Goal: Task Accomplishment & Management: Complete application form

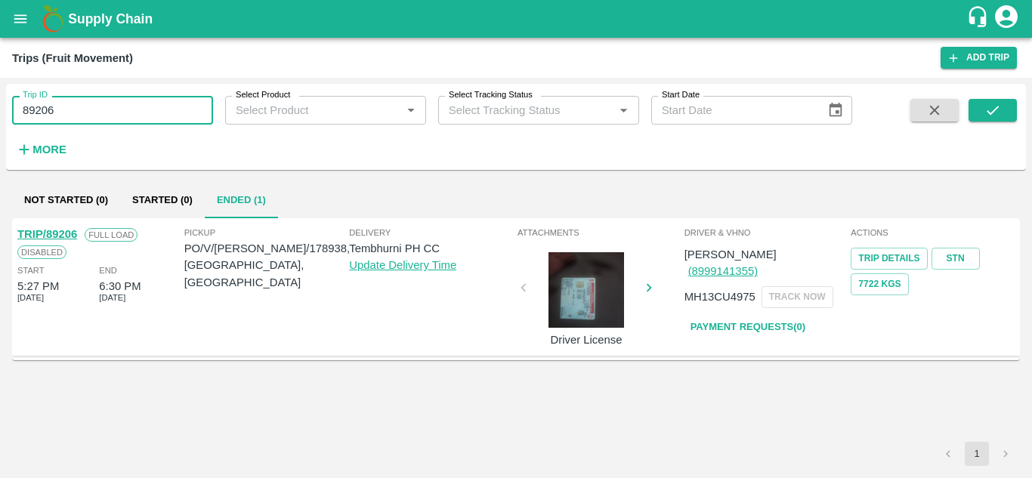
click at [91, 109] on input "89206" at bounding box center [112, 110] width 201 height 29
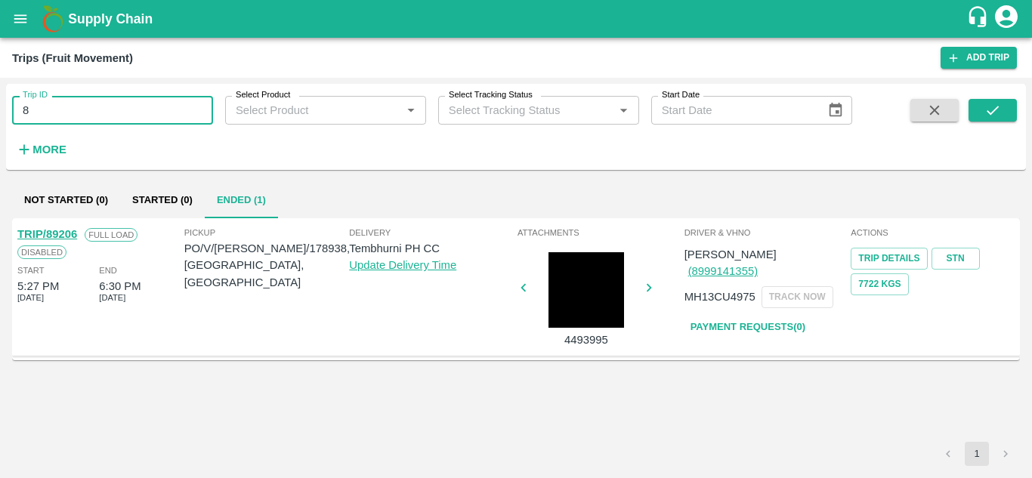
type input "8"
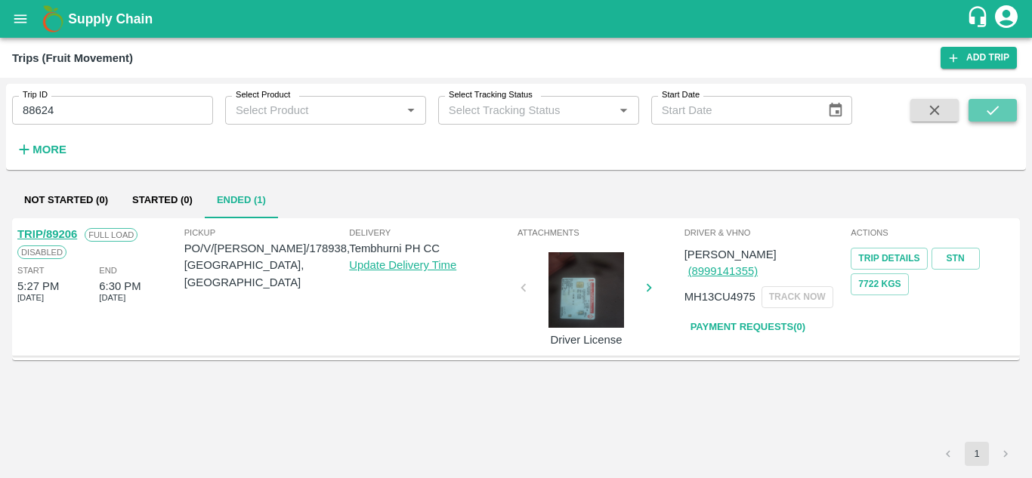
click at [985, 111] on icon "submit" at bounding box center [993, 110] width 17 height 17
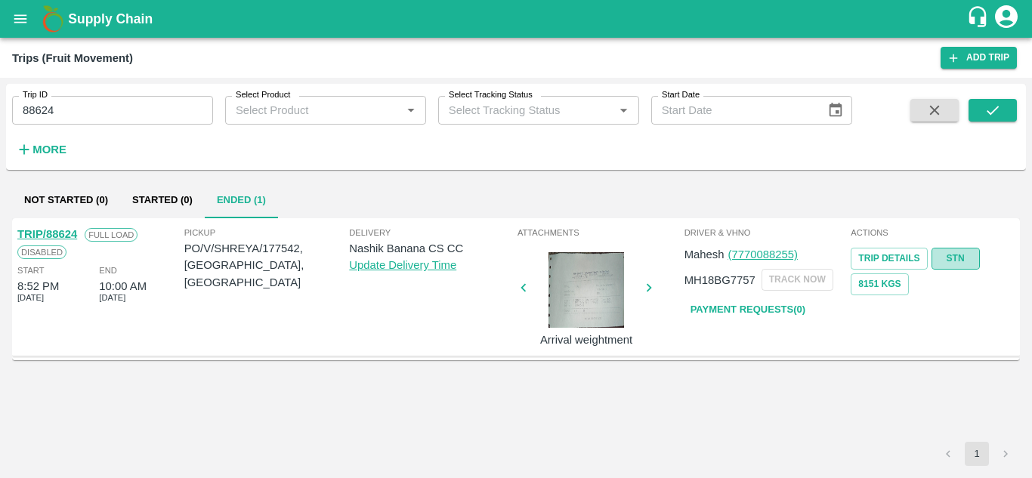
click at [953, 259] on link "STN" at bounding box center [956, 259] width 48 height 22
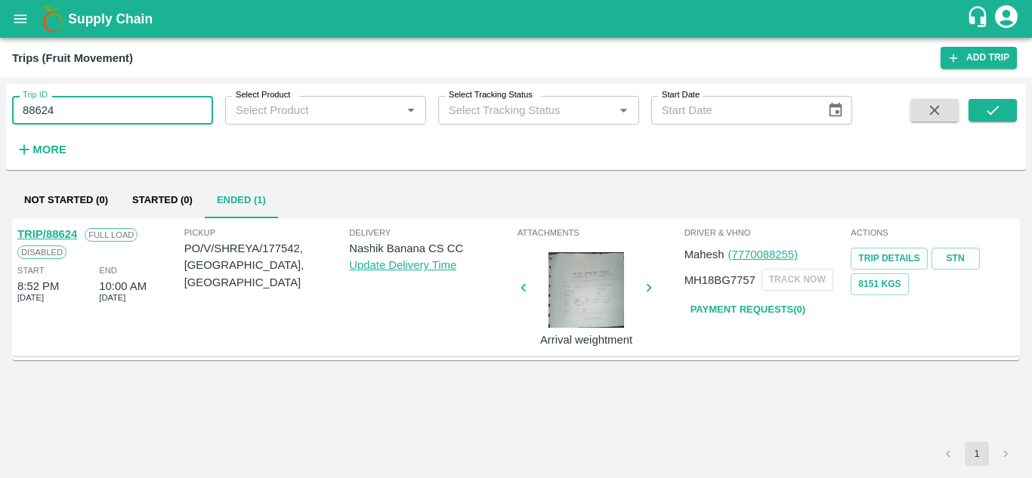
click at [88, 104] on input "88624" at bounding box center [112, 110] width 201 height 29
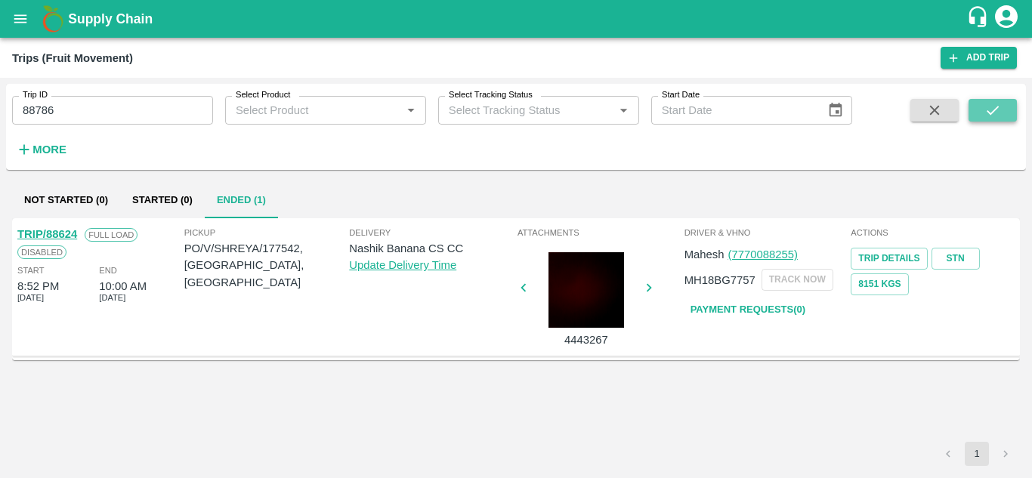
click at [1002, 110] on button "submit" at bounding box center [993, 110] width 48 height 23
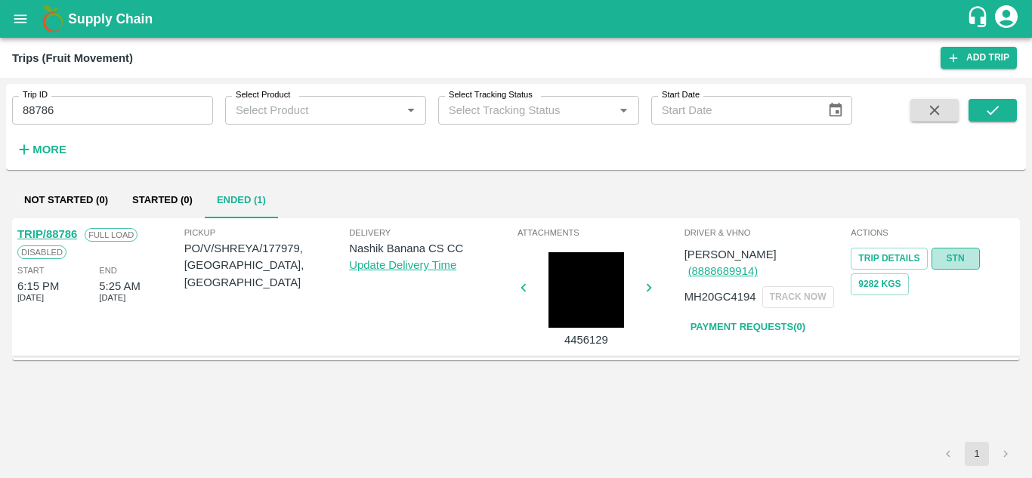
click at [974, 257] on link "STN" at bounding box center [956, 259] width 48 height 22
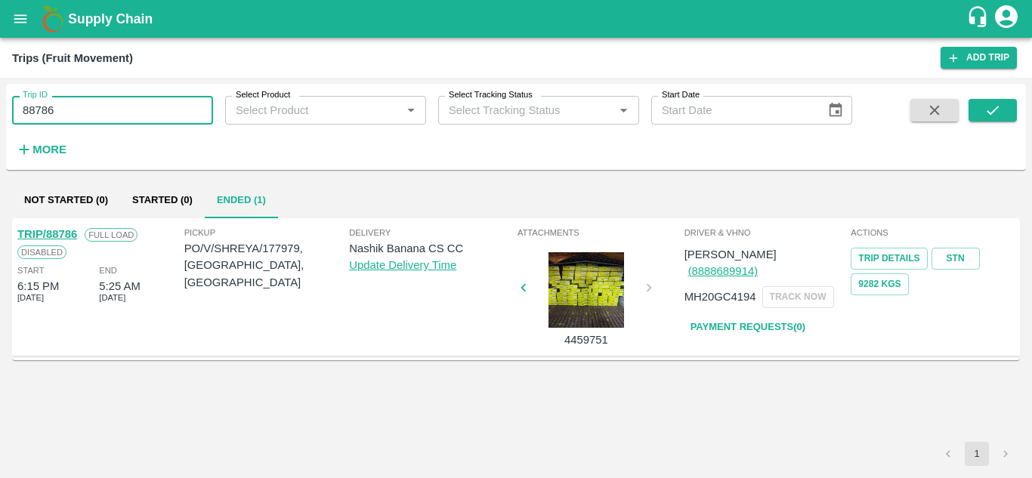
click at [67, 107] on input "88786" at bounding box center [112, 110] width 201 height 29
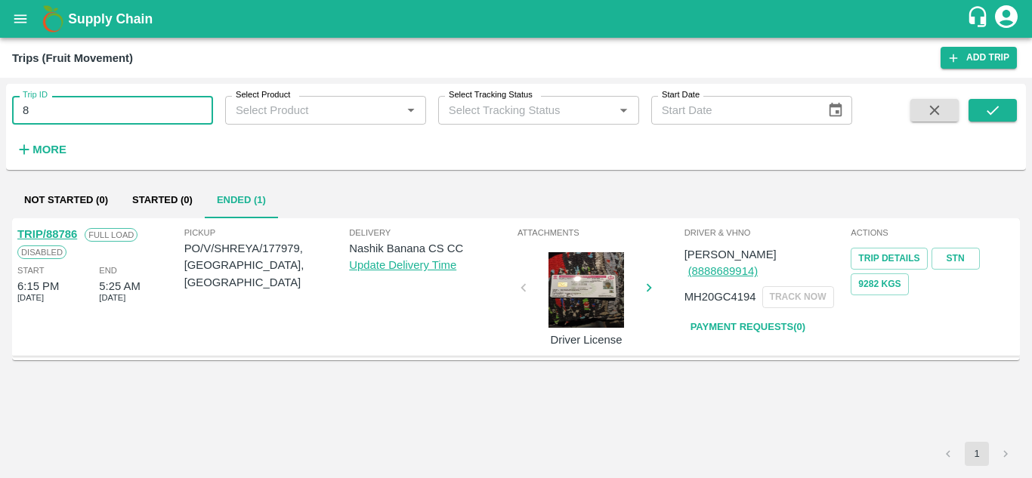
type input "8"
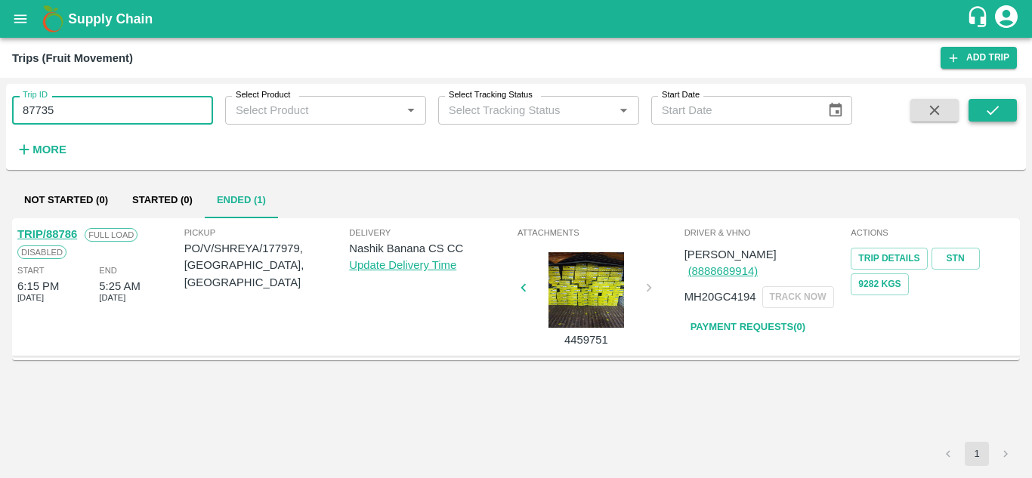
type input "87735"
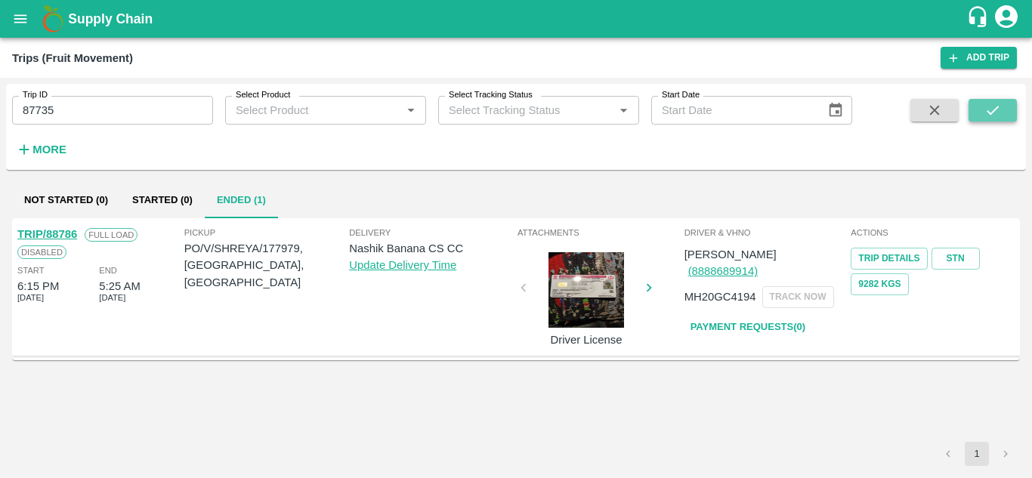
click at [998, 119] on icon "submit" at bounding box center [993, 110] width 17 height 17
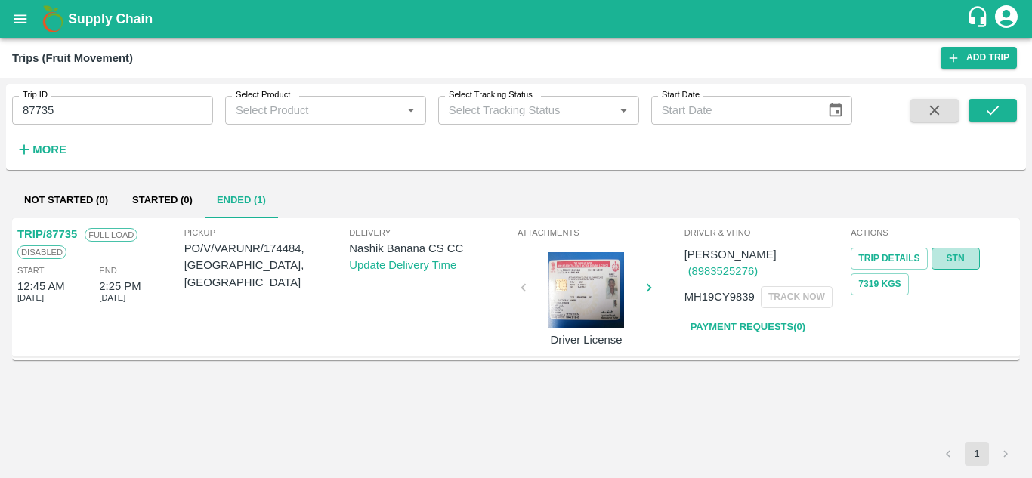
click at [963, 261] on link "STN" at bounding box center [956, 259] width 48 height 22
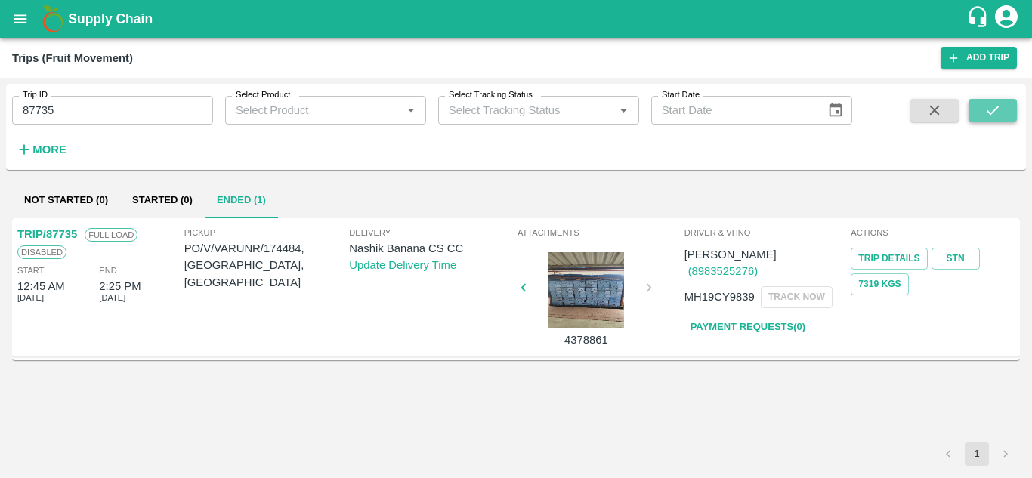
click at [989, 108] on icon "submit" at bounding box center [993, 110] width 17 height 17
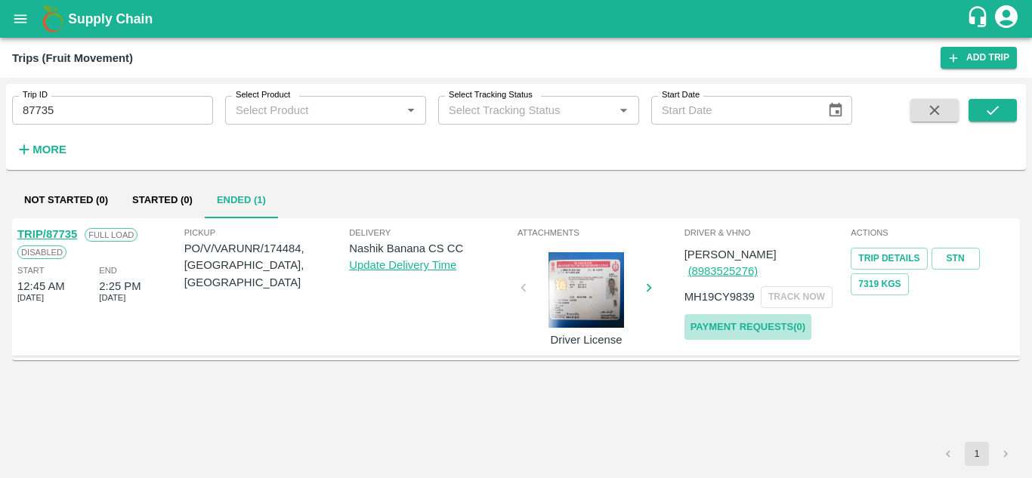
click at [747, 314] on link "Payment Requests( 0 )" at bounding box center [748, 327] width 127 height 26
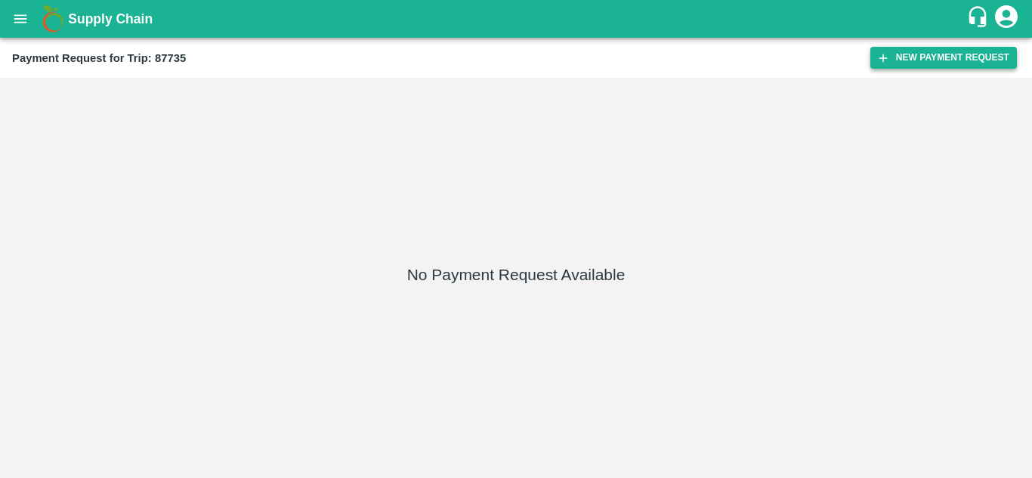
click at [926, 57] on button "New Payment Request" at bounding box center [943, 58] width 147 height 22
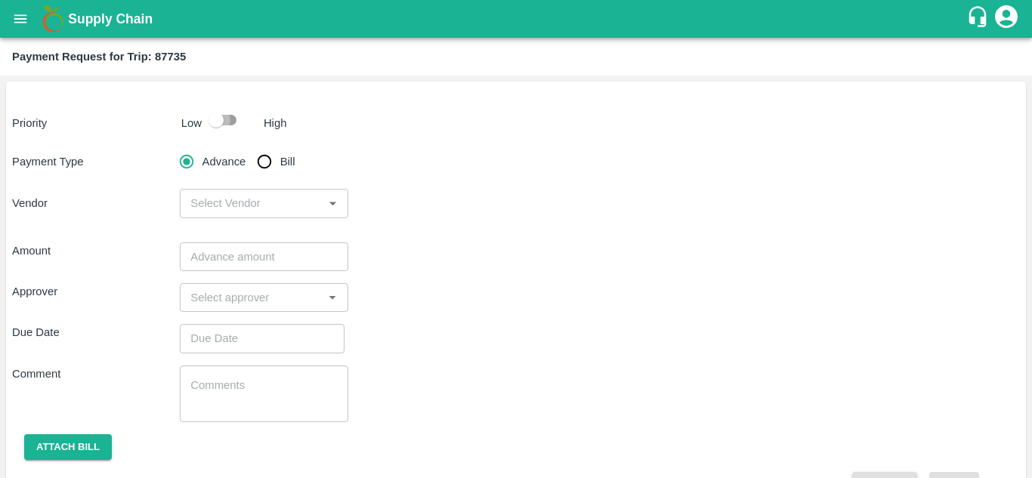
click at [225, 116] on input "checkbox" at bounding box center [216, 120] width 86 height 29
checkbox input "true"
click at [267, 157] on input "Bill" at bounding box center [264, 162] width 30 height 30
radio input "true"
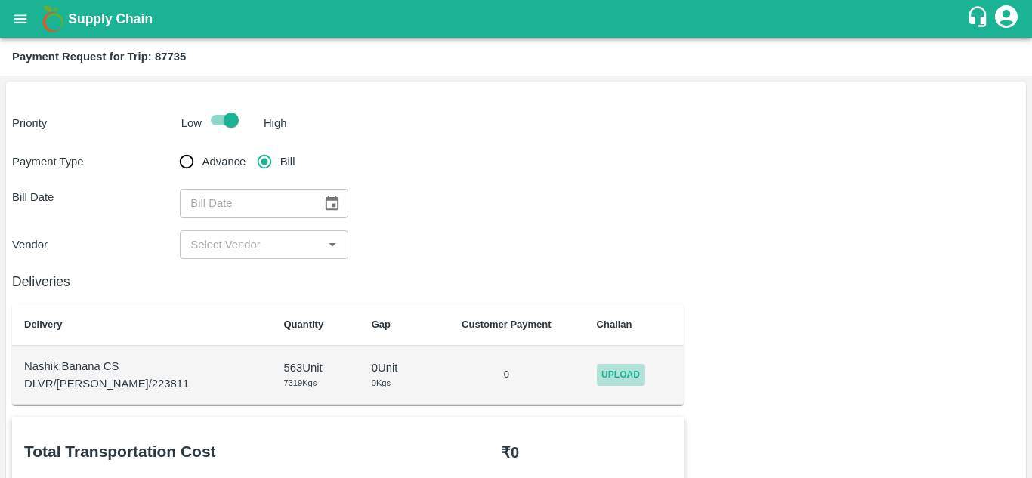
click at [605, 372] on span "Upload" at bounding box center [621, 375] width 48 height 22
click at [0, 0] on input "Upload" at bounding box center [0, 0] width 0 height 0
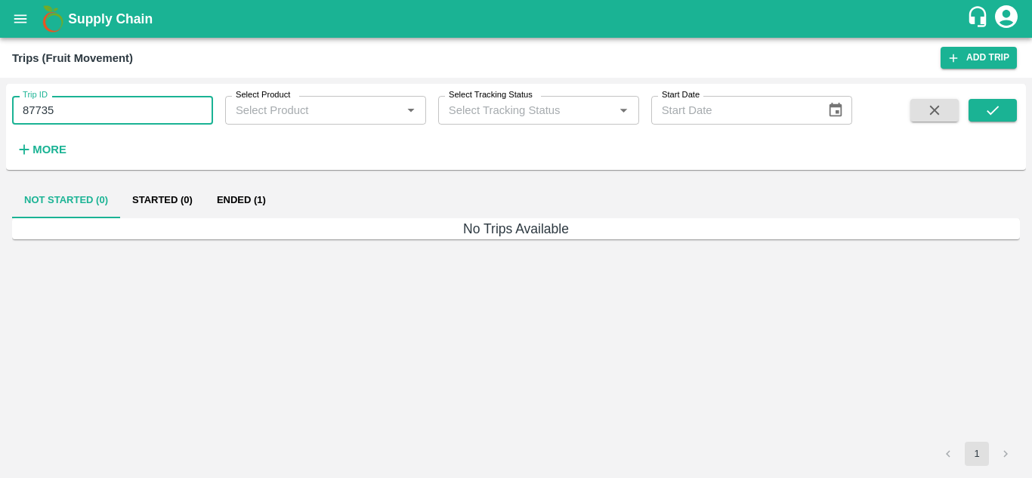
click at [66, 101] on input "87735" at bounding box center [112, 110] width 201 height 29
type input "8"
type input "88624"
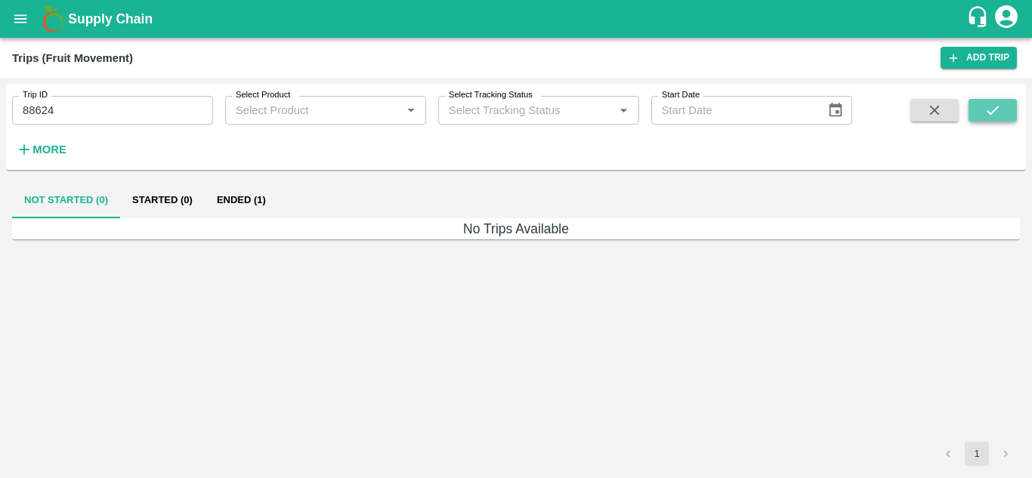
click at [996, 112] on icon "submit" at bounding box center [993, 110] width 17 height 17
click at [239, 198] on button "Ended (1)" at bounding box center [241, 200] width 73 height 36
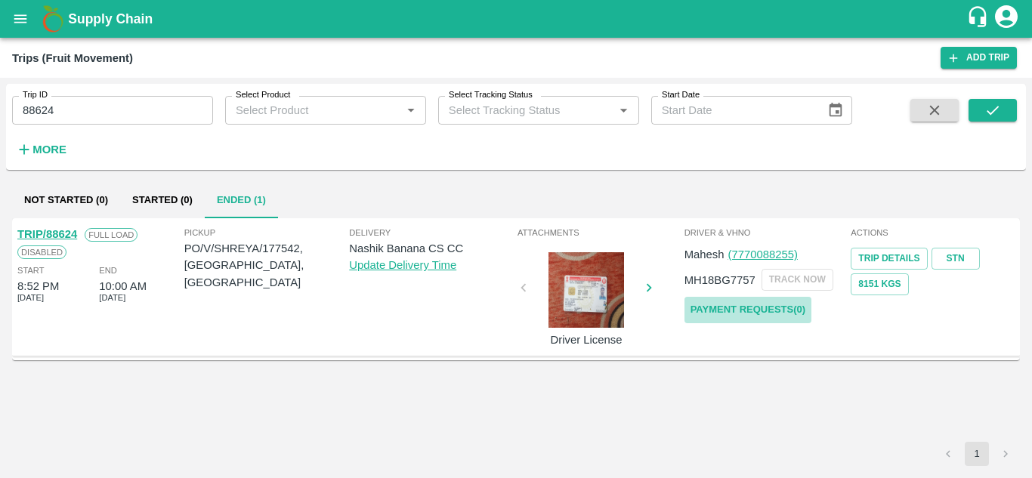
click at [770, 310] on link "Payment Requests( 0 )" at bounding box center [748, 310] width 127 height 26
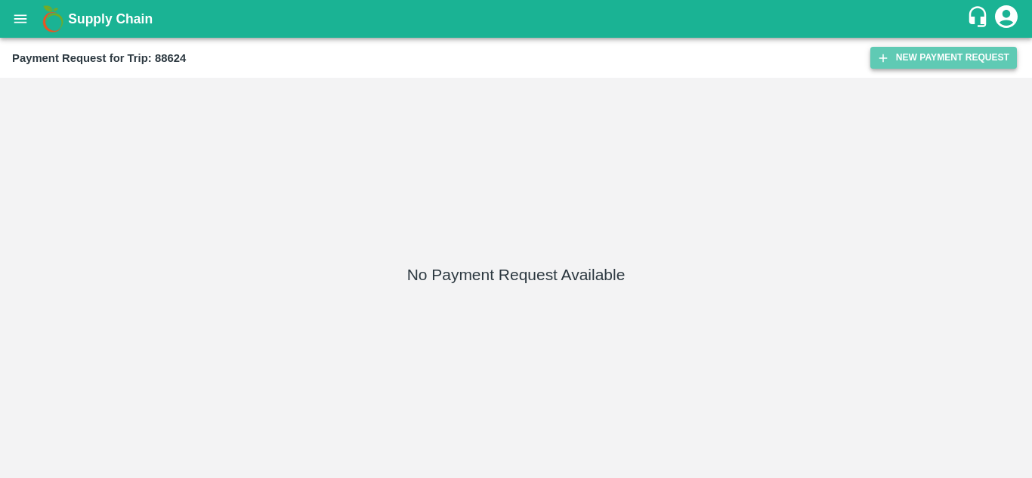
click at [932, 55] on button "New Payment Request" at bounding box center [943, 58] width 147 height 22
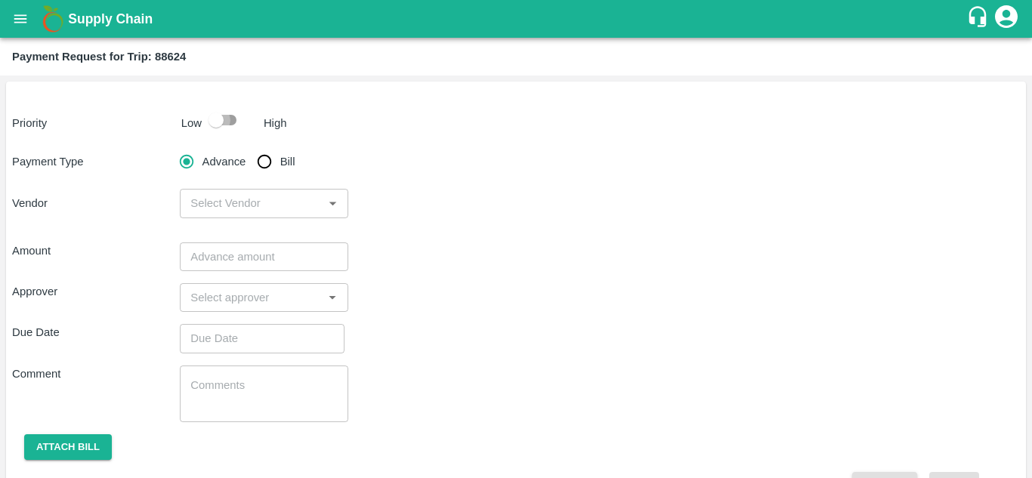
click at [228, 121] on input "checkbox" at bounding box center [216, 120] width 86 height 29
checkbox input "true"
click at [263, 167] on input "Bill" at bounding box center [264, 162] width 30 height 30
radio input "true"
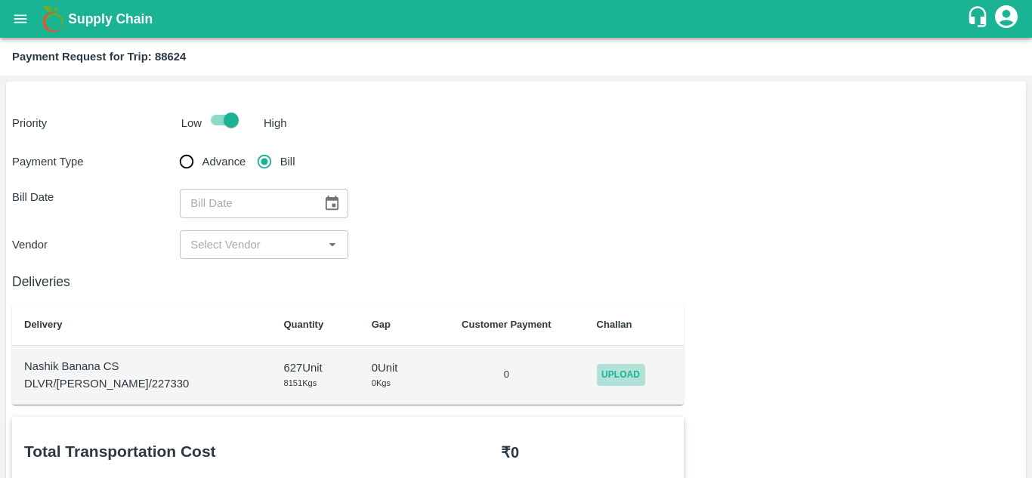
click at [611, 372] on span "Upload" at bounding box center [621, 375] width 48 height 22
click at [0, 0] on input "Upload" at bounding box center [0, 0] width 0 height 0
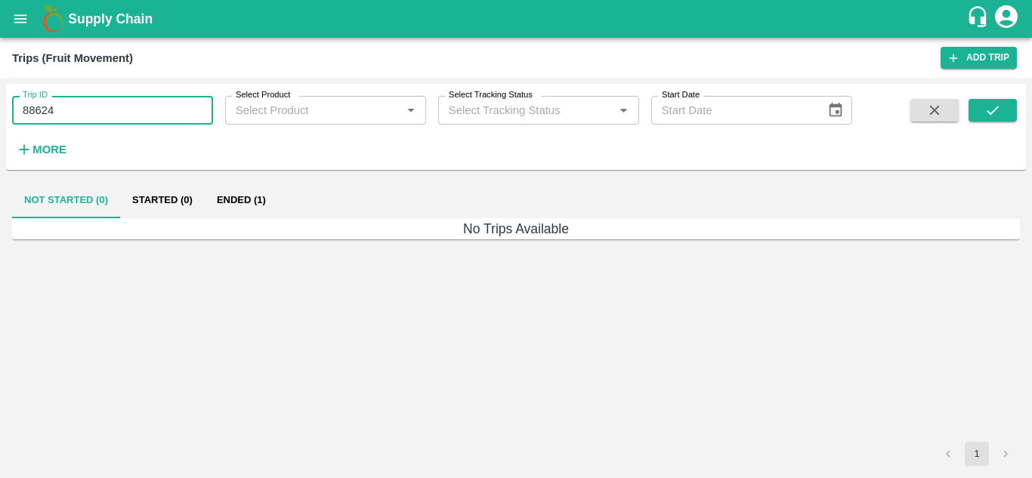
click at [81, 110] on input "88624" at bounding box center [112, 110] width 201 height 29
type input "88786"
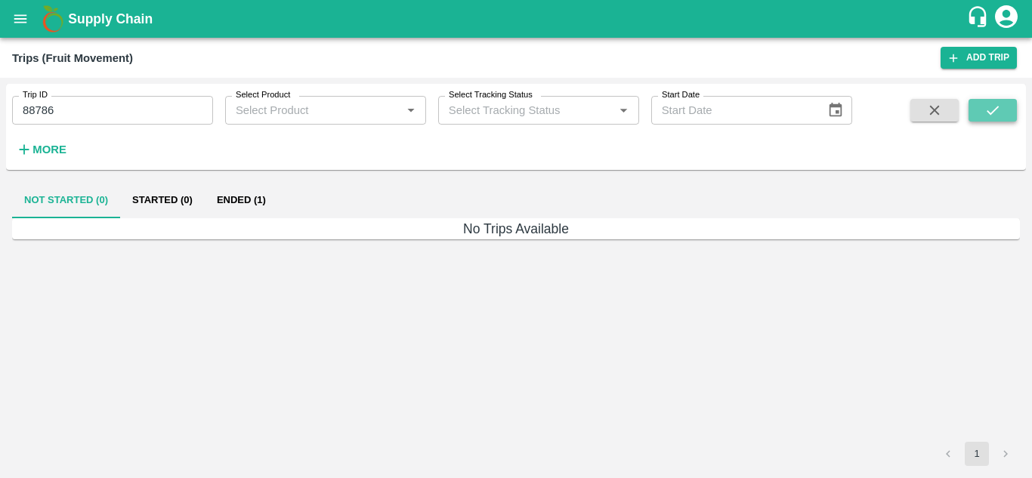
click at [985, 112] on icon "submit" at bounding box center [993, 110] width 17 height 17
click at [253, 193] on button "Ended (1)" at bounding box center [241, 200] width 73 height 36
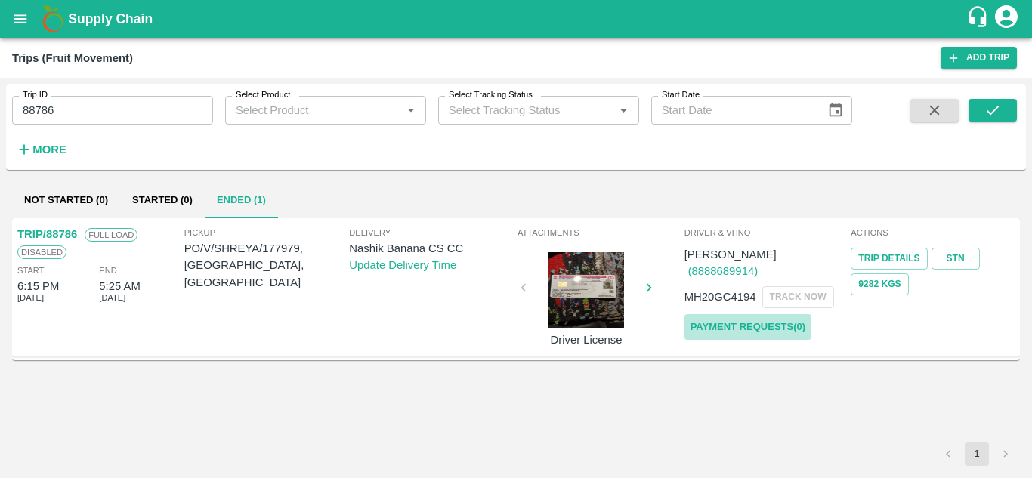
click at [762, 314] on link "Payment Requests( 0 )" at bounding box center [748, 327] width 127 height 26
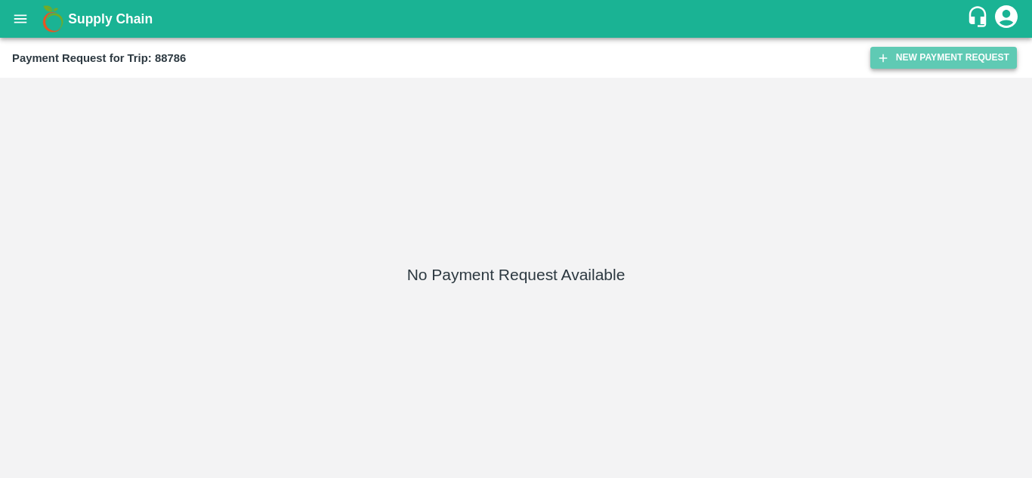
click at [947, 50] on button "New Payment Request" at bounding box center [943, 58] width 147 height 22
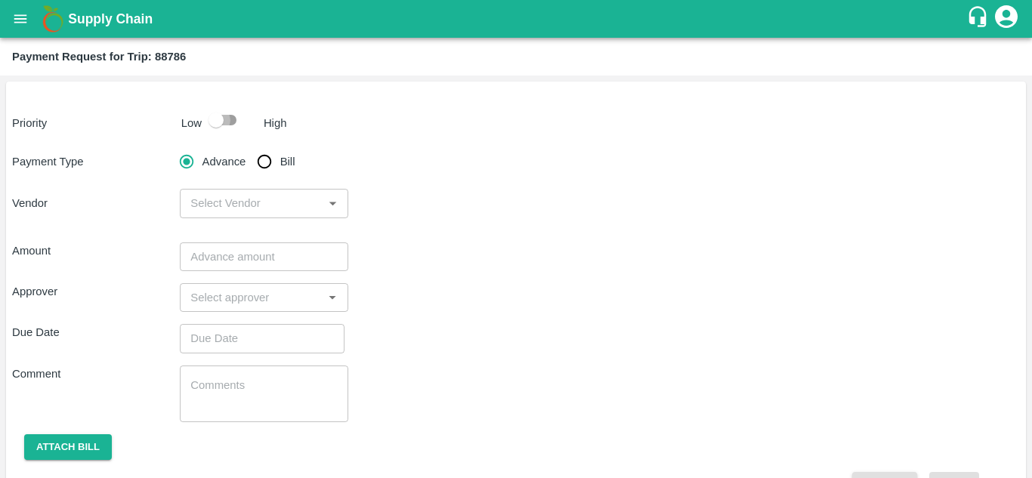
click at [241, 123] on input "checkbox" at bounding box center [216, 120] width 86 height 29
checkbox input "true"
click at [265, 161] on input "Bill" at bounding box center [264, 162] width 30 height 30
radio input "true"
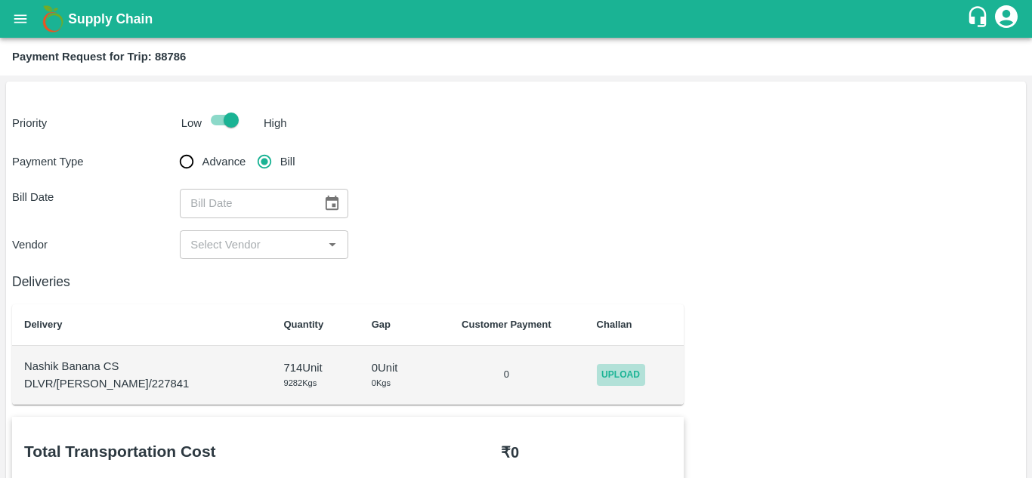
click at [618, 379] on span "Upload" at bounding box center [621, 375] width 48 height 22
click at [0, 0] on input "Upload" at bounding box center [0, 0] width 0 height 0
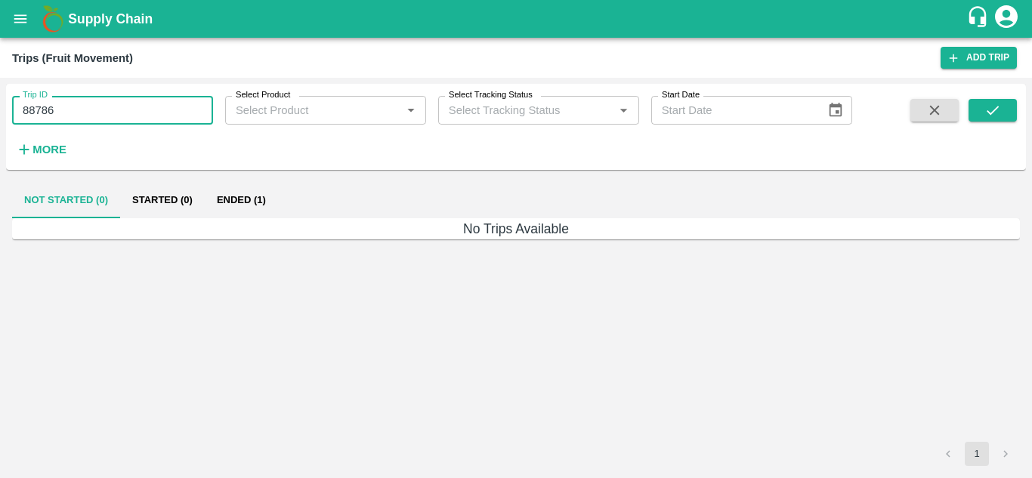
click at [100, 102] on input "88786" at bounding box center [112, 110] width 201 height 29
type input "8"
type input "89227"
click at [1003, 111] on button "submit" at bounding box center [993, 110] width 48 height 23
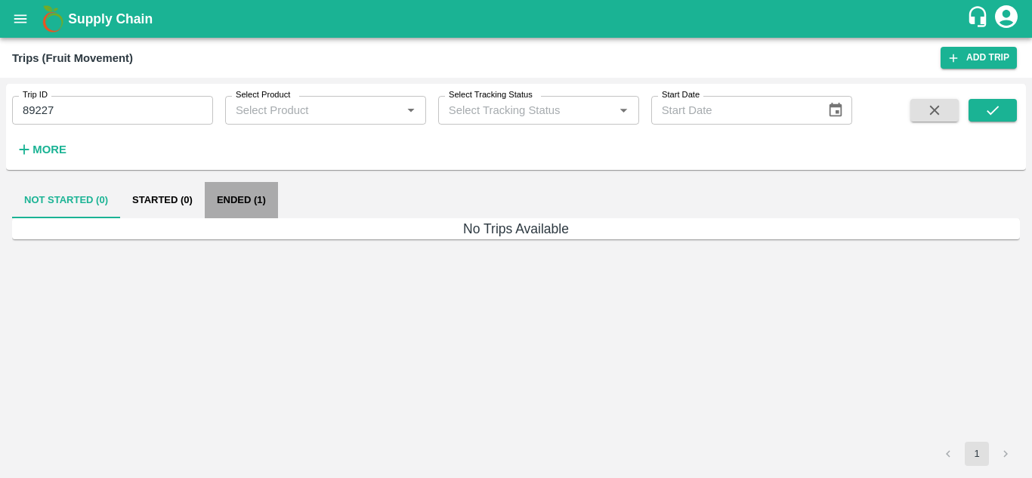
click at [233, 193] on button "Ended (1)" at bounding box center [241, 200] width 73 height 36
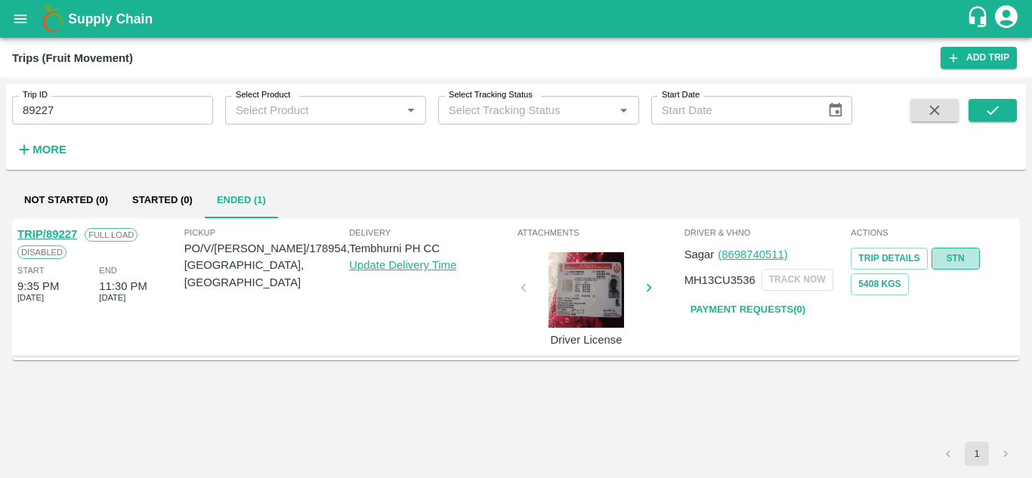
click at [965, 258] on link "STN" at bounding box center [956, 259] width 48 height 22
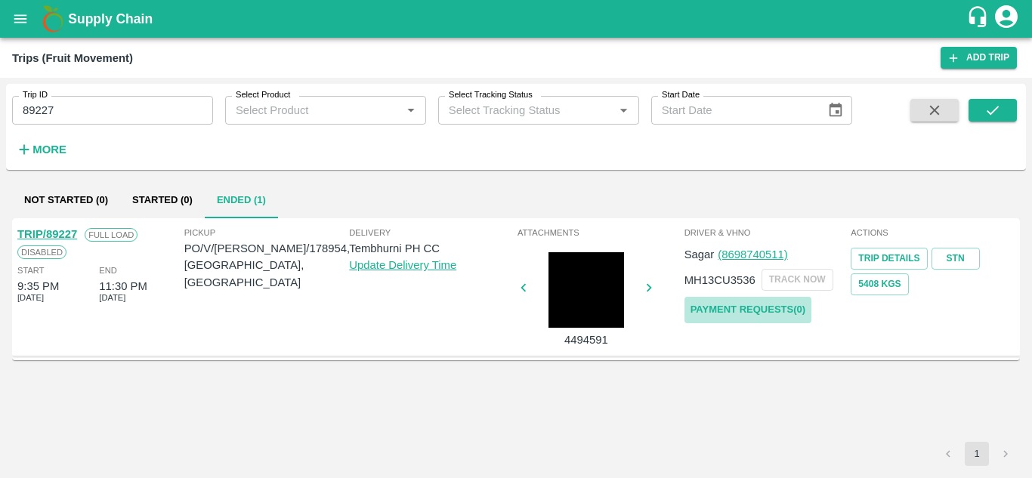
click at [765, 314] on link "Payment Requests( 0 )" at bounding box center [748, 310] width 127 height 26
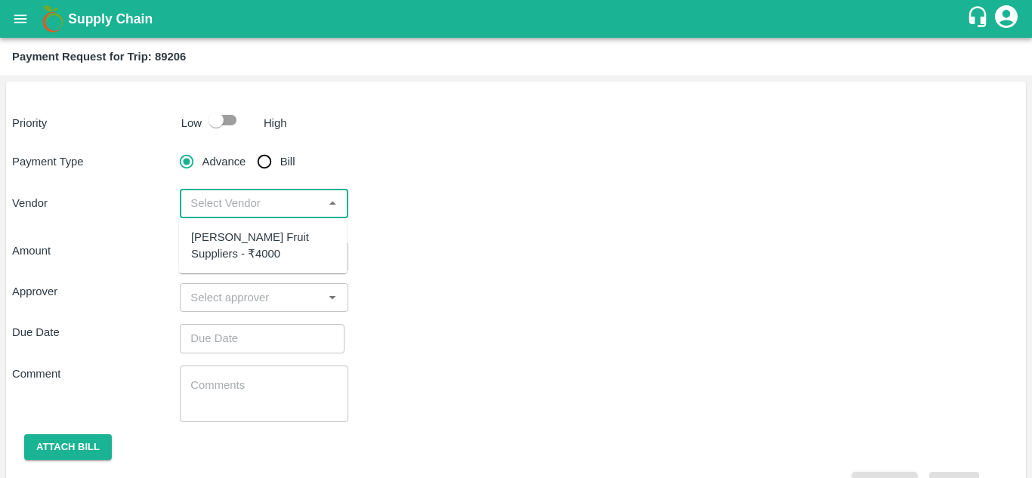
click at [258, 202] on input "input" at bounding box center [251, 203] width 134 height 20
click at [256, 227] on div "Krushna Fruit Suppliers - ₹4000" at bounding box center [263, 245] width 168 height 43
type input "Krushna Fruit Suppliers - ₹4000"
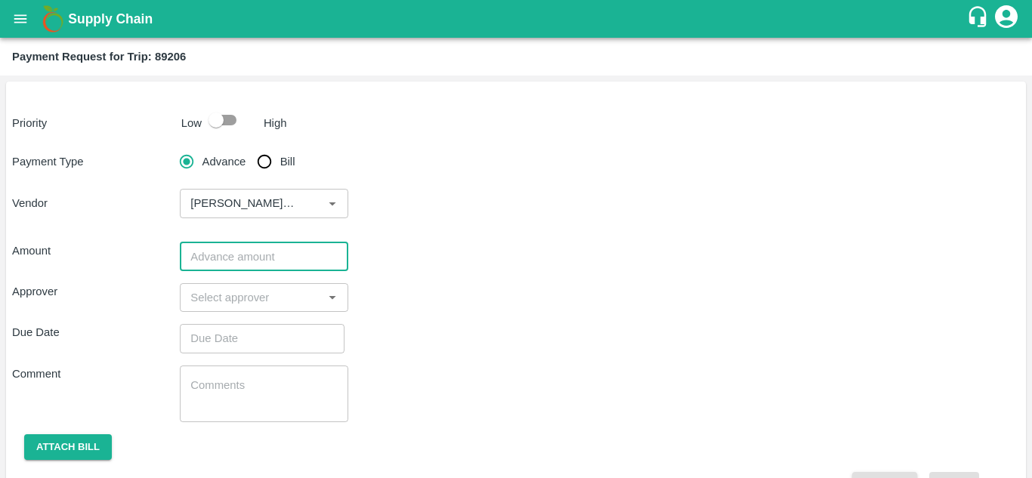
click at [259, 253] on input "number" at bounding box center [264, 257] width 168 height 29
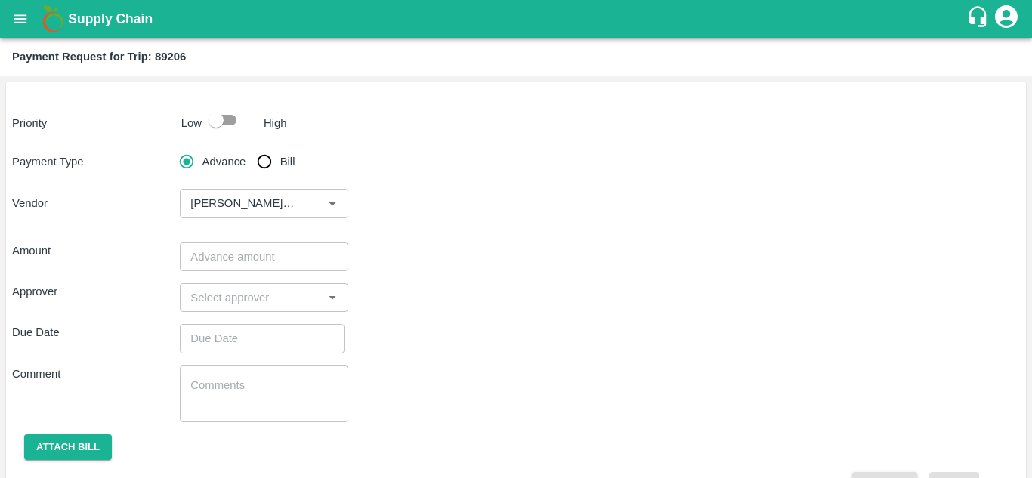
click at [524, 295] on div "Approver ​" at bounding box center [516, 297] width 1008 height 29
click at [225, 121] on input "checkbox" at bounding box center [216, 120] width 86 height 29
checkbox input "true"
click at [265, 168] on input "Bill" at bounding box center [264, 162] width 30 height 30
radio input "true"
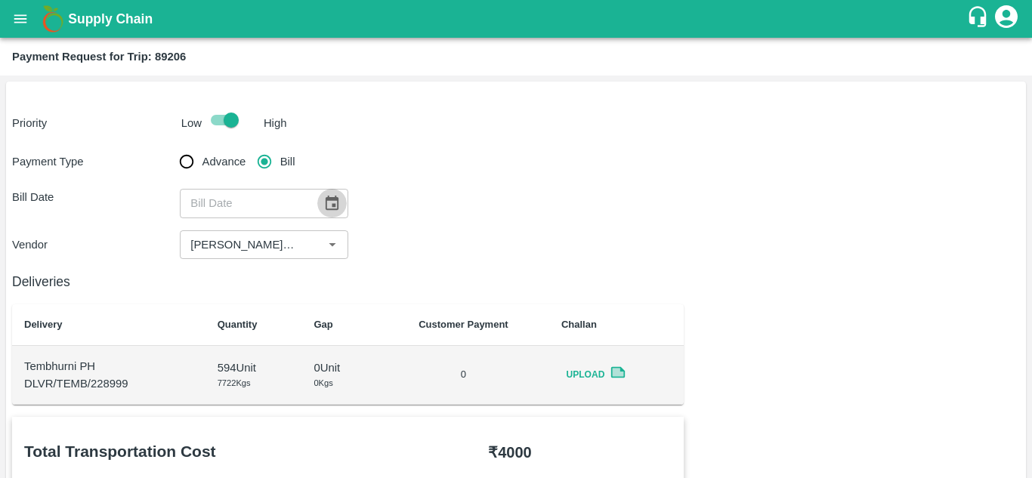
click at [336, 199] on icon "Choose date" at bounding box center [332, 203] width 13 height 14
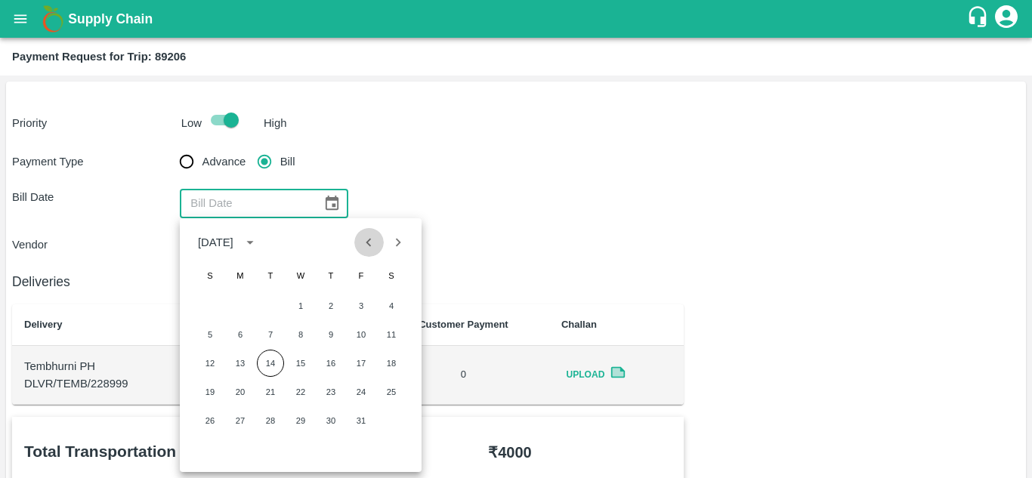
click at [367, 246] on icon "Previous month" at bounding box center [368, 242] width 17 height 17
click at [262, 424] on button "30" at bounding box center [270, 420] width 27 height 27
type input "[DATE]"
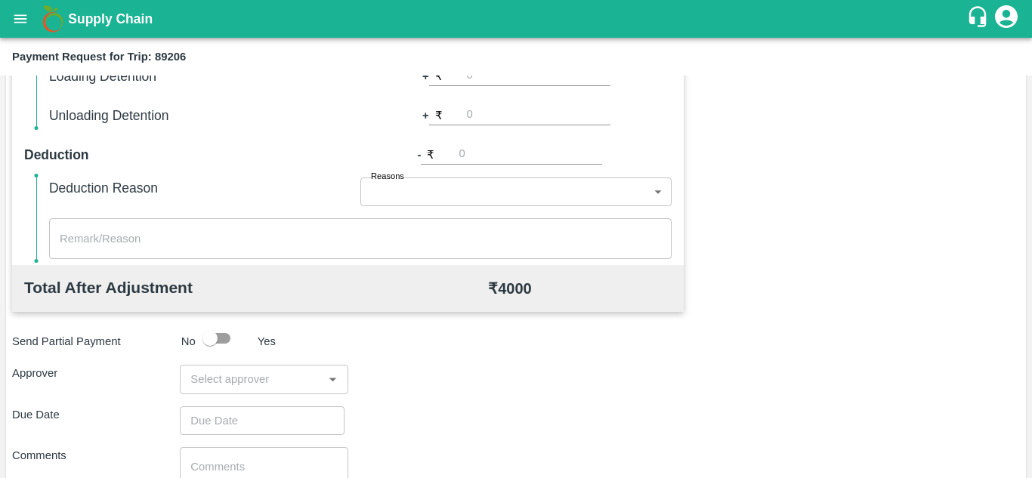
scroll to position [688, 0]
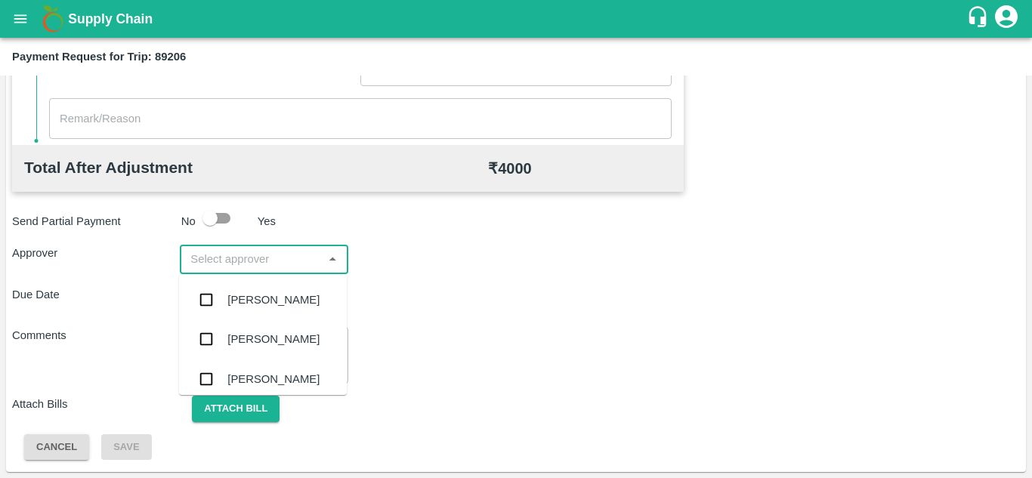
click at [195, 255] on input "input" at bounding box center [251, 259] width 134 height 20
type input "prasa"
click at [258, 288] on div "[PERSON_NAME]" at bounding box center [263, 299] width 168 height 39
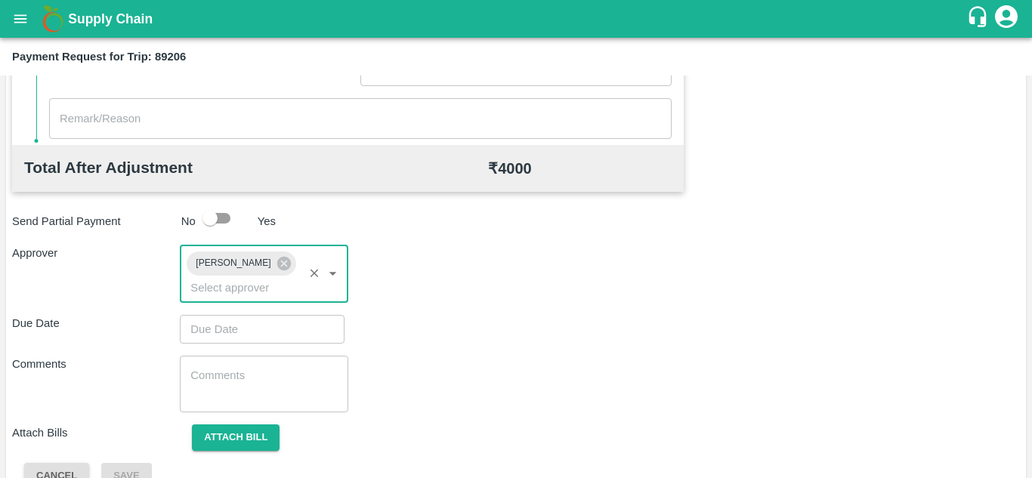
type input "DD/MM/YYYY hh:mm aa"
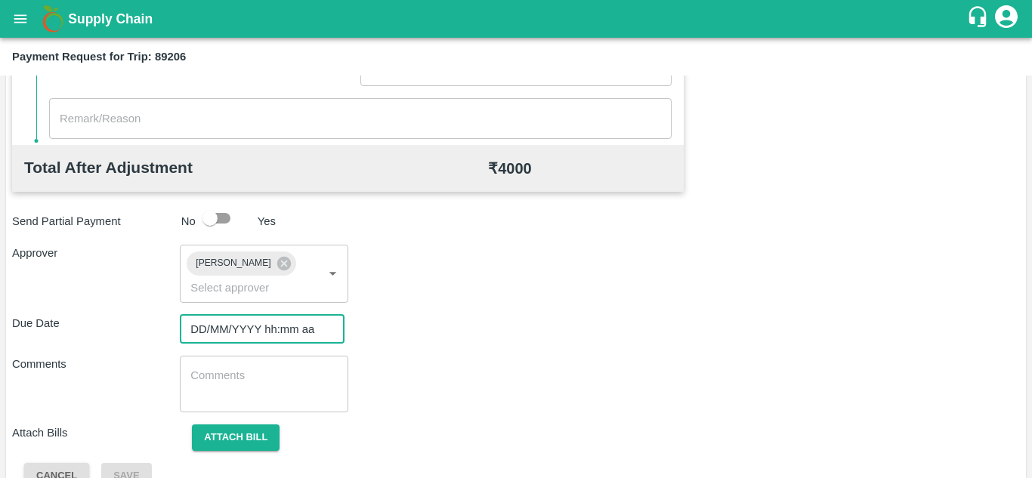
click at [224, 325] on input "DD/MM/YYYY hh:mm aa" at bounding box center [257, 329] width 154 height 29
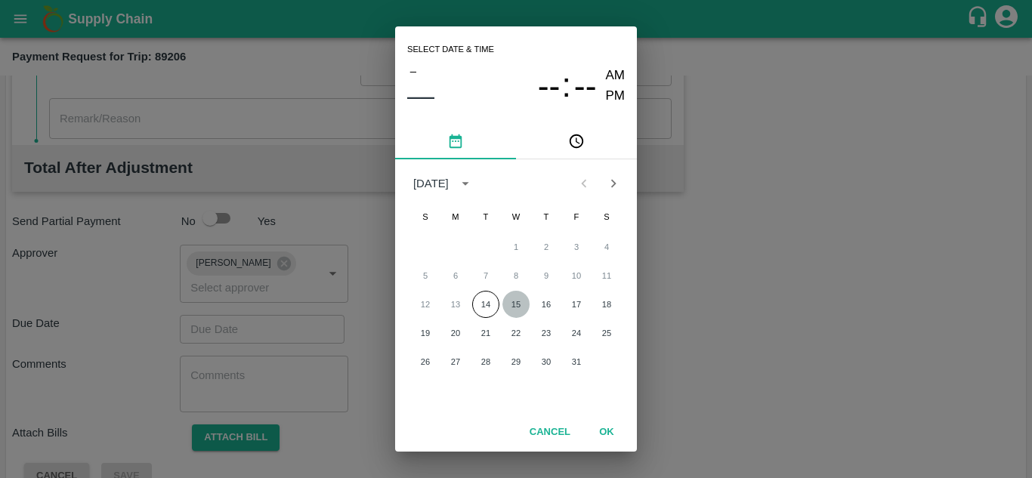
click at [517, 303] on button "15" at bounding box center [515, 304] width 27 height 27
type input "15/10/2025 12:00 AM"
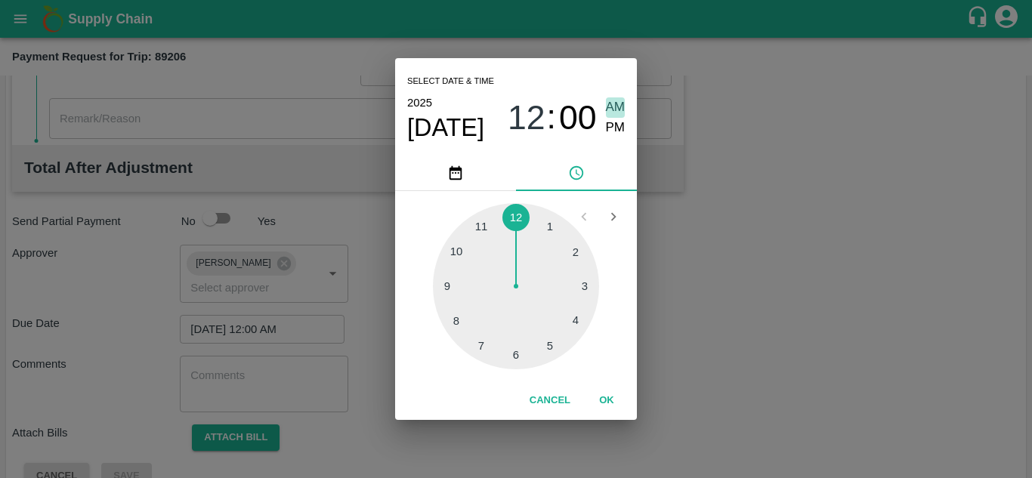
click at [620, 107] on span "AM" at bounding box center [616, 107] width 20 height 20
click at [611, 390] on button "OK" at bounding box center [607, 401] width 48 height 26
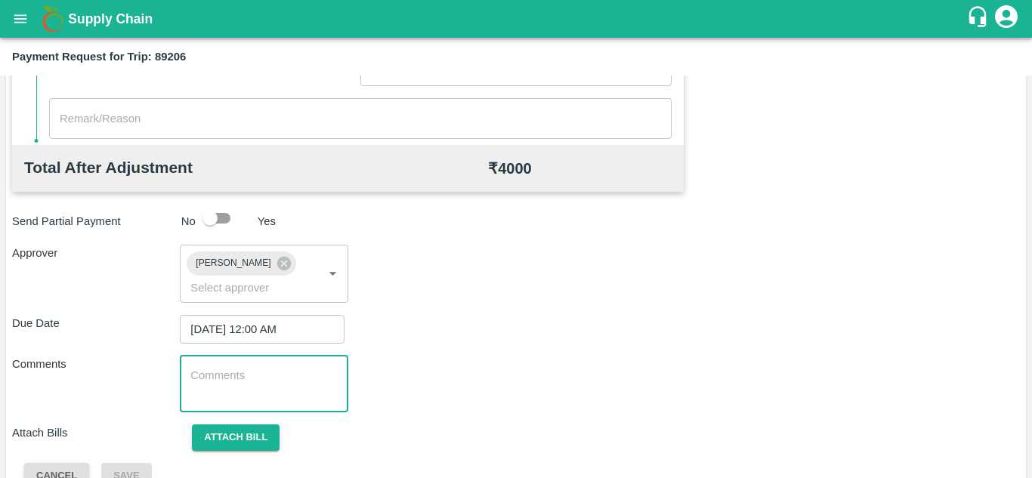
click at [271, 383] on textarea at bounding box center [263, 384] width 147 height 32
type textarea "Transport Bill"
click at [522, 342] on div "Due Date 15/10/2025 12:00 AM ​" at bounding box center [516, 329] width 1008 height 29
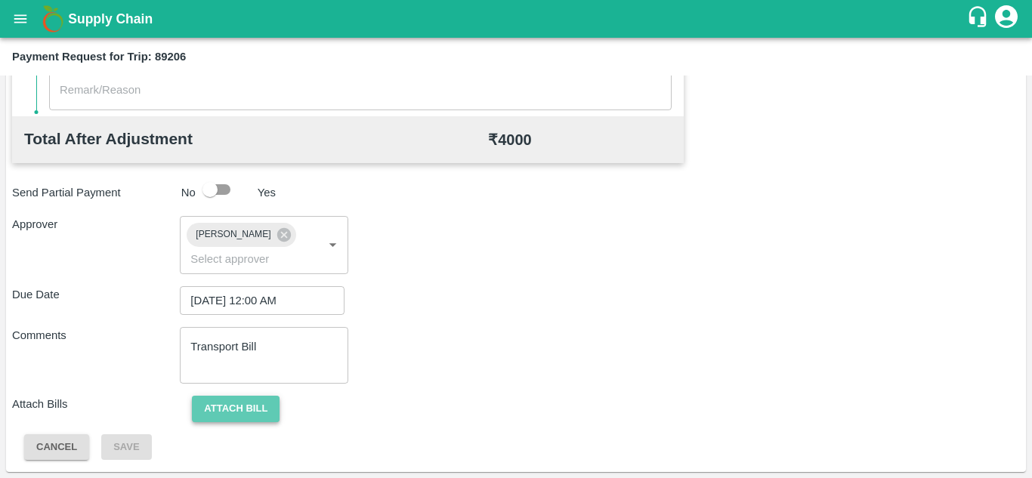
click at [224, 400] on button "Attach bill" at bounding box center [236, 409] width 88 height 26
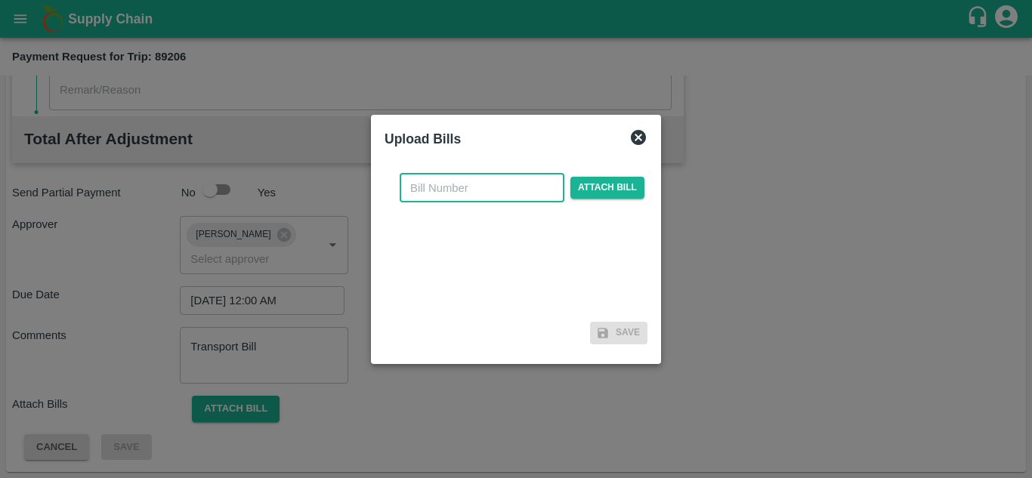
click at [442, 178] on input "text" at bounding box center [482, 188] width 165 height 29
type input "1285"
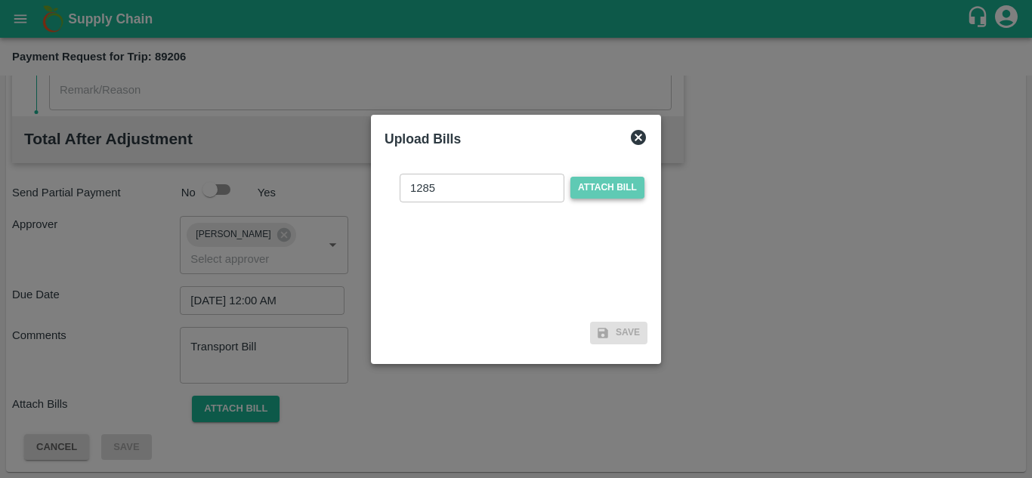
click at [606, 194] on span "Attach bill" at bounding box center [607, 188] width 74 height 22
click at [0, 0] on input "Attach bill" at bounding box center [0, 0] width 0 height 0
click at [613, 184] on span "Attach bill" at bounding box center [607, 188] width 74 height 22
click at [0, 0] on input "Attach bill" at bounding box center [0, 0] width 0 height 0
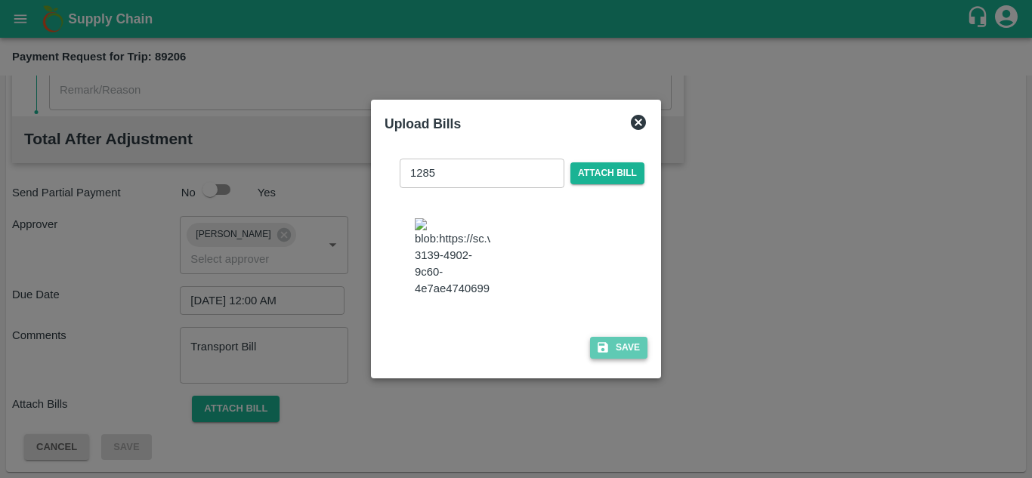
click at [630, 354] on button "Save" at bounding box center [618, 348] width 57 height 22
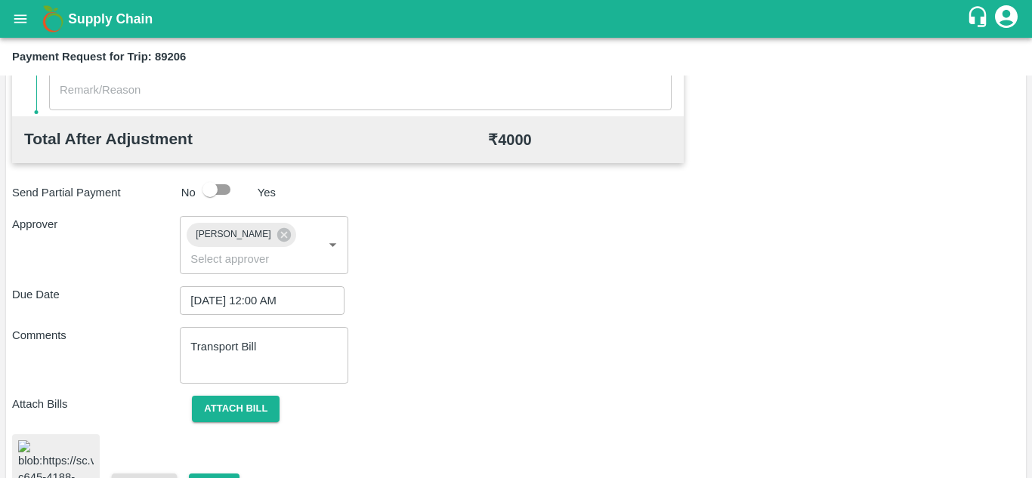
scroll to position [815, 0]
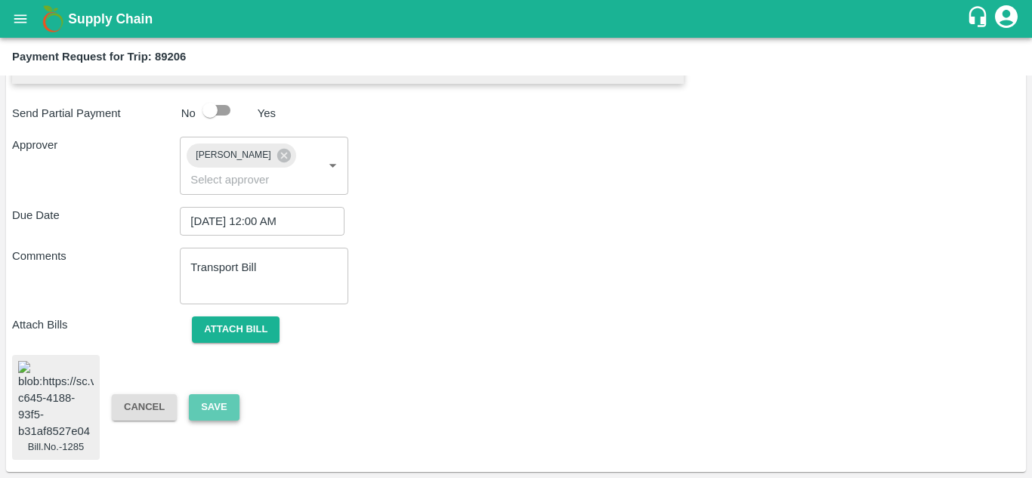
click at [212, 399] on button "Save" at bounding box center [214, 407] width 50 height 26
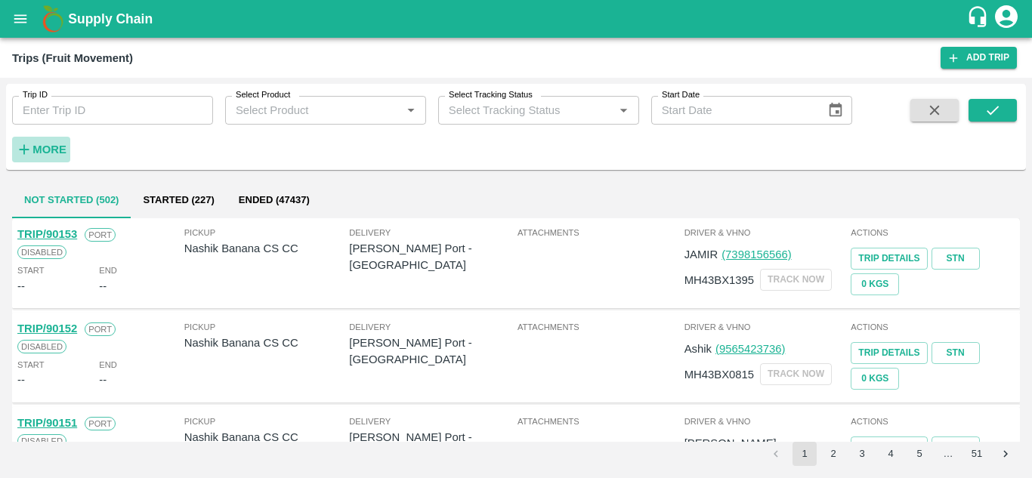
click at [56, 147] on strong "More" at bounding box center [49, 150] width 34 height 12
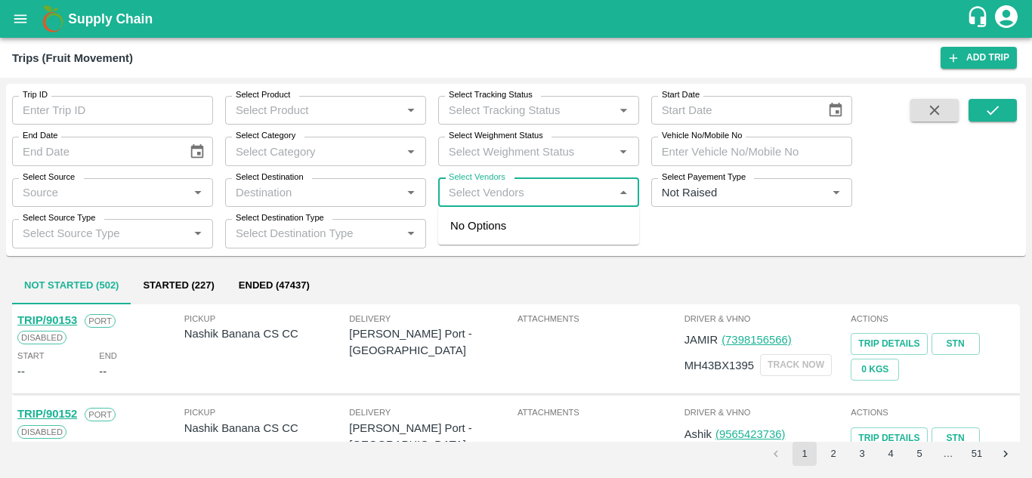
click at [461, 190] on input "Select Vendors" at bounding box center [526, 193] width 167 height 20
type input "krush"
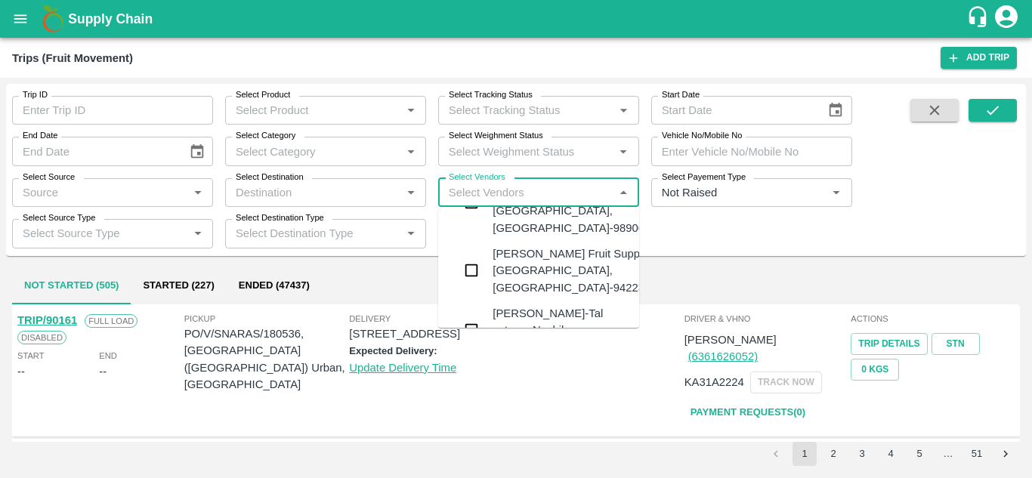
scroll to position [109, 0]
click at [541, 253] on div "Krushna Fruit Suppliers-Kanhergaon, Solapur-9422396907" at bounding box center [584, 270] width 183 height 51
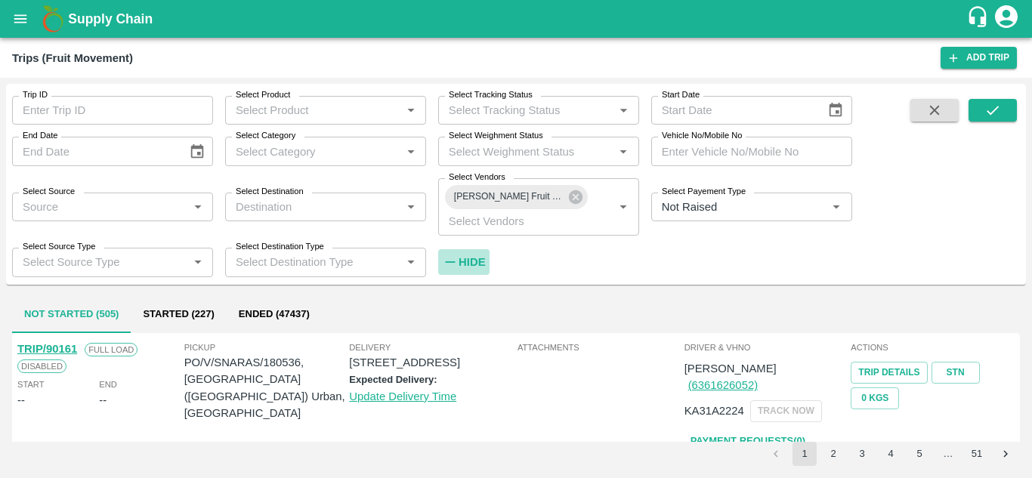
click at [475, 258] on strong "Hide" at bounding box center [472, 262] width 26 height 12
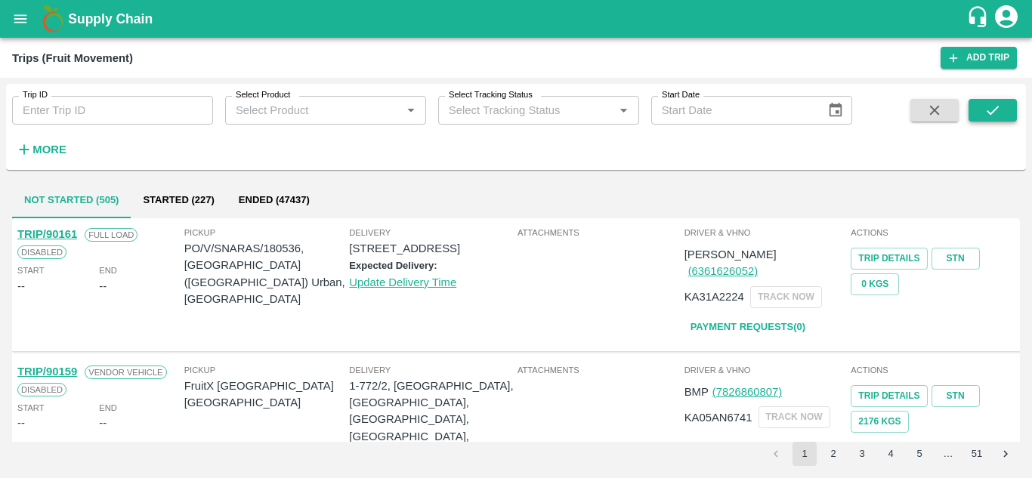
click at [991, 105] on icon "submit" at bounding box center [993, 110] width 17 height 17
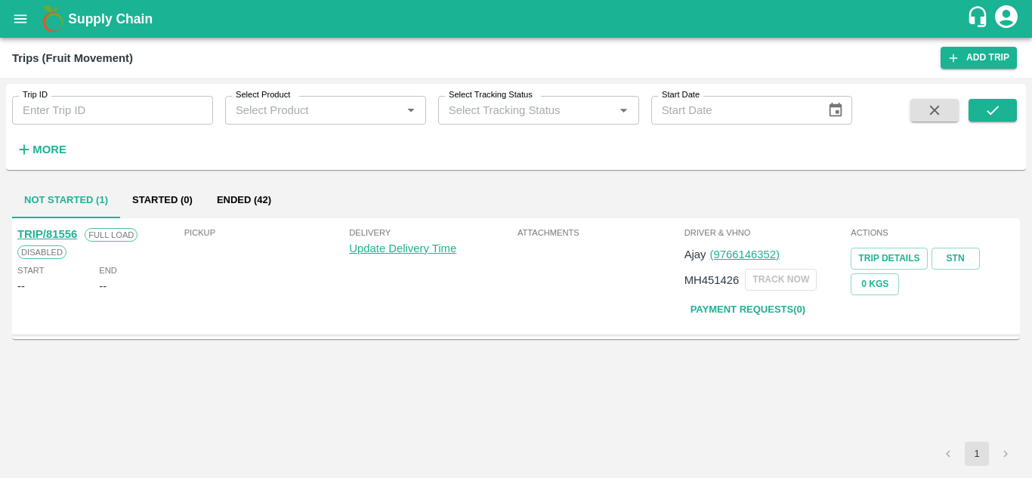
click at [243, 209] on button "Ended (42)" at bounding box center [244, 200] width 79 height 36
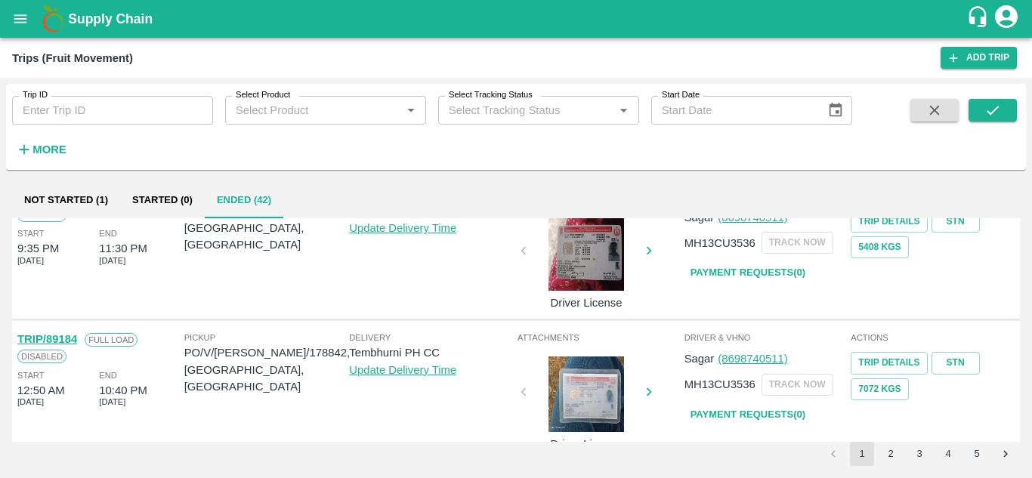
scroll to position [851, 0]
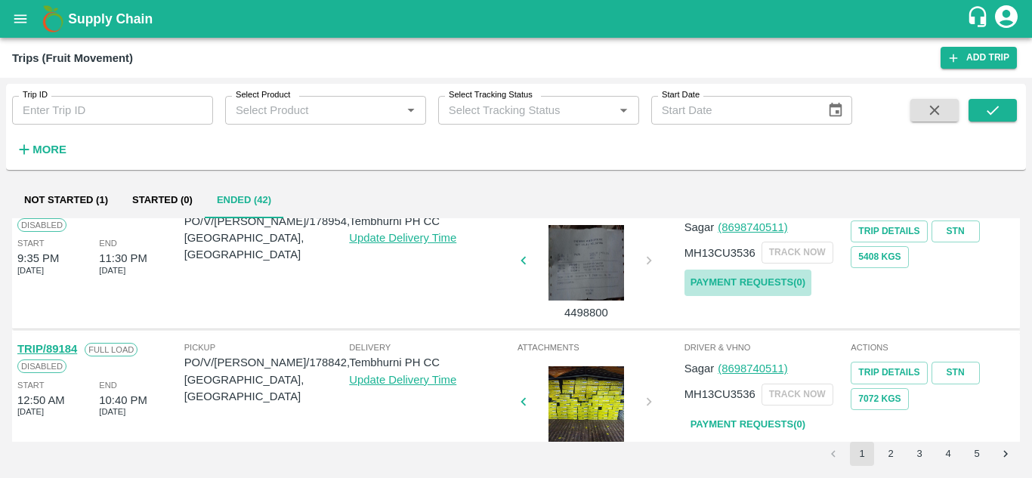
click at [733, 285] on link "Payment Requests( 0 )" at bounding box center [748, 283] width 127 height 26
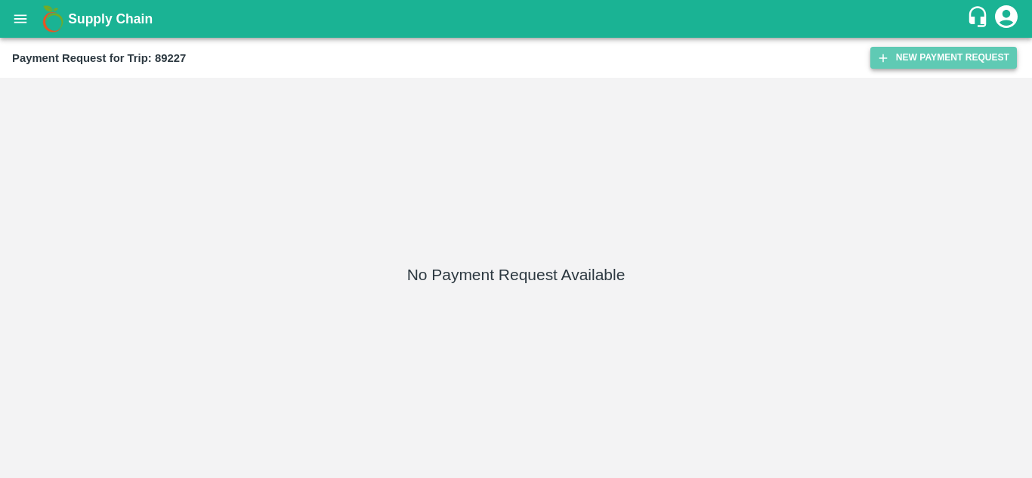
click at [954, 48] on button "New Payment Request" at bounding box center [943, 58] width 147 height 22
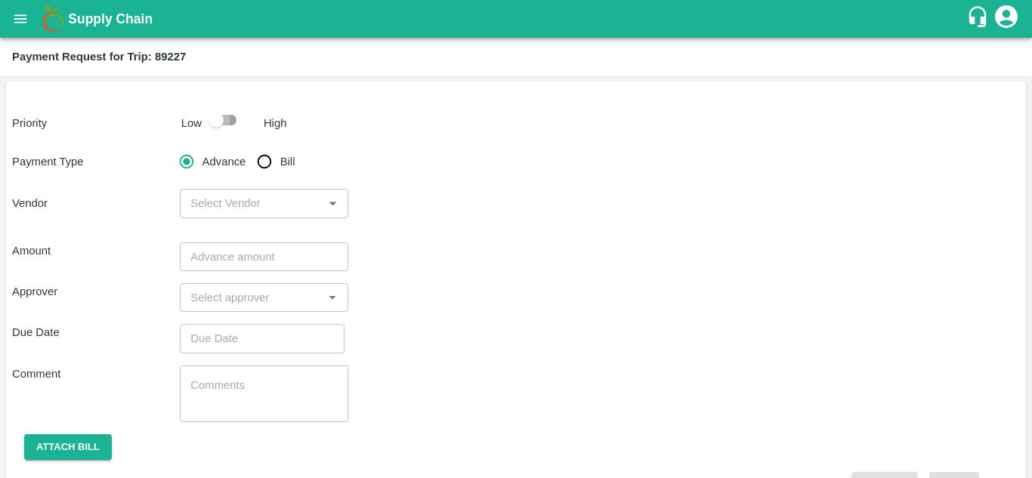
click at [228, 126] on input "checkbox" at bounding box center [216, 120] width 86 height 29
checkbox input "true"
click at [255, 168] on input "Bill" at bounding box center [264, 162] width 30 height 30
radio input "true"
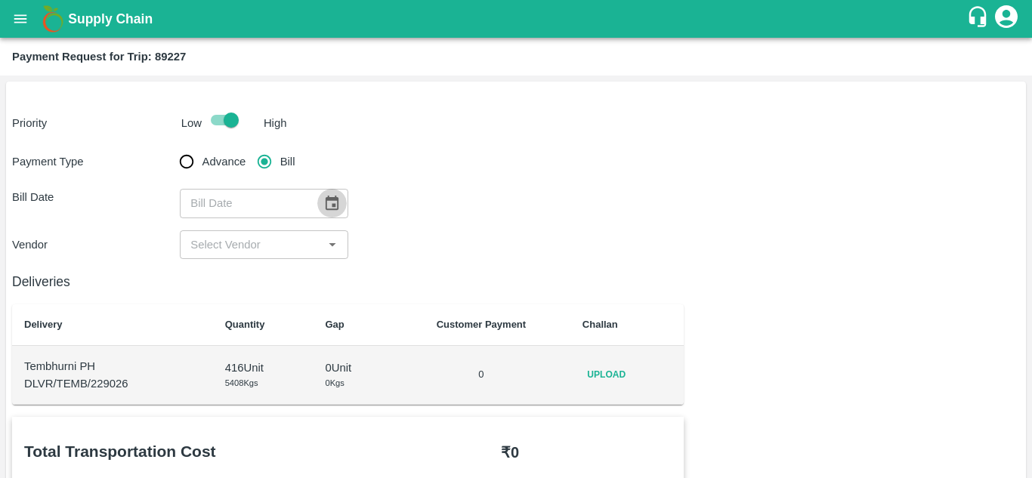
click at [326, 204] on icon "Choose date" at bounding box center [332, 203] width 13 height 14
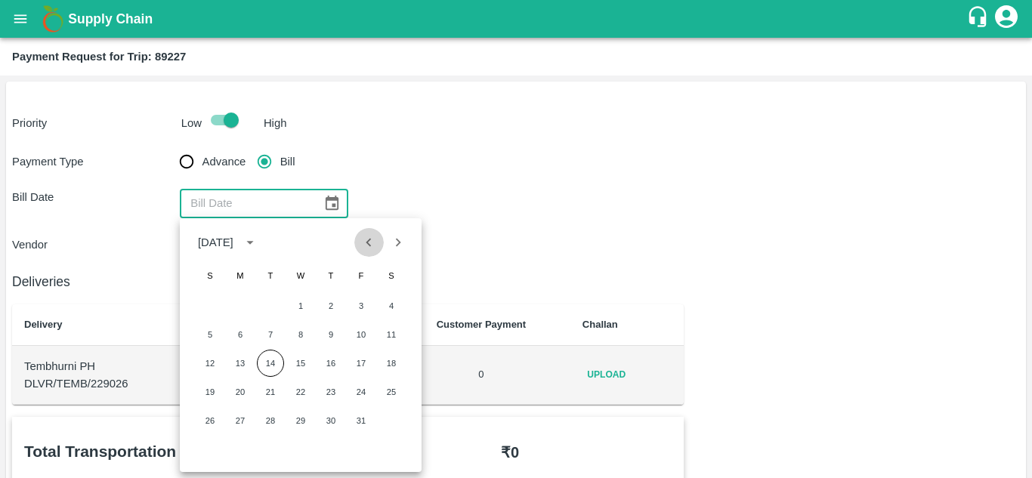
click at [372, 242] on icon "Previous month" at bounding box center [368, 242] width 17 height 17
click at [278, 419] on button "30" at bounding box center [270, 420] width 27 height 27
type input "30/09/2025"
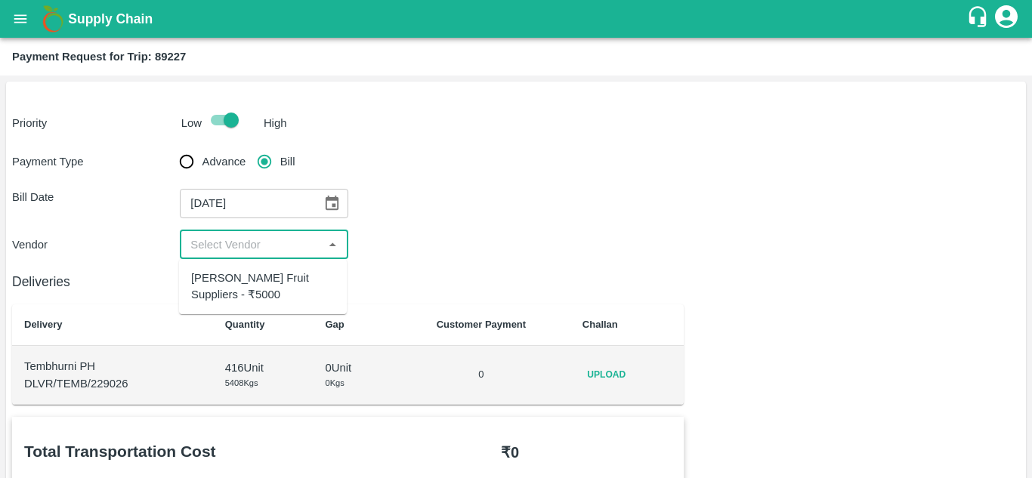
click at [269, 249] on input "input" at bounding box center [251, 245] width 134 height 20
click at [267, 277] on div "Krushna Fruit Suppliers - ₹5000" at bounding box center [263, 287] width 144 height 34
type input "Krushna Fruit Suppliers - ₹5000"
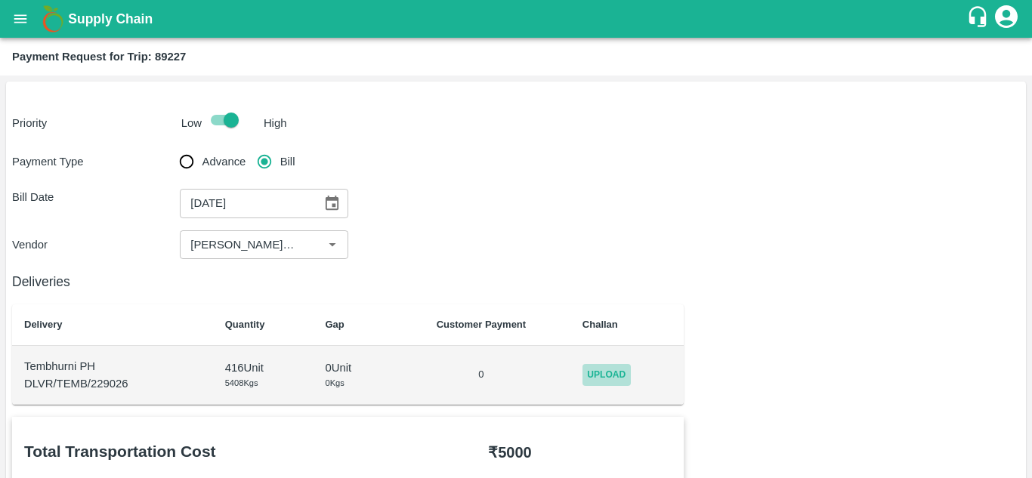
click at [610, 374] on span "Upload" at bounding box center [607, 375] width 48 height 22
click at [0, 0] on input "Upload" at bounding box center [0, 0] width 0 height 0
click at [614, 364] on span "Upload" at bounding box center [607, 375] width 48 height 22
click at [0, 0] on input "Upload" at bounding box center [0, 0] width 0 height 0
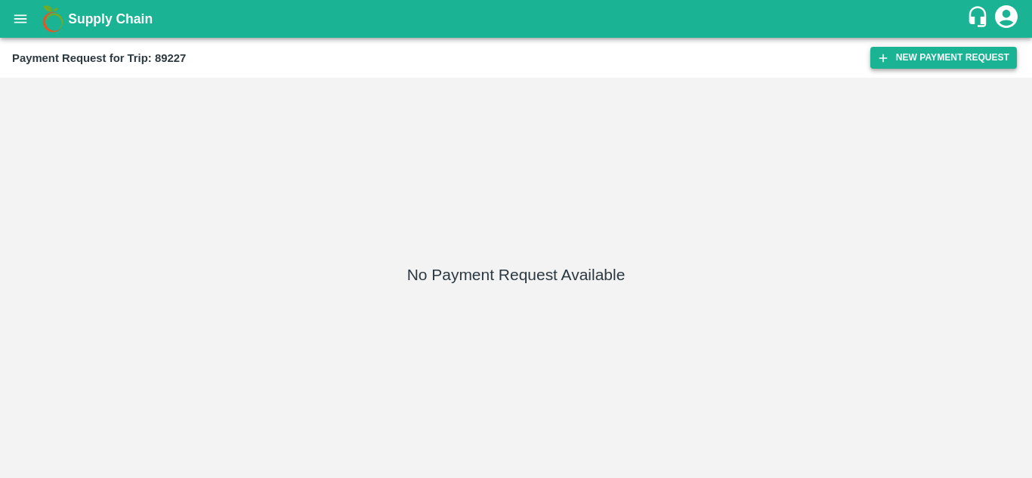
click at [929, 58] on button "New Payment Request" at bounding box center [943, 58] width 147 height 22
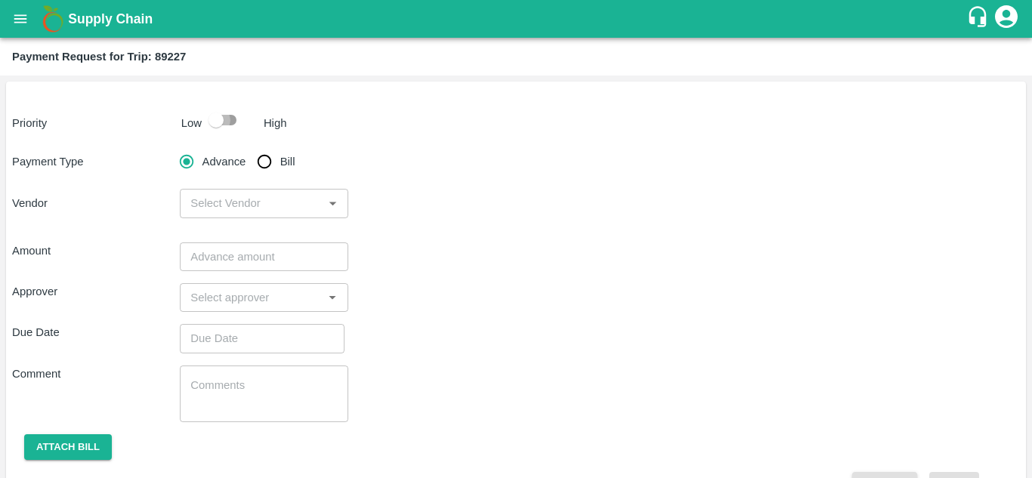
click at [237, 113] on input "checkbox" at bounding box center [216, 120] width 86 height 29
checkbox input "true"
click at [259, 157] on input "Bill" at bounding box center [264, 162] width 30 height 30
radio input "true"
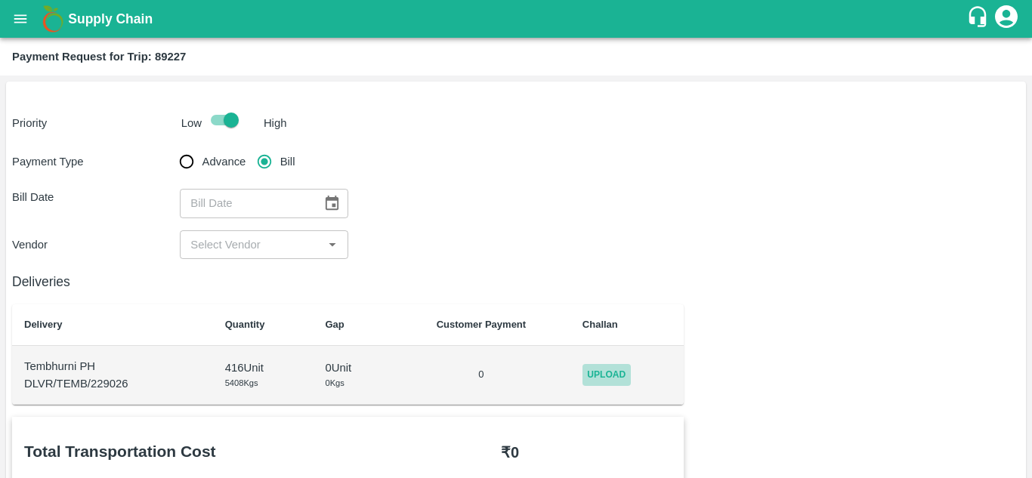
click at [615, 372] on span "Upload" at bounding box center [607, 375] width 48 height 22
click at [0, 0] on input "Upload" at bounding box center [0, 0] width 0 height 0
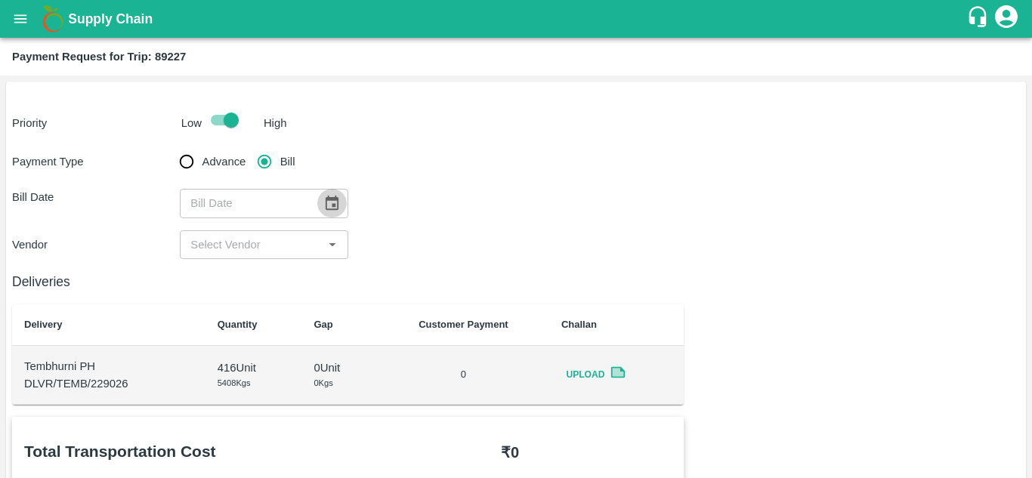
click at [341, 201] on button "Choose date" at bounding box center [331, 203] width 29 height 29
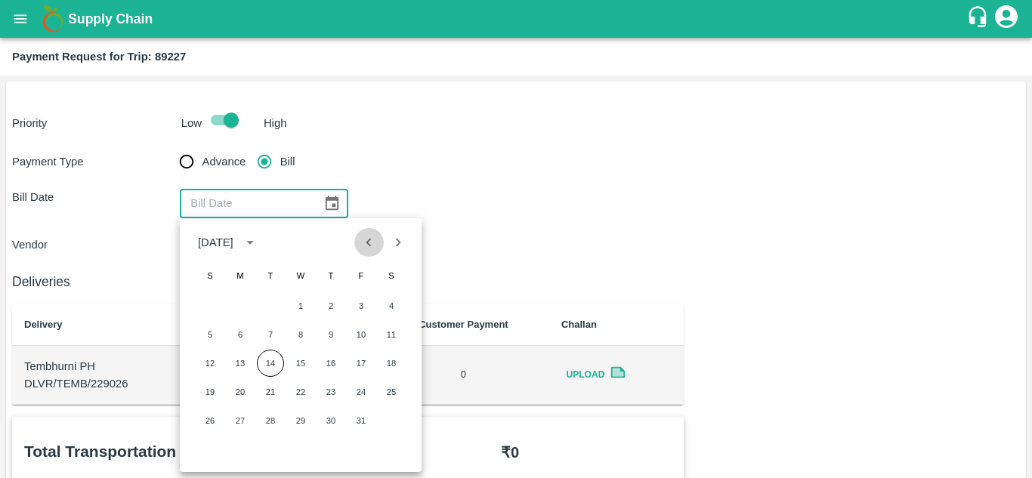
click at [365, 240] on icon "Previous month" at bounding box center [368, 242] width 17 height 17
click at [266, 426] on button "30" at bounding box center [270, 420] width 27 height 27
type input "[DATE]"
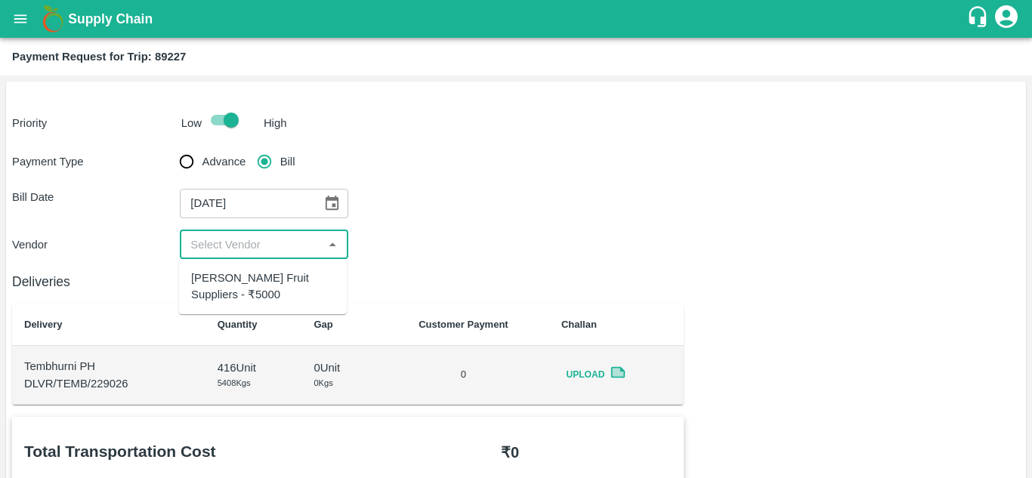
drag, startPoint x: 235, startPoint y: 242, endPoint x: 221, endPoint y: 280, distance: 40.9
click at [221, 280] on body "Supply Chain Payment Request for Trip: 89227 Priority Low High Payment Type Adv…" at bounding box center [516, 239] width 1032 height 478
click at [221, 280] on div "Krushna Fruit Suppliers - ₹5000" at bounding box center [263, 287] width 144 height 34
type input "Krushna Fruit Suppliers - ₹5000"
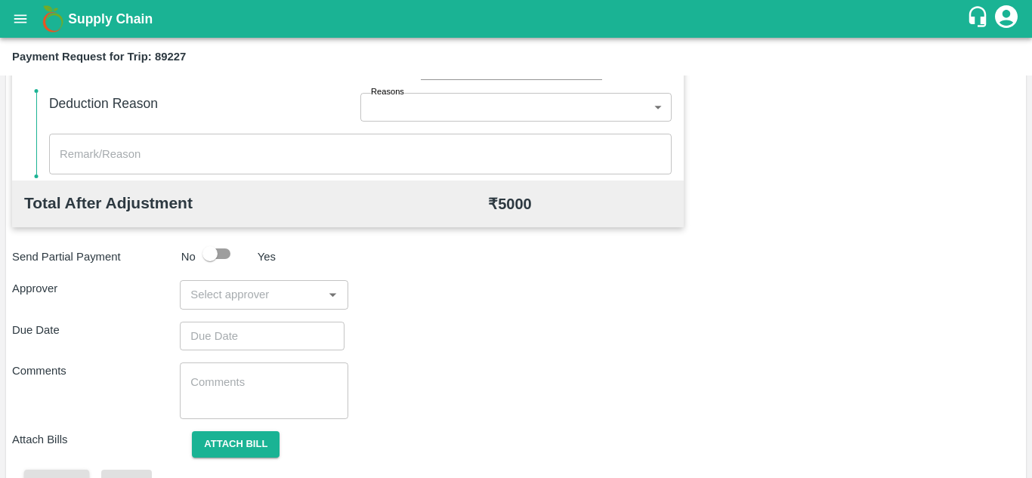
scroll to position [653, 0]
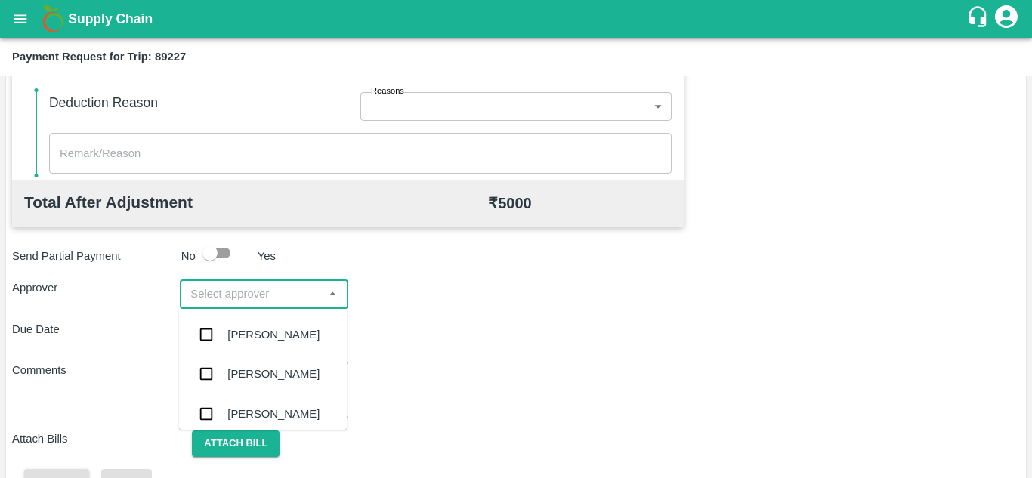
click at [227, 292] on input "input" at bounding box center [251, 294] width 134 height 20
type input "prasa"
click at [258, 329] on div "Prasad Waghade" at bounding box center [273, 334] width 92 height 17
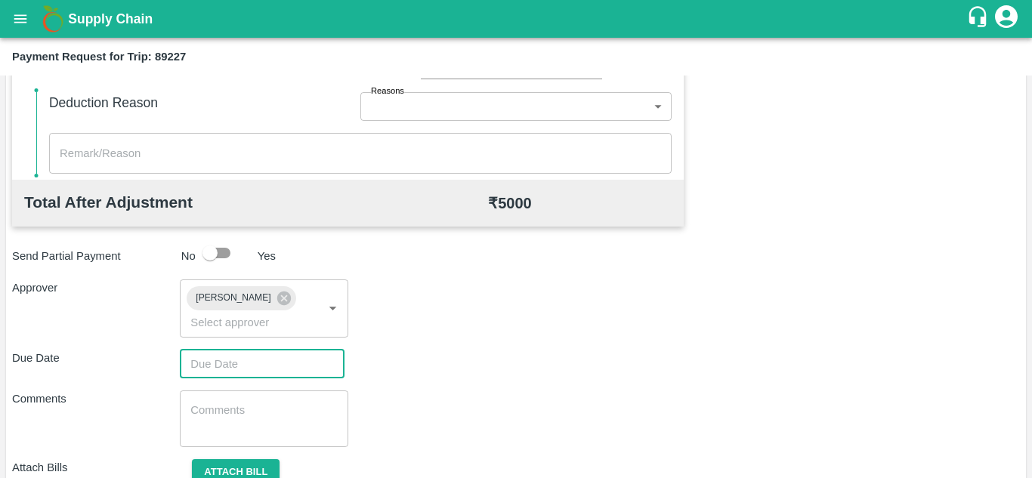
type input "DD/MM/YYYY hh:mm aa"
click at [230, 354] on input "DD/MM/YYYY hh:mm aa" at bounding box center [257, 364] width 154 height 29
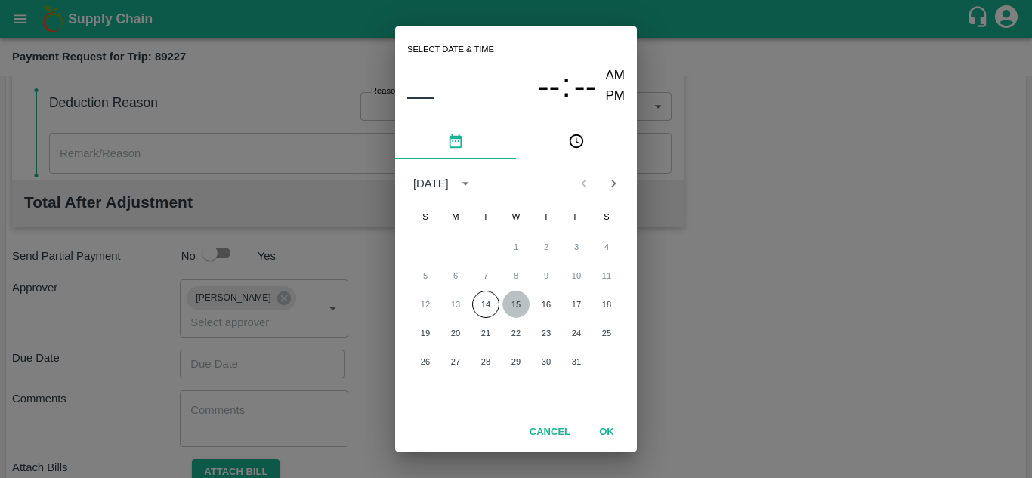
click at [517, 304] on button "15" at bounding box center [515, 304] width 27 height 27
type input "15/10/2025 12:00 AM"
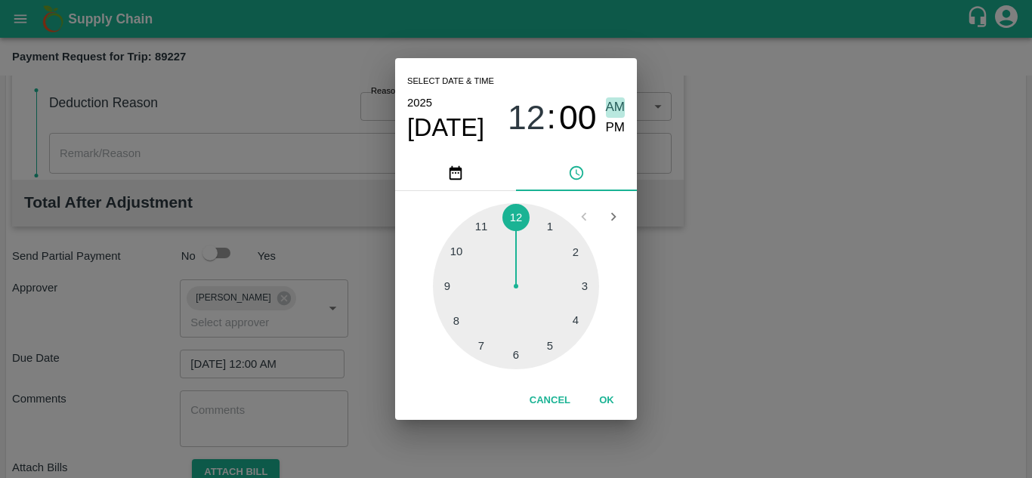
click at [619, 108] on span "AM" at bounding box center [616, 107] width 20 height 20
click at [607, 394] on button "OK" at bounding box center [607, 401] width 48 height 26
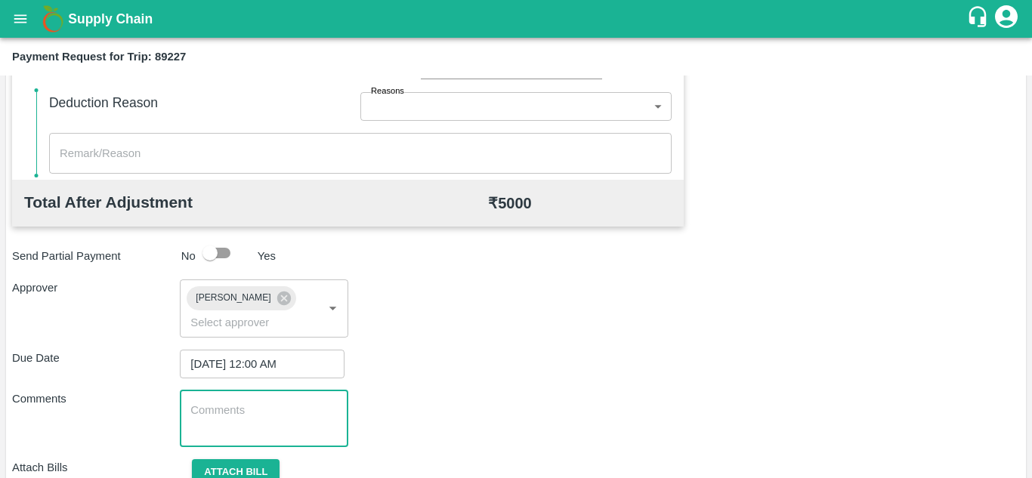
click at [254, 418] on textarea at bounding box center [263, 419] width 147 height 32
paste textarea "T"
type textarea "Transport Bill"
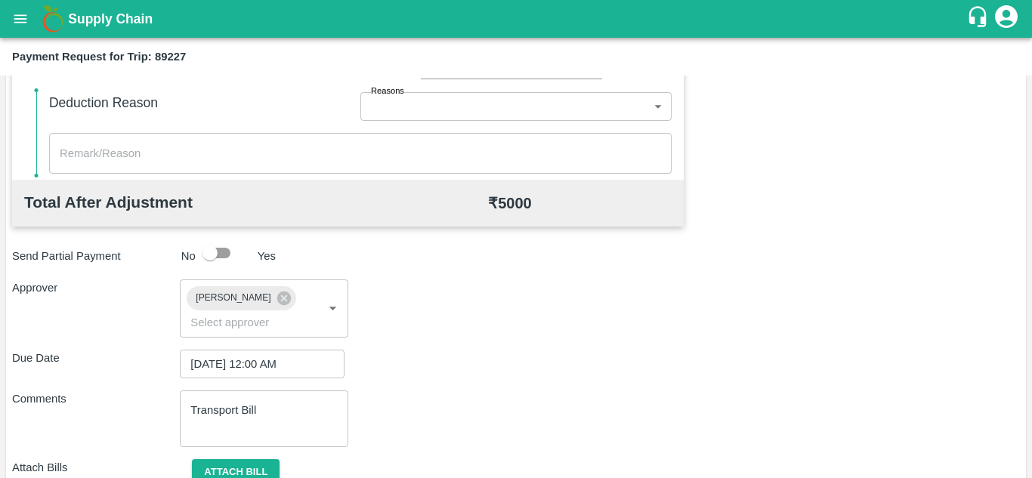
click at [386, 409] on div "Comments Transport Bill x ​" at bounding box center [516, 419] width 1008 height 57
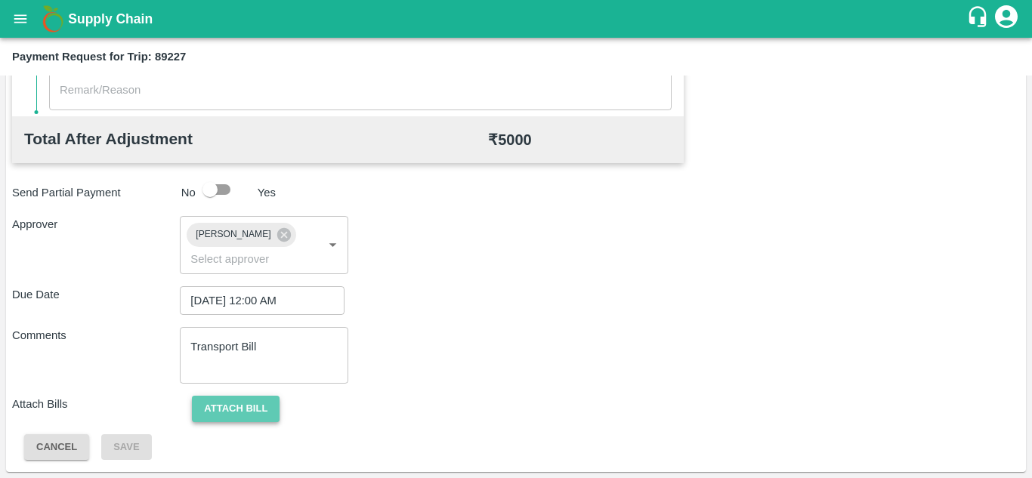
click at [236, 400] on button "Attach bill" at bounding box center [236, 409] width 88 height 26
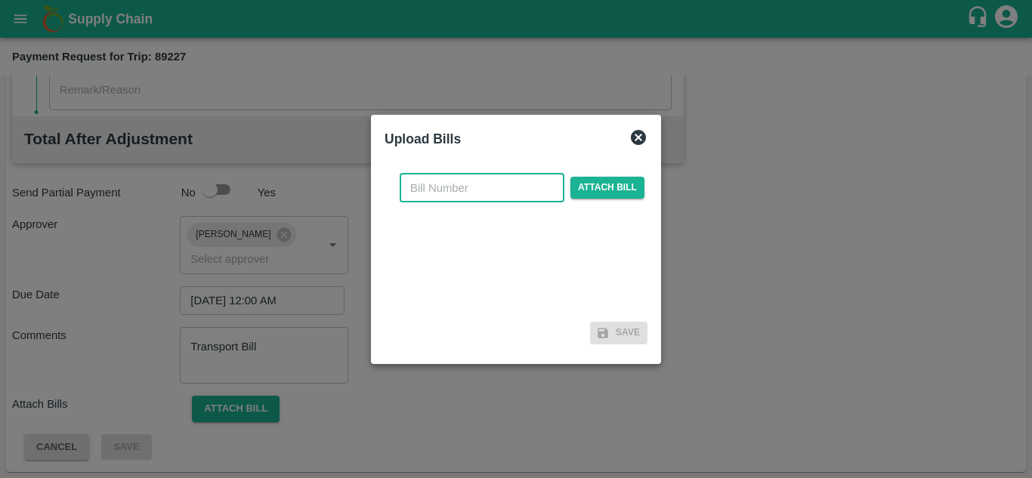
click at [429, 189] on input "text" at bounding box center [482, 188] width 165 height 29
type input "1287"
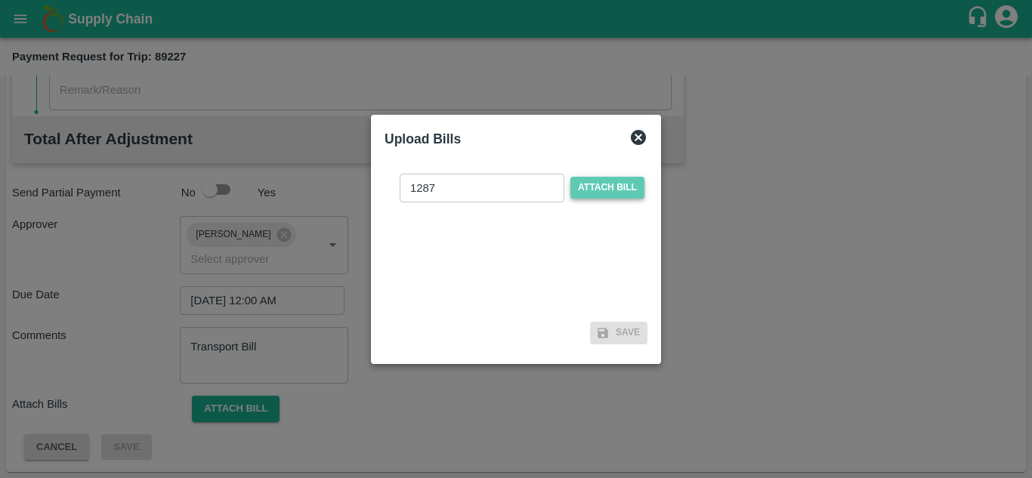
click at [598, 181] on span "Attach bill" at bounding box center [607, 188] width 74 height 22
click at [0, 0] on input "Attach bill" at bounding box center [0, 0] width 0 height 0
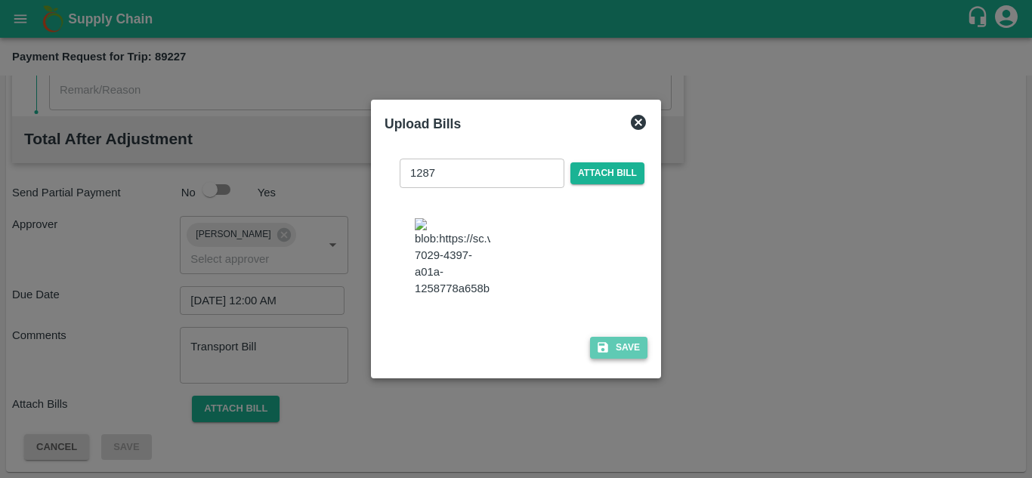
click at [629, 352] on button "Save" at bounding box center [618, 348] width 57 height 22
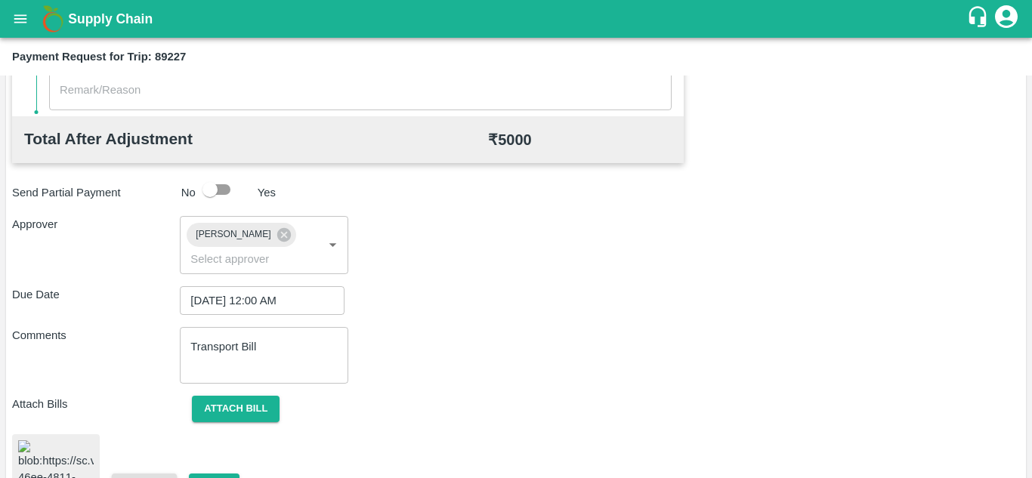
scroll to position [817, 0]
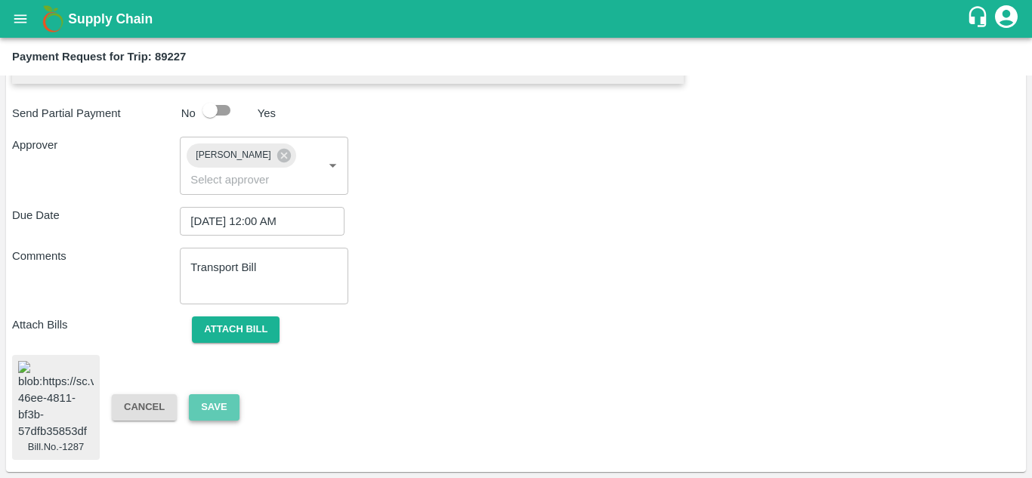
click at [206, 394] on button "Save" at bounding box center [214, 407] width 50 height 26
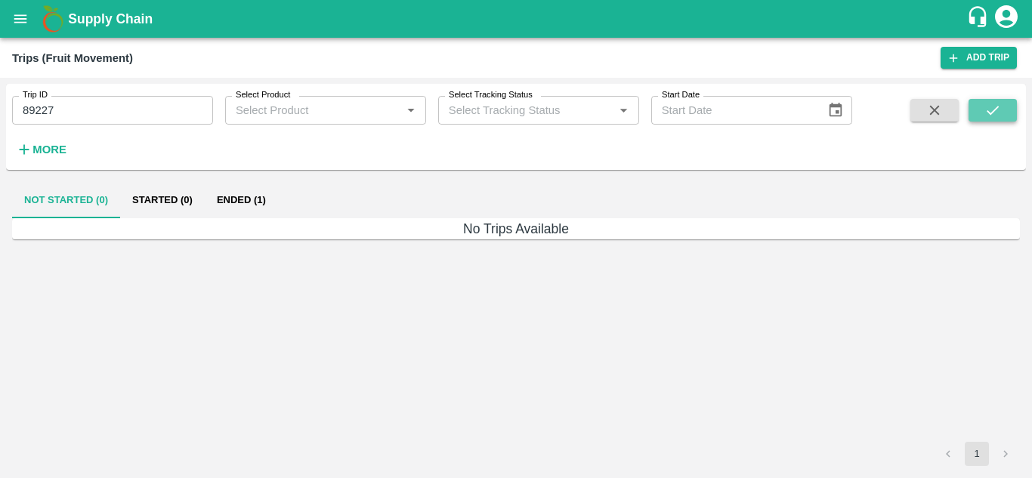
click at [1000, 107] on icon "submit" at bounding box center [993, 110] width 17 height 17
click at [233, 199] on button "Ended (1)" at bounding box center [241, 200] width 73 height 36
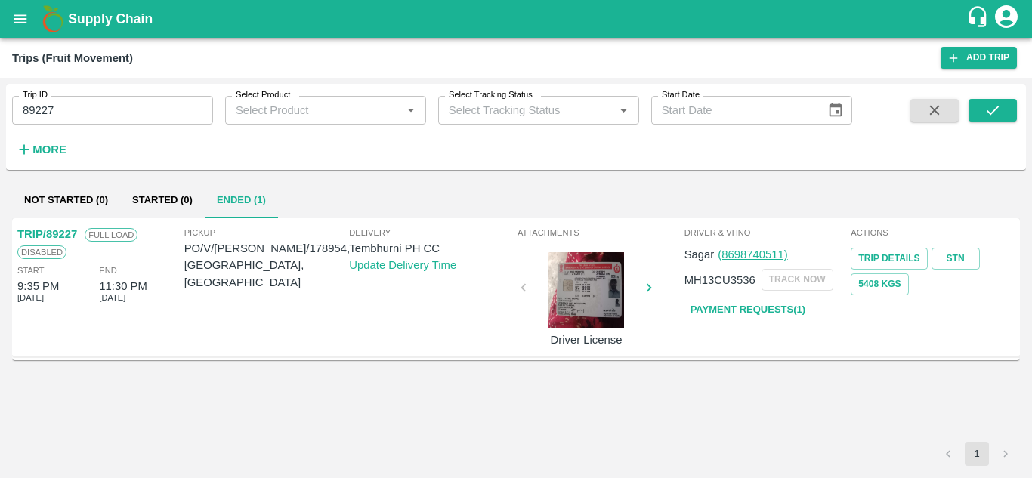
click at [78, 95] on div "Trip ID 89227 Trip ID" at bounding box center [106, 104] width 213 height 41
click at [64, 107] on input "89227" at bounding box center [112, 110] width 201 height 29
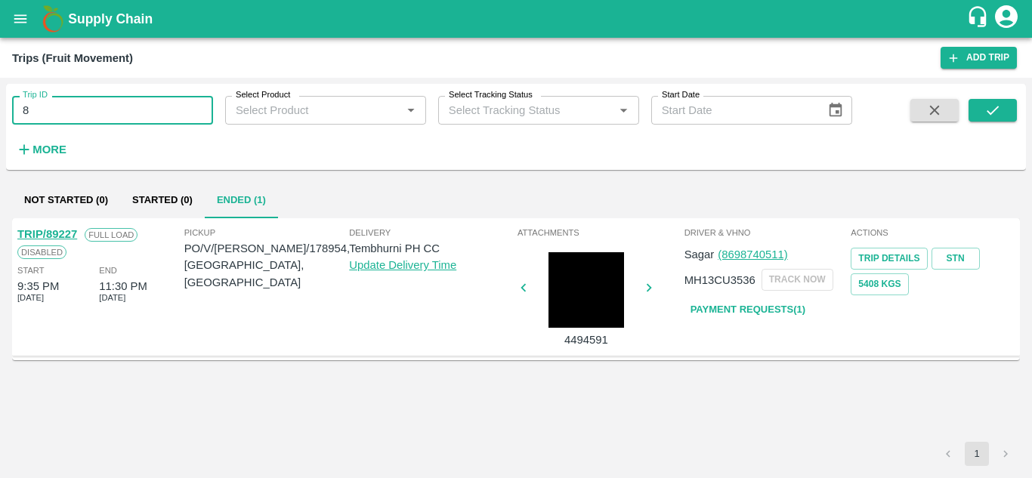
type input "8"
click at [60, 119] on input "Trip ID" at bounding box center [112, 110] width 201 height 29
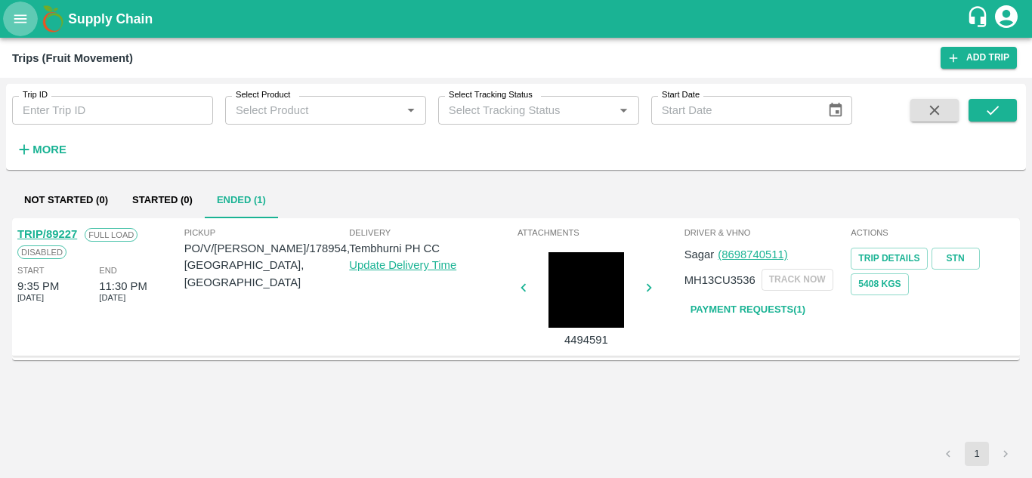
click at [14, 17] on icon "open drawer" at bounding box center [20, 19] width 17 height 17
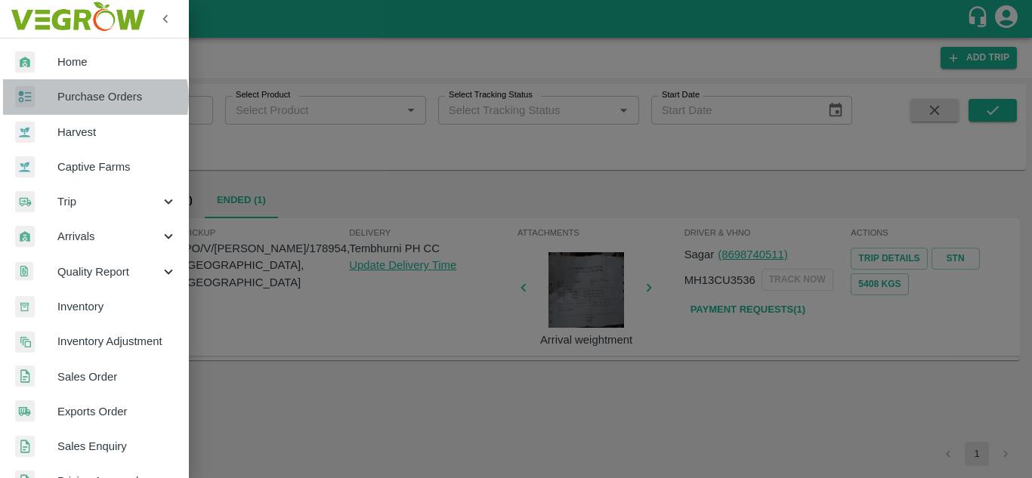
click at [90, 98] on span "Purchase Orders" at bounding box center [116, 96] width 119 height 17
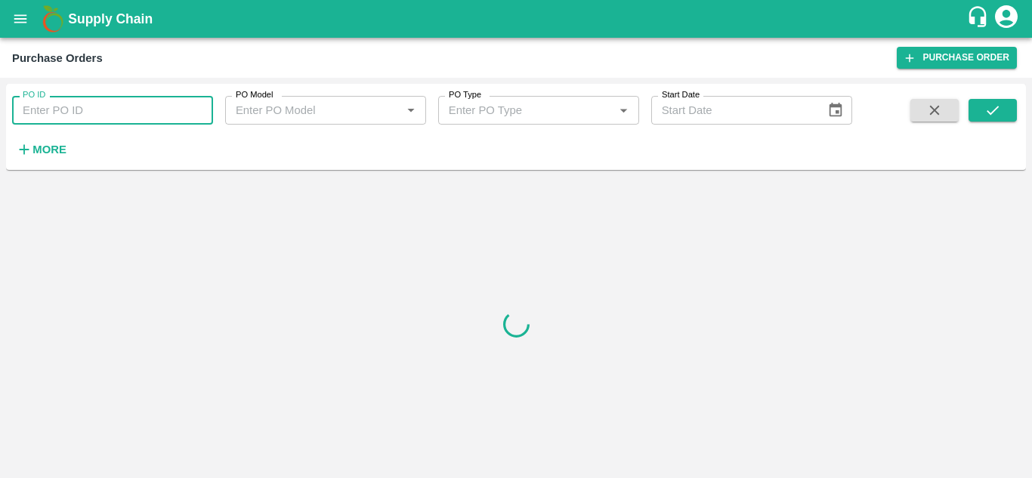
click at [47, 109] on input "PO ID" at bounding box center [112, 110] width 201 height 29
paste input "177713"
type input "177713"
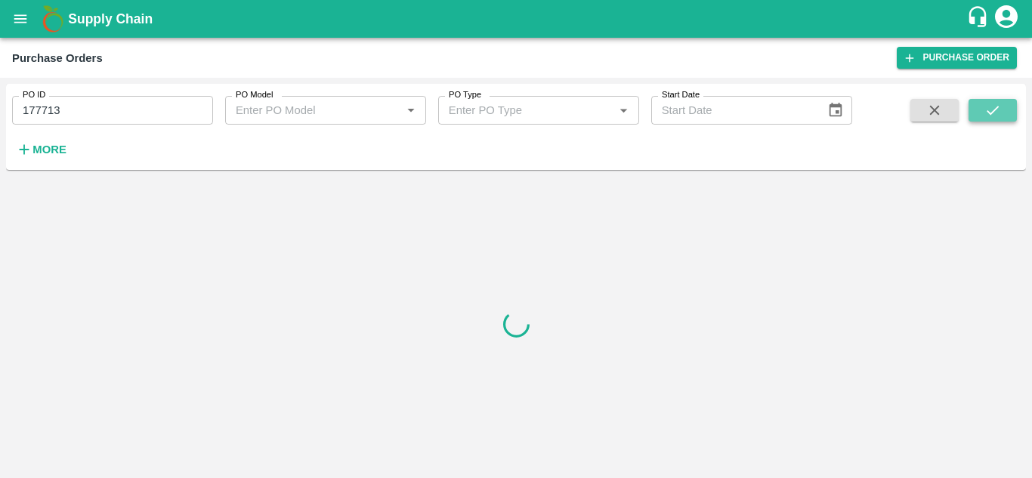
click at [989, 110] on icon "submit" at bounding box center [993, 110] width 17 height 17
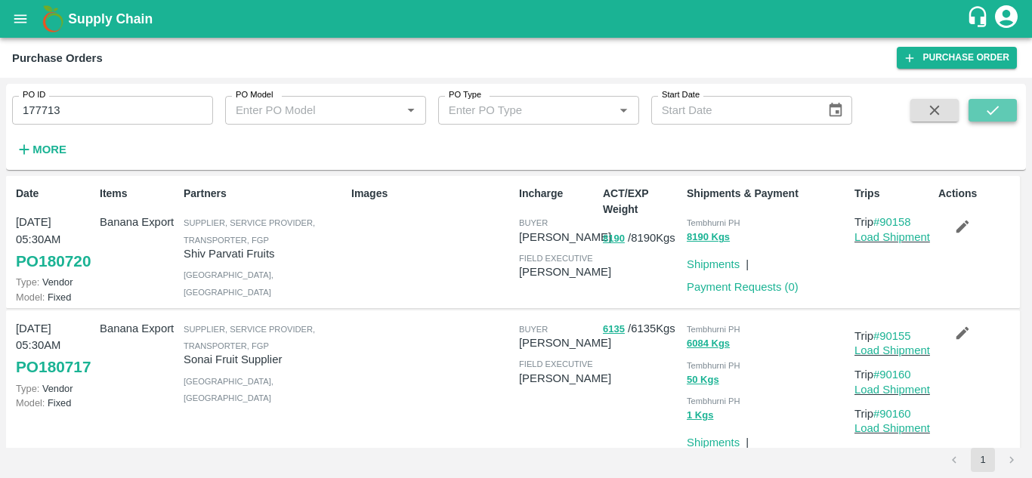
click at [994, 115] on icon "submit" at bounding box center [993, 110] width 17 height 17
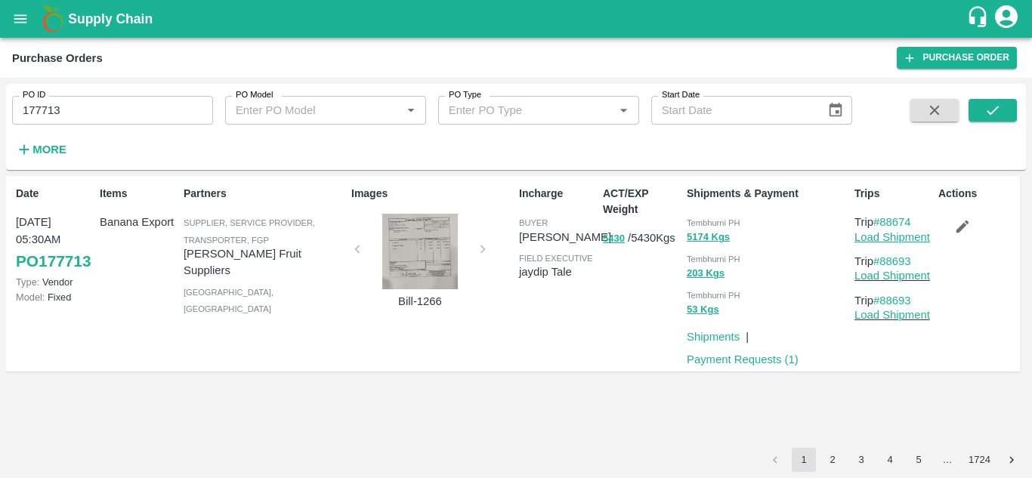
click at [890, 242] on link "Load Shipment" at bounding box center [893, 237] width 76 height 12
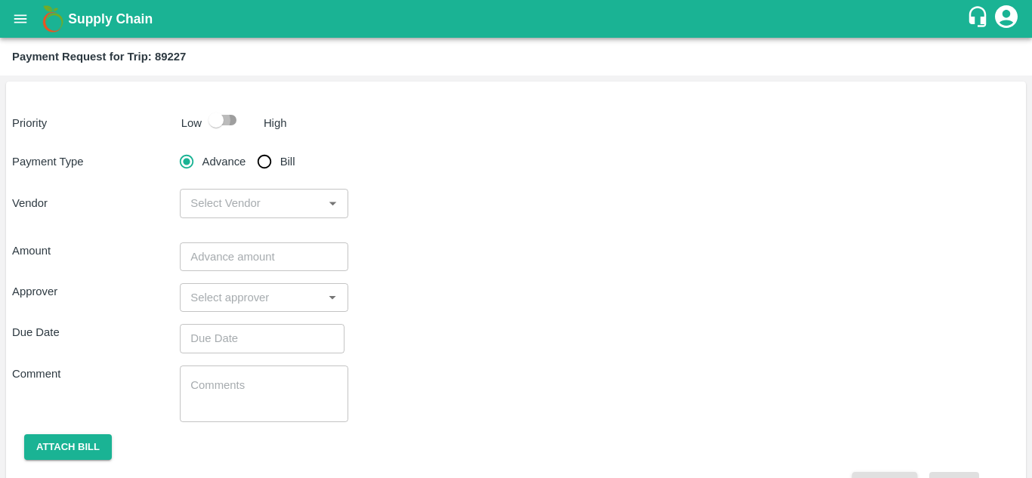
click at [234, 119] on input "checkbox" at bounding box center [216, 120] width 86 height 29
checkbox input "true"
click at [265, 159] on input "Bill" at bounding box center [264, 162] width 30 height 30
radio input "true"
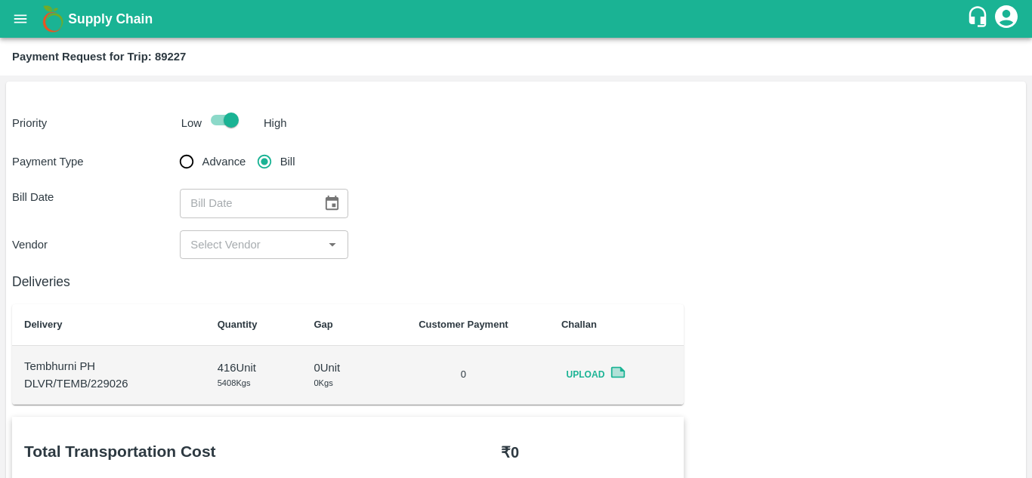
click at [330, 196] on icon "Choose date" at bounding box center [331, 203] width 17 height 17
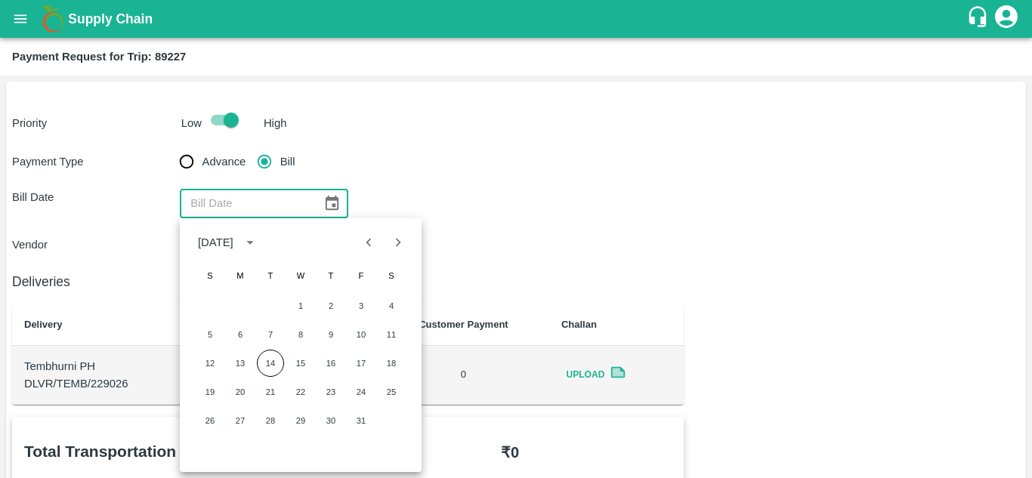
click at [363, 256] on div at bounding box center [383, 242] width 58 height 29
click at [366, 243] on icon "Previous month" at bounding box center [368, 242] width 17 height 17
click at [269, 425] on button "30" at bounding box center [270, 420] width 27 height 27
type input "30/09/2025"
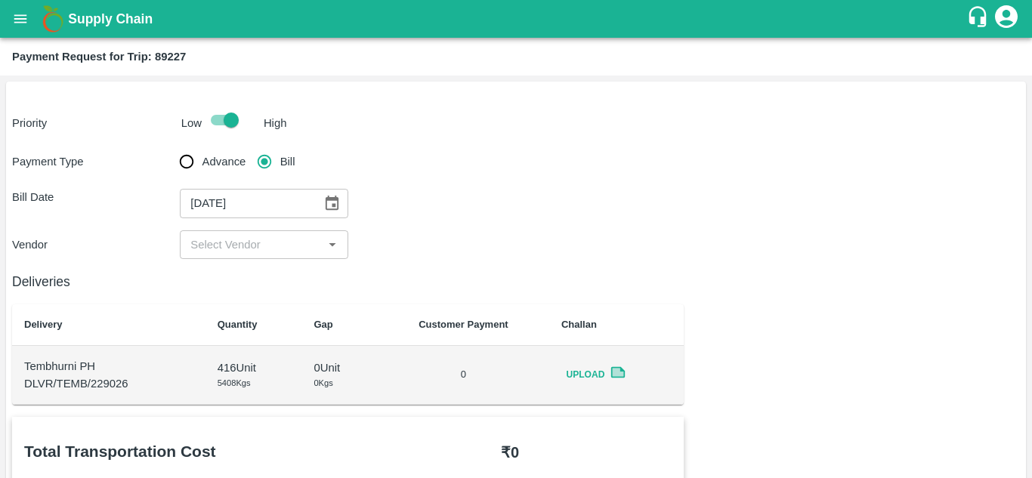
click at [277, 256] on div "​" at bounding box center [264, 244] width 168 height 29
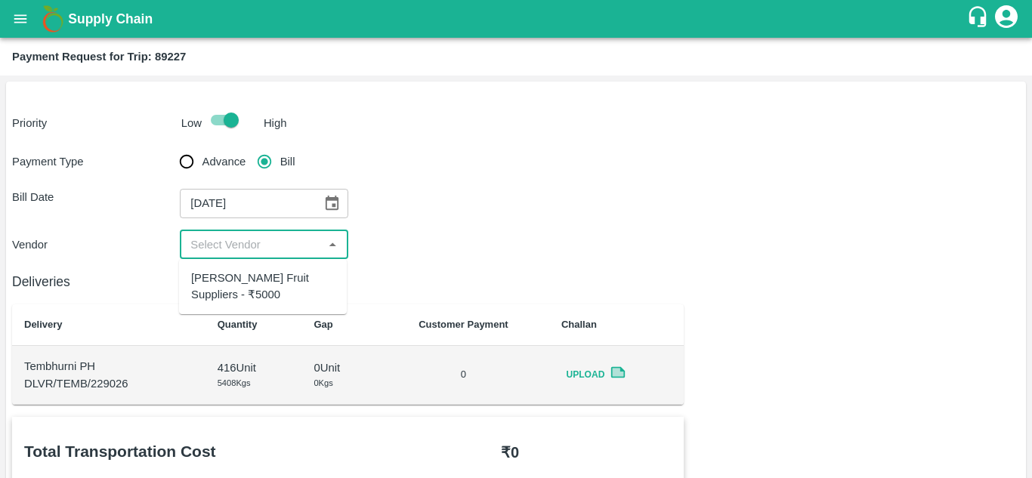
click at [252, 275] on div "Krushna Fruit Suppliers - ₹5000" at bounding box center [263, 287] width 144 height 34
type input "Krushna Fruit Suppliers - ₹5000"
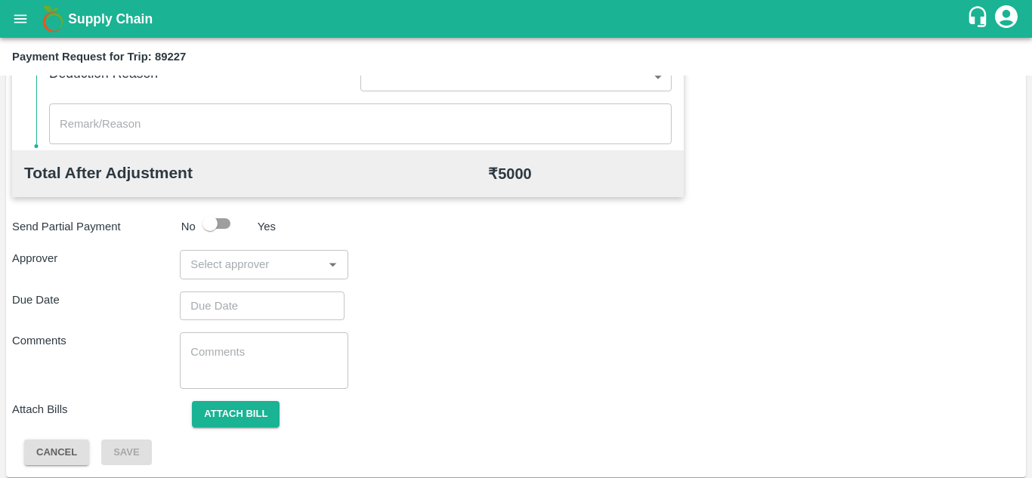
scroll to position [688, 0]
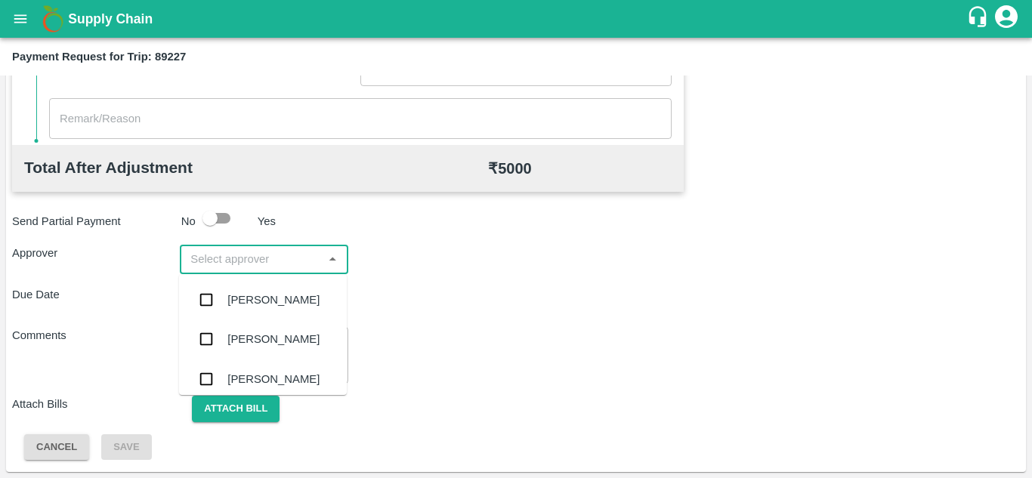
click at [225, 255] on input "input" at bounding box center [251, 259] width 134 height 20
type input "prasa"
click at [258, 302] on div "Prasad Waghade" at bounding box center [273, 300] width 92 height 17
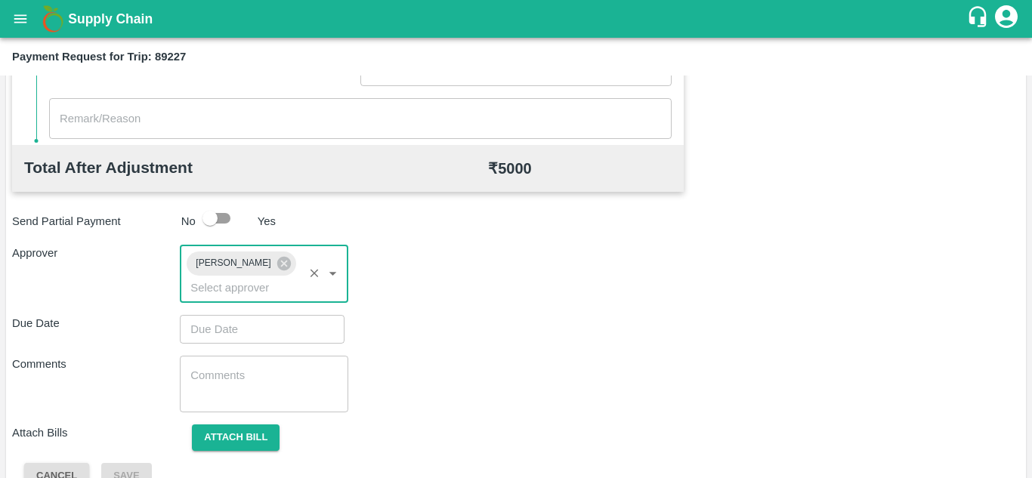
type input "DD/MM/YYYY hh:mm aa"
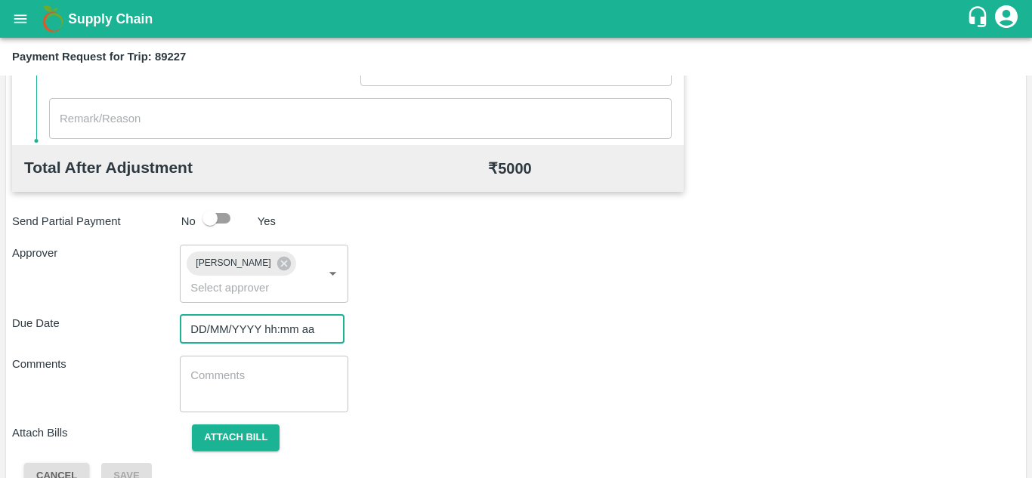
click at [221, 332] on input "DD/MM/YYYY hh:mm aa" at bounding box center [257, 329] width 154 height 29
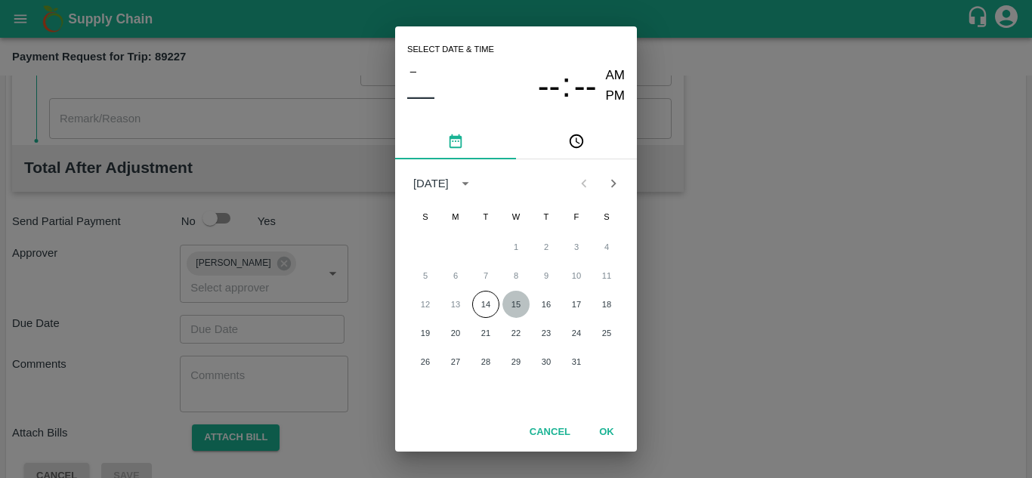
click at [512, 303] on button "15" at bounding box center [515, 304] width 27 height 27
type input "15/10/2025 12:00 AM"
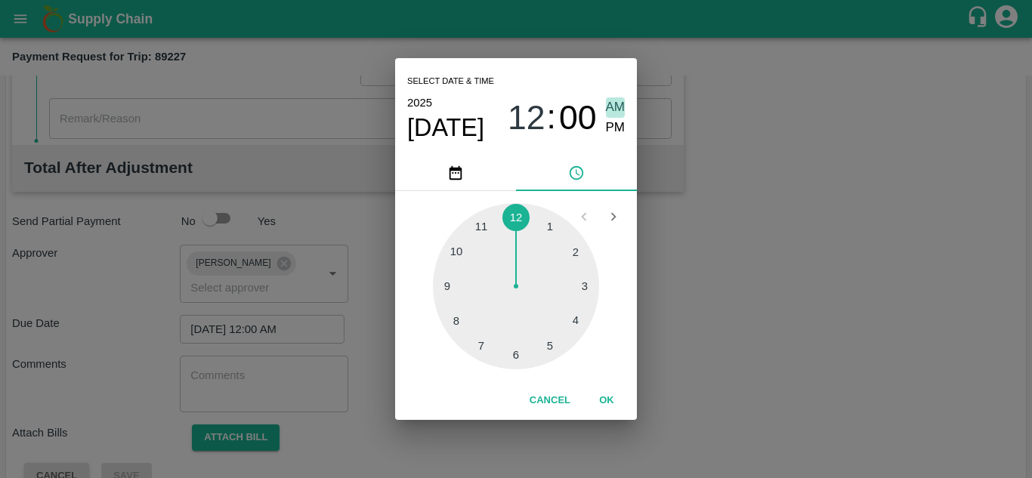
click at [617, 104] on span "AM" at bounding box center [616, 107] width 20 height 20
click at [605, 400] on button "OK" at bounding box center [607, 401] width 48 height 26
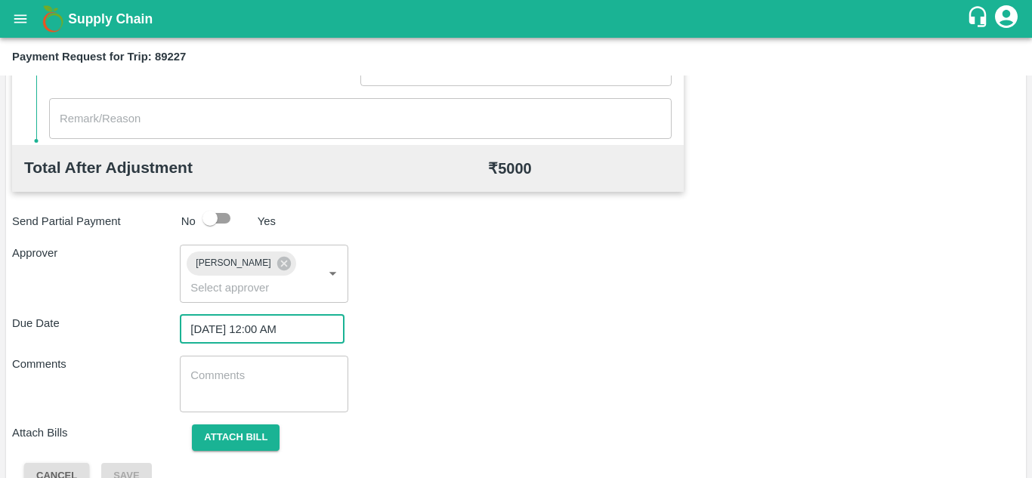
click at [280, 382] on textarea at bounding box center [263, 384] width 147 height 32
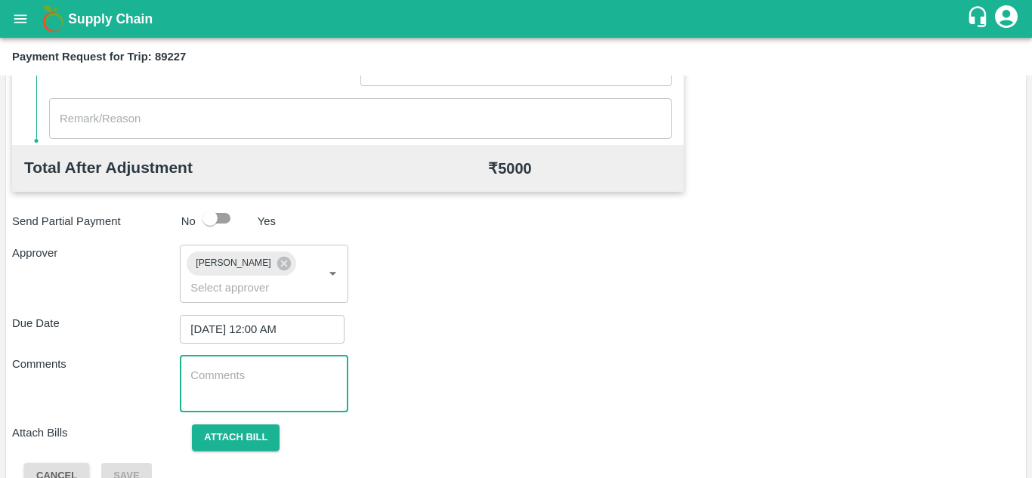
paste textarea "Transport Bill"
type textarea "Transport Bill"
click at [518, 384] on div "Comments Transport Bill x ​" at bounding box center [516, 384] width 1008 height 57
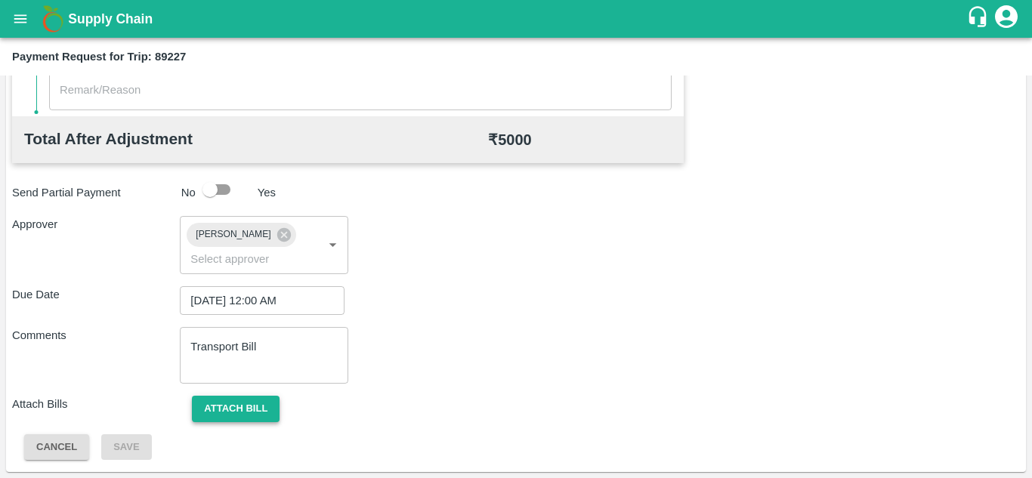
click at [248, 409] on button "Attach bill" at bounding box center [236, 409] width 88 height 26
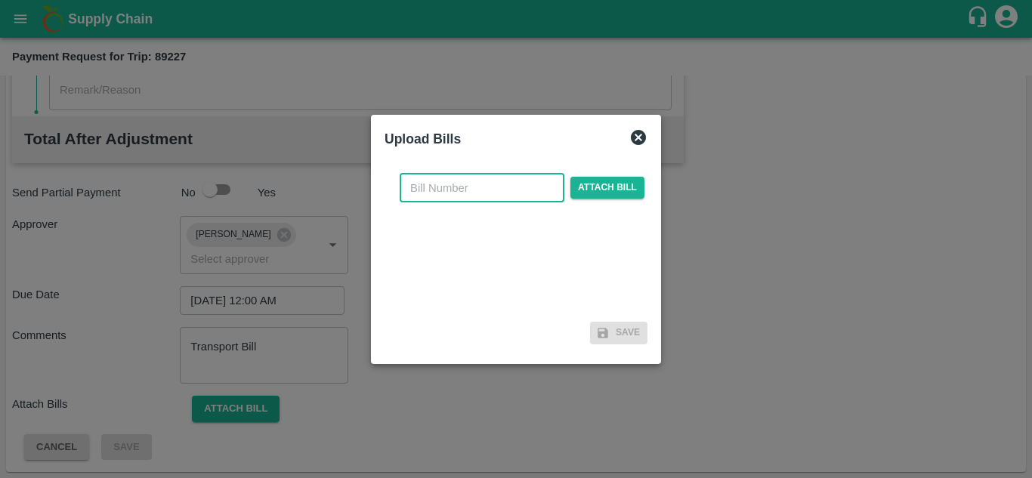
click at [411, 194] on input "text" at bounding box center [482, 188] width 165 height 29
type input "1287"
click at [595, 186] on span "Attach bill" at bounding box center [607, 188] width 74 height 22
click at [0, 0] on input "Attach bill" at bounding box center [0, 0] width 0 height 0
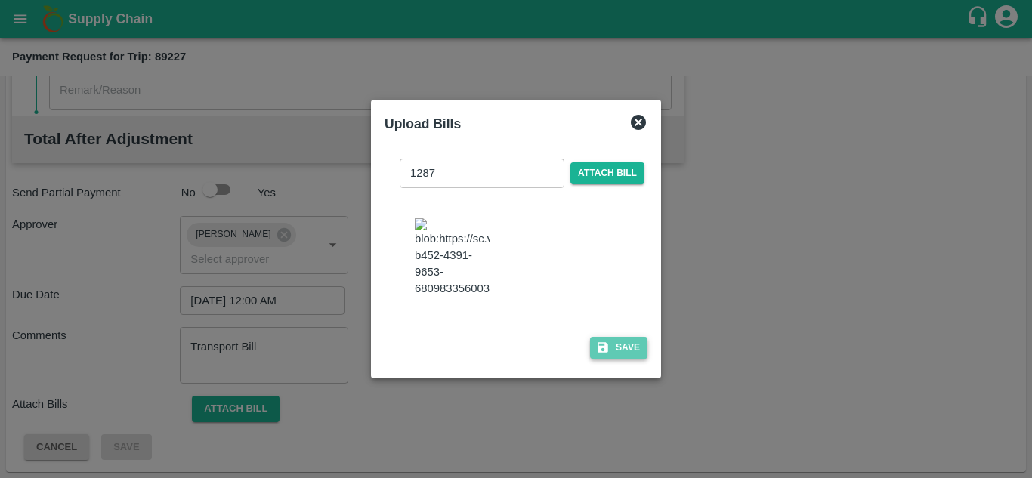
click at [623, 357] on button "Save" at bounding box center [618, 348] width 57 height 22
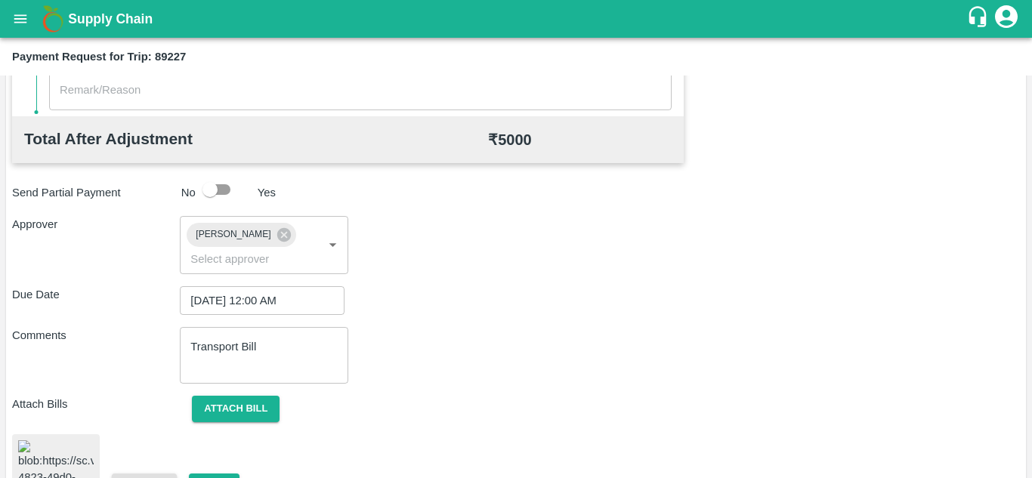
scroll to position [817, 0]
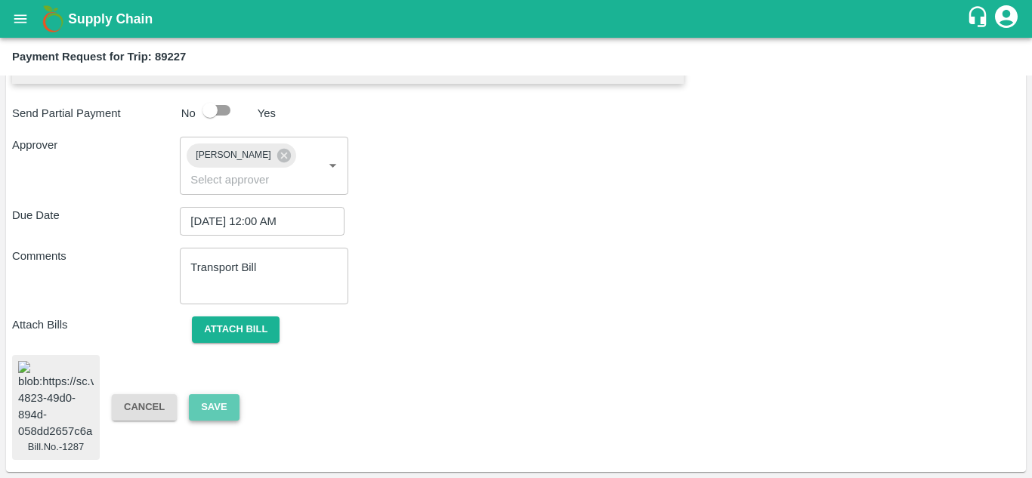
click at [211, 394] on button "Save" at bounding box center [214, 407] width 50 height 26
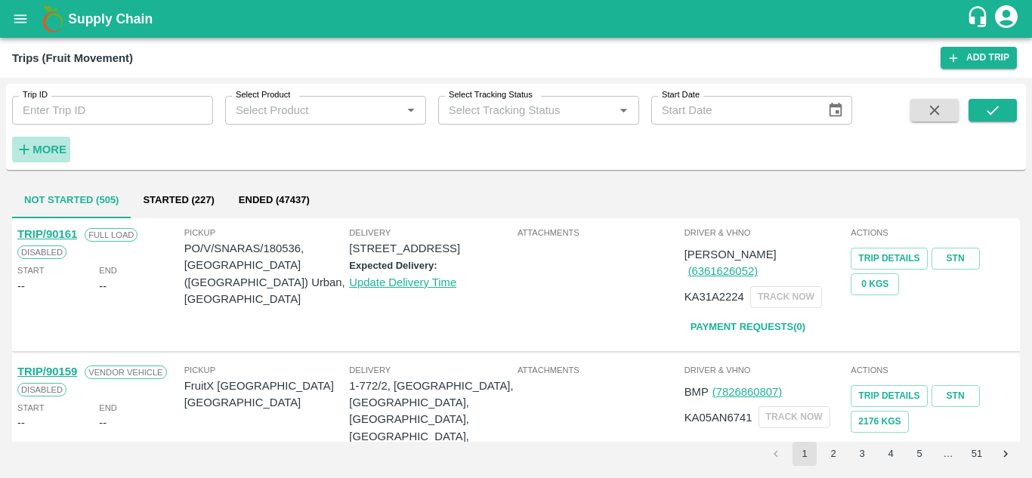
click at [54, 146] on strong "More" at bounding box center [49, 150] width 34 height 12
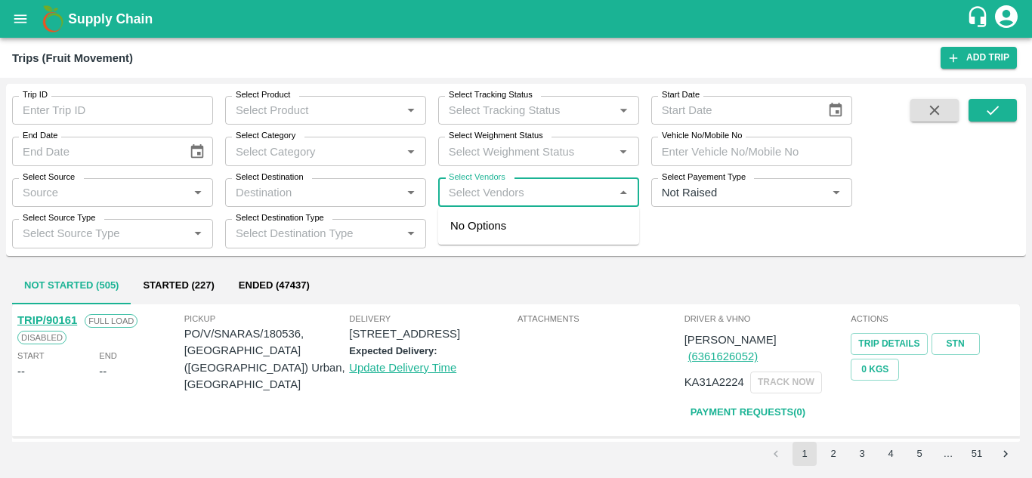
click at [478, 198] on input "Select Vendors" at bounding box center [526, 193] width 167 height 20
type input "krushna"
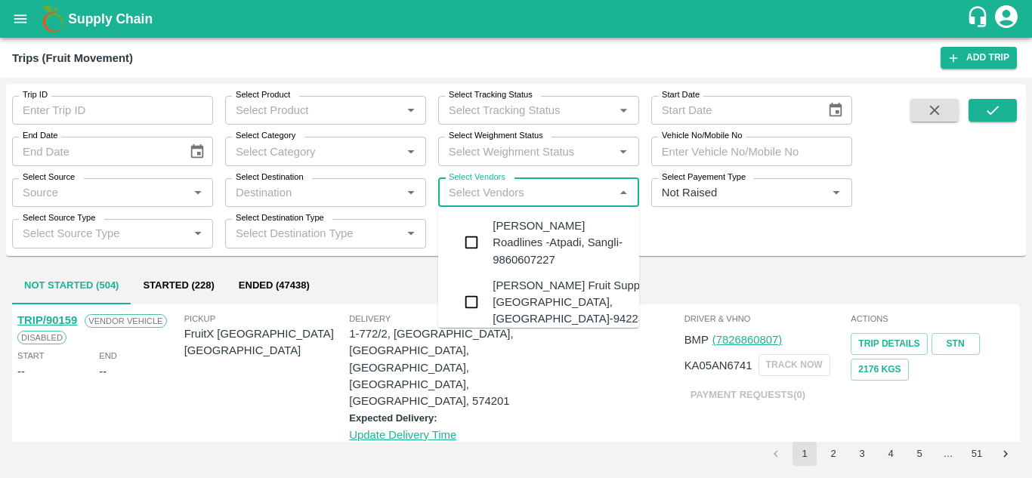
click at [536, 294] on div "Krushna Fruit Suppliers-Kanhergaon, Solapur-9422396907" at bounding box center [584, 302] width 183 height 51
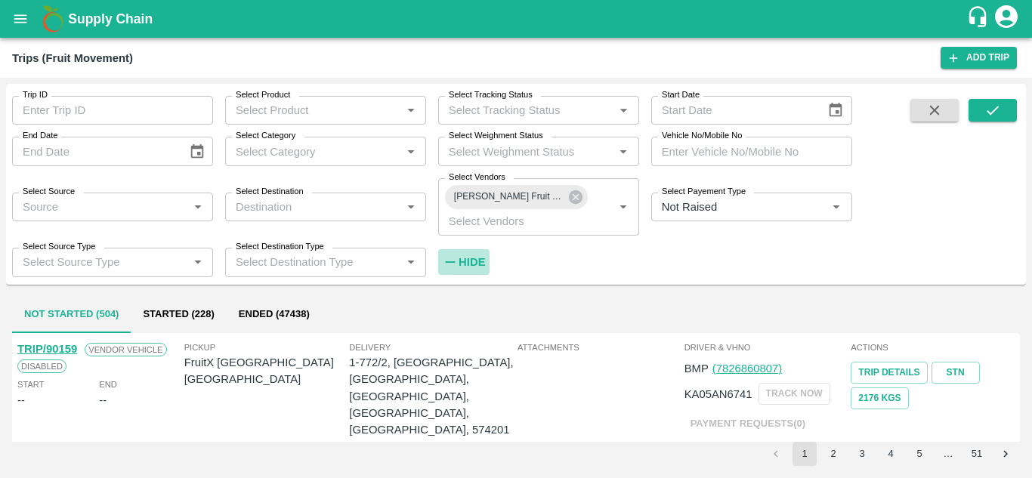
click at [469, 260] on strong "Hide" at bounding box center [472, 262] width 26 height 12
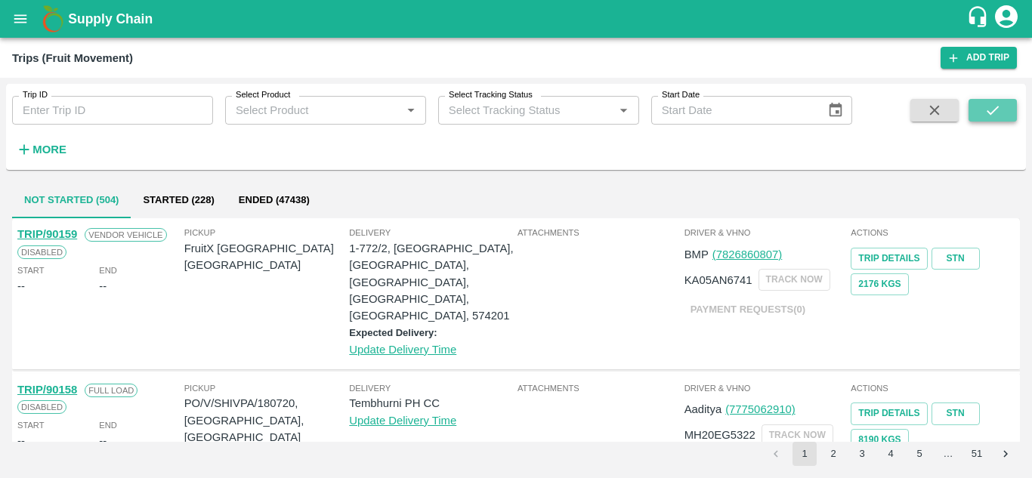
click at [992, 107] on icon "submit" at bounding box center [993, 110] width 17 height 17
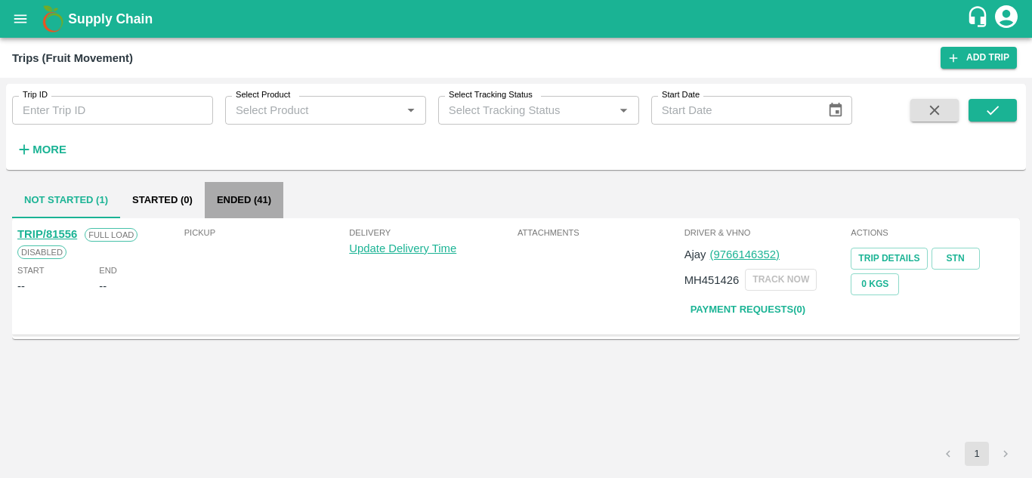
click at [249, 198] on button "Ended (41)" at bounding box center [244, 200] width 79 height 36
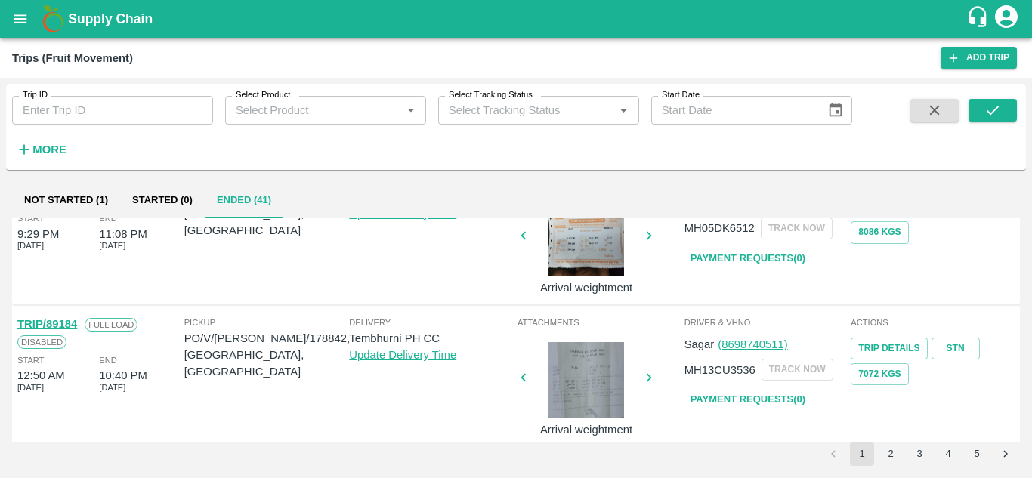
scroll to position [733, 0]
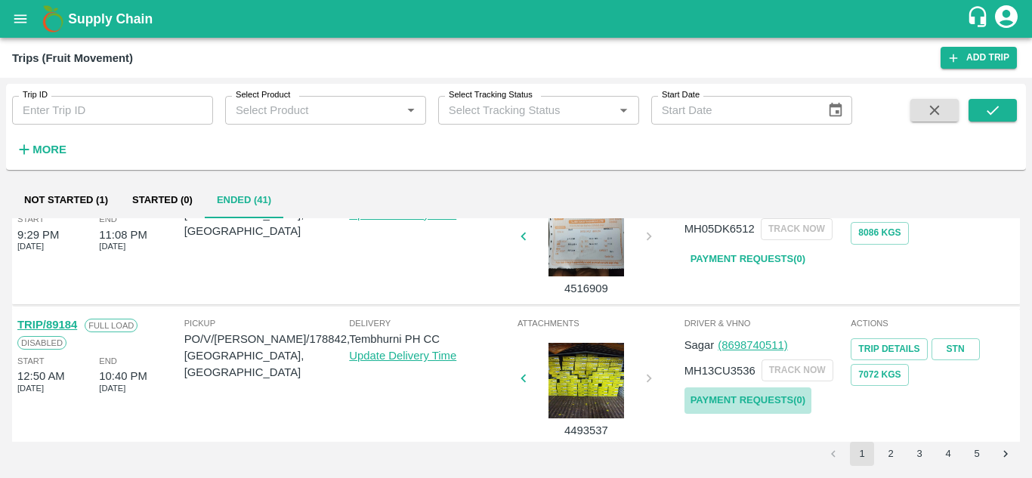
click at [756, 402] on link "Payment Requests( 0 )" at bounding box center [748, 401] width 127 height 26
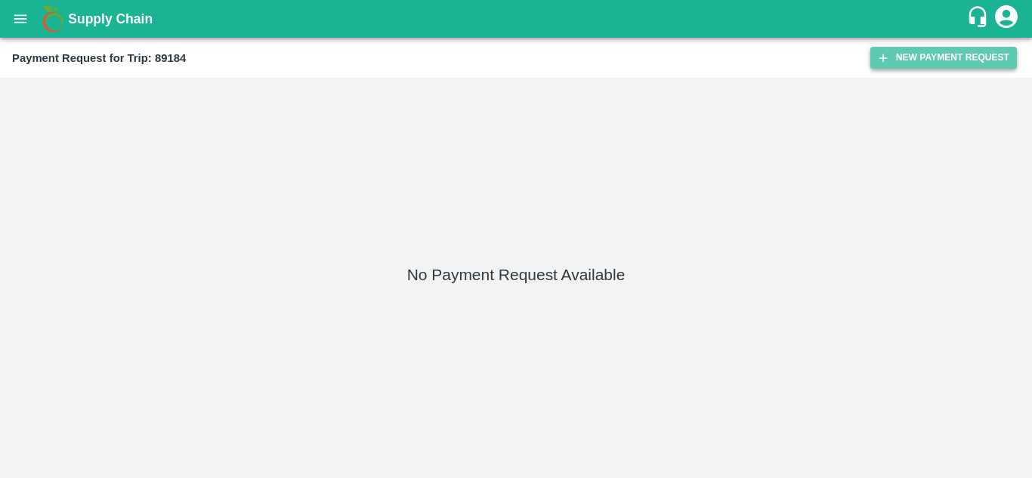
click at [914, 53] on button "New Payment Request" at bounding box center [943, 58] width 147 height 22
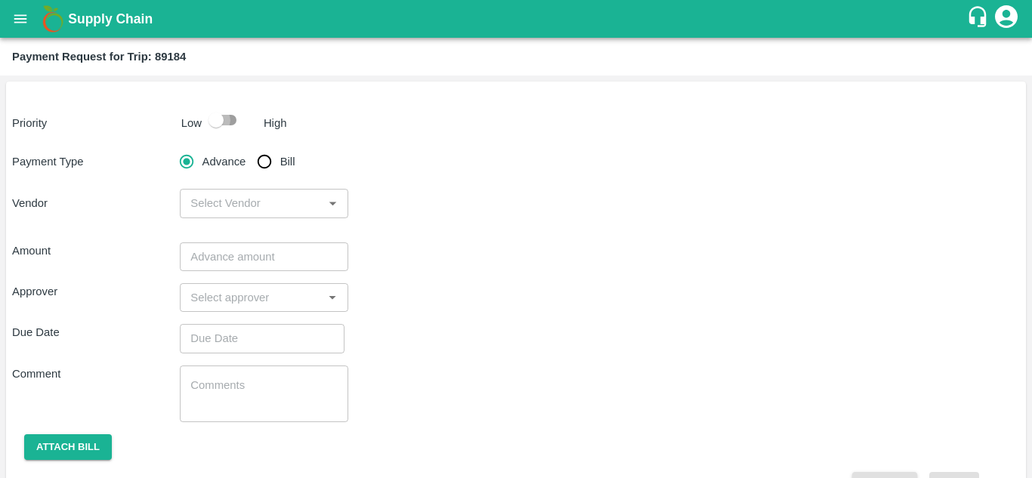
click at [233, 119] on input "checkbox" at bounding box center [216, 120] width 86 height 29
checkbox input "true"
click at [263, 162] on input "Bill" at bounding box center [264, 162] width 30 height 30
radio input "true"
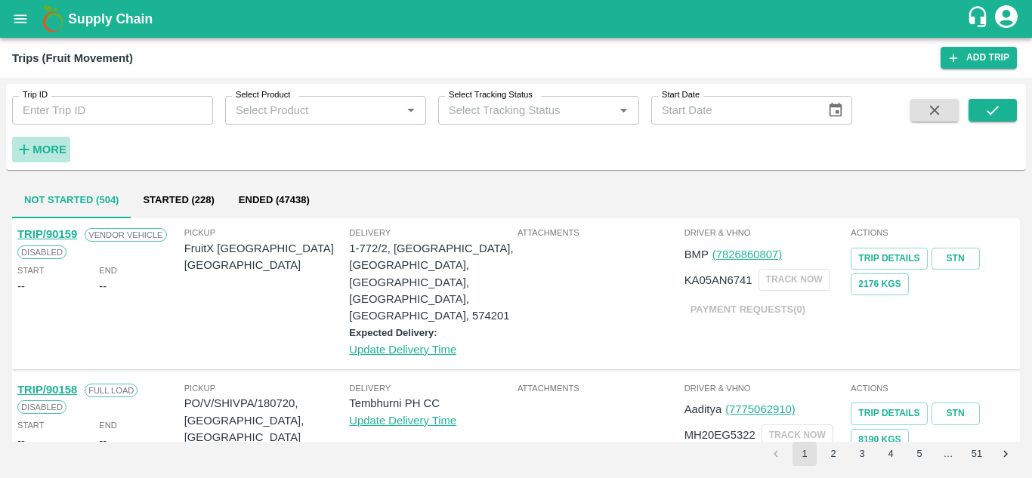
click at [53, 148] on strong "More" at bounding box center [49, 150] width 34 height 12
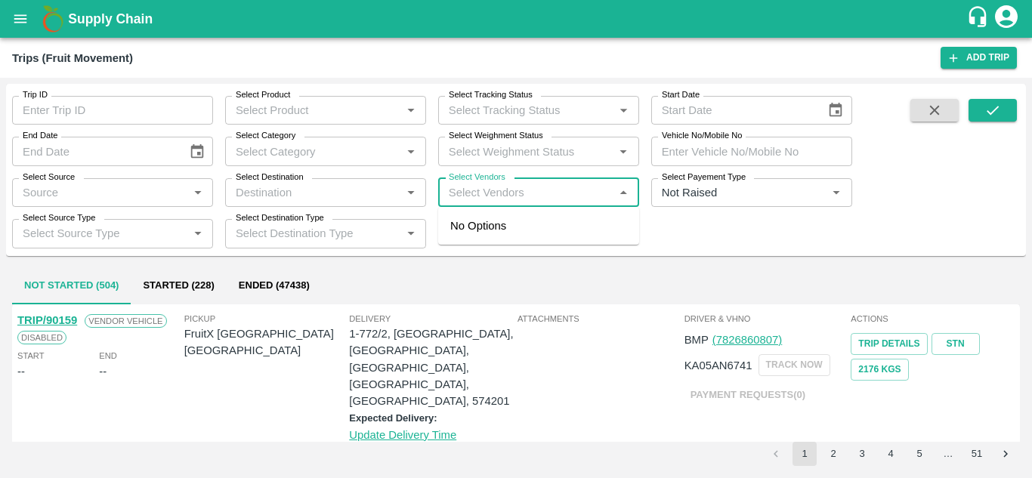
click at [472, 191] on input "Select Vendors" at bounding box center [526, 193] width 167 height 20
type input "[PERSON_NAME]"
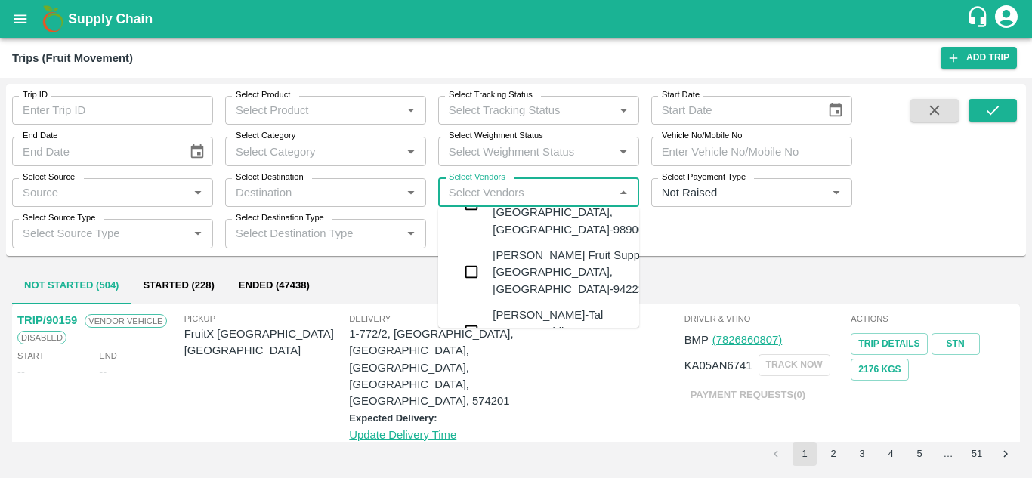
scroll to position [110, 0]
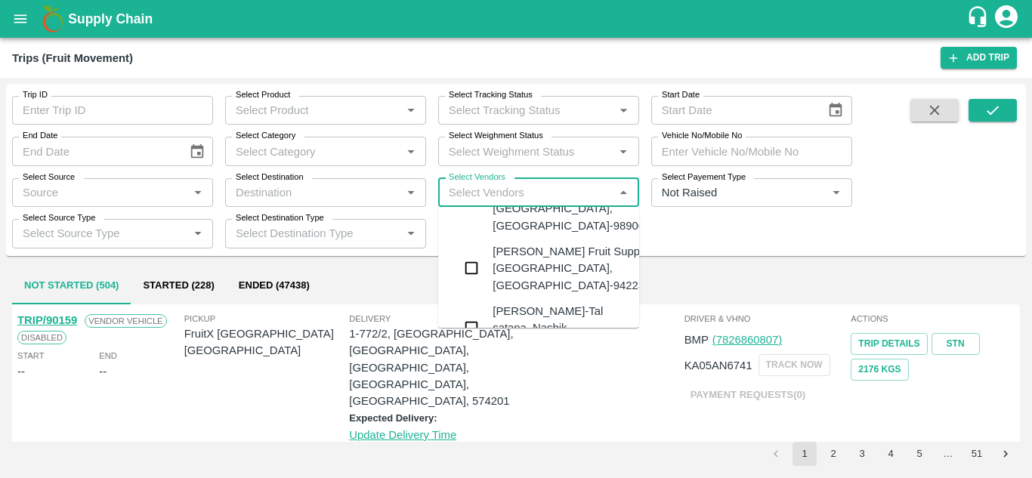
click at [518, 264] on div "[PERSON_NAME] Fruit Suppliers-[GEOGRAPHIC_DATA], [GEOGRAPHIC_DATA]-9422396907" at bounding box center [584, 268] width 183 height 51
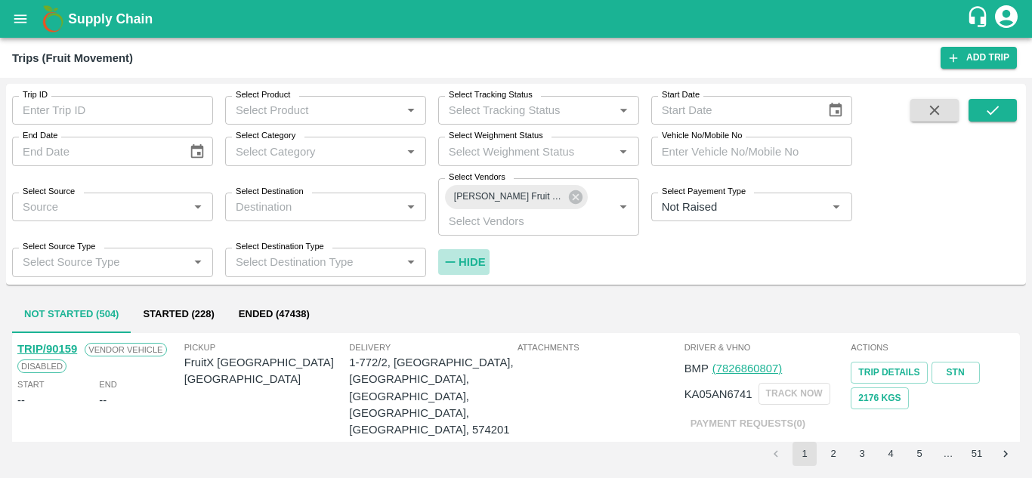
click at [462, 263] on strong "Hide" at bounding box center [472, 262] width 26 height 12
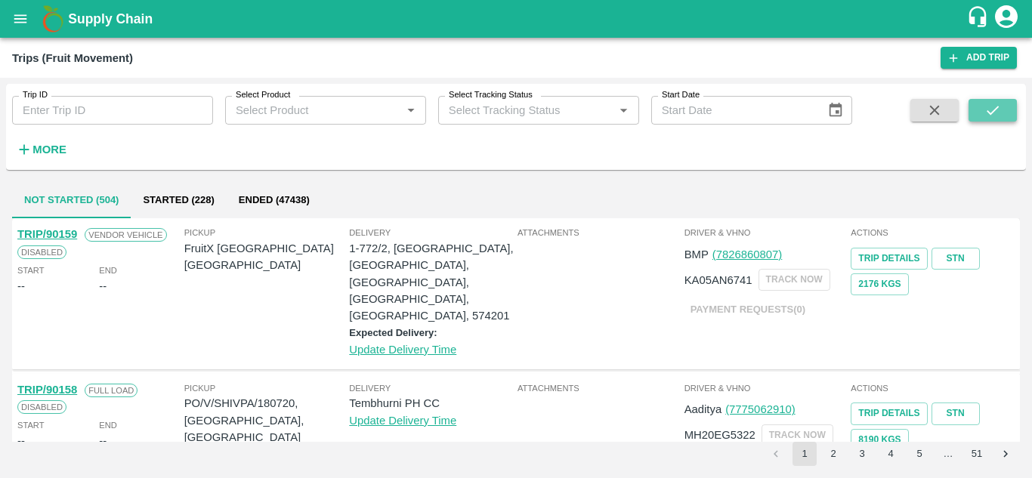
click at [979, 116] on button "submit" at bounding box center [993, 110] width 48 height 23
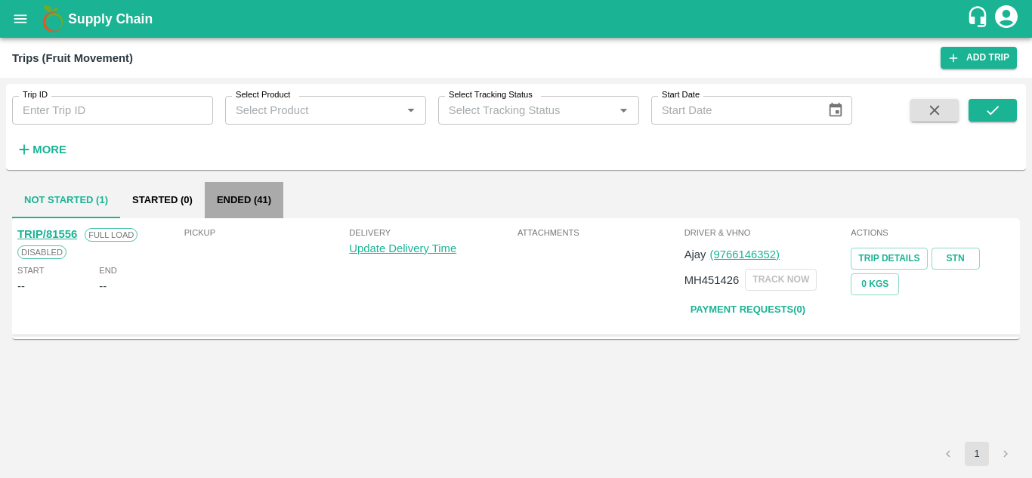
click at [244, 189] on button "Ended (41)" at bounding box center [244, 200] width 79 height 36
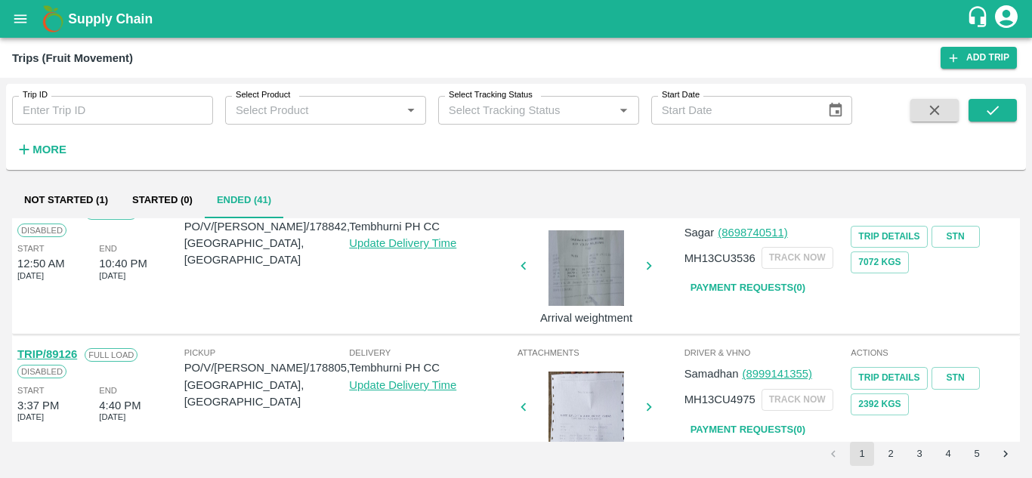
scroll to position [830, 0]
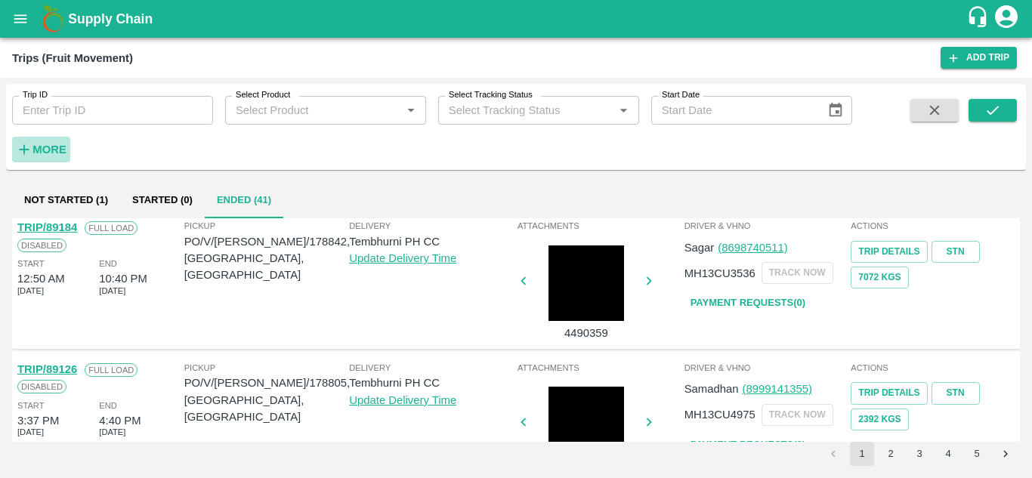
click at [61, 151] on strong "More" at bounding box center [49, 150] width 34 height 12
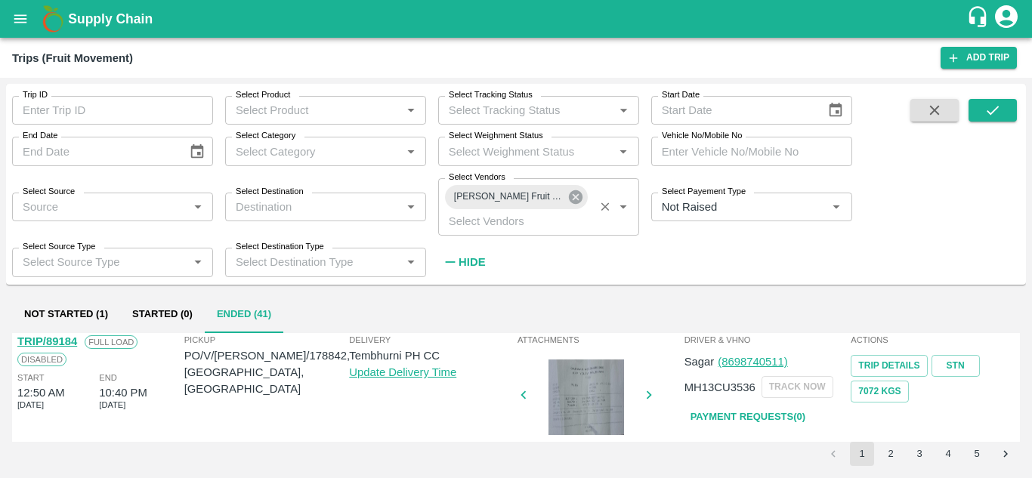
click at [579, 198] on icon at bounding box center [576, 197] width 14 height 14
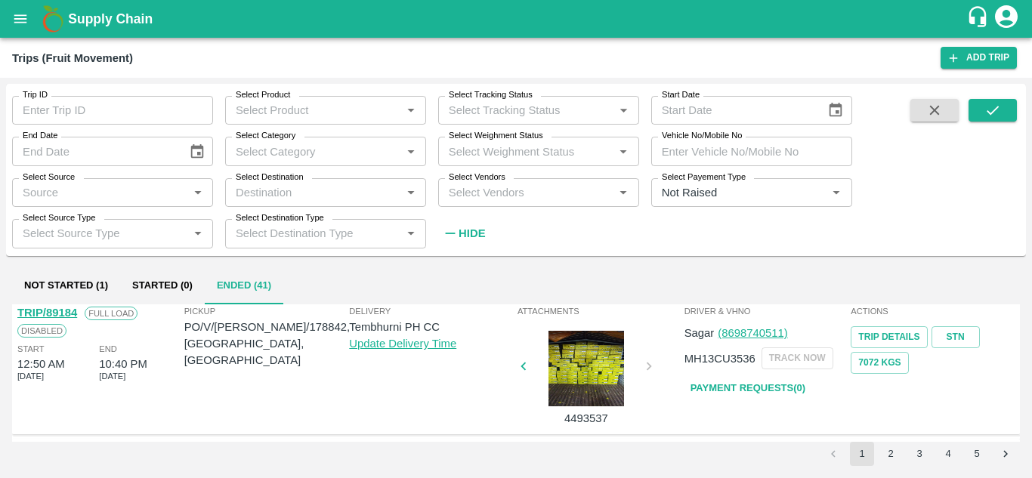
click at [447, 190] on input "Select Vendors" at bounding box center [526, 193] width 167 height 20
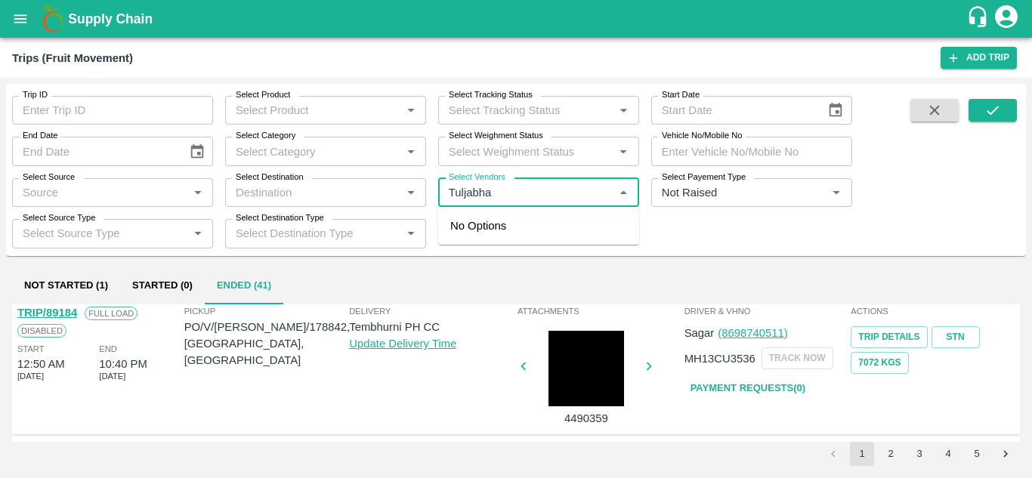
type input "Tuljabhav"
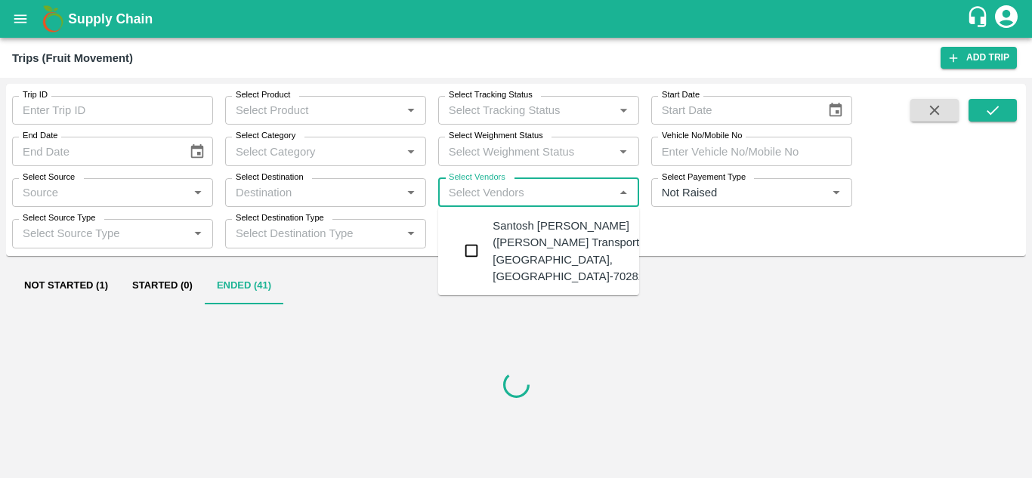
type input "a"
type input "n"
type input "i"
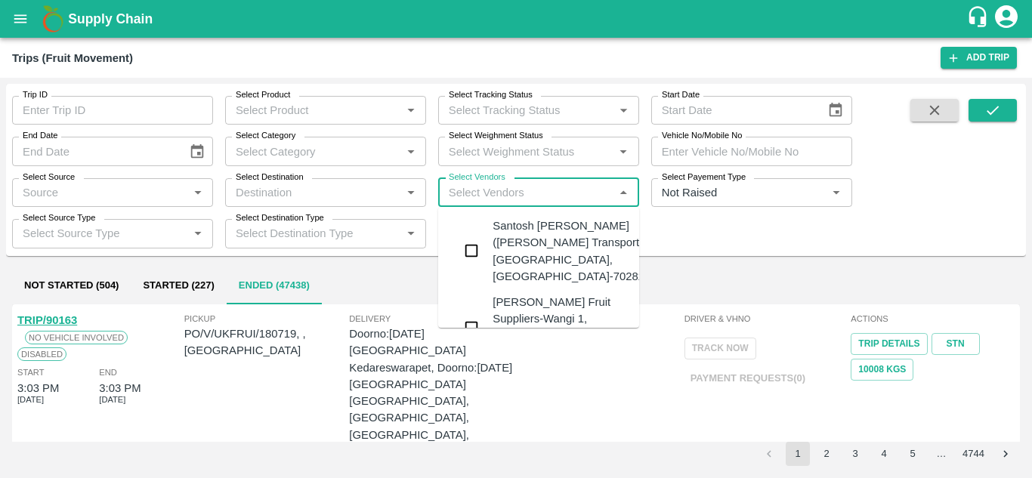
click at [486, 204] on div "Select Vendors   *" at bounding box center [538, 192] width 201 height 29
click at [469, 199] on input "Select Vendors" at bounding box center [526, 193] width 167 height 20
type input "t"
type input "Tulja"
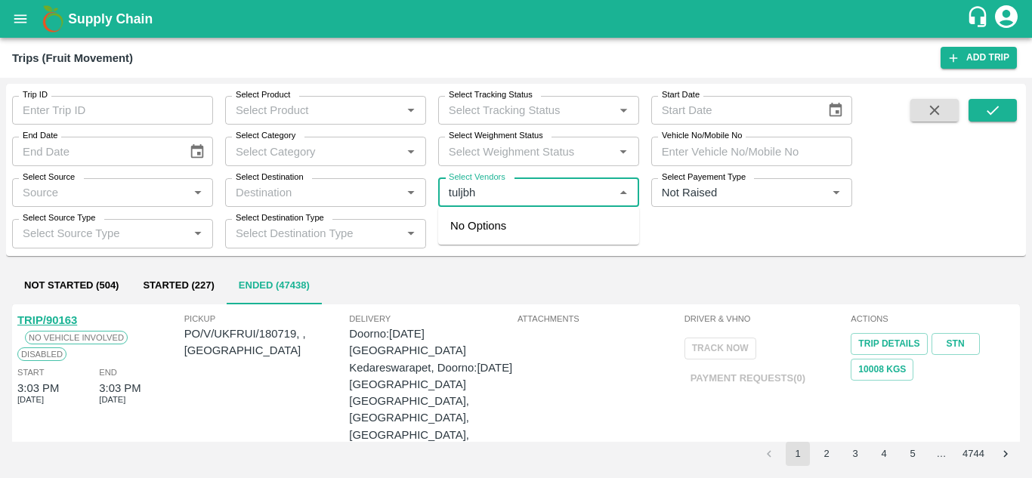
type input "tuljbha"
click at [471, 183] on label "Select Vendors" at bounding box center [477, 178] width 57 height 12
click at [471, 183] on input "Select Vendors" at bounding box center [526, 193] width 167 height 20
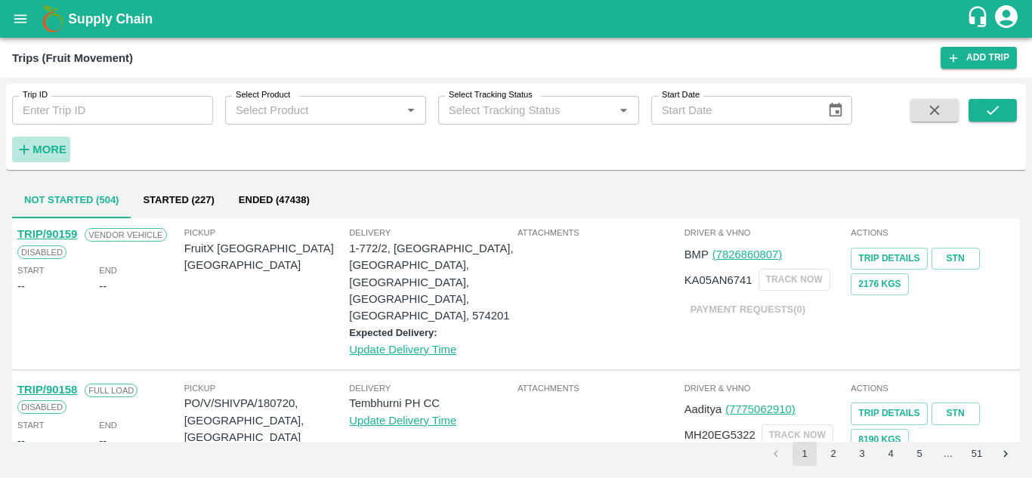
click at [42, 146] on strong "More" at bounding box center [49, 150] width 34 height 12
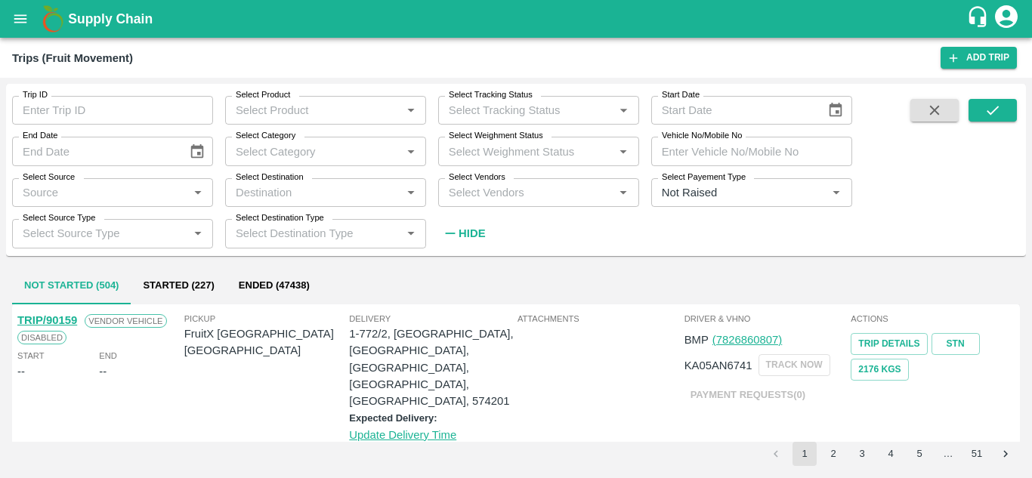
click at [471, 189] on input "Select Vendors" at bounding box center [526, 193] width 167 height 20
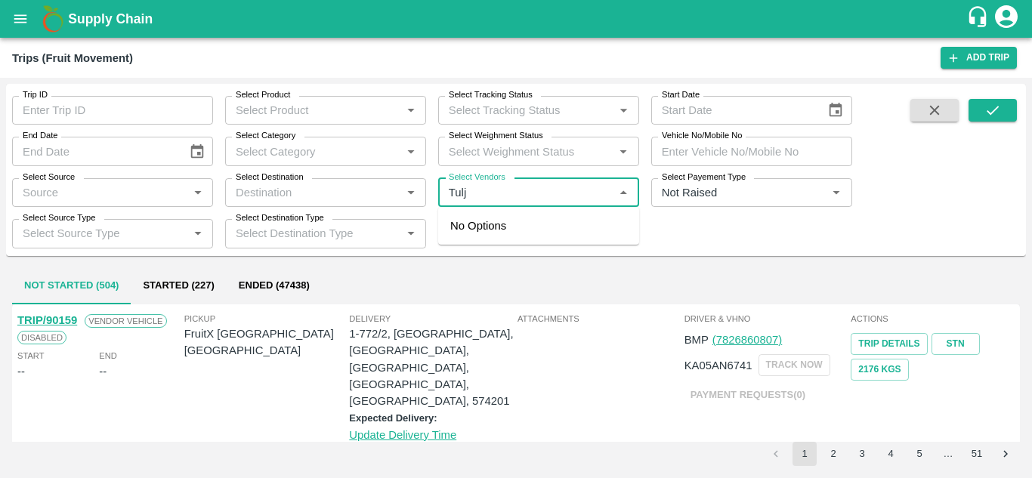
type input "Tulja"
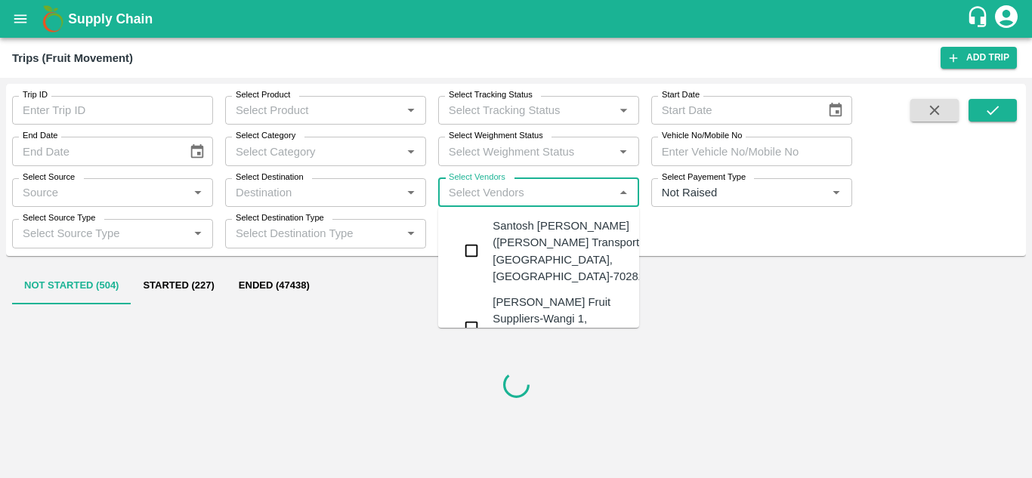
type input "b"
type input "h"
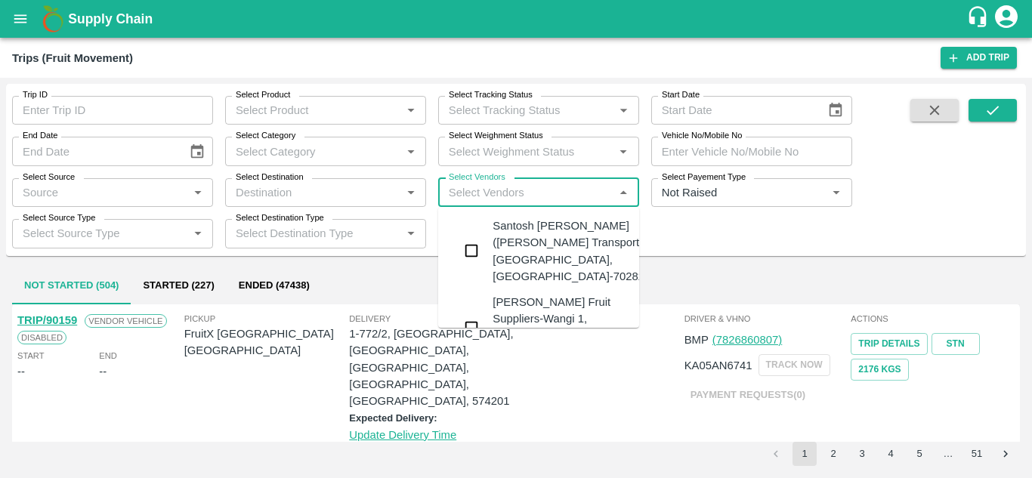
click at [457, 203] on div "Select Vendors   *" at bounding box center [538, 192] width 201 height 29
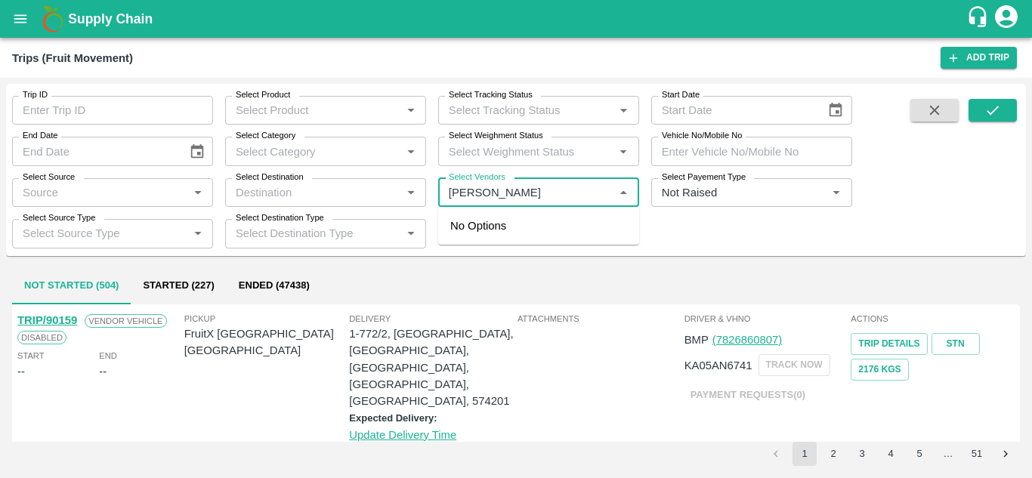
type input "krushna"
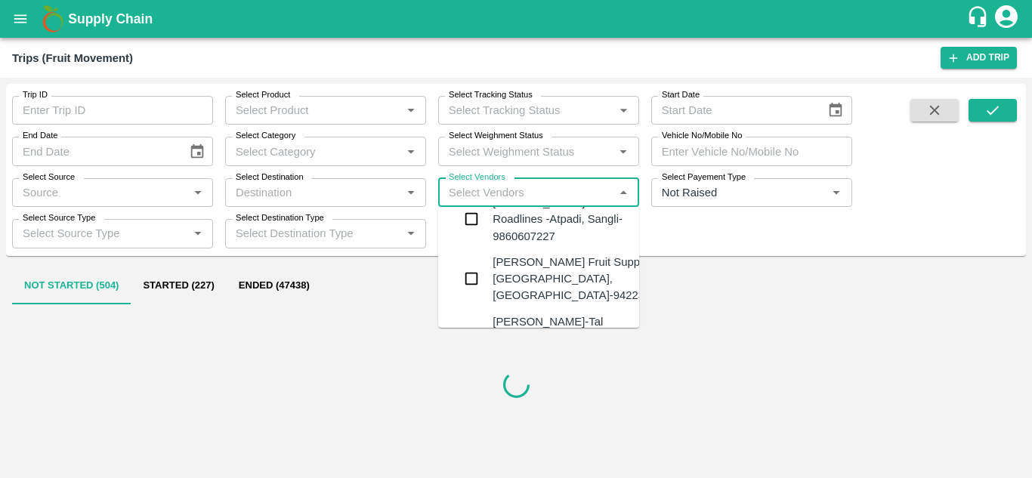
scroll to position [26, 0]
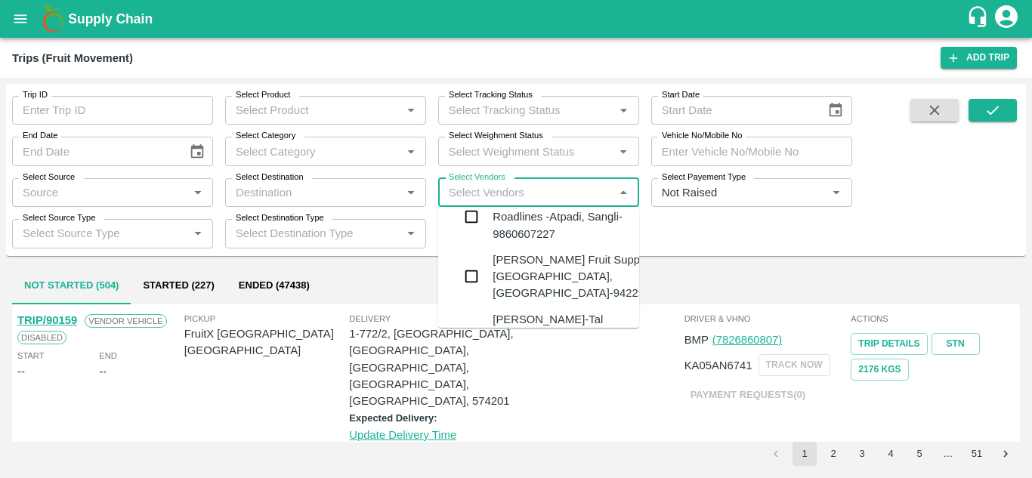
click at [518, 283] on div "Krushna Fruit Suppliers-Kanhergaon, Solapur-9422396907" at bounding box center [584, 277] width 183 height 51
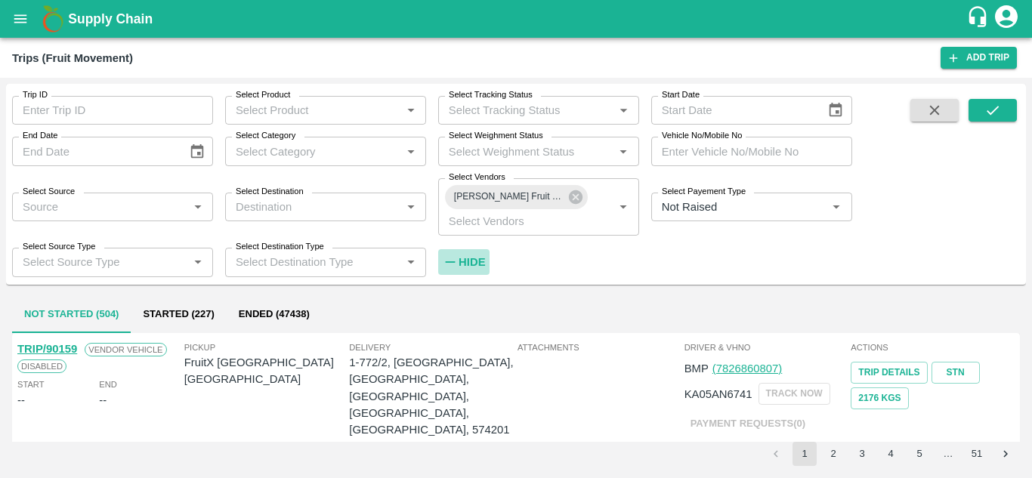
click at [462, 264] on strong "Hide" at bounding box center [472, 262] width 26 height 12
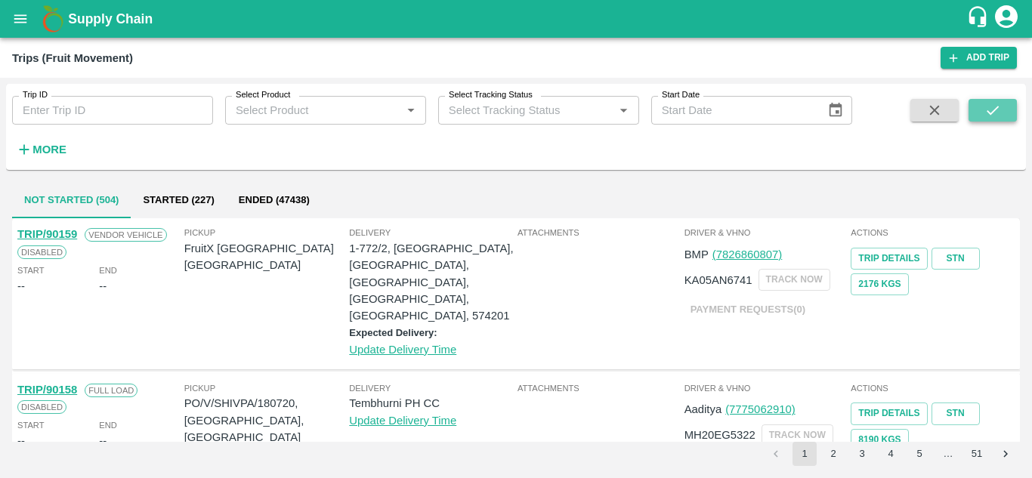
click at [999, 111] on icon "submit" at bounding box center [993, 110] width 17 height 17
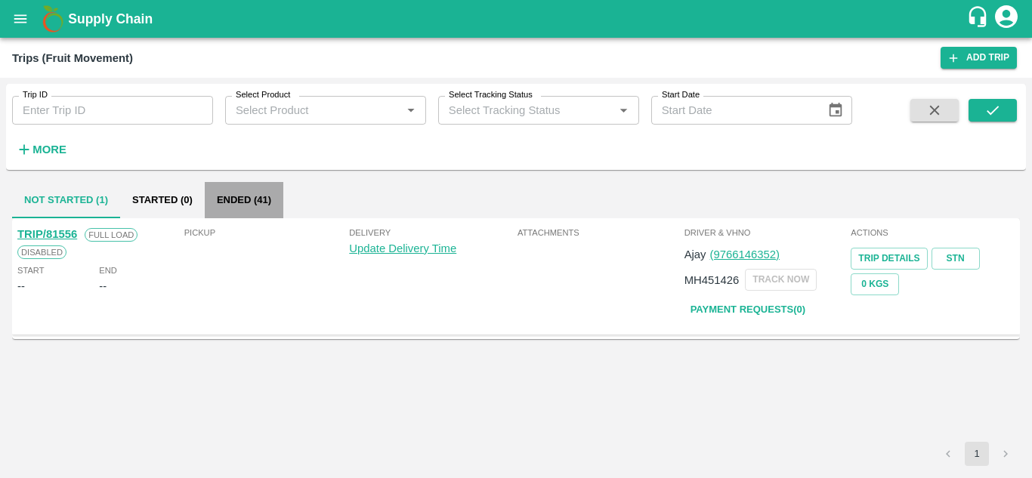
click at [229, 211] on button "Ended (41)" at bounding box center [244, 200] width 79 height 36
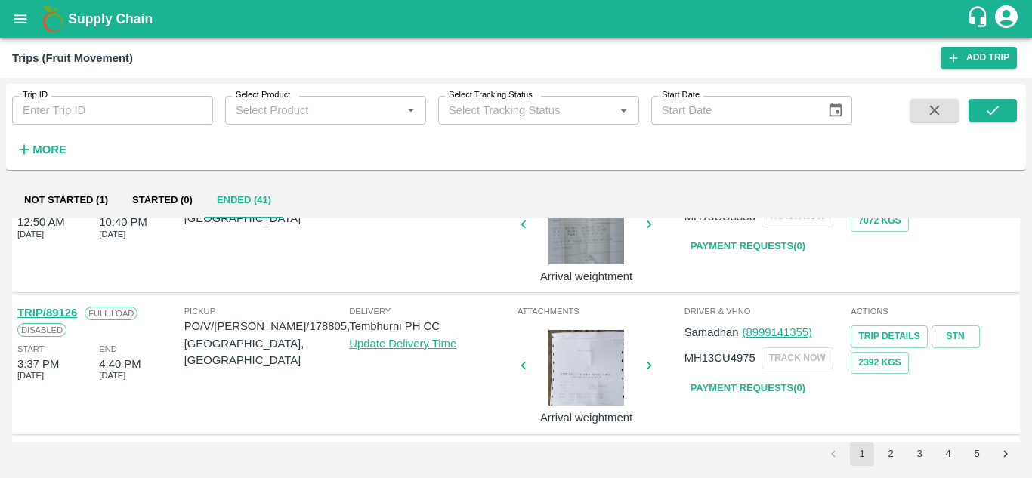
scroll to position [1140, 0]
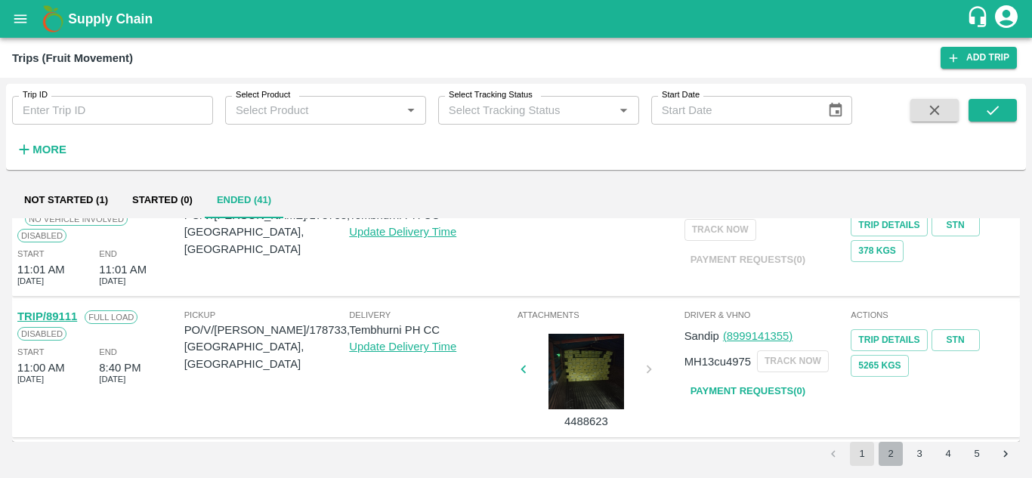
click at [881, 450] on button "2" at bounding box center [891, 454] width 24 height 24
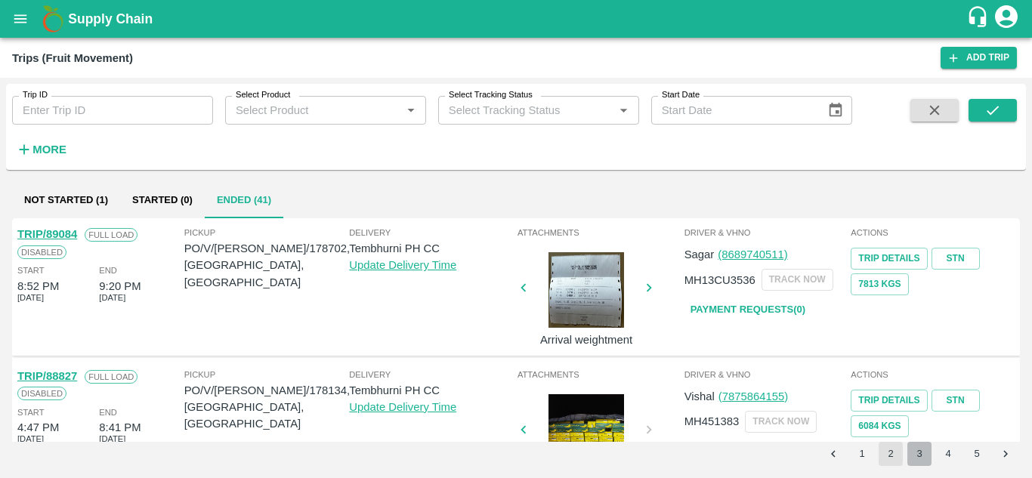
click at [922, 449] on button "3" at bounding box center [919, 454] width 24 height 24
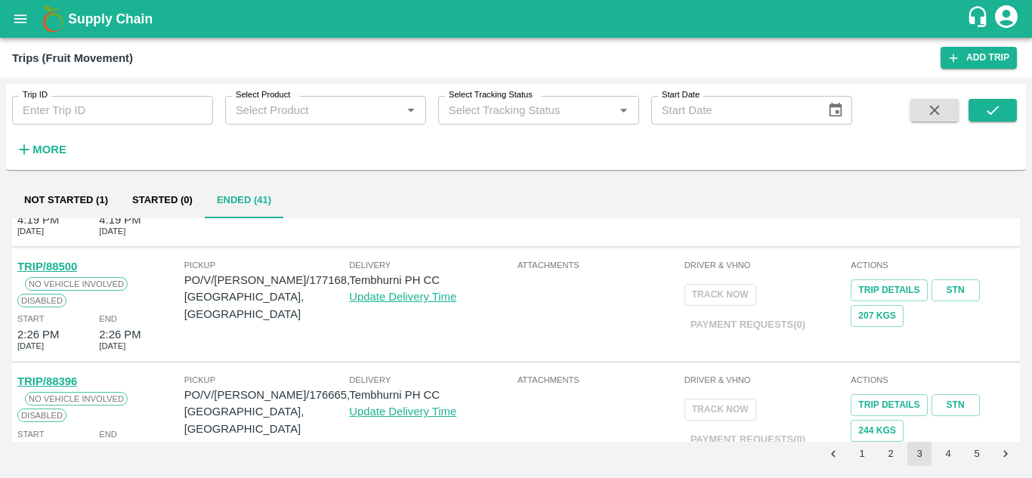
scroll to position [0, 0]
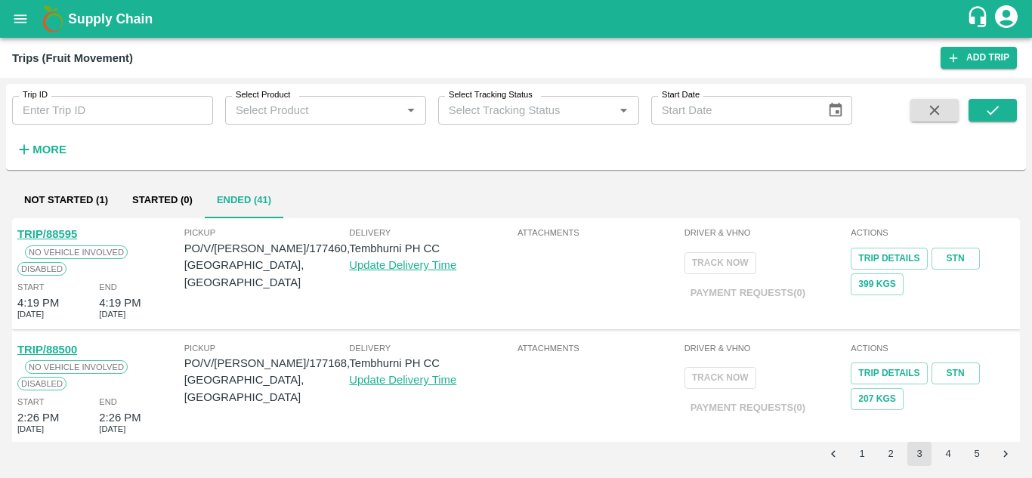
click at [887, 451] on button "2" at bounding box center [891, 454] width 24 height 24
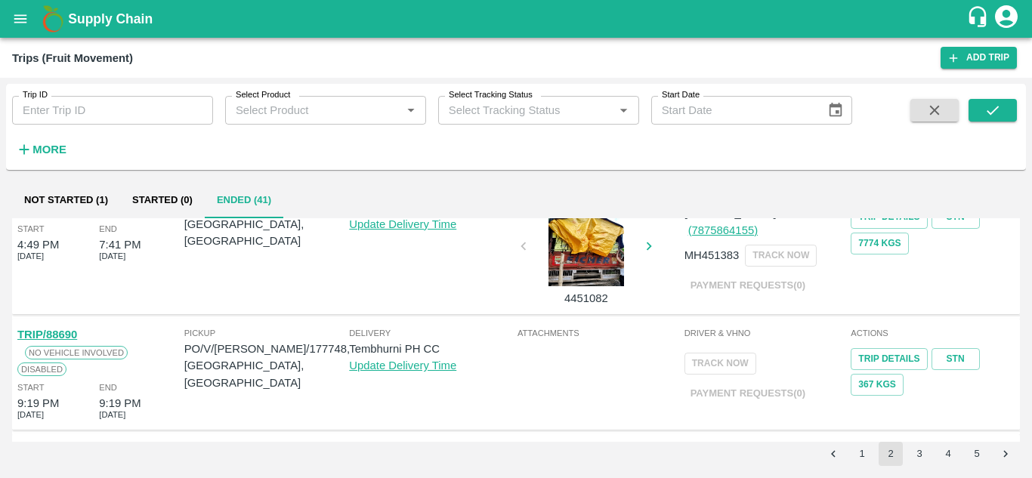
scroll to position [1113, 0]
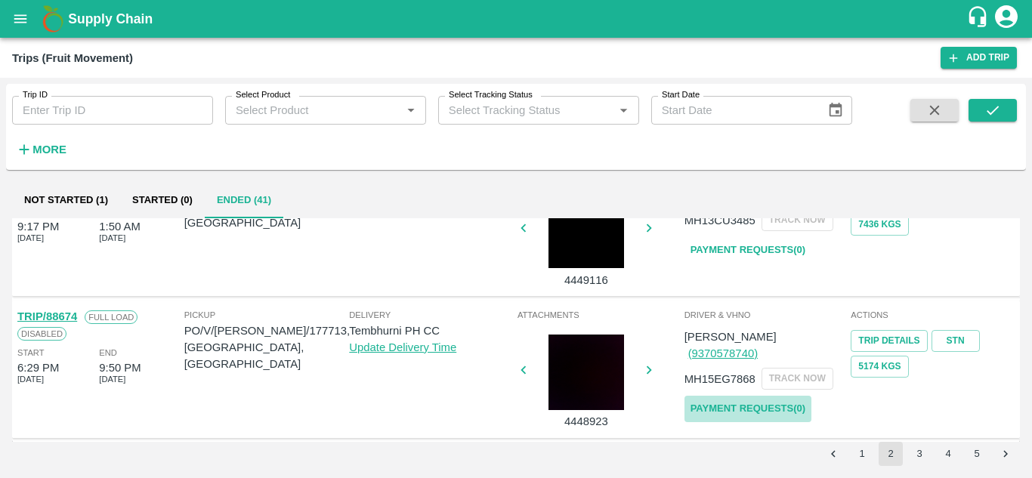
click at [741, 396] on link "Payment Requests( 0 )" at bounding box center [748, 409] width 127 height 26
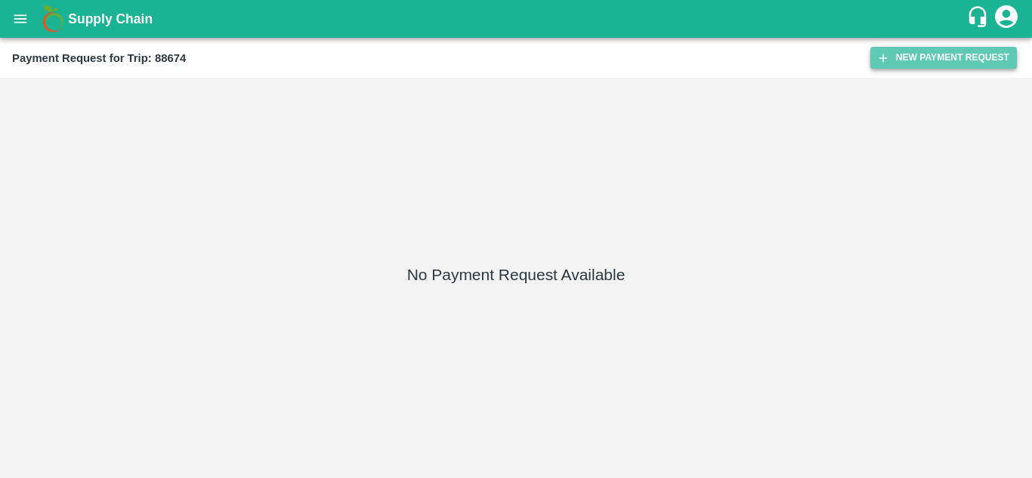
click at [929, 51] on button "New Payment Request" at bounding box center [943, 58] width 147 height 22
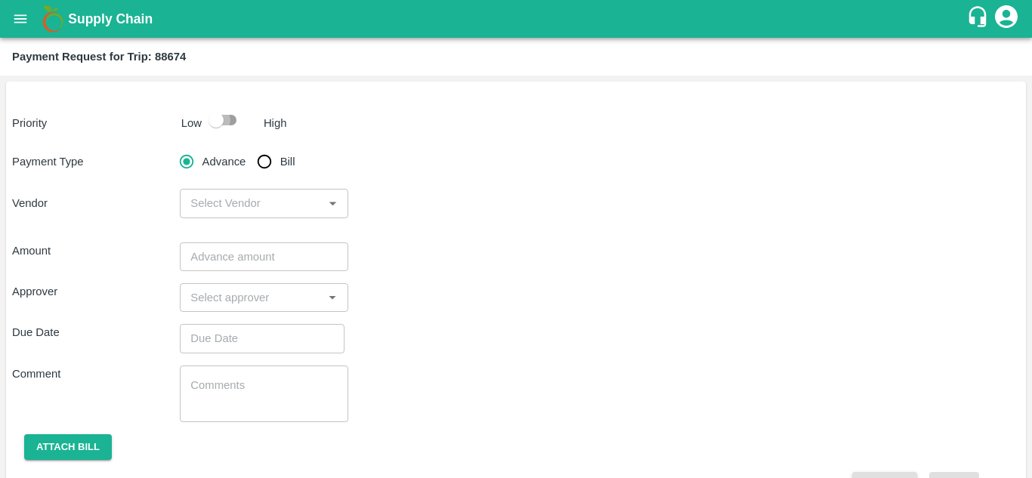
click at [227, 119] on input "checkbox" at bounding box center [216, 120] width 86 height 29
checkbox input "true"
click at [264, 162] on input "Bill" at bounding box center [264, 162] width 30 height 30
radio input "true"
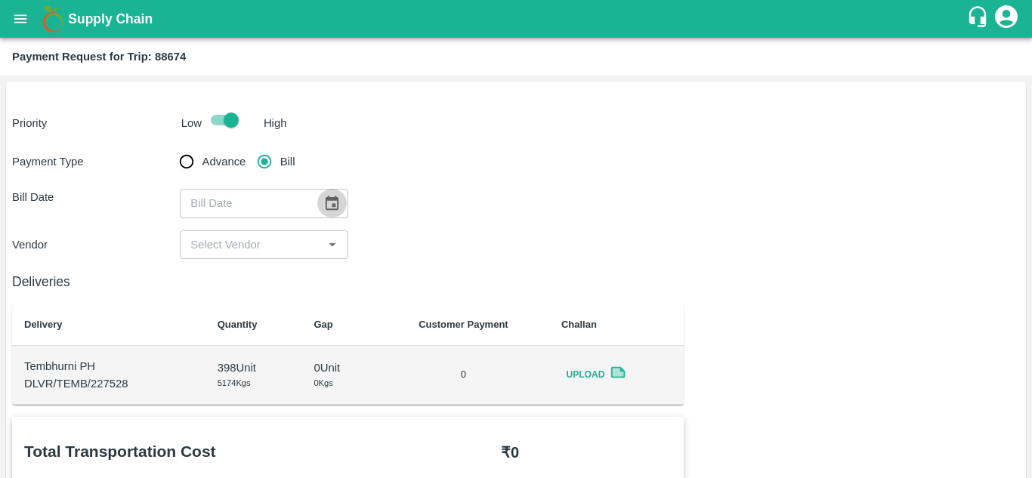
click at [339, 202] on icon "Choose date" at bounding box center [331, 203] width 17 height 17
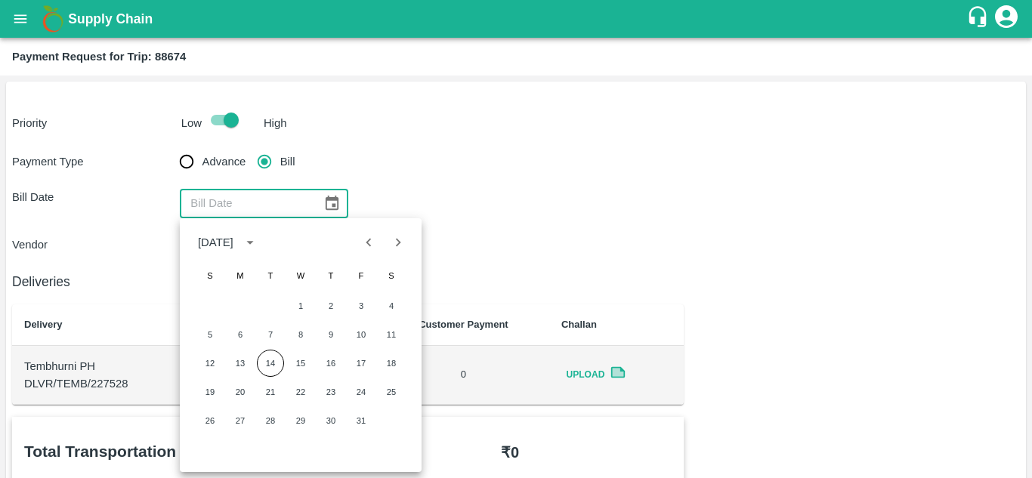
click at [378, 263] on span "S" at bounding box center [391, 276] width 27 height 30
click at [363, 236] on icon "Previous month" at bounding box center [368, 242] width 17 height 17
click at [392, 366] on button "20" at bounding box center [391, 363] width 27 height 27
type input "[DATE]"
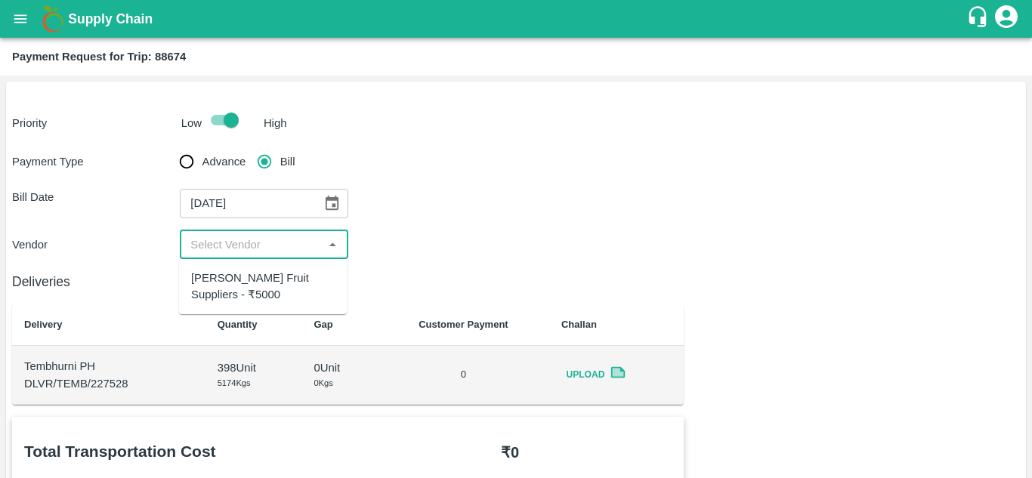
click at [243, 245] on input "input" at bounding box center [251, 245] width 134 height 20
click at [242, 274] on div "[PERSON_NAME] Fruit Suppliers - ₹5000" at bounding box center [263, 287] width 144 height 34
type input "[PERSON_NAME] Fruit Suppliers - ₹5000"
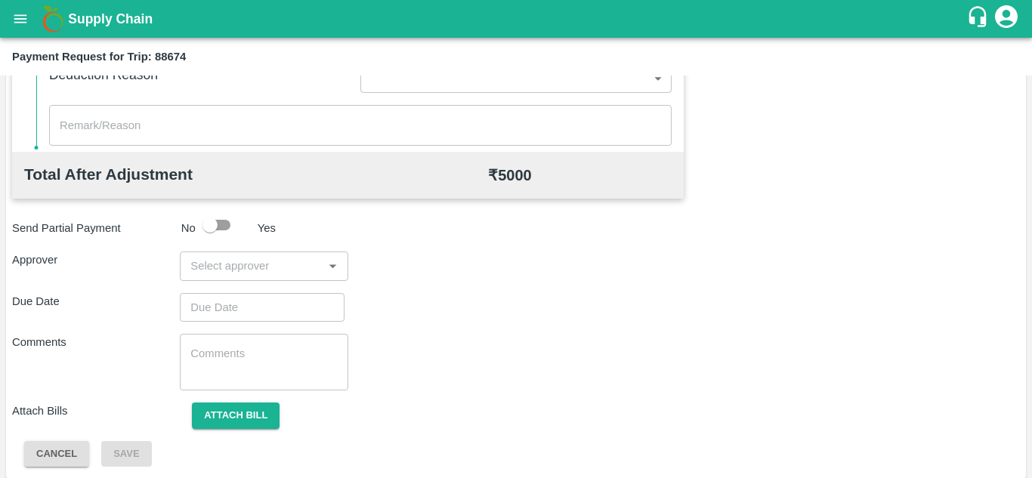
scroll to position [688, 0]
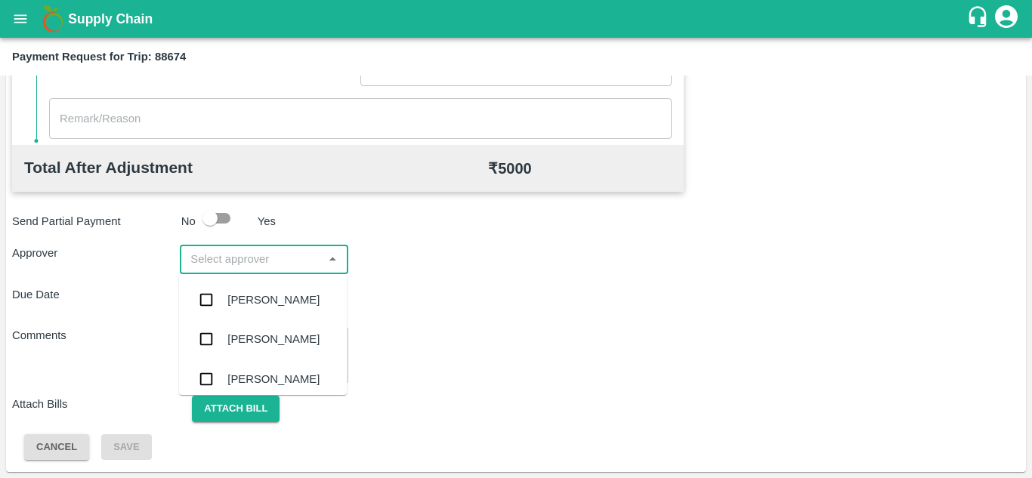
click at [215, 259] on input "input" at bounding box center [251, 259] width 134 height 20
type input "prasa"
click at [265, 295] on div "Prasad Waghade" at bounding box center [273, 300] width 92 height 17
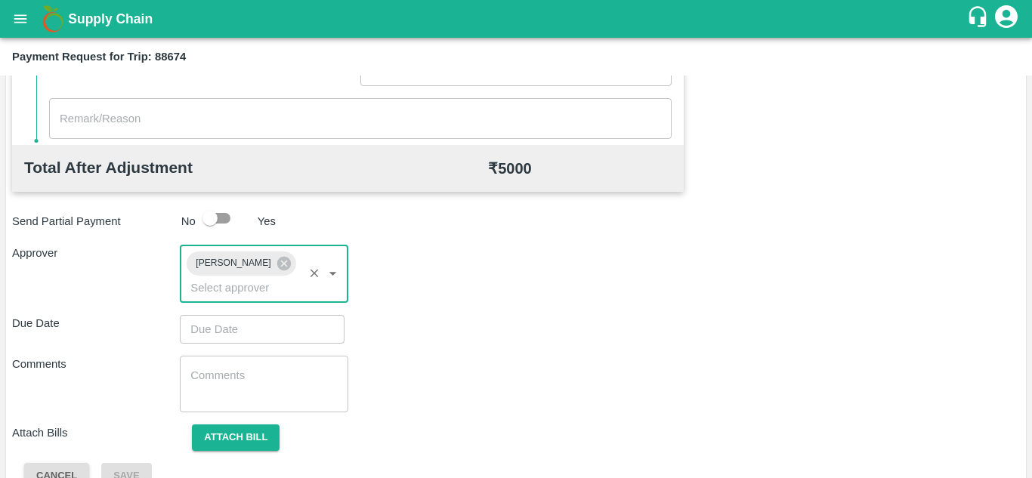
type input "DD/MM/YYYY hh:mm aa"
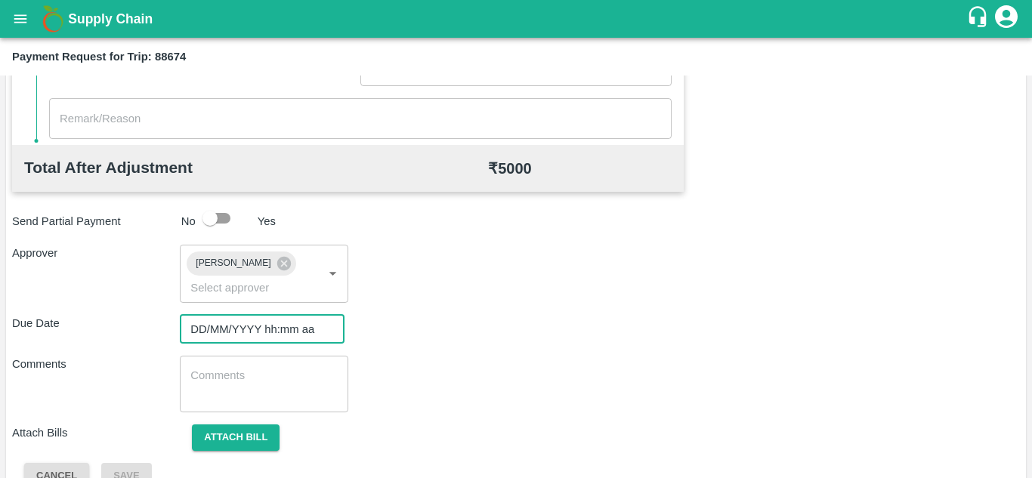
click at [208, 340] on input "DD/MM/YYYY hh:mm aa" at bounding box center [257, 329] width 154 height 29
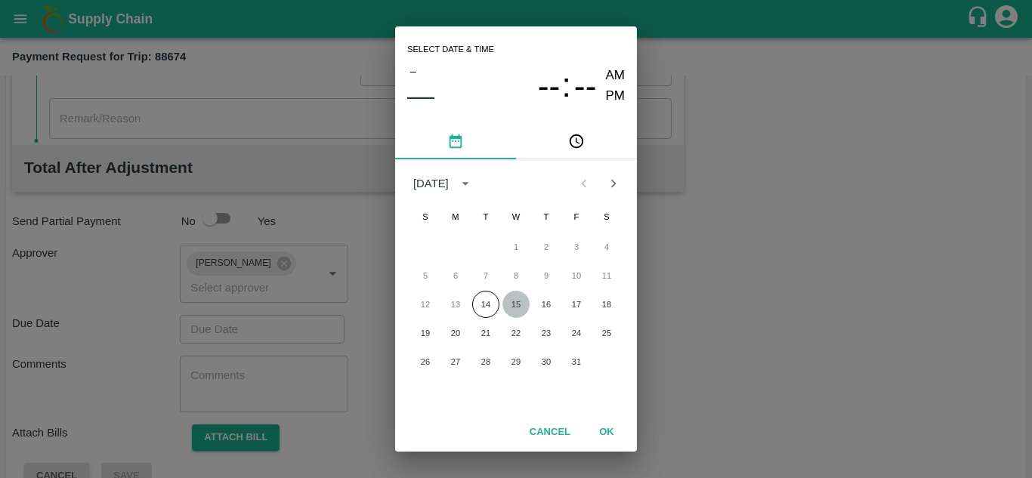
click at [517, 301] on button "15" at bounding box center [515, 304] width 27 height 27
type input "15/10/2025 12:00 AM"
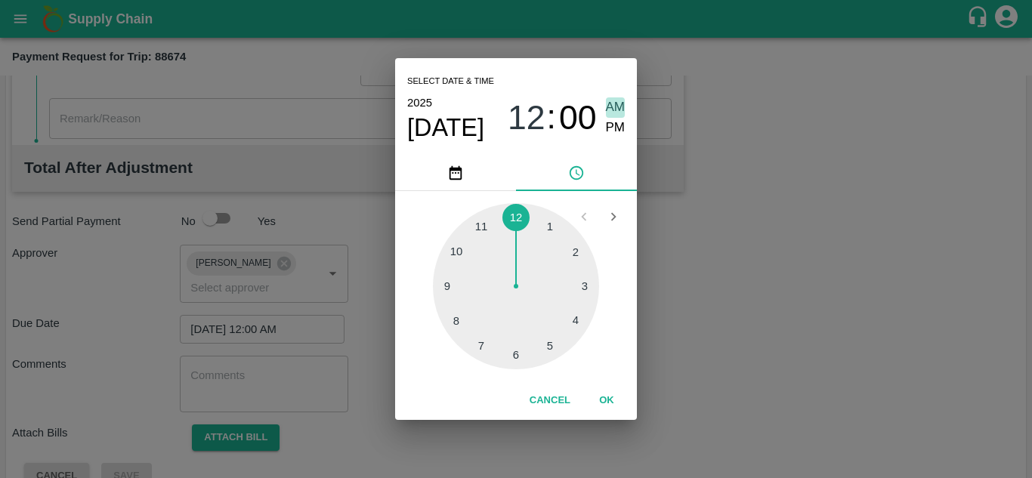
click at [617, 106] on span "AM" at bounding box center [616, 107] width 20 height 20
click at [609, 400] on button "OK" at bounding box center [607, 401] width 48 height 26
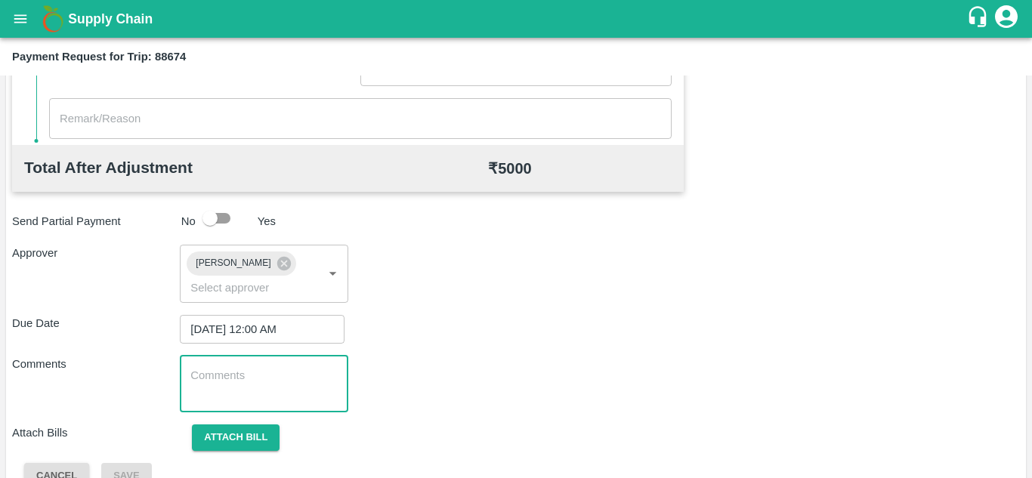
click at [224, 374] on textarea at bounding box center [263, 384] width 147 height 32
paste textarea "Transport Bill"
type textarea "Transport Bill"
click at [556, 363] on div "Comments Transport Bill x ​" at bounding box center [516, 384] width 1008 height 57
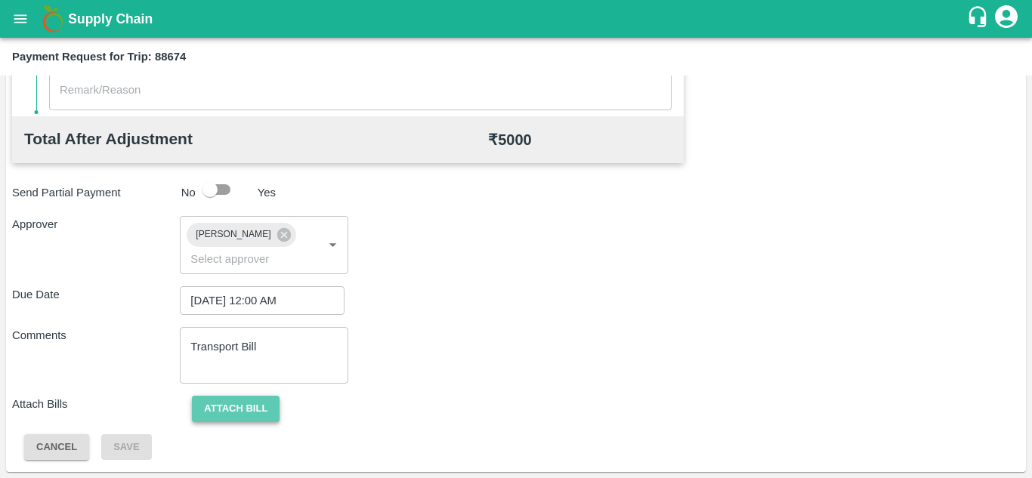
click at [258, 404] on button "Attach bill" at bounding box center [236, 409] width 88 height 26
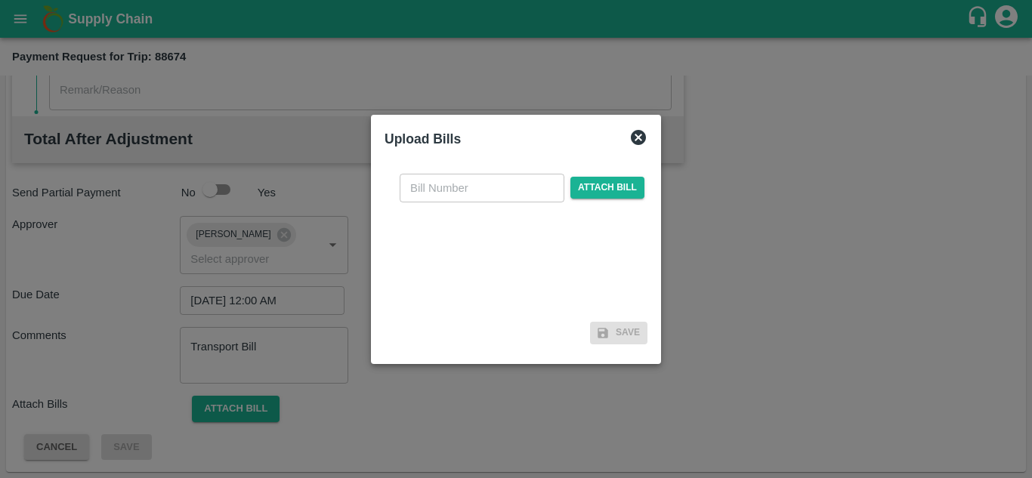
click at [433, 175] on input "text" at bounding box center [482, 188] width 165 height 29
type input "1267"
click at [674, 258] on div at bounding box center [516, 239] width 1032 height 478
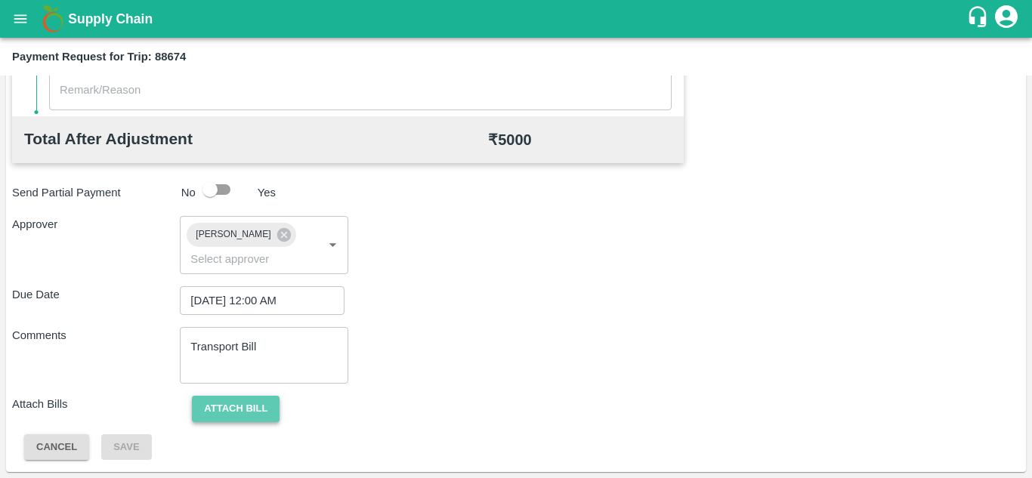
click at [230, 410] on button "Attach bill" at bounding box center [236, 409] width 88 height 26
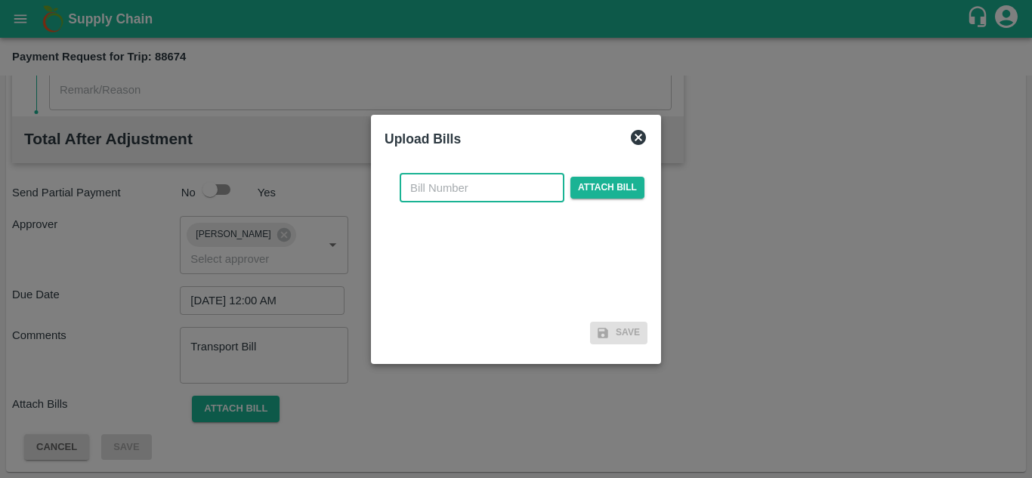
click at [431, 189] on input "text" at bounding box center [482, 188] width 165 height 29
type input "1267"
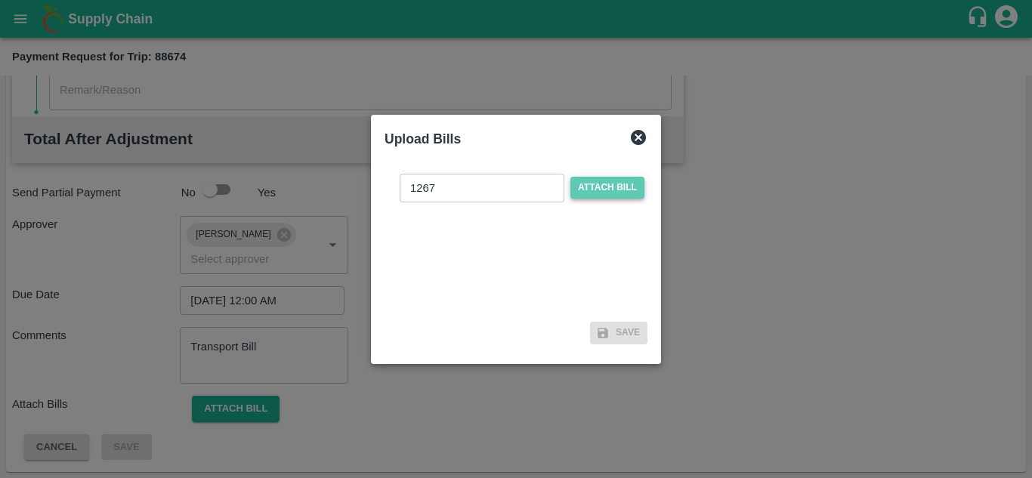
click at [608, 187] on span "Attach bill" at bounding box center [607, 188] width 74 height 22
click at [0, 0] on input "Attach bill" at bounding box center [0, 0] width 0 height 0
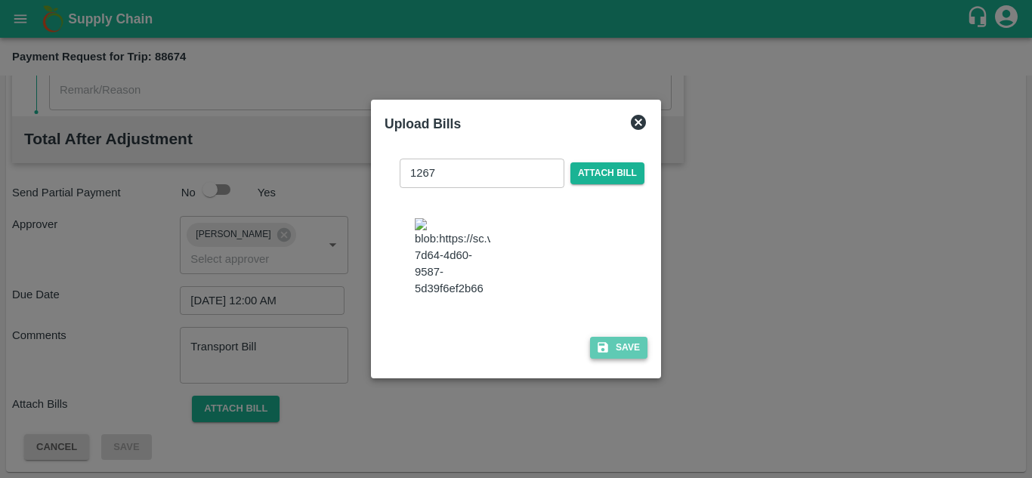
click at [624, 355] on button "Save" at bounding box center [618, 348] width 57 height 22
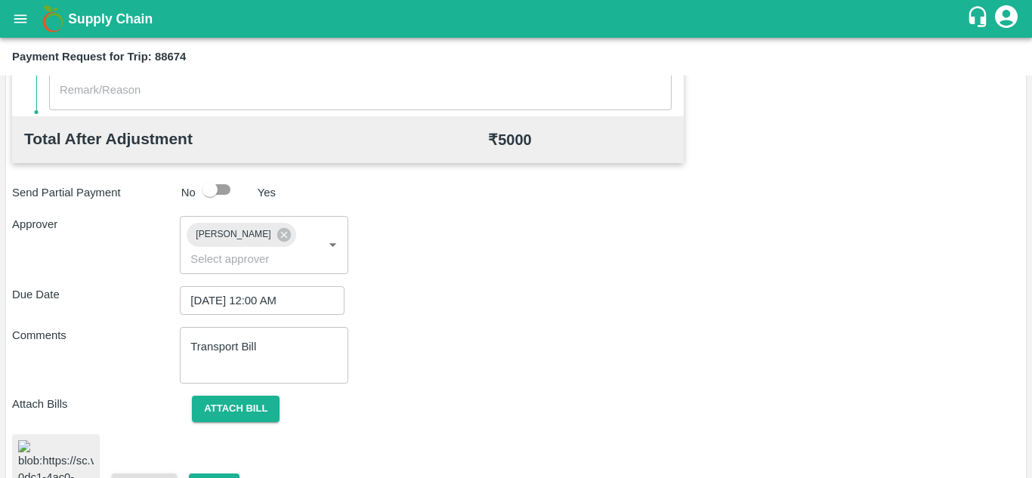
scroll to position [814, 0]
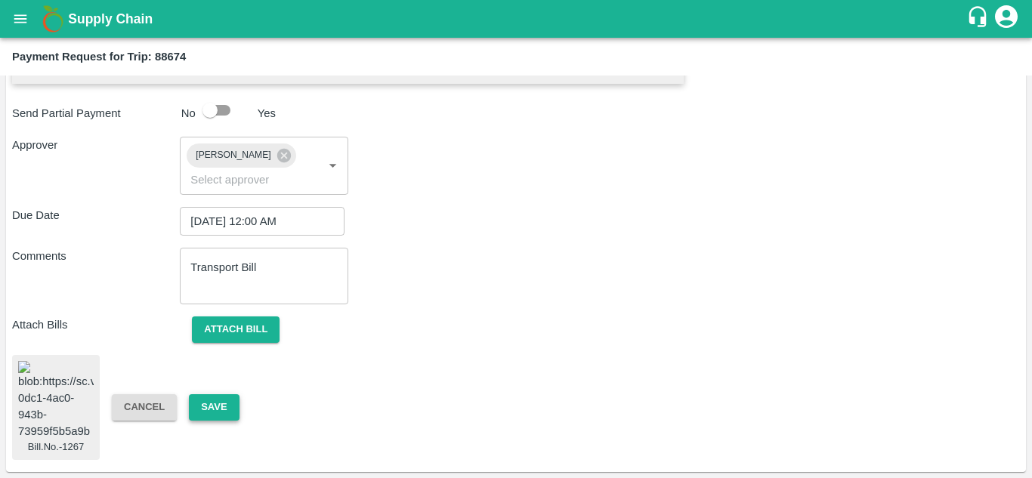
click at [212, 394] on button "Save" at bounding box center [214, 407] width 50 height 26
click at [202, 399] on button "Save" at bounding box center [214, 407] width 50 height 26
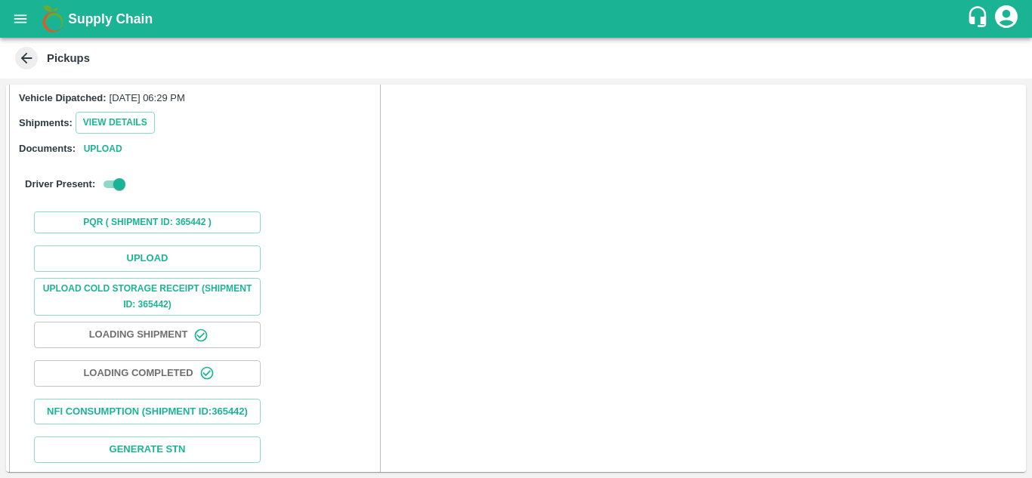
scroll to position [196, 0]
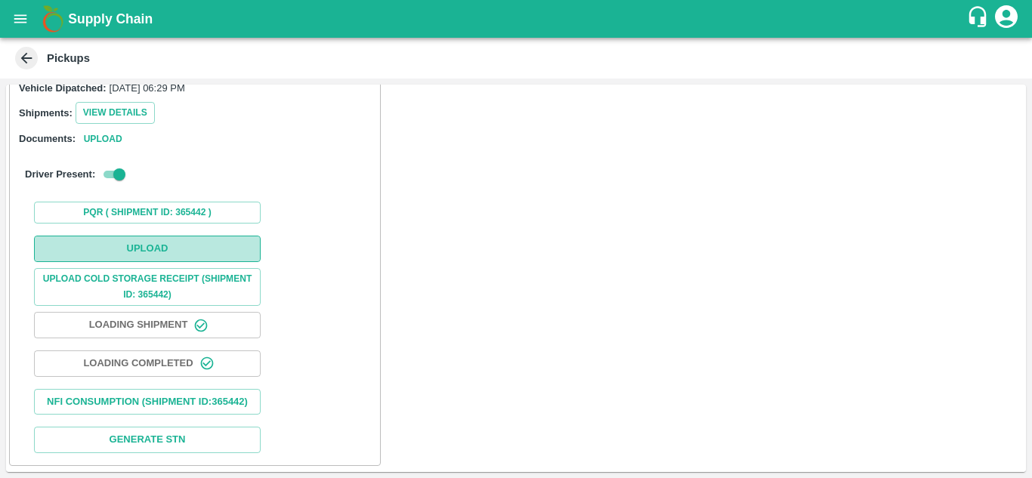
click at [165, 236] on button "Upload" at bounding box center [147, 249] width 227 height 26
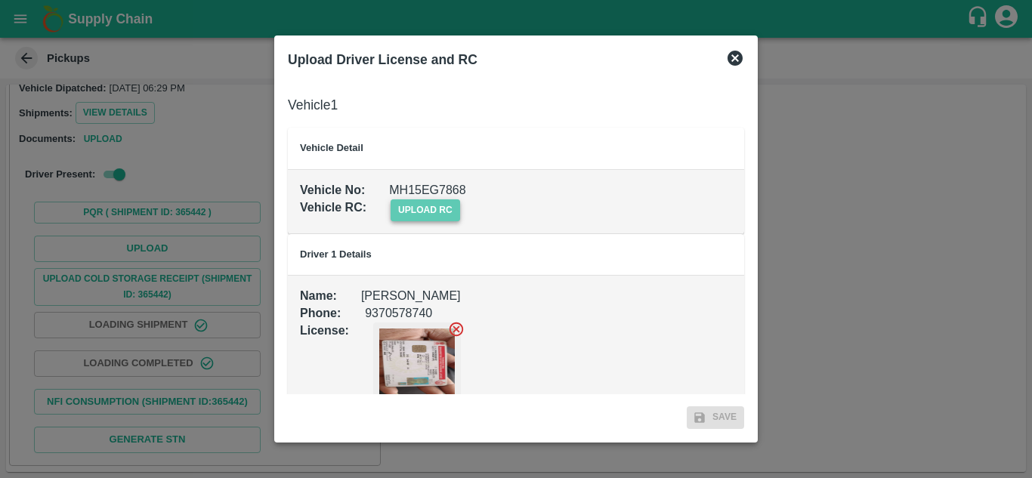
click at [416, 209] on span "upload rc" at bounding box center [426, 210] width 70 height 22
click at [0, 0] on input "upload rc" at bounding box center [0, 0] width 0 height 0
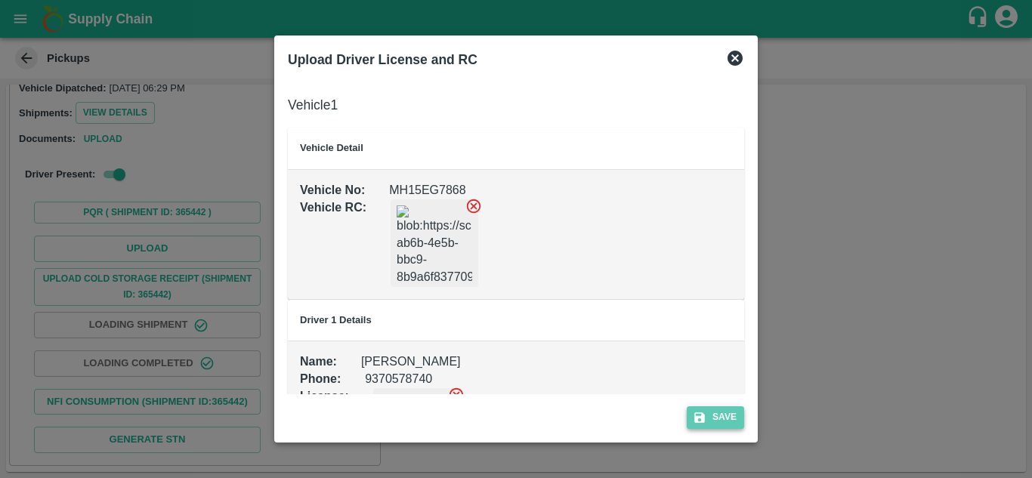
click at [729, 412] on button "Save" at bounding box center [715, 417] width 57 height 22
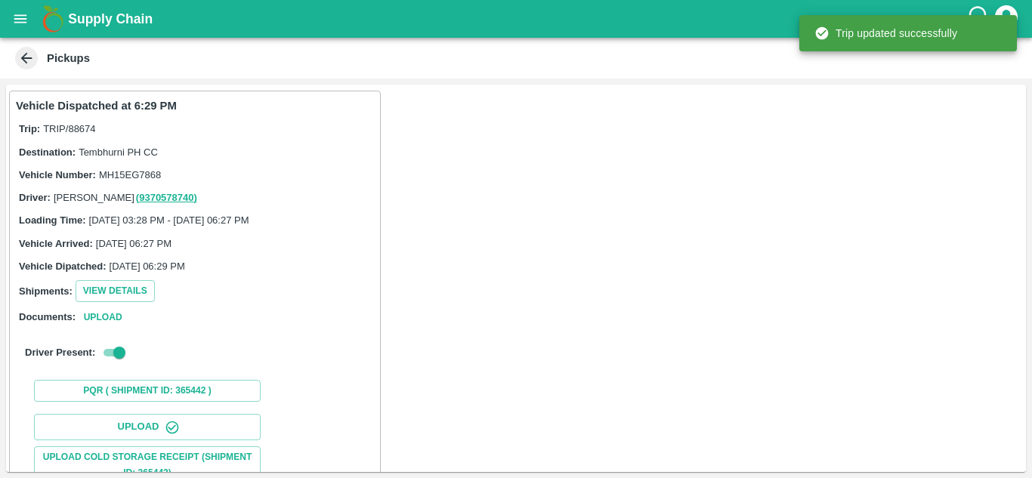
scroll to position [234, 0]
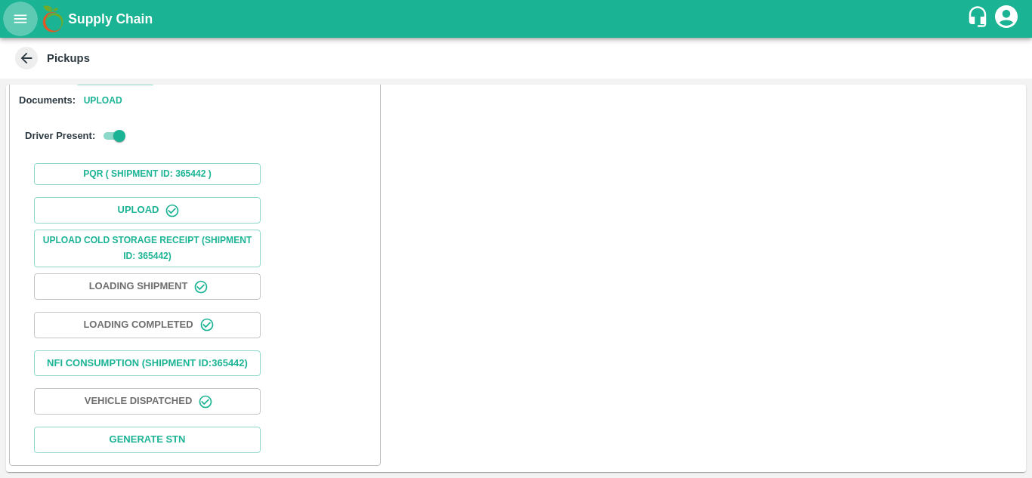
click at [23, 19] on icon "open drawer" at bounding box center [20, 18] width 13 height 8
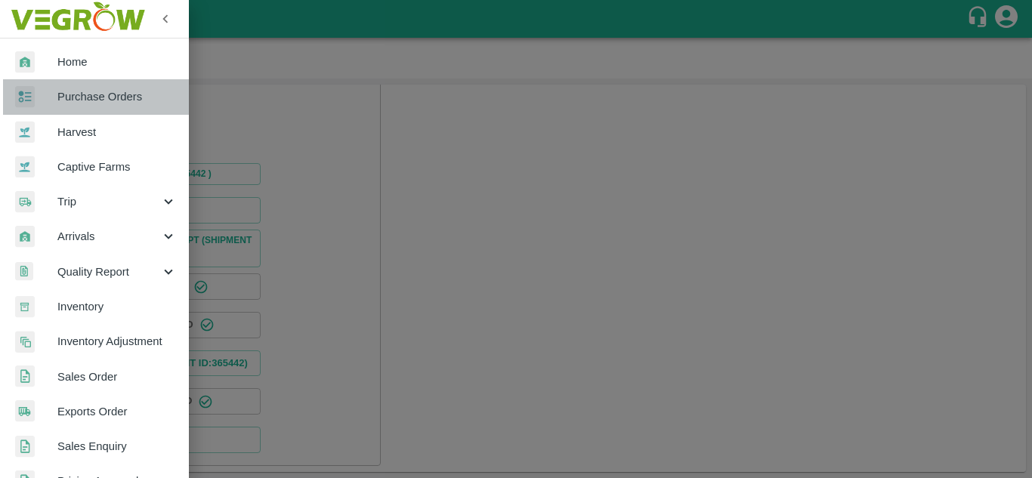
click at [105, 93] on span "Purchase Orders" at bounding box center [116, 96] width 119 height 17
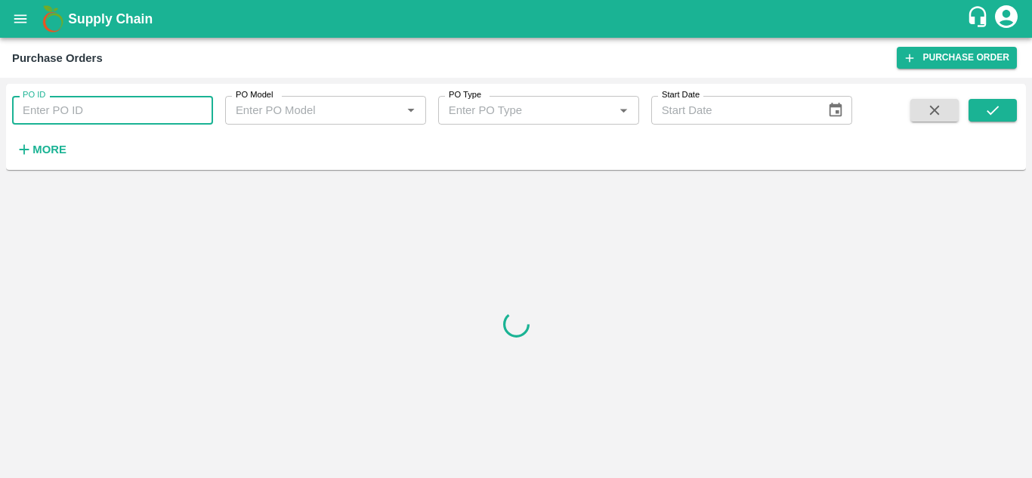
click at [68, 110] on input "PO ID" at bounding box center [112, 110] width 201 height 29
paste input "175416"
type input "175416"
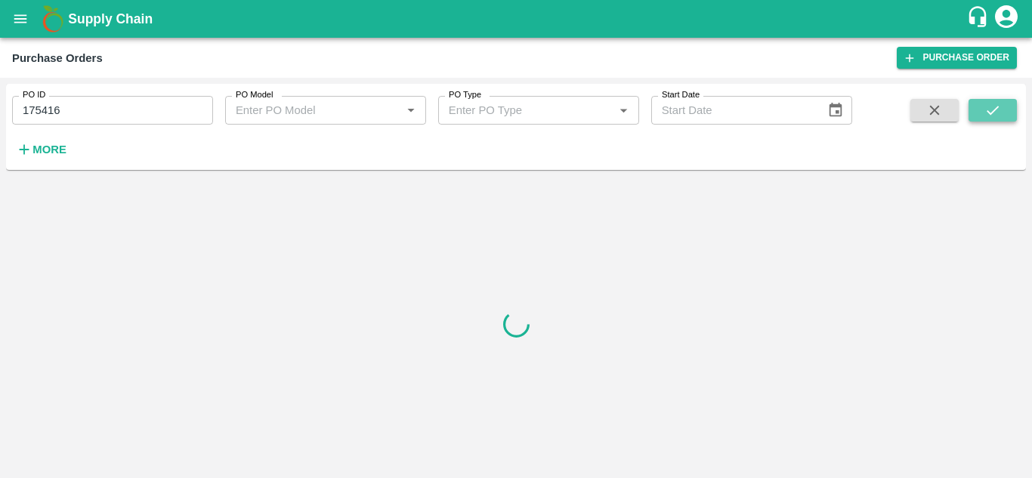
click at [994, 114] on icon "submit" at bounding box center [993, 110] width 17 height 17
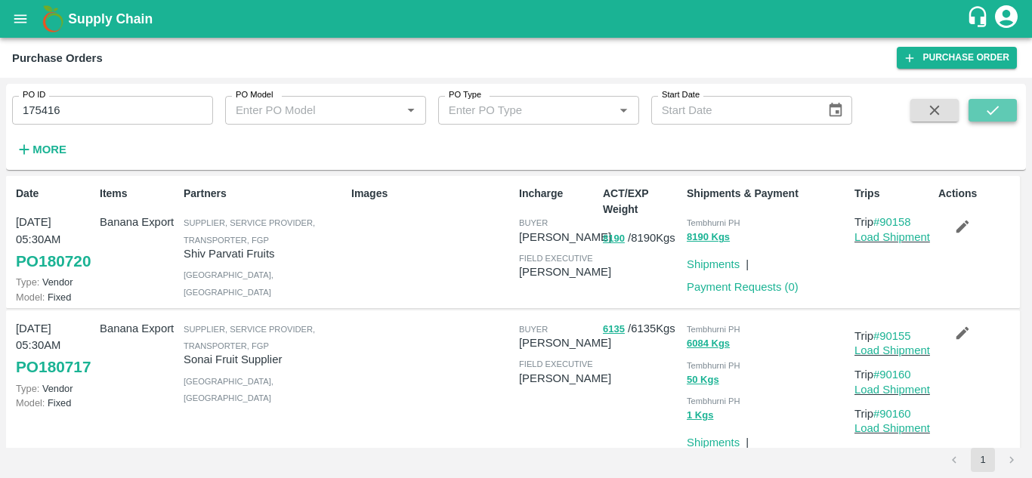
click at [994, 116] on icon "submit" at bounding box center [993, 110] width 17 height 17
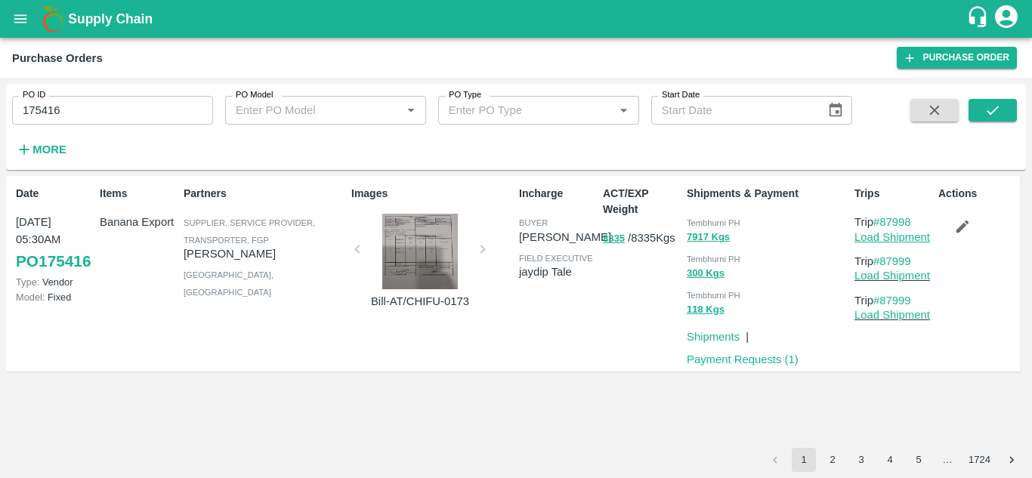
click at [886, 236] on link "Load Shipment" at bounding box center [893, 237] width 76 height 12
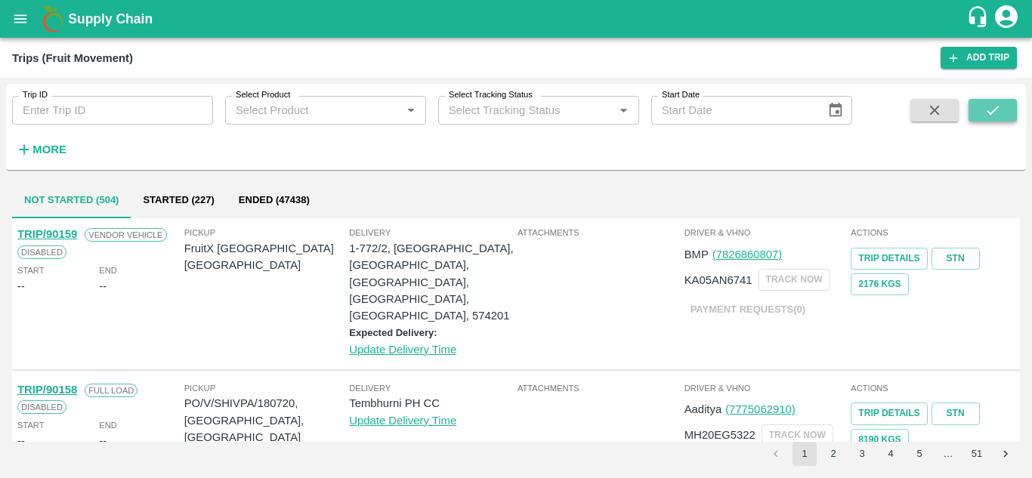
click at [994, 116] on icon "submit" at bounding box center [993, 110] width 17 height 17
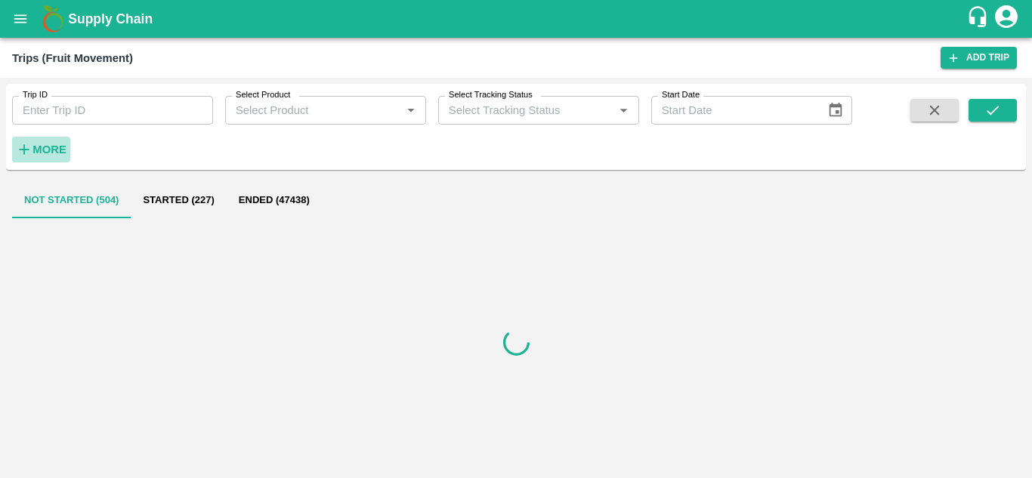
click at [34, 148] on strong "More" at bounding box center [49, 150] width 34 height 12
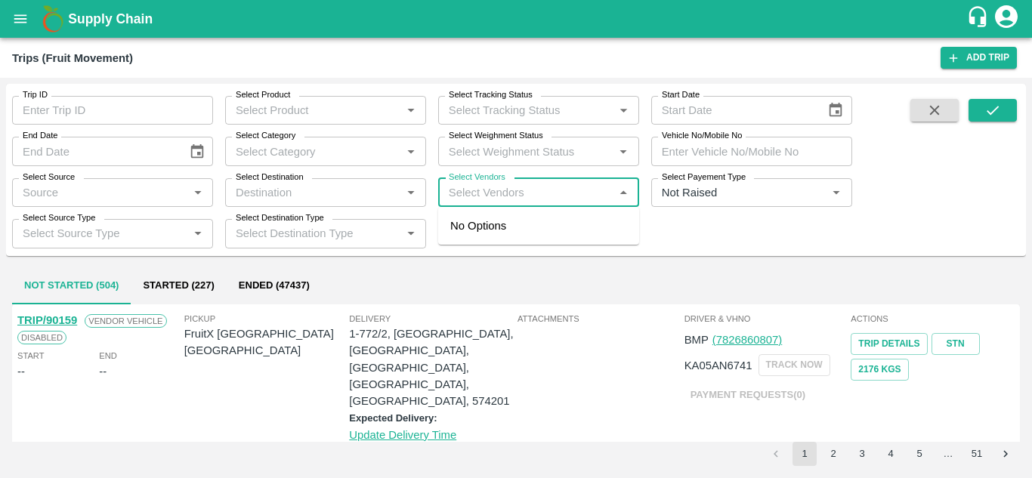
click at [496, 194] on input "Select Vendors" at bounding box center [526, 193] width 167 height 20
type input "[PERSON_NAME]"
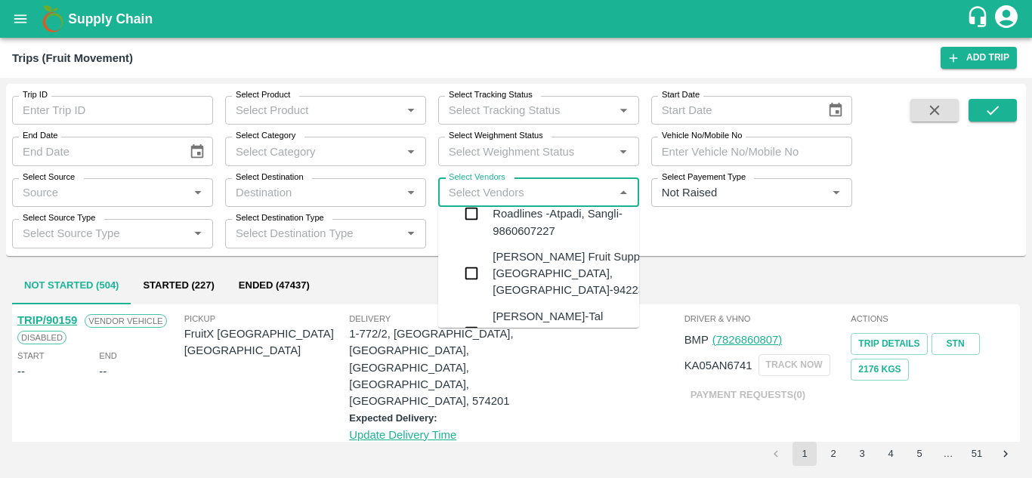
scroll to position [32, 0]
click at [527, 264] on div "[PERSON_NAME] Fruit Suppliers-[GEOGRAPHIC_DATA], [GEOGRAPHIC_DATA]-9422396907" at bounding box center [584, 271] width 183 height 51
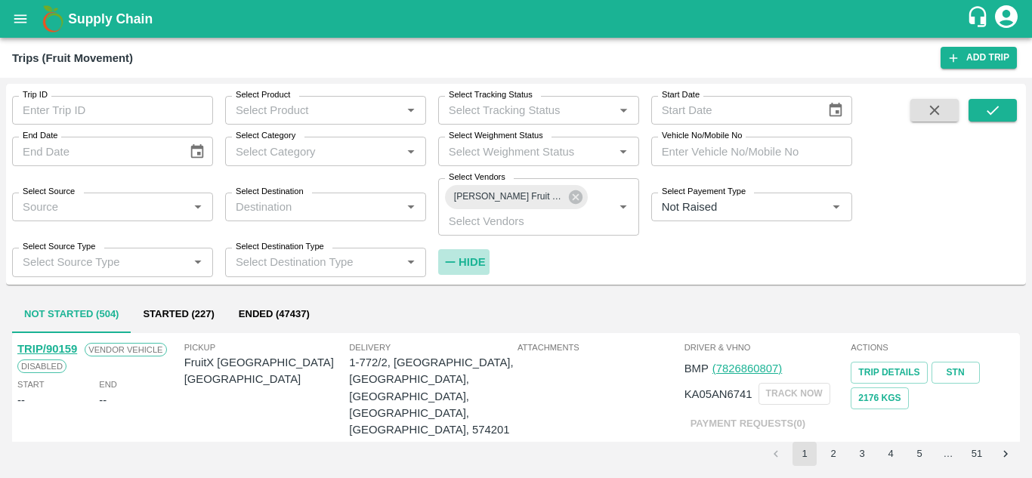
click at [471, 267] on strong "Hide" at bounding box center [472, 262] width 26 height 12
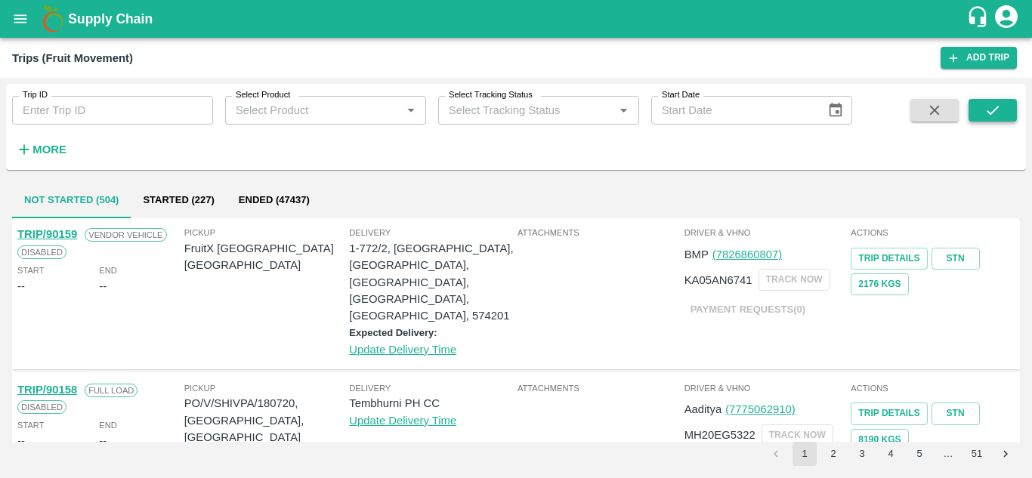
click at [1011, 119] on button "submit" at bounding box center [993, 110] width 48 height 23
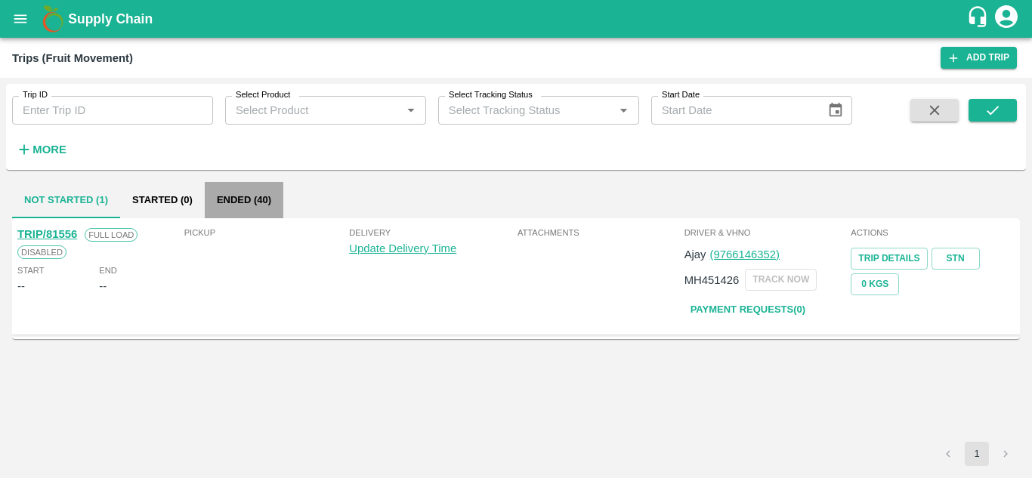
click at [230, 211] on button "Ended (40)" at bounding box center [244, 200] width 79 height 36
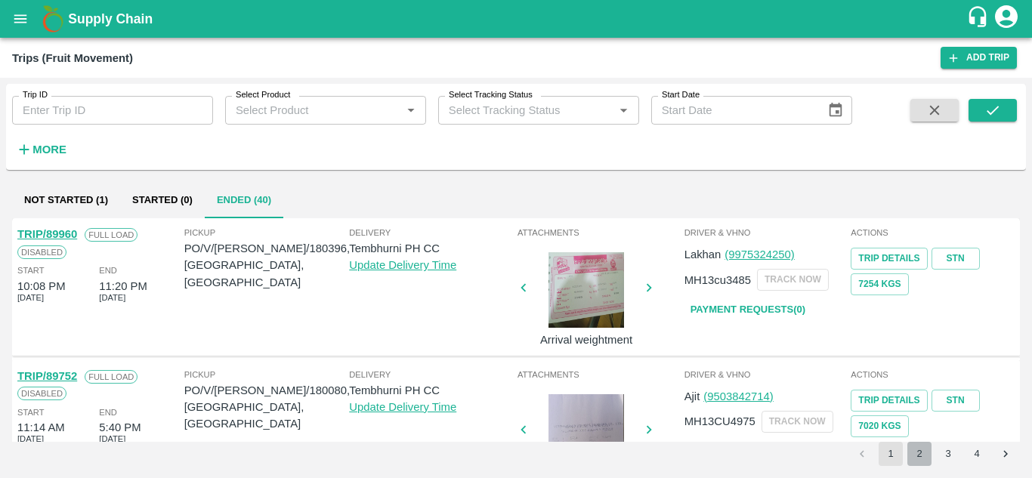
click at [915, 449] on button "2" at bounding box center [919, 454] width 24 height 24
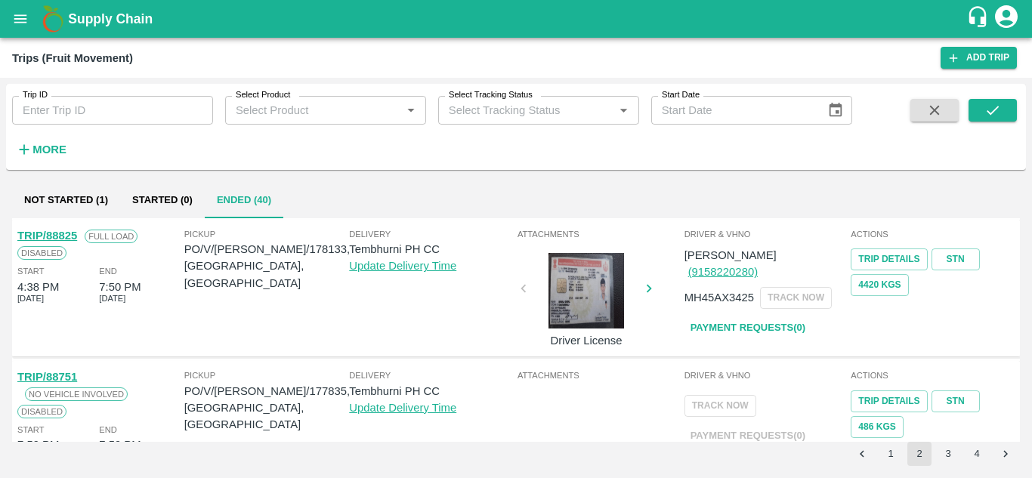
scroll to position [0, 0]
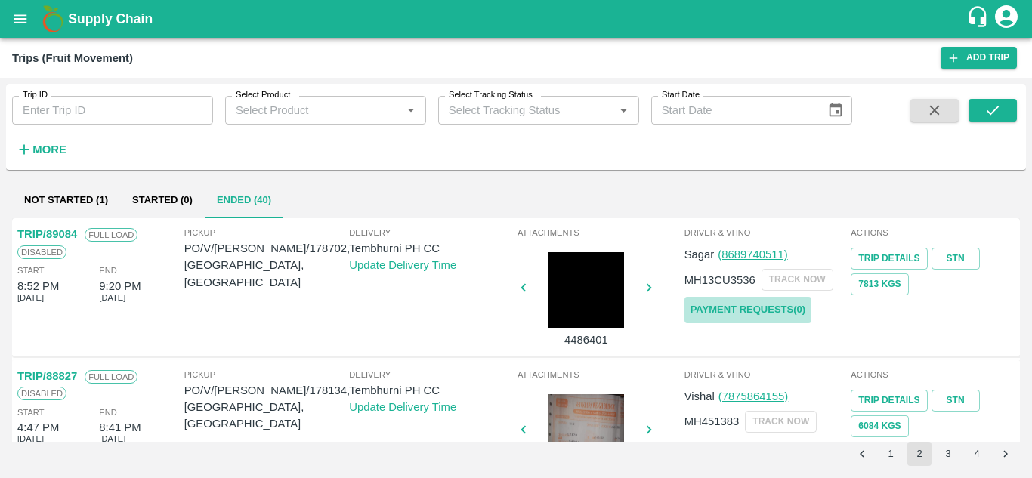
click at [742, 302] on link "Payment Requests( 0 )" at bounding box center [748, 310] width 127 height 26
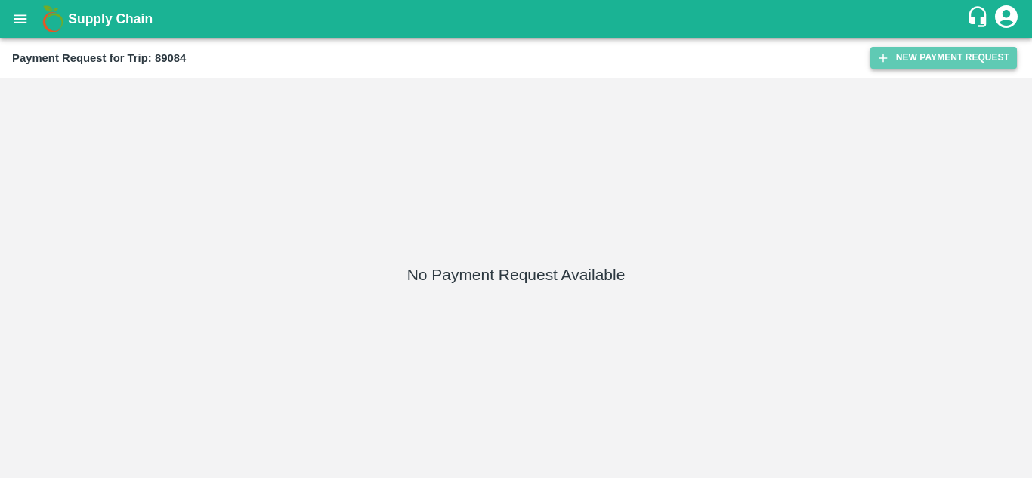
click at [928, 53] on button "New Payment Request" at bounding box center [943, 58] width 147 height 22
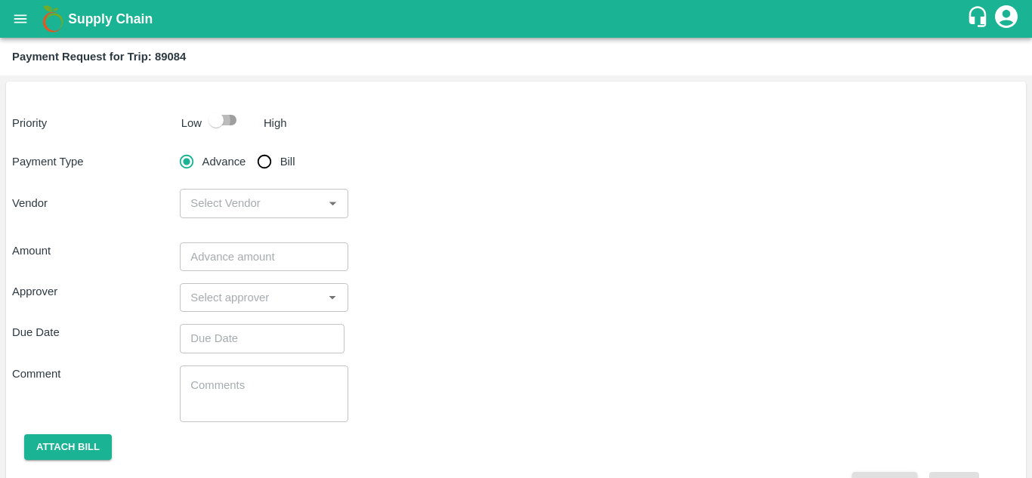
click at [223, 117] on input "checkbox" at bounding box center [216, 120] width 86 height 29
checkbox input "true"
click at [256, 151] on input "Bill" at bounding box center [264, 162] width 30 height 30
radio input "true"
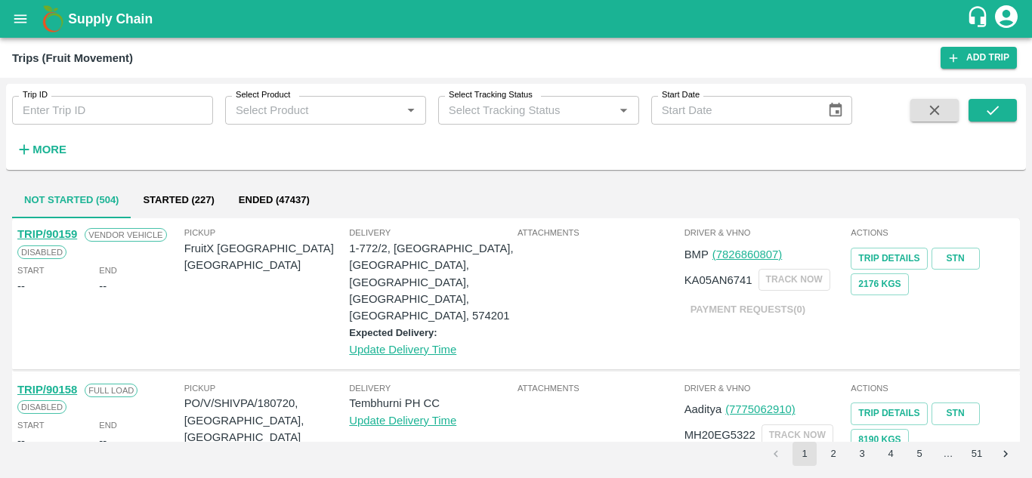
click at [58, 150] on strong "More" at bounding box center [49, 150] width 34 height 12
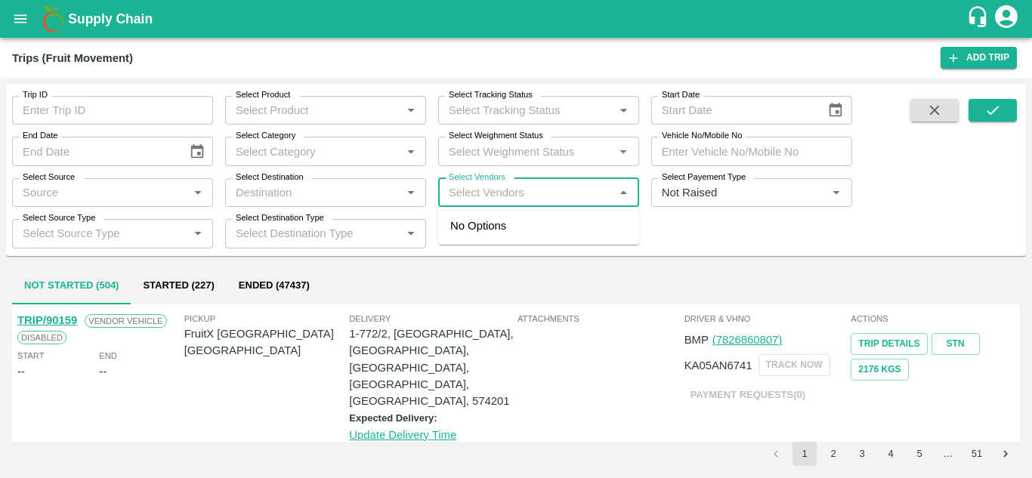
click at [515, 194] on input "Select Vendors" at bounding box center [526, 193] width 167 height 20
type input "KRUSH"
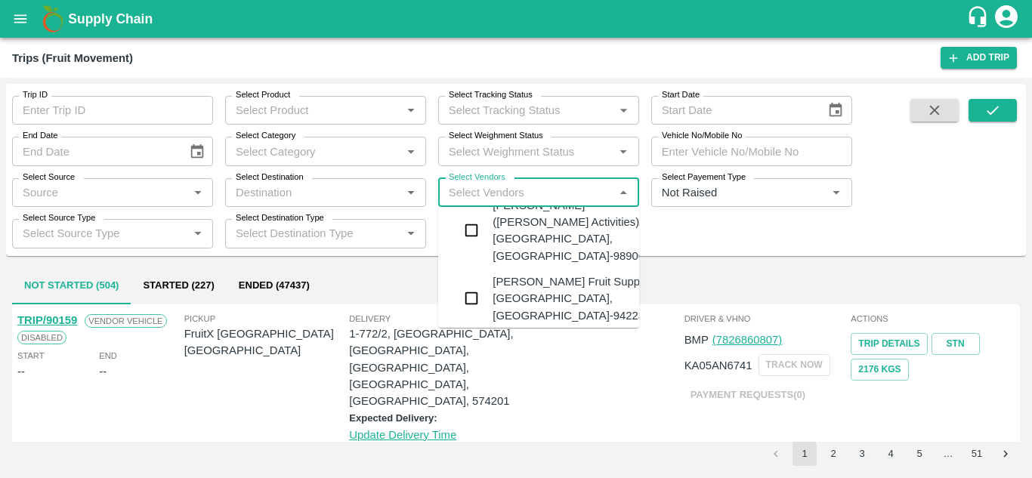
scroll to position [104, 0]
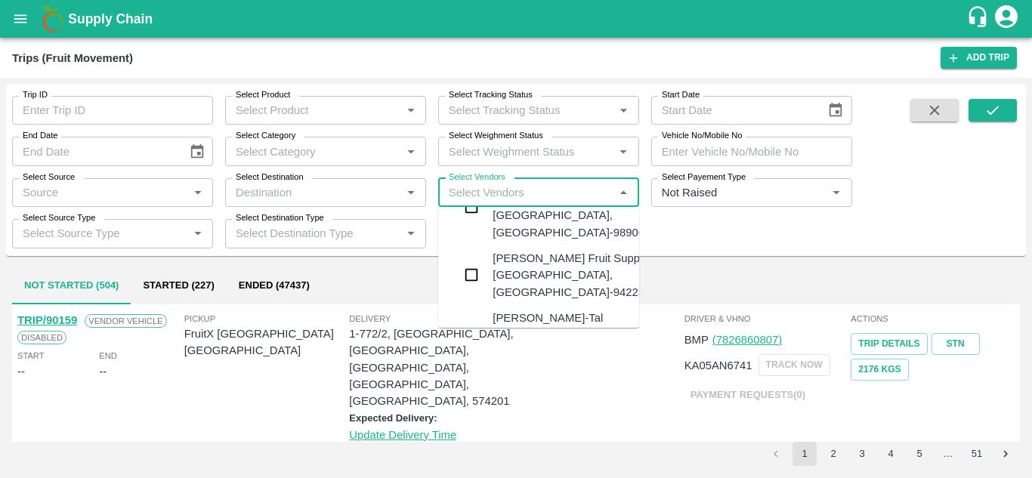
click at [530, 278] on div "Krushna Fruit Suppliers-Kanhergaon, Solapur-9422396907" at bounding box center [584, 275] width 183 height 51
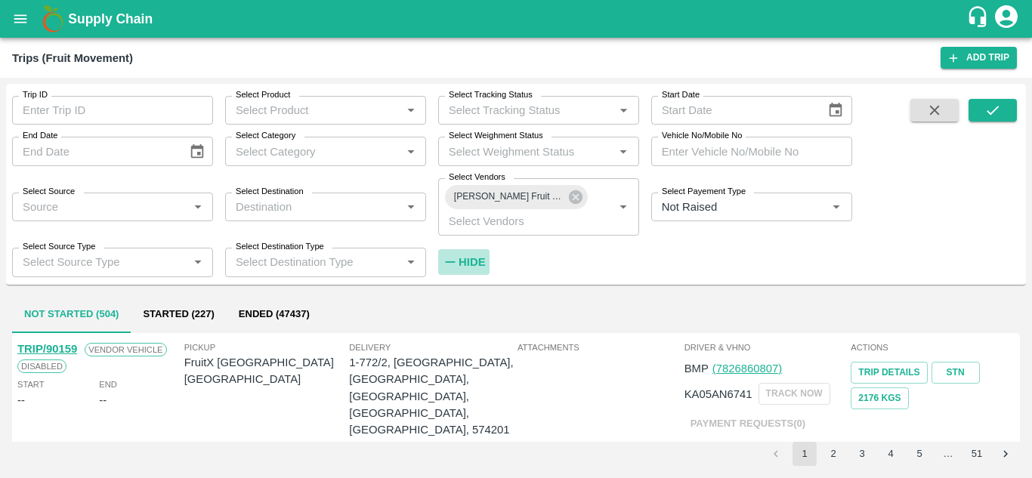
click at [462, 260] on strong "Hide" at bounding box center [472, 262] width 26 height 12
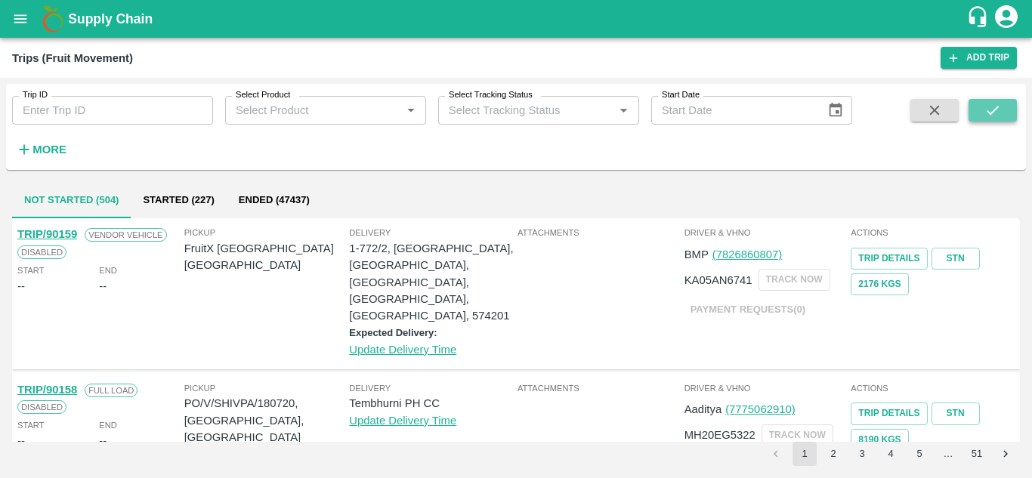
click at [989, 104] on icon "submit" at bounding box center [993, 110] width 17 height 17
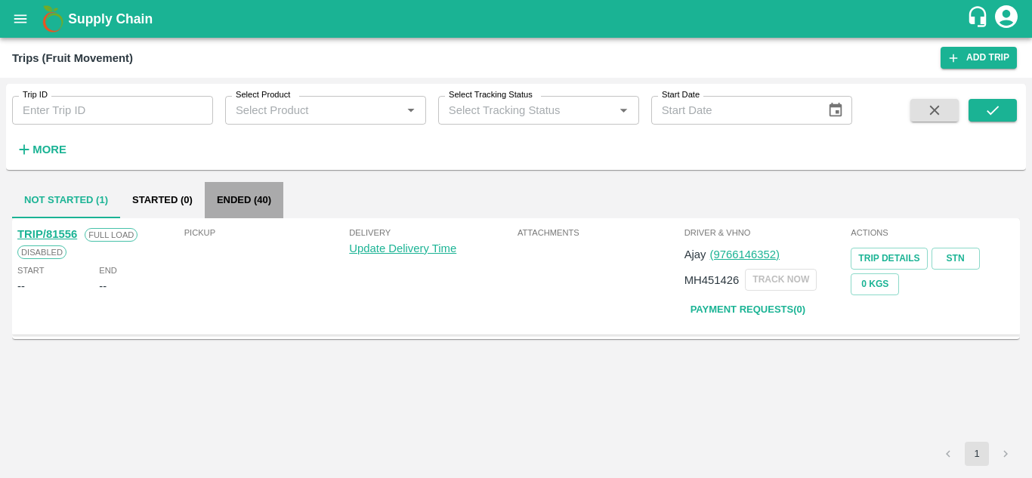
click at [240, 200] on button "Ended (40)" at bounding box center [244, 200] width 79 height 36
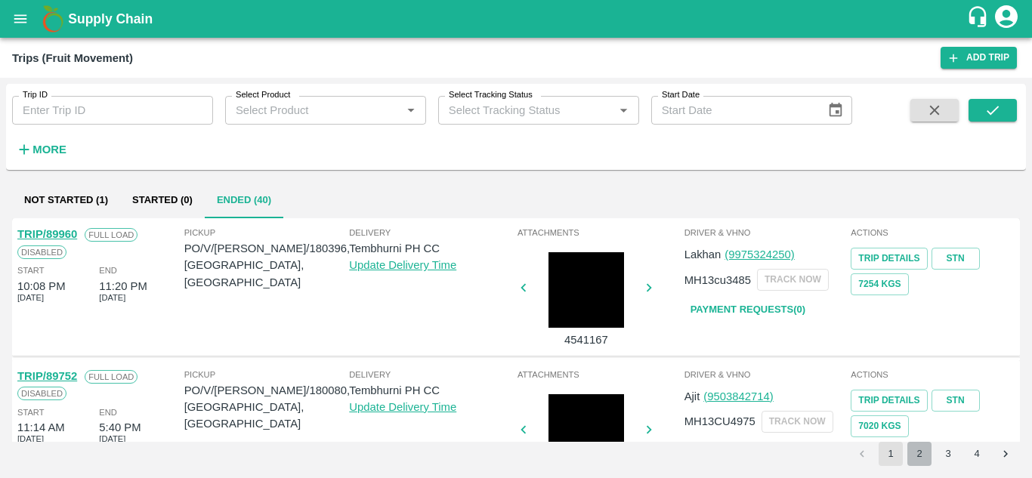
click at [923, 453] on button "2" at bounding box center [919, 454] width 24 height 24
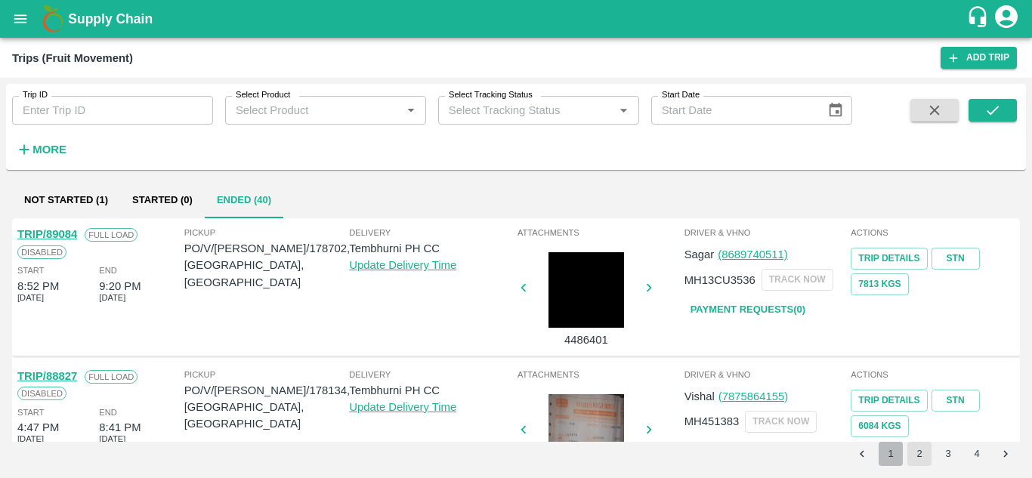
click at [895, 459] on button "1" at bounding box center [891, 454] width 24 height 24
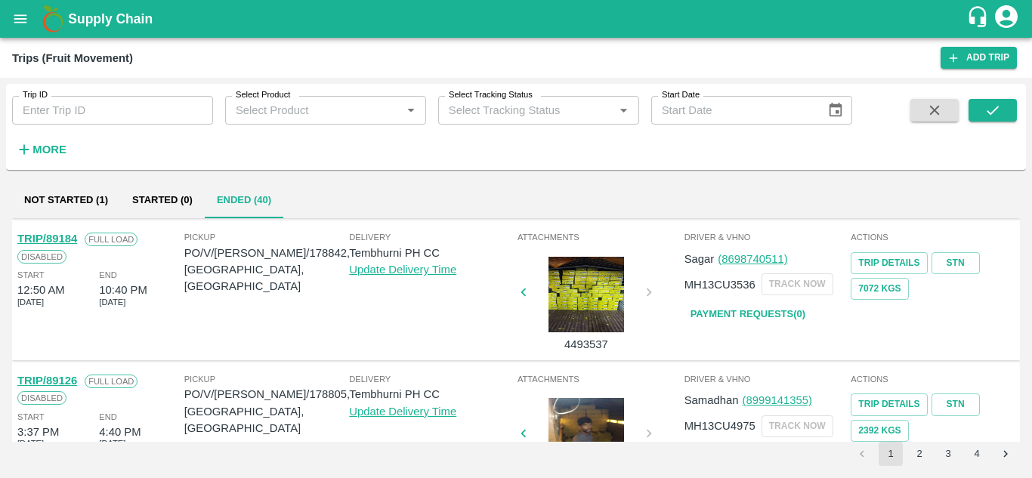
scroll to position [818, 0]
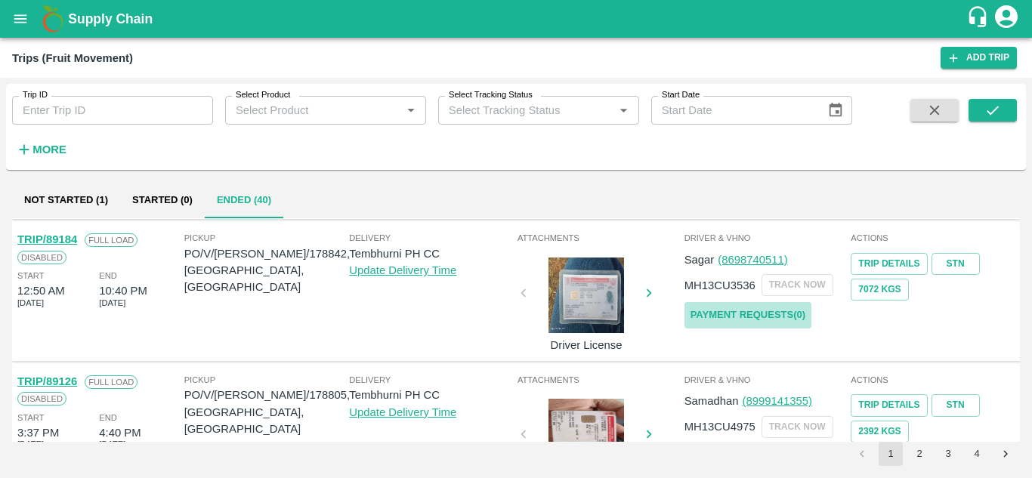
click at [764, 307] on link "Payment Requests( 0 )" at bounding box center [748, 315] width 127 height 26
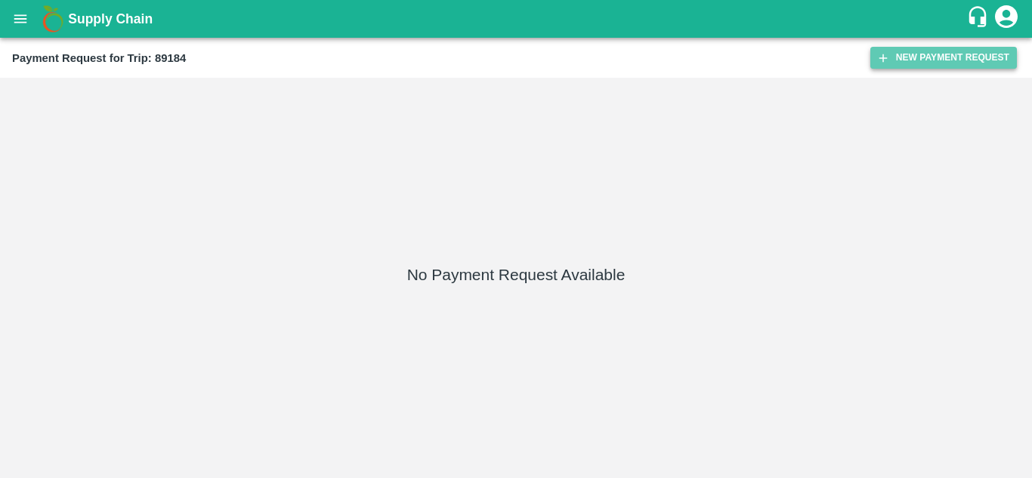
click at [936, 56] on button "New Payment Request" at bounding box center [943, 58] width 147 height 22
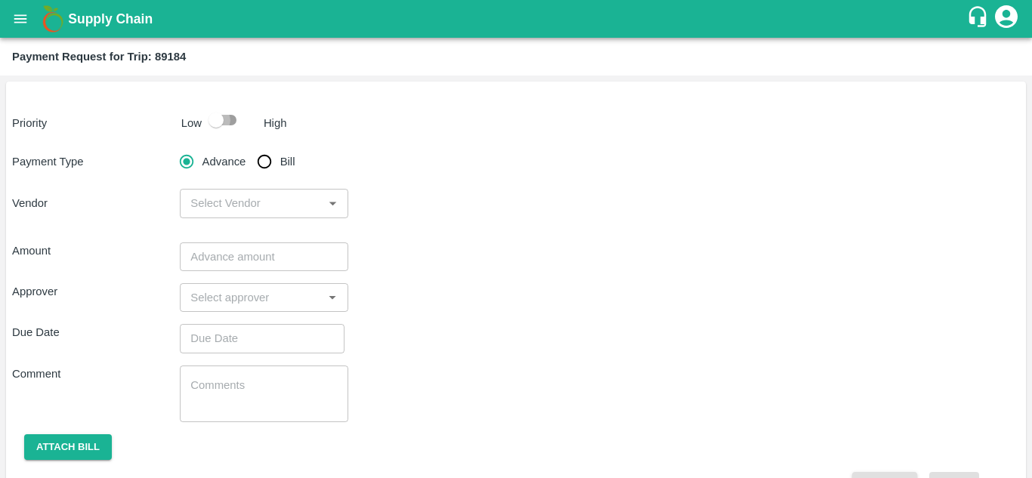
click at [229, 122] on input "checkbox" at bounding box center [216, 120] width 86 height 29
checkbox input "true"
click at [275, 167] on input "Bill" at bounding box center [264, 162] width 30 height 30
radio input "true"
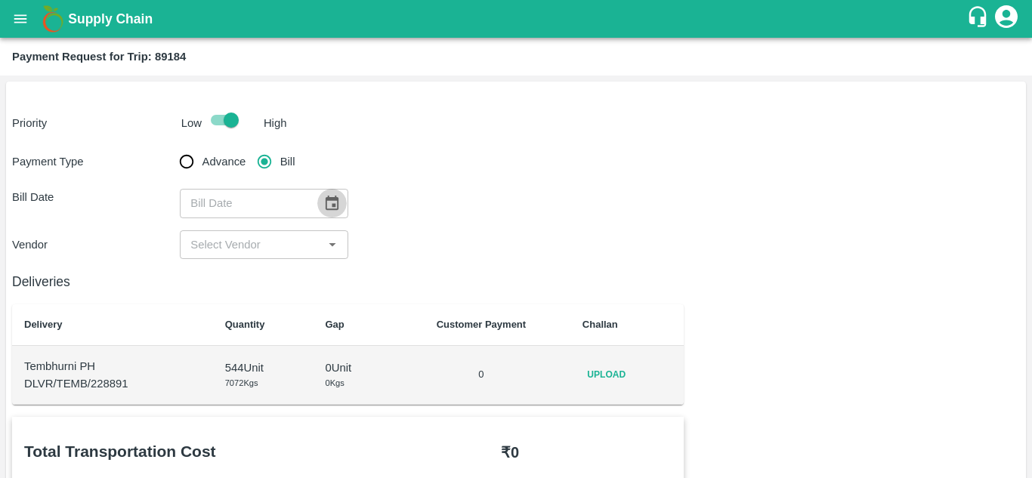
click at [335, 202] on icon "Choose date" at bounding box center [331, 203] width 17 height 17
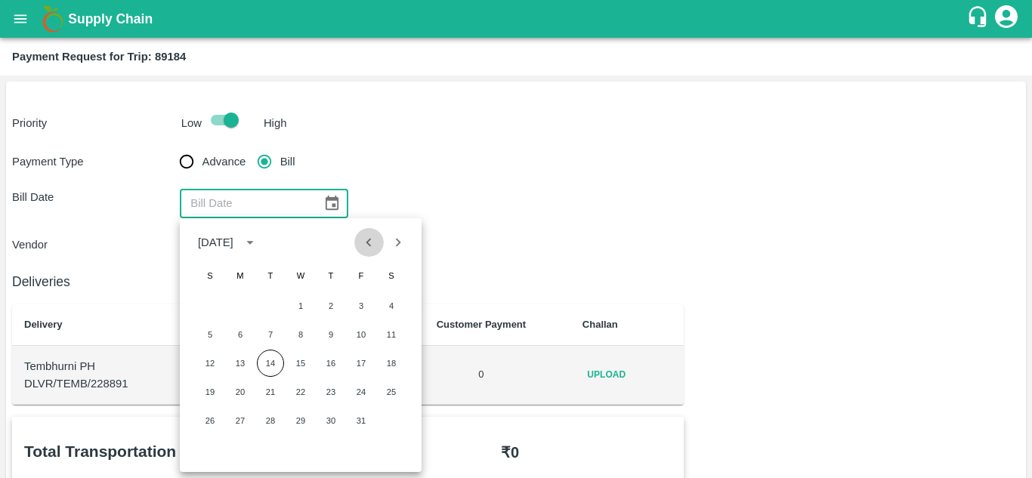
click at [369, 242] on icon "Previous month" at bounding box center [368, 242] width 17 height 17
click at [243, 418] on button "29" at bounding box center [240, 420] width 27 height 27
type input "29/09/2025"
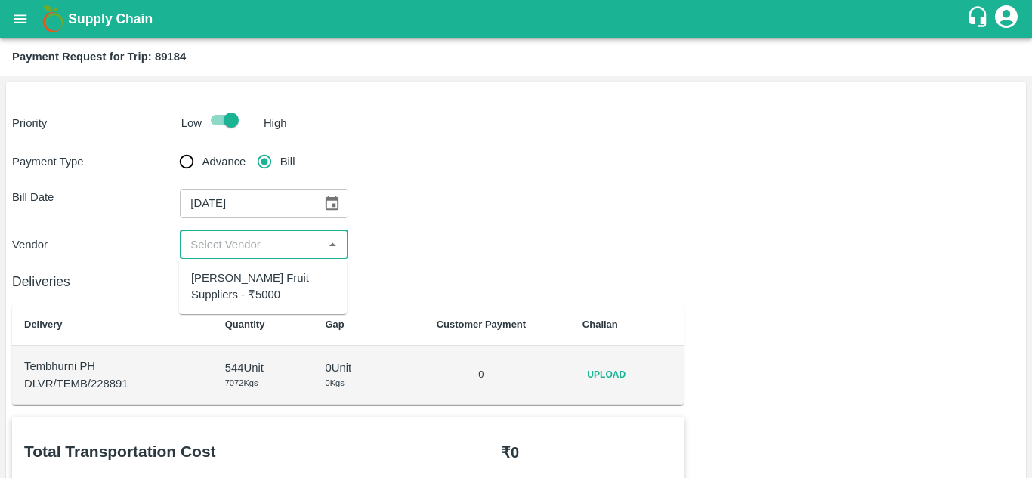
click at [227, 249] on input "input" at bounding box center [251, 245] width 134 height 20
click at [229, 269] on div "Krushna Fruit Suppliers - ₹5000" at bounding box center [263, 286] width 168 height 43
type input "Krushna Fruit Suppliers - ₹5000"
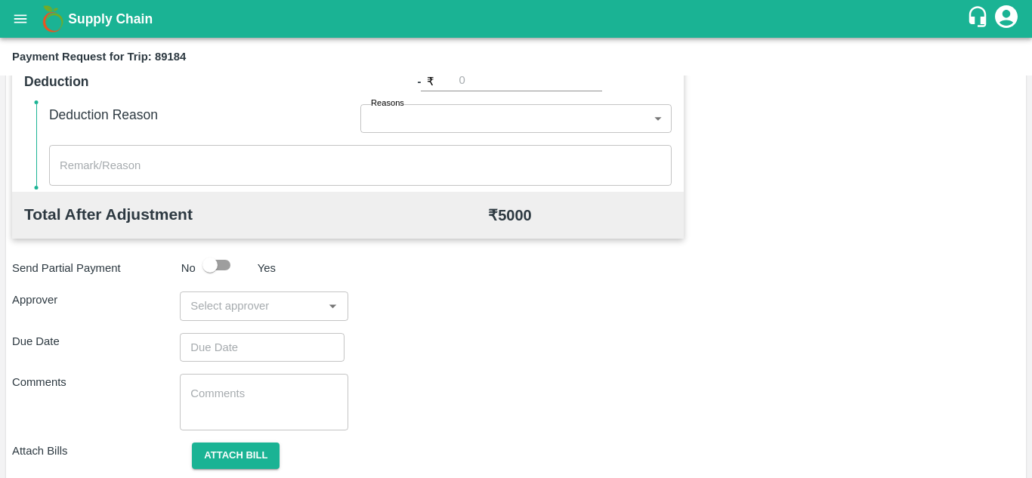
scroll to position [688, 0]
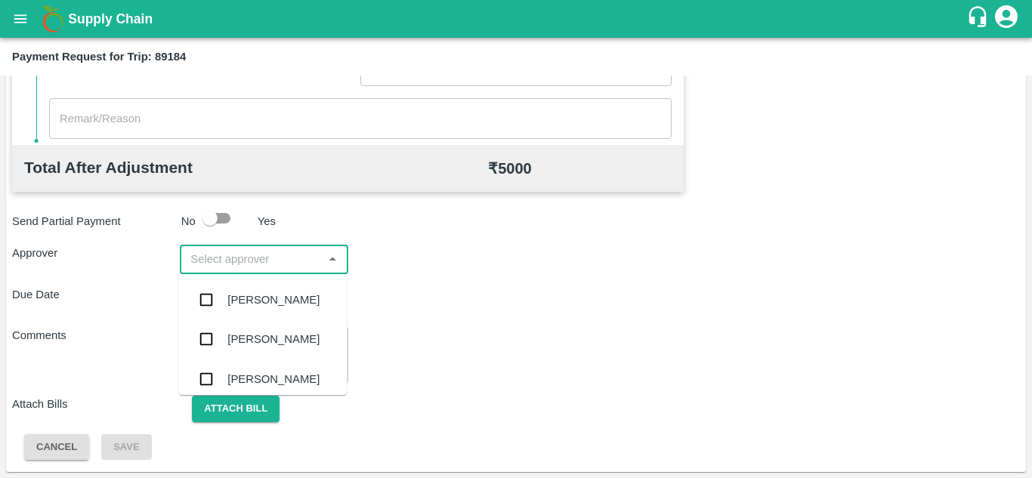
click at [230, 254] on input "input" at bounding box center [251, 259] width 134 height 20
type input "PRASA"
click at [292, 298] on div "[PERSON_NAME]" at bounding box center [273, 300] width 92 height 17
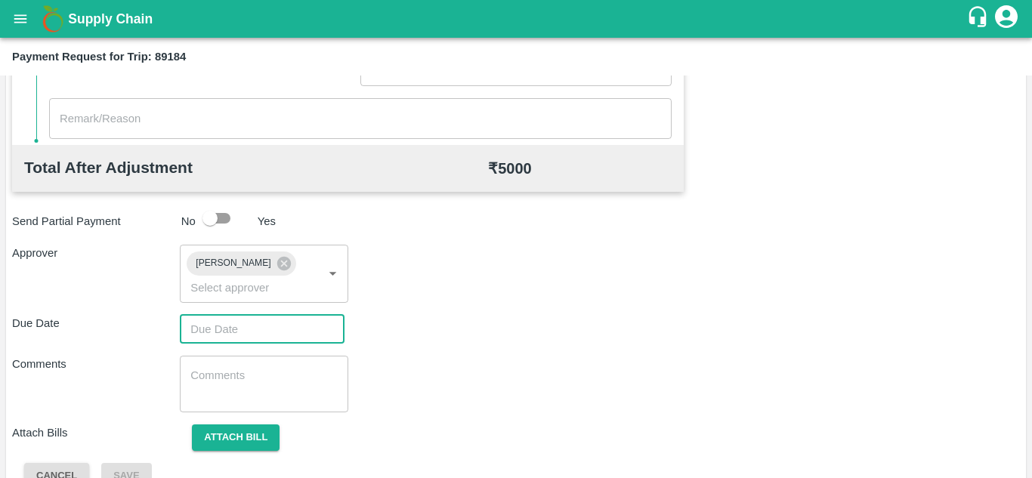
type input "DD/MM/YYYY hh:mm aa"
click at [230, 329] on input "DD/MM/YYYY hh:mm aa" at bounding box center [257, 329] width 154 height 29
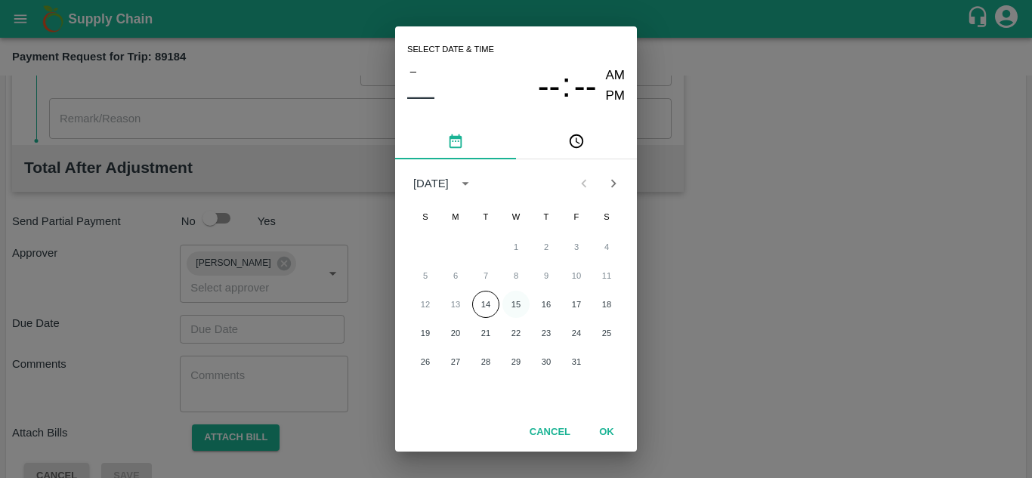
click at [515, 305] on button "15" at bounding box center [515, 304] width 27 height 27
type input "[DATE] 12:00 AM"
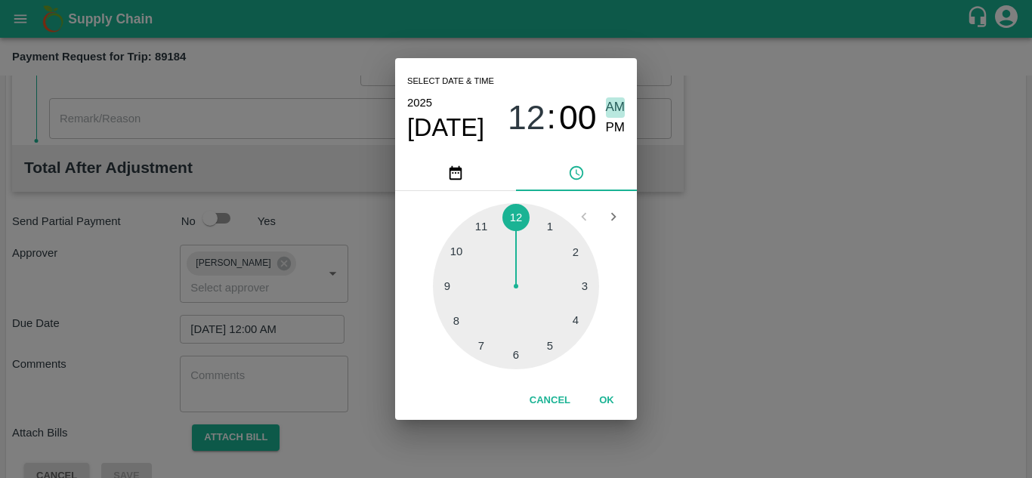
click at [614, 104] on span "AM" at bounding box center [616, 107] width 20 height 20
click at [610, 399] on button "OK" at bounding box center [607, 401] width 48 height 26
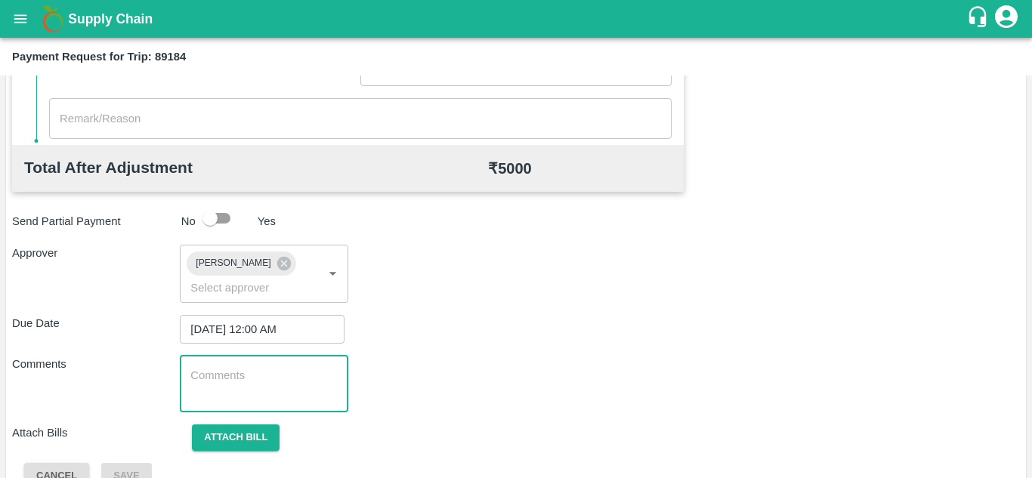
click at [240, 389] on textarea at bounding box center [263, 384] width 147 height 32
paste textarea "177713"
click at [250, 388] on textarea "177713" at bounding box center [263, 384] width 147 height 32
type textarea "1"
type textarea "t"
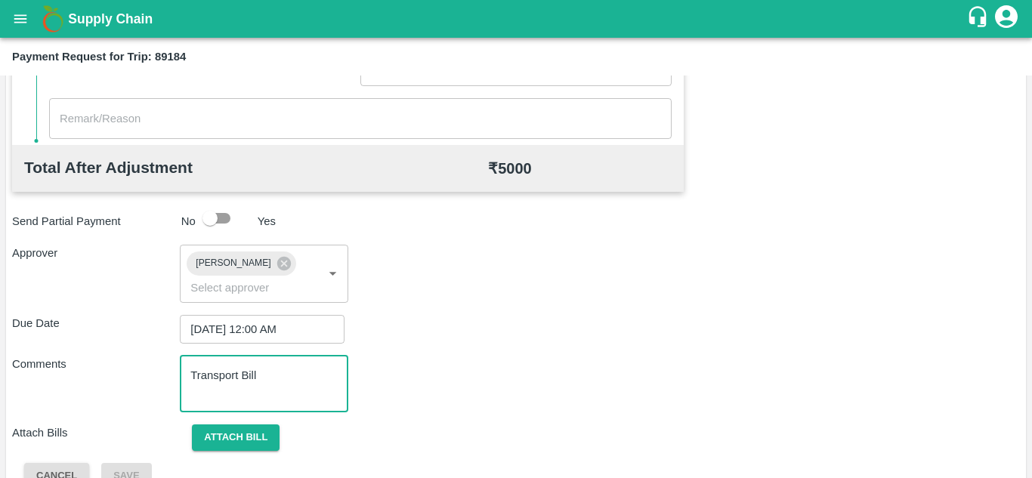
type textarea "Transport Bill"
click at [489, 360] on div "Comments Transport Bill x ​" at bounding box center [516, 384] width 1008 height 57
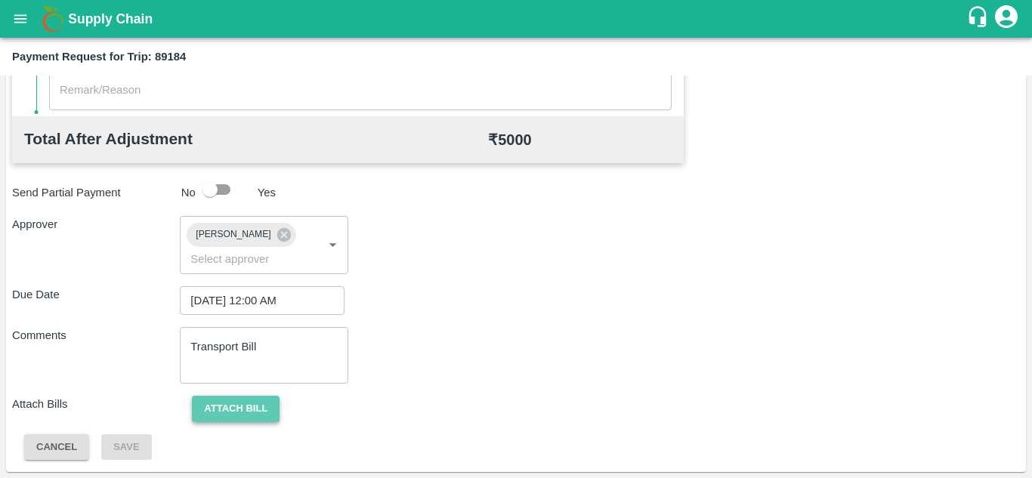
click at [241, 400] on button "Attach bill" at bounding box center [236, 409] width 88 height 26
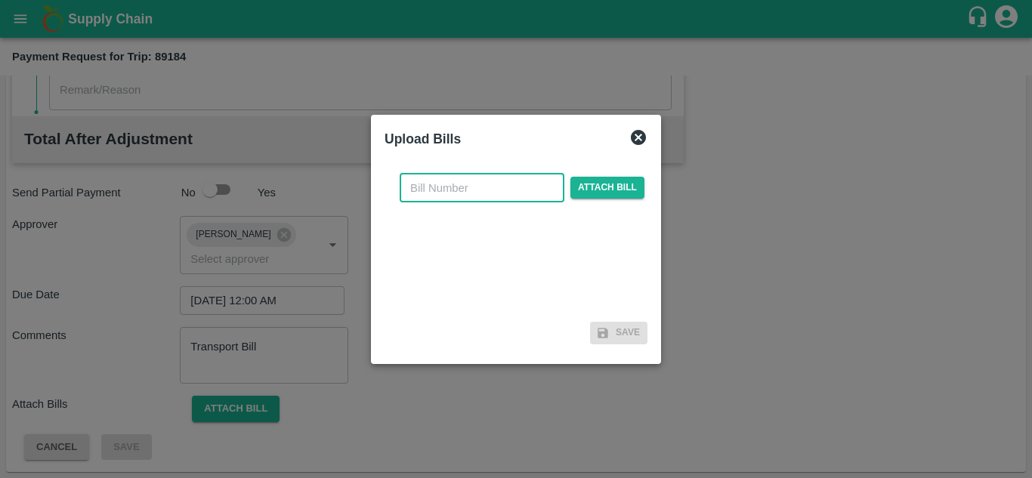
click at [429, 178] on input "text" at bounding box center [482, 188] width 165 height 29
type input "1283"
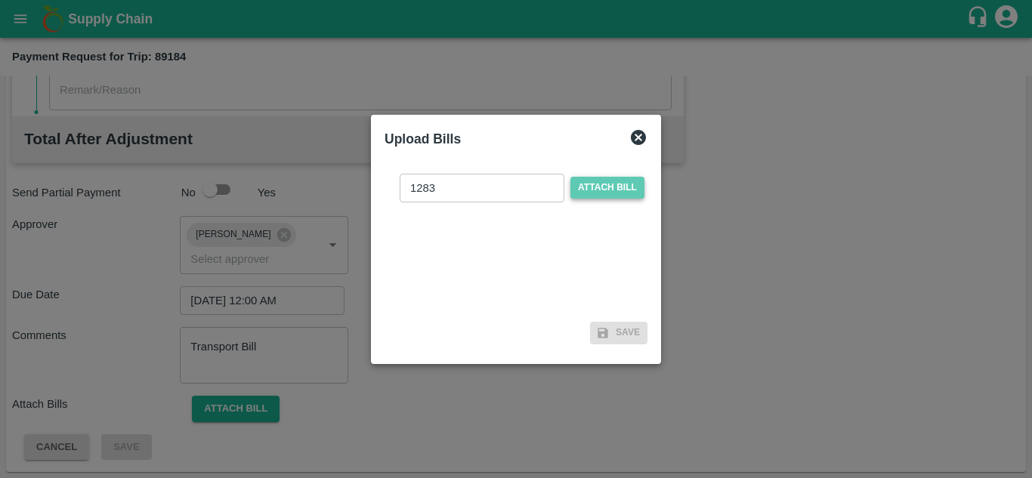
click at [601, 187] on span "Attach bill" at bounding box center [607, 188] width 74 height 22
click at [0, 0] on input "Attach bill" at bounding box center [0, 0] width 0 height 0
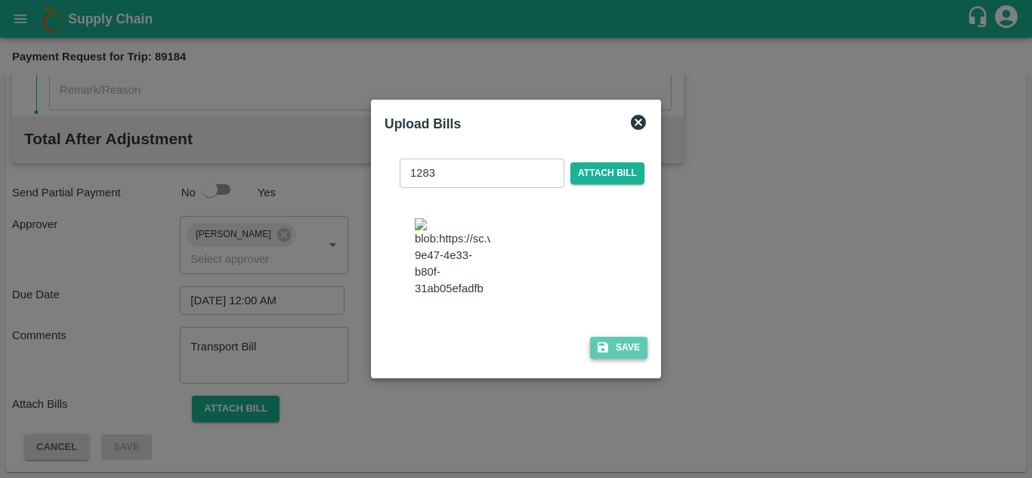
click at [620, 359] on button "Save" at bounding box center [618, 348] width 57 height 22
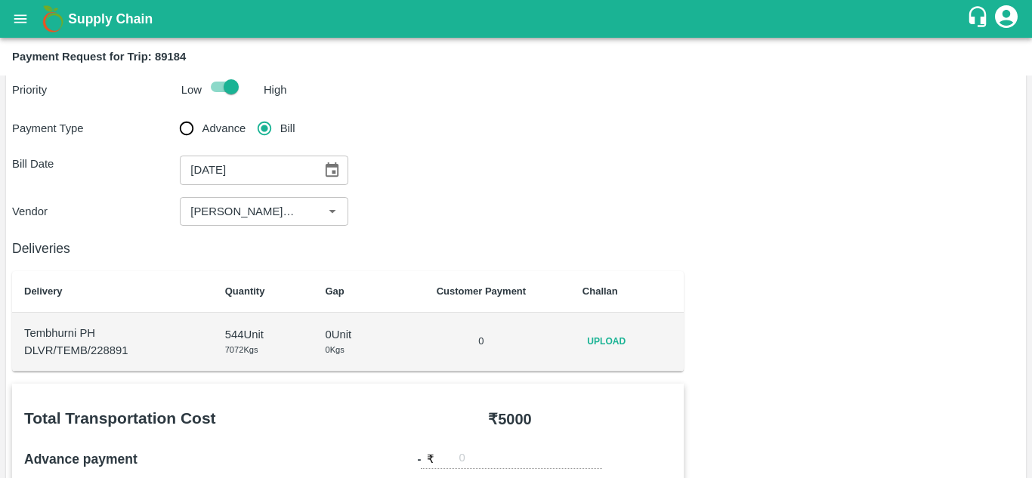
scroll to position [32, 0]
click at [608, 345] on span "Upload" at bounding box center [607, 343] width 48 height 22
click at [0, 0] on input "Upload" at bounding box center [0, 0] width 0 height 0
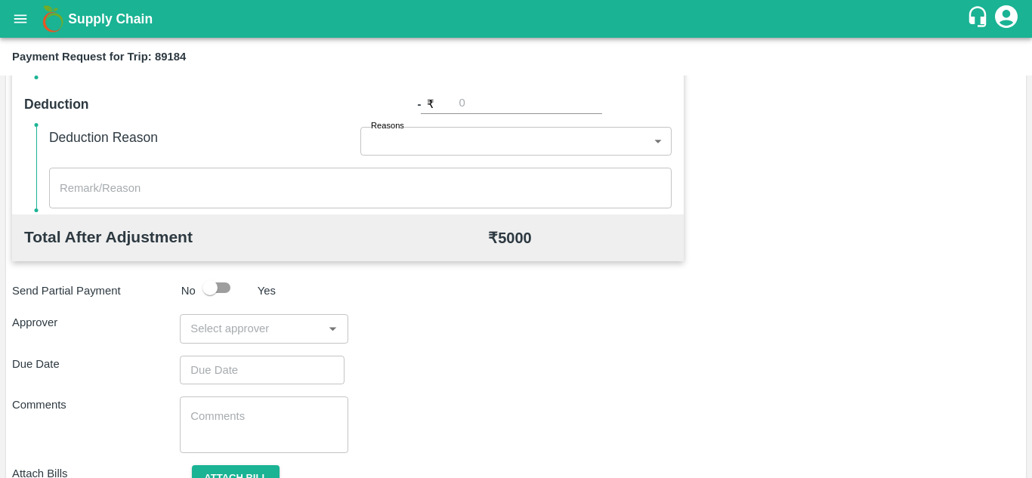
scroll to position [688, 0]
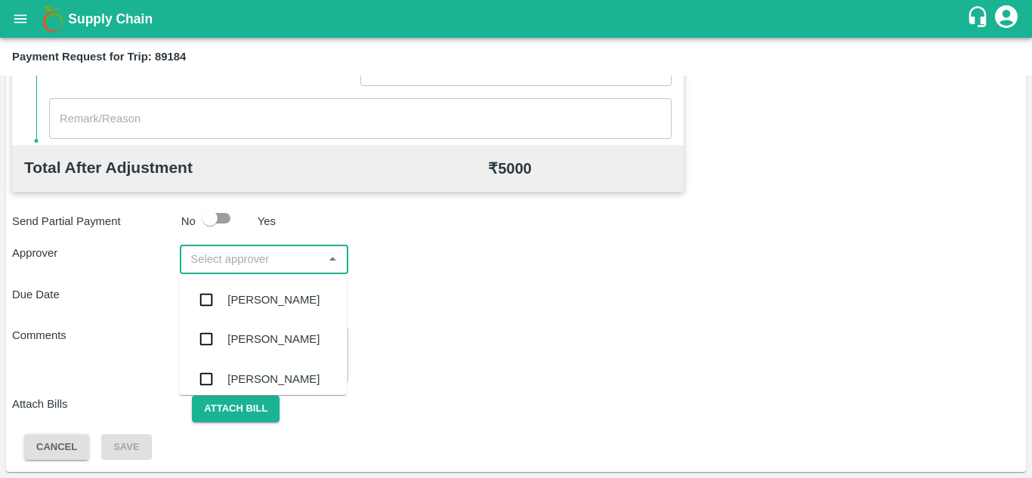
click at [242, 252] on input "input" at bounding box center [251, 259] width 134 height 20
type input "prasa"
click at [286, 298] on div "Prasad Waghade" at bounding box center [273, 300] width 92 height 17
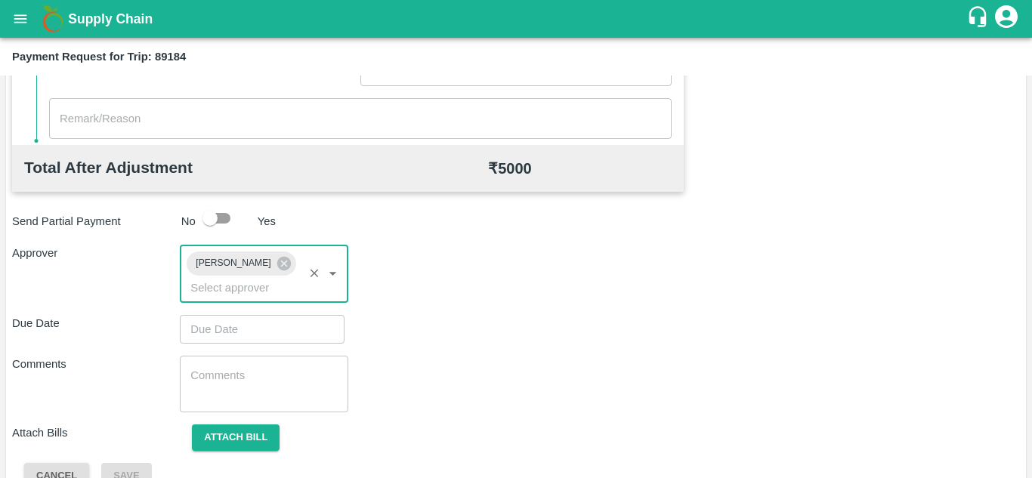
type input "DD/MM/YYYY hh:mm aa"
click at [217, 323] on input "DD/MM/YYYY hh:mm aa" at bounding box center [257, 329] width 154 height 29
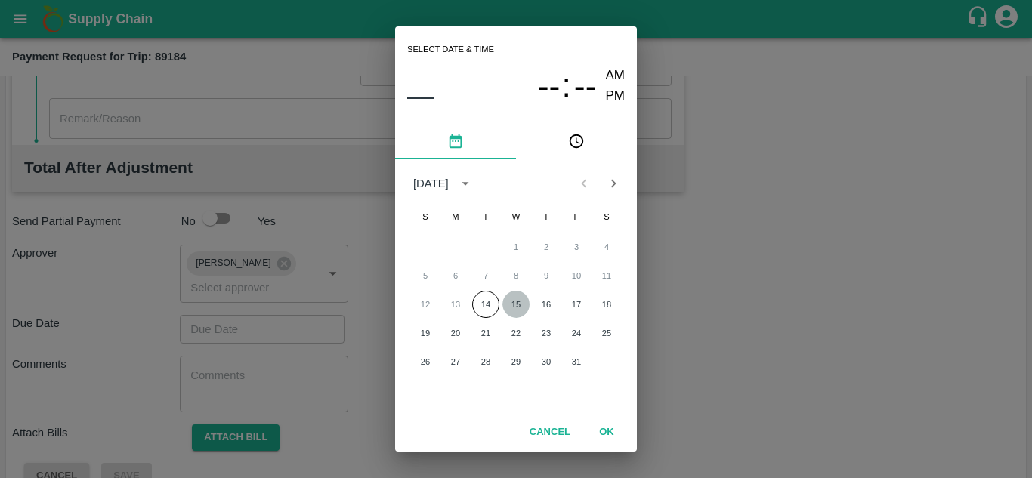
click at [515, 304] on button "15" at bounding box center [515, 304] width 27 height 27
type input "15/10/2025 12:00 AM"
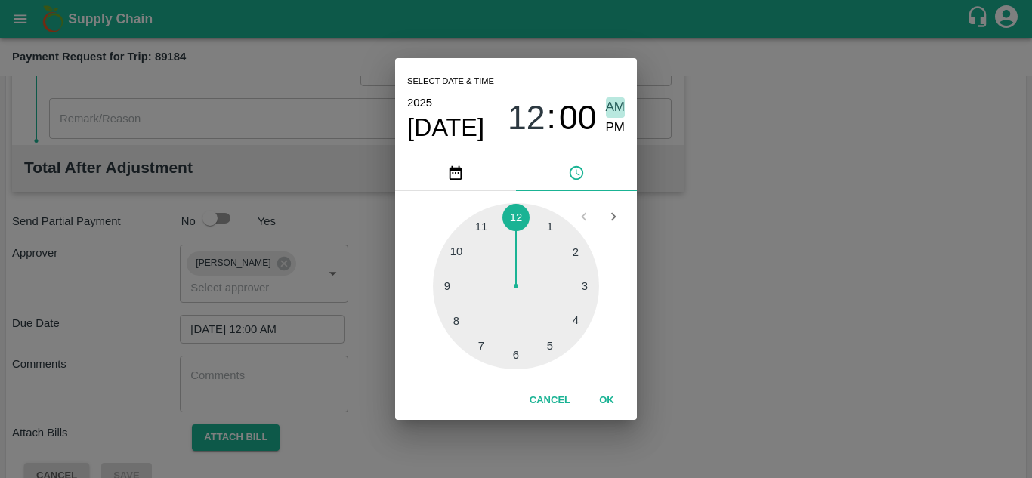
click at [617, 107] on span "AM" at bounding box center [616, 107] width 20 height 20
click at [603, 406] on button "OK" at bounding box center [607, 401] width 48 height 26
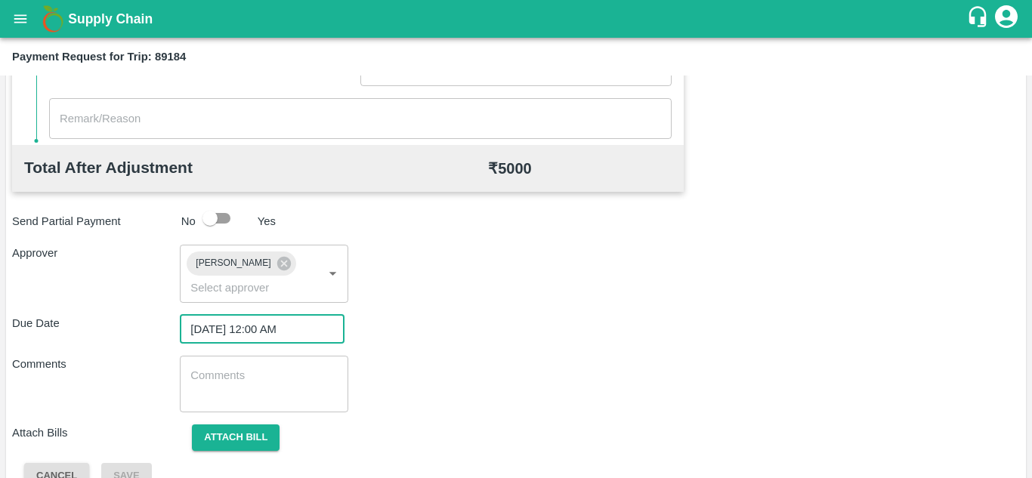
click at [236, 386] on textarea at bounding box center [263, 384] width 147 height 32
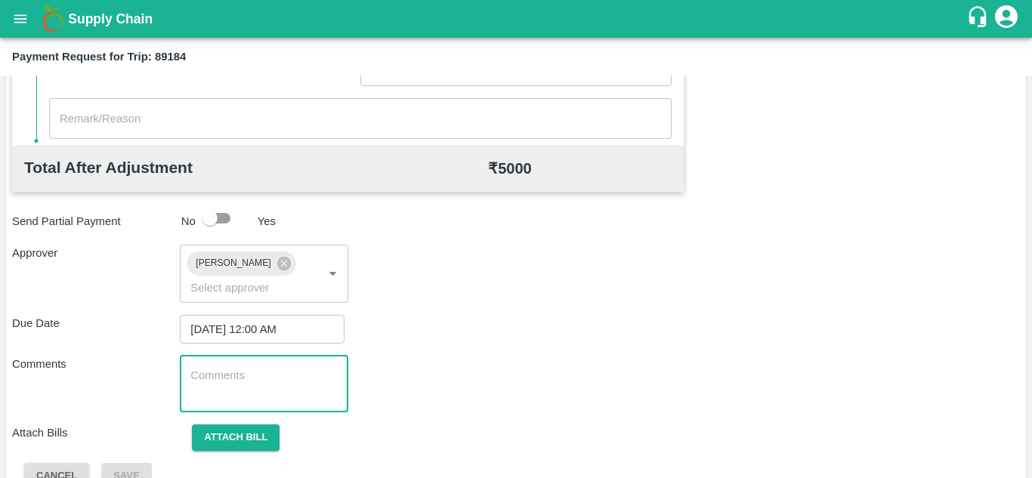
paste textarea "Transport Bill"
type textarea "Transport Bill"
click at [544, 377] on div "Comments Transport Bill x ​" at bounding box center [516, 384] width 1008 height 57
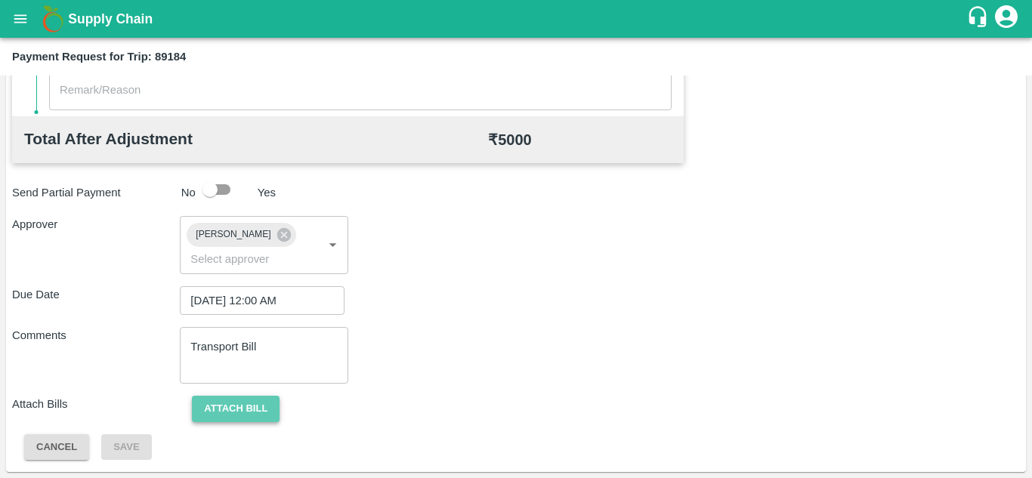
click at [254, 403] on button "Attach bill" at bounding box center [236, 409] width 88 height 26
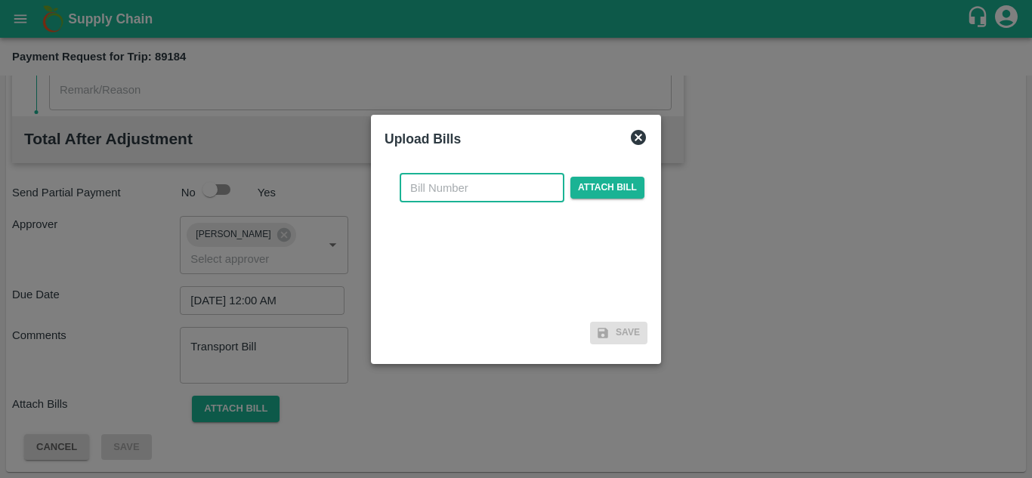
click at [446, 181] on input "text" at bounding box center [482, 188] width 165 height 29
type input "1283"
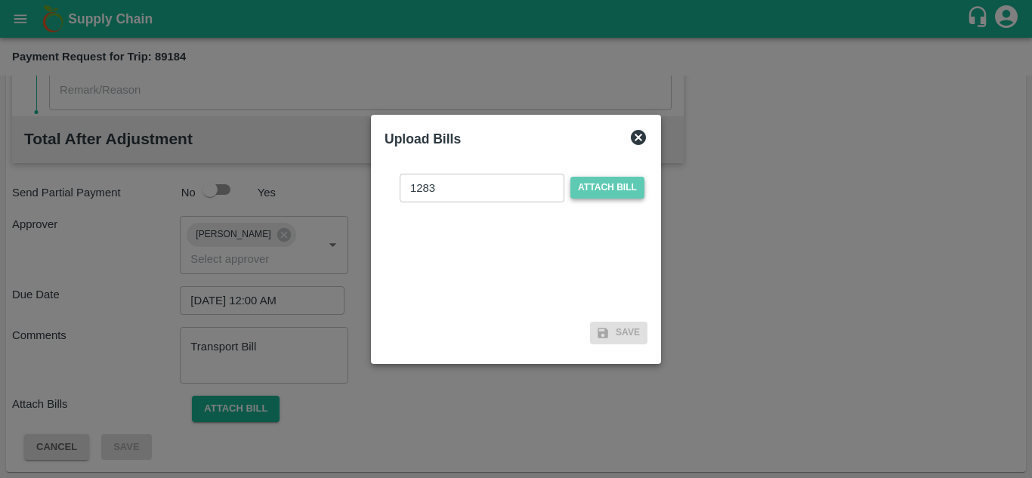
click at [606, 186] on span "Attach bill" at bounding box center [607, 188] width 74 height 22
click at [0, 0] on input "Attach bill" at bounding box center [0, 0] width 0 height 0
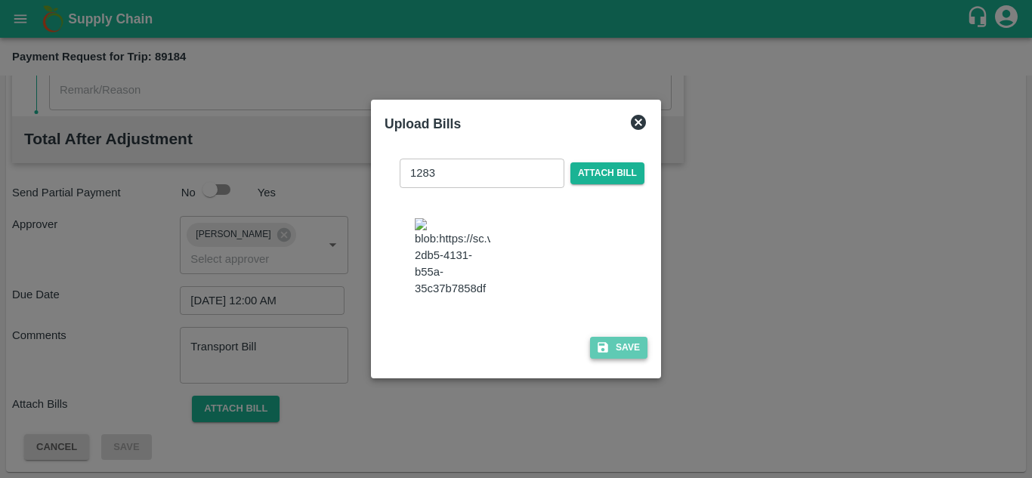
click at [611, 359] on button "Save" at bounding box center [618, 348] width 57 height 22
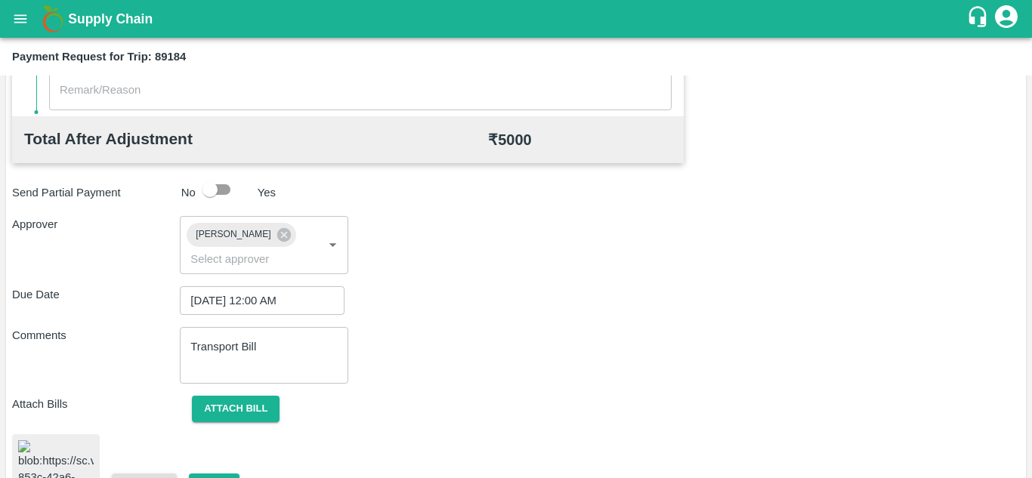
scroll to position [822, 0]
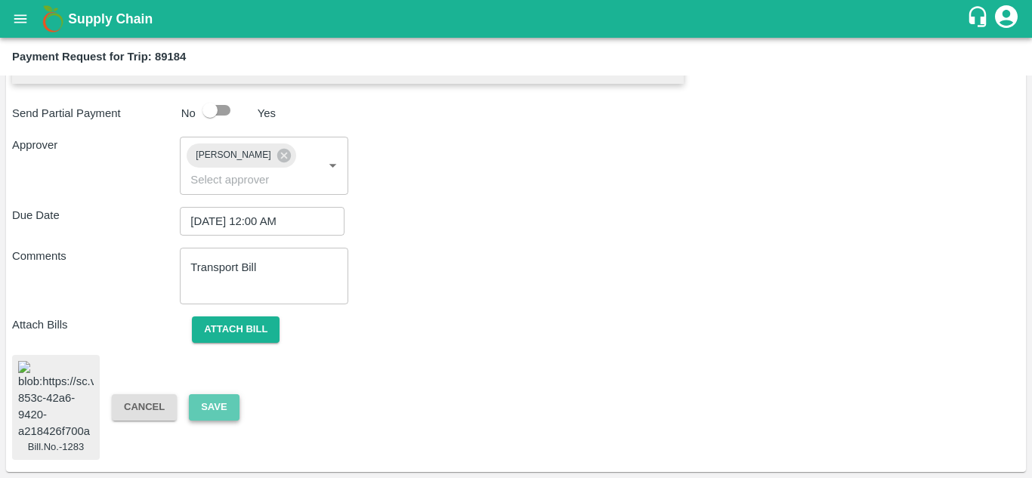
click at [217, 394] on button "Save" at bounding box center [214, 407] width 50 height 26
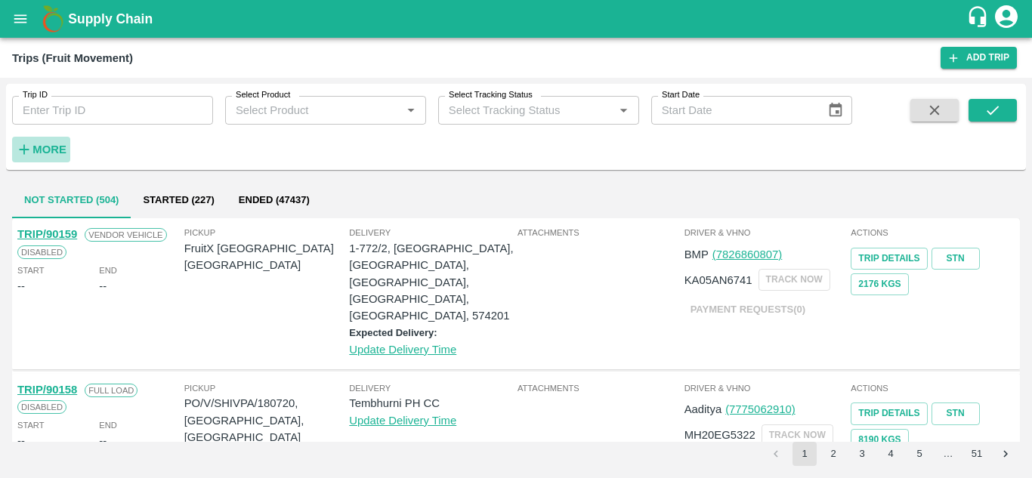
click at [39, 158] on h6 "More" at bounding box center [49, 150] width 34 height 20
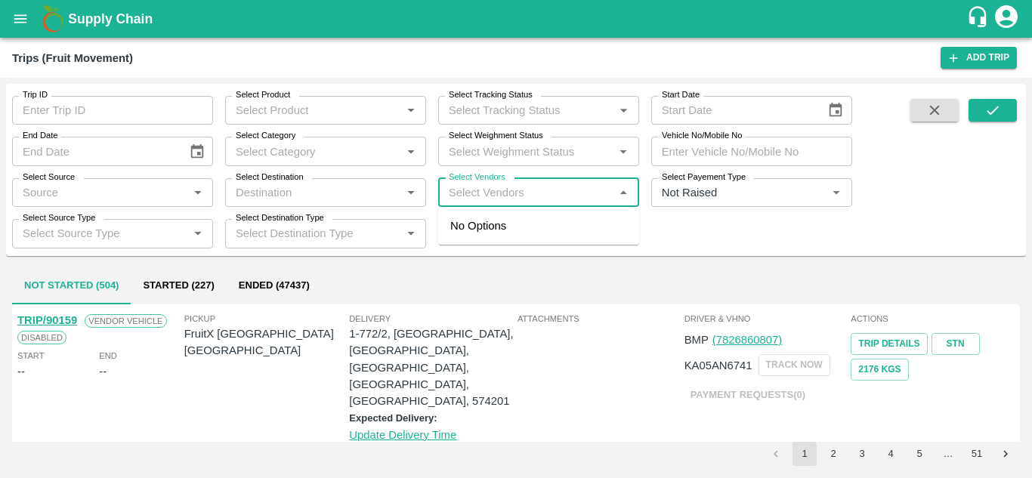
click at [446, 187] on input "Select Vendors" at bounding box center [526, 193] width 167 height 20
type input "ajinky"
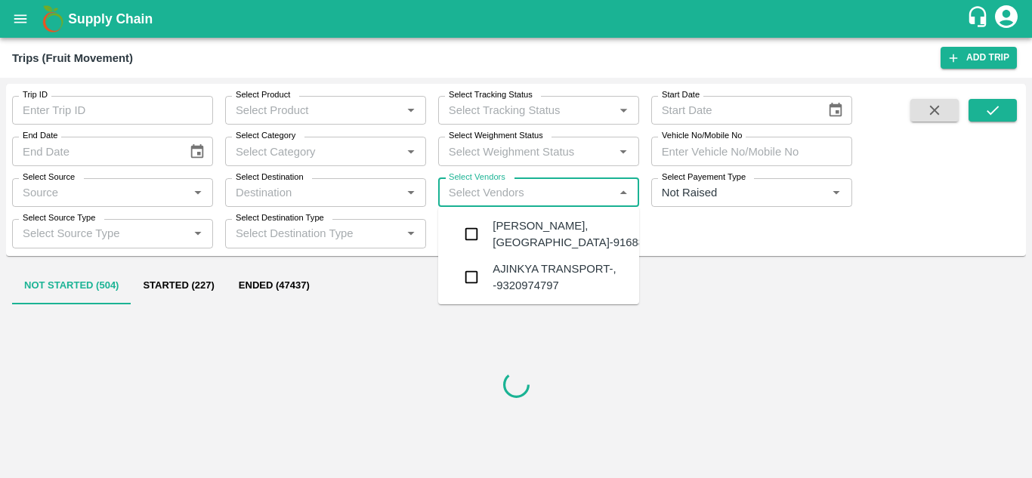
click at [524, 230] on div "Ajinkya Haridas Takik-Wangi, Solapur-9168800742" at bounding box center [584, 235] width 183 height 34
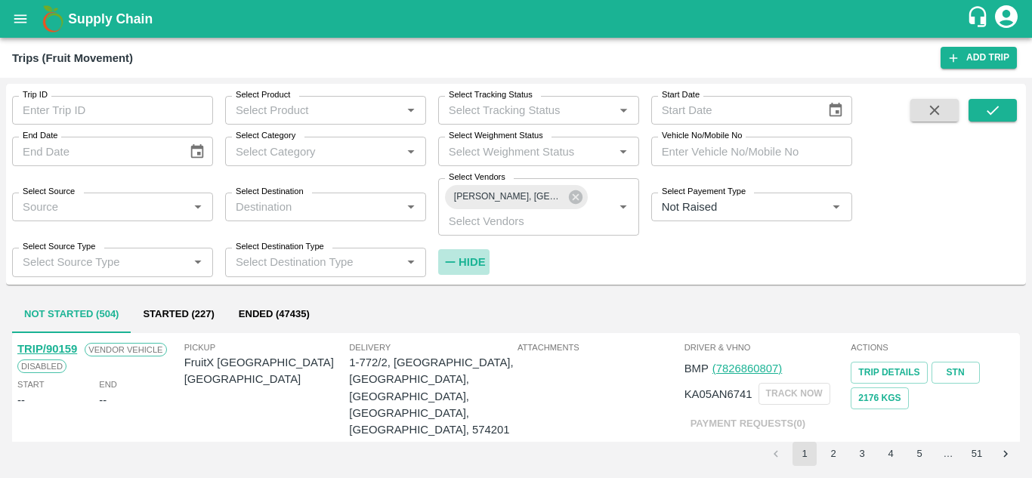
click at [469, 255] on h6 "Hide" at bounding box center [472, 262] width 26 height 20
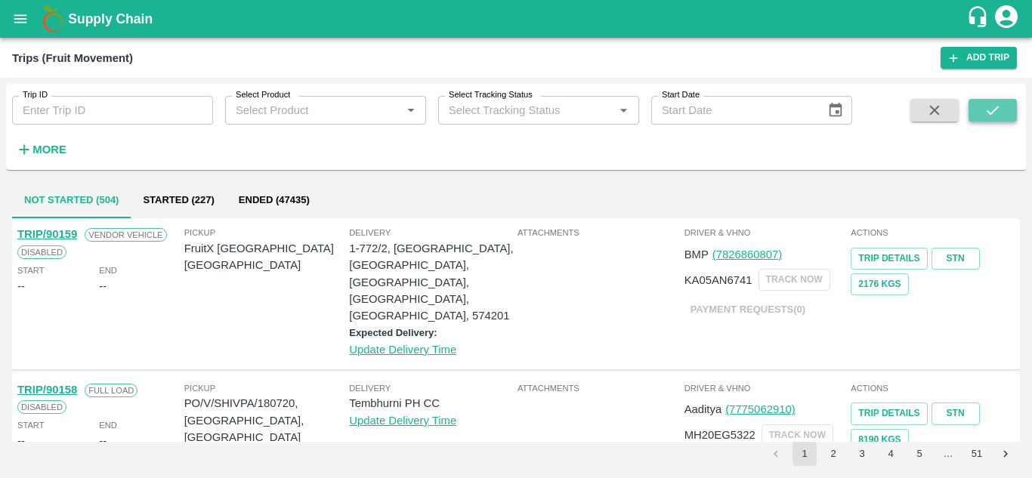
click at [995, 107] on icon "submit" at bounding box center [993, 110] width 17 height 17
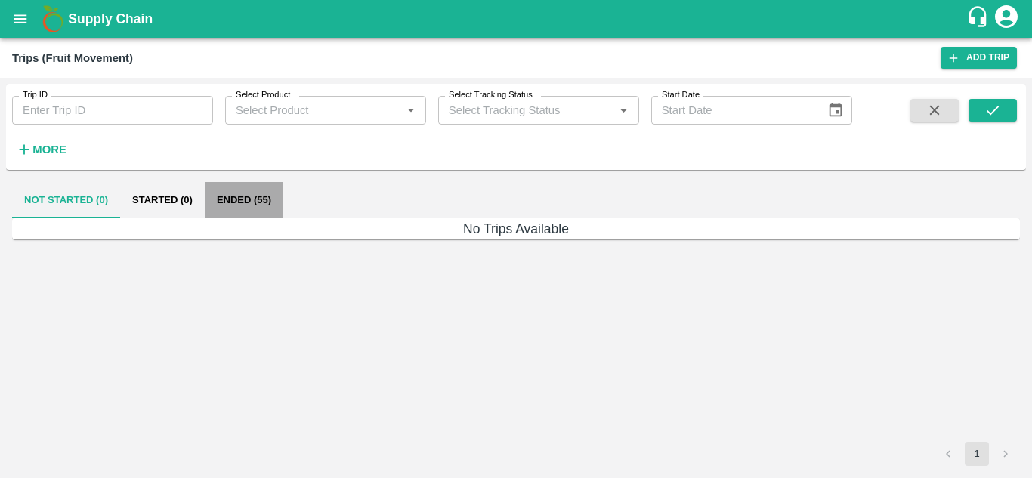
click at [230, 196] on button "Ended (55)" at bounding box center [244, 200] width 79 height 36
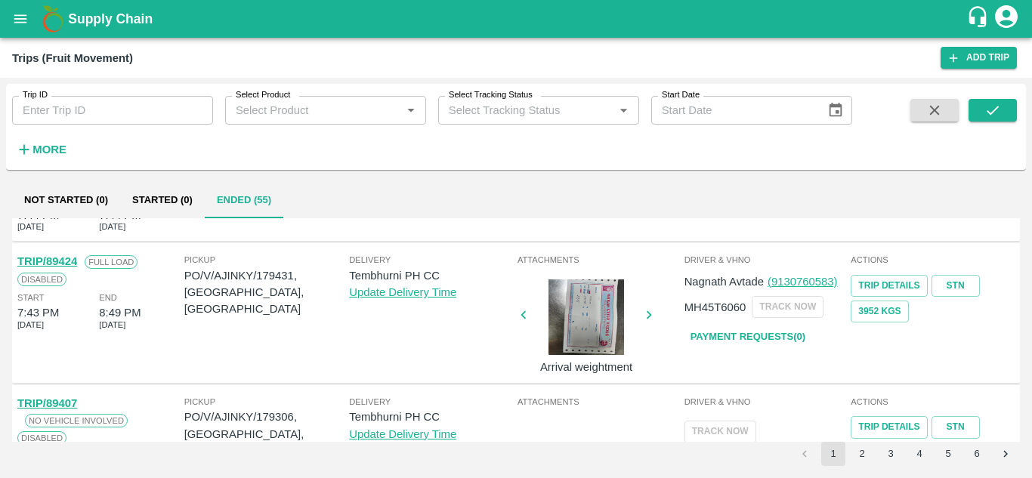
scroll to position [1113, 0]
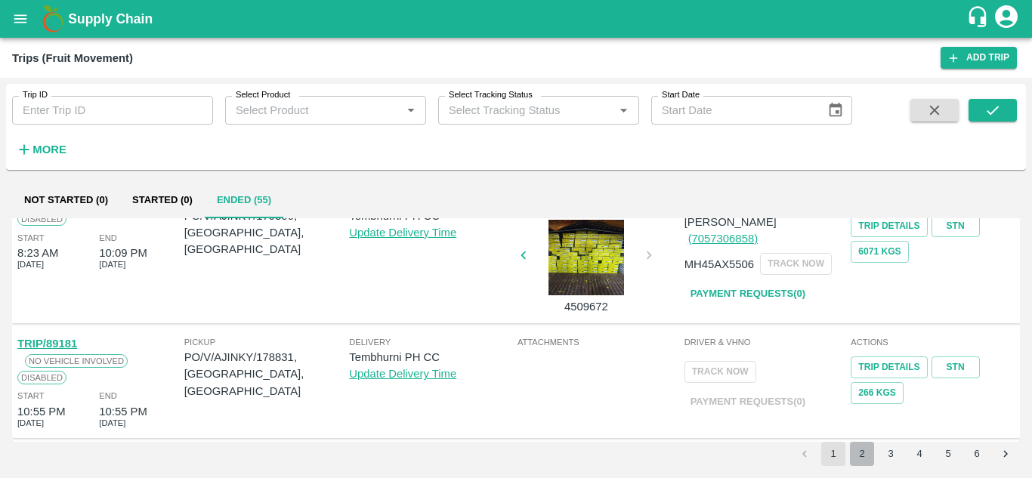
click at [867, 452] on button "2" at bounding box center [862, 454] width 24 height 24
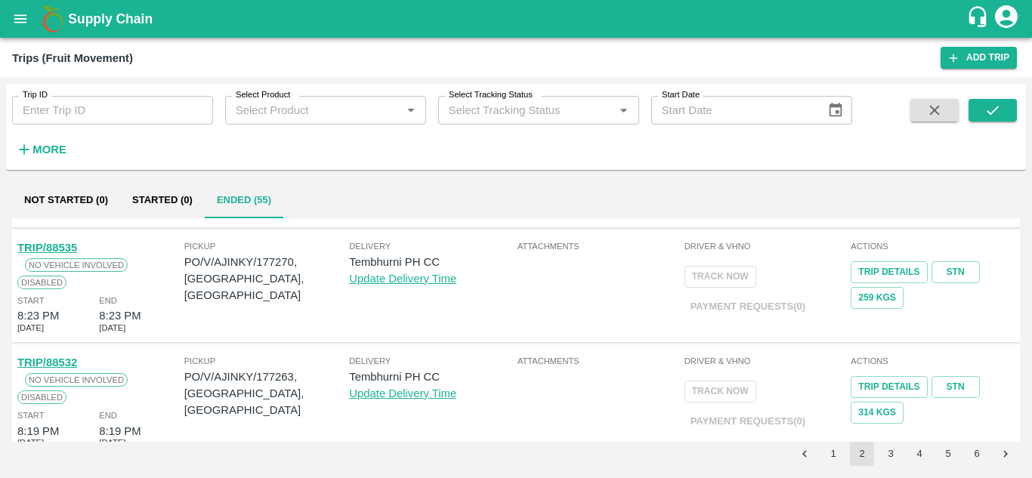
scroll to position [1033, 0]
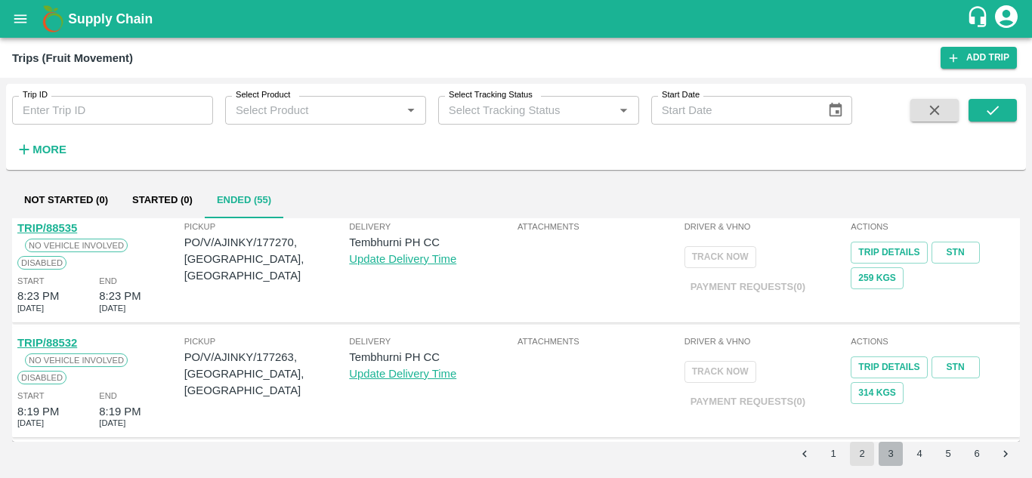
click at [886, 451] on button "3" at bounding box center [891, 454] width 24 height 24
click at [921, 451] on button "4" at bounding box center [919, 454] width 24 height 24
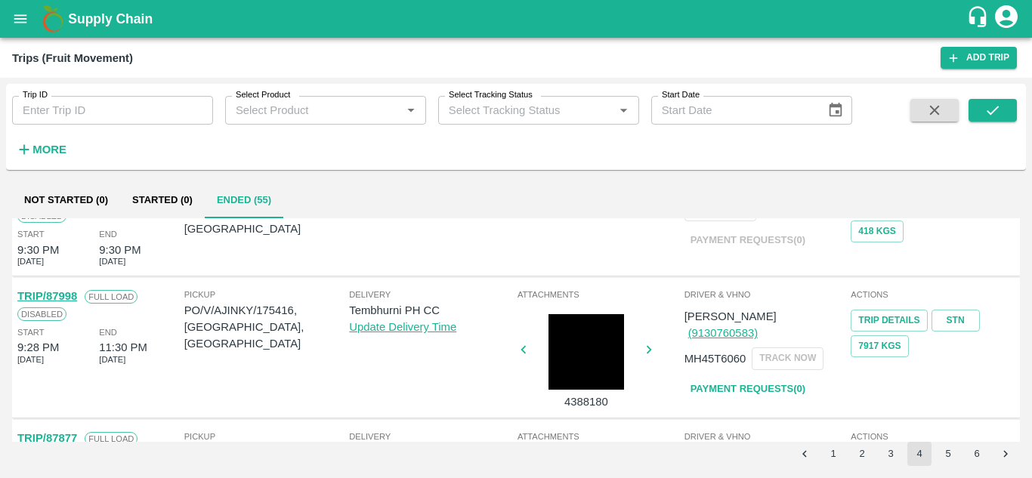
scroll to position [706, 0]
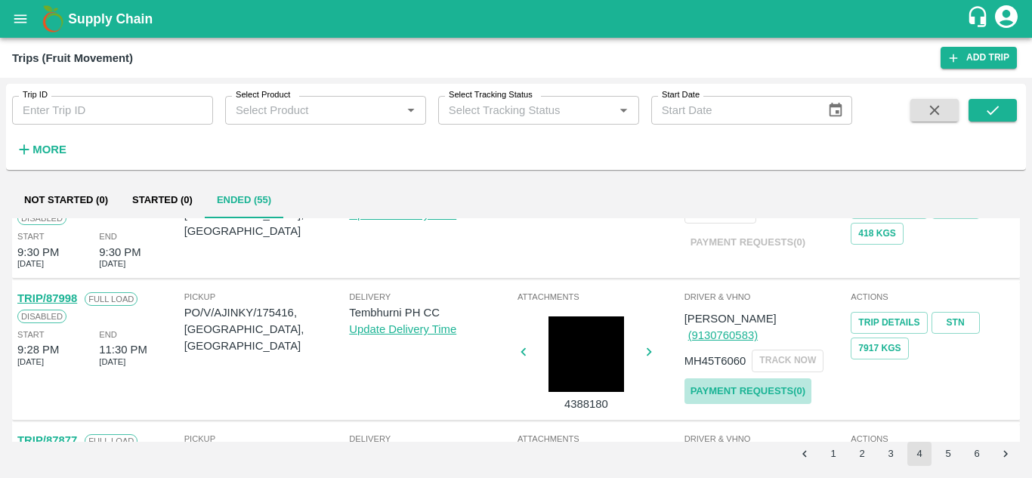
click at [750, 379] on link "Payment Requests( 0 )" at bounding box center [748, 392] width 127 height 26
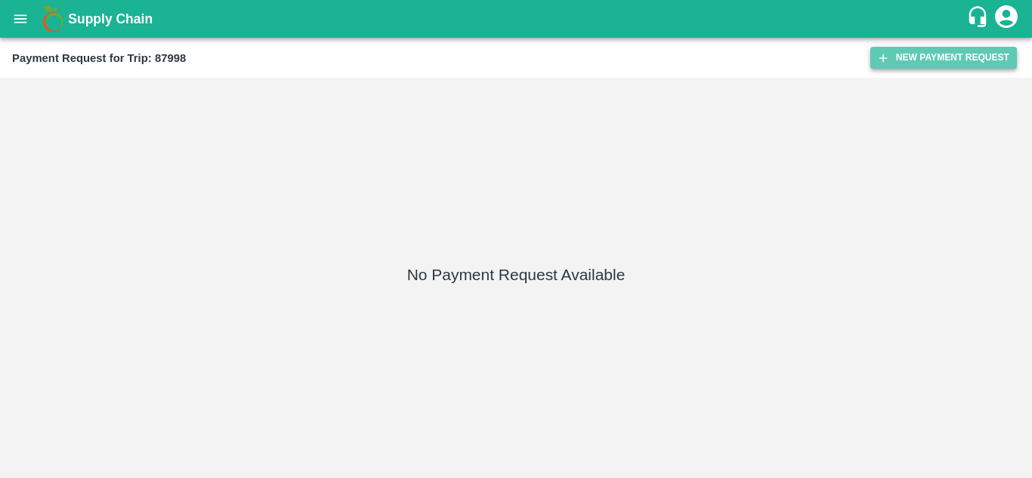
click at [910, 47] on button "New Payment Request" at bounding box center [943, 58] width 147 height 22
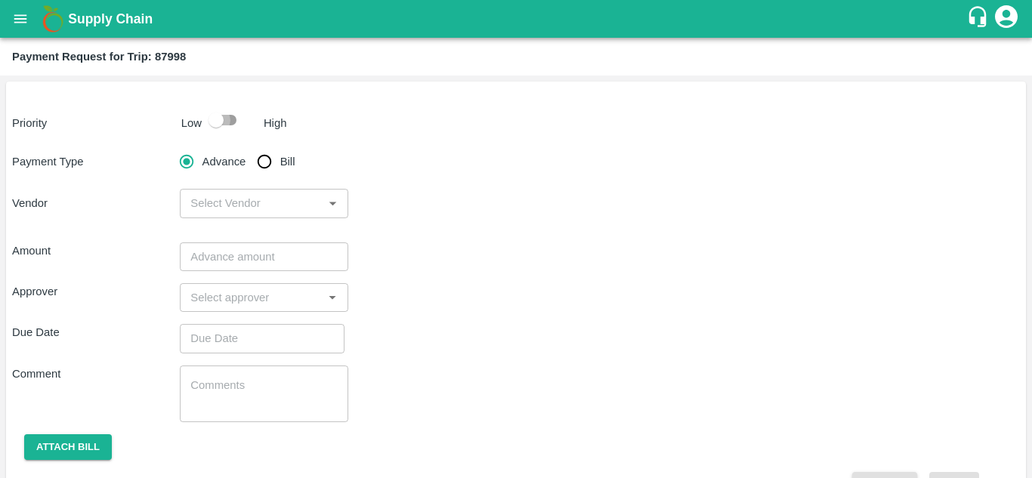
click at [232, 122] on input "checkbox" at bounding box center [216, 120] width 86 height 29
checkbox input "true"
click at [265, 156] on input "Bill" at bounding box center [264, 162] width 30 height 30
radio input "true"
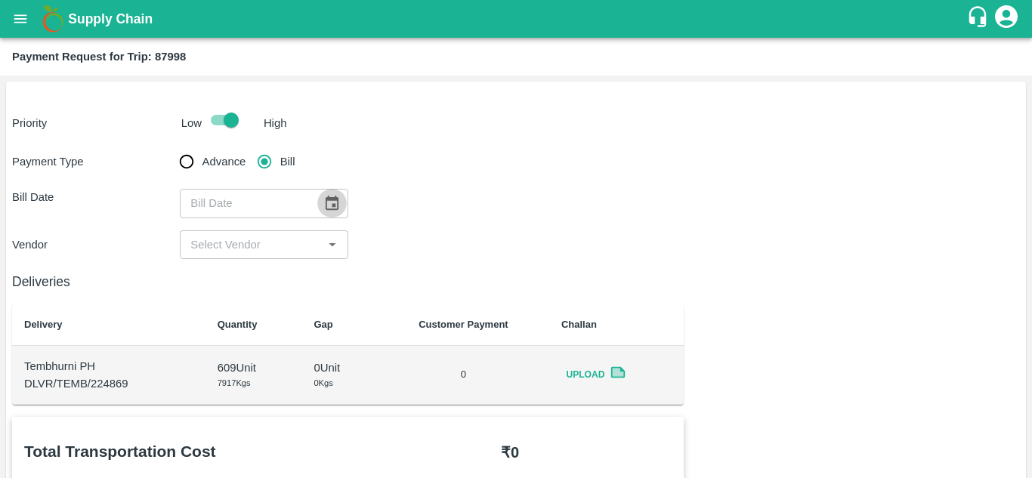
click at [329, 201] on icon "Choose date" at bounding box center [331, 203] width 17 height 17
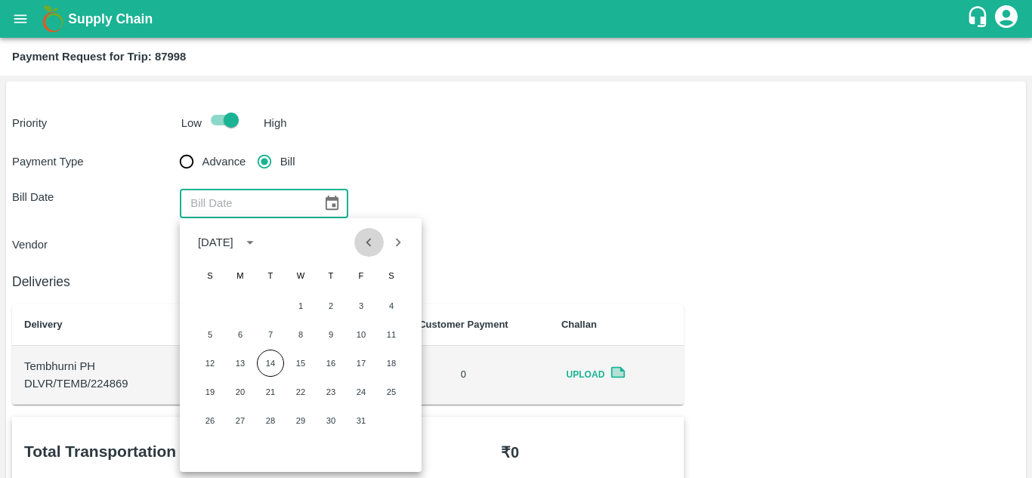
click at [360, 249] on icon "Previous month" at bounding box center [368, 242] width 17 height 17
click at [332, 333] on button "11" at bounding box center [330, 334] width 27 height 27
type input "[DATE]"
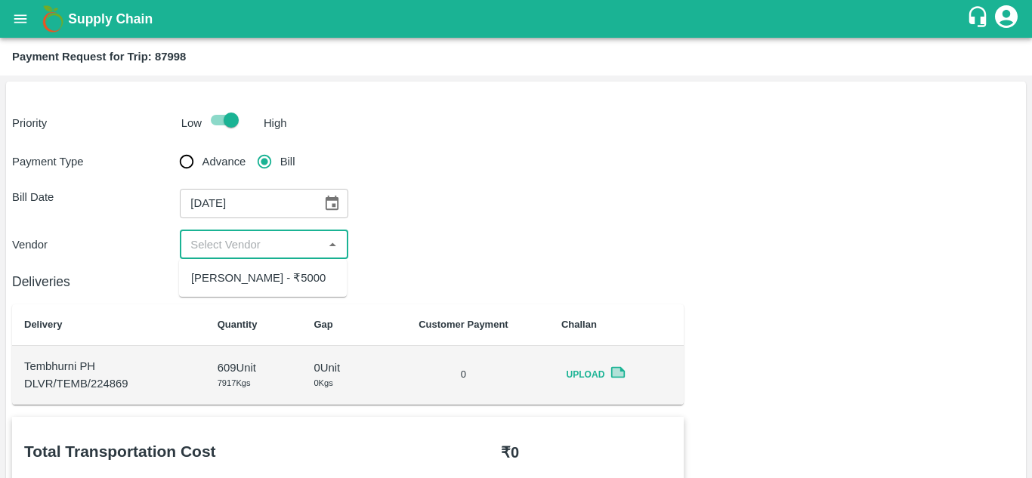
drag, startPoint x: 229, startPoint y: 245, endPoint x: 228, endPoint y: 292, distance: 47.6
click at [228, 292] on body "Supply Chain Payment Request for Trip: 87998 Priority Low High Payment Type Adv…" at bounding box center [516, 239] width 1032 height 478
click at [228, 286] on div "Ajinkya Haridas Takik - ₹5000" at bounding box center [258, 278] width 134 height 17
type input "Ajinkya Haridas Takik - ₹5000"
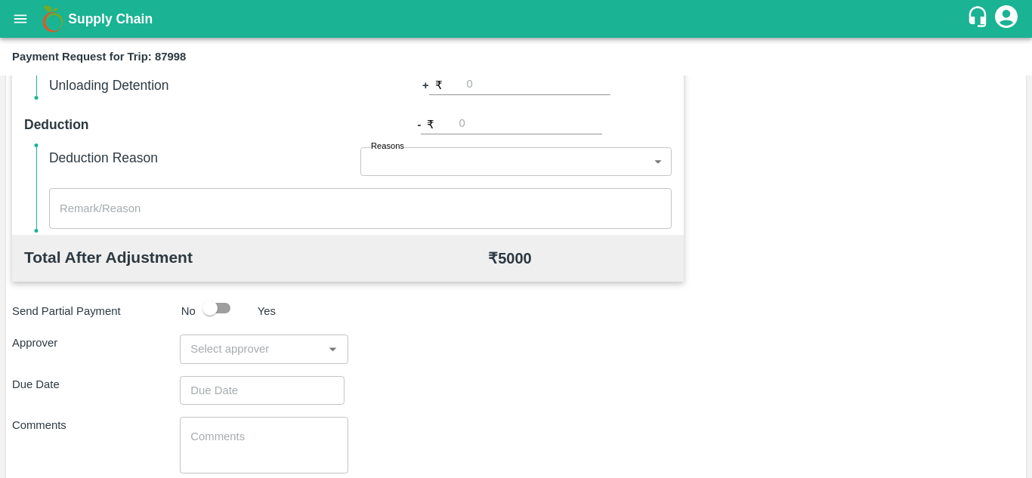
scroll to position [688, 0]
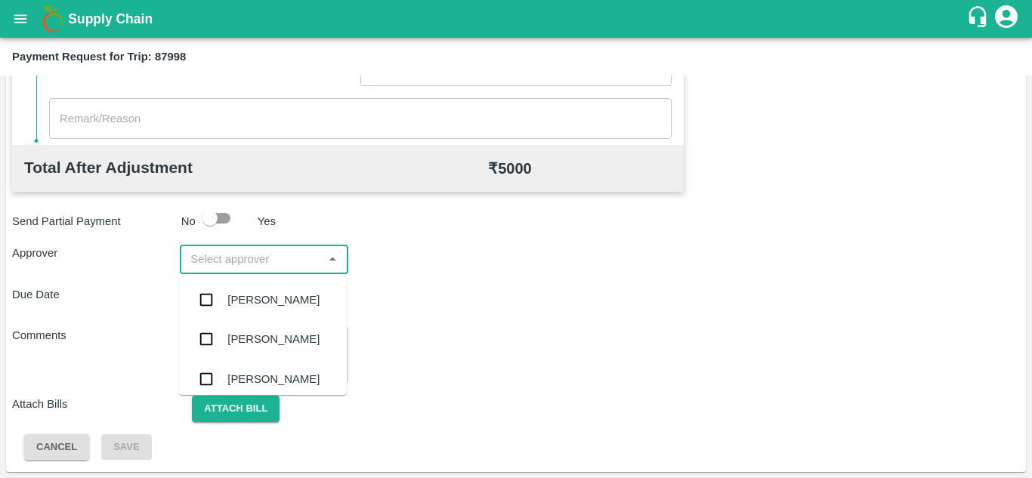
click at [230, 255] on input "input" at bounding box center [251, 259] width 134 height 20
type input "PRASA"
click at [267, 308] on div "Prasad Waghade" at bounding box center [273, 300] width 92 height 17
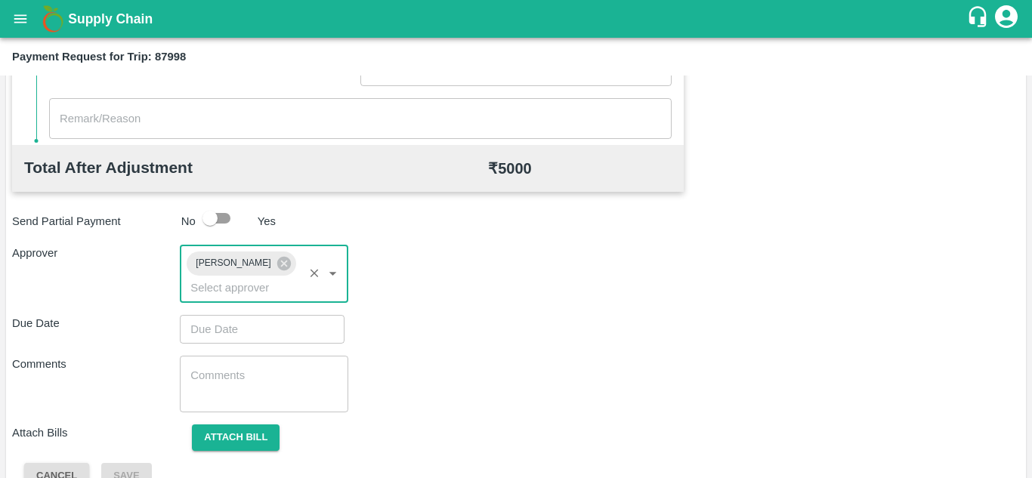
type input "DD/MM/YYYY hh:mm aa"
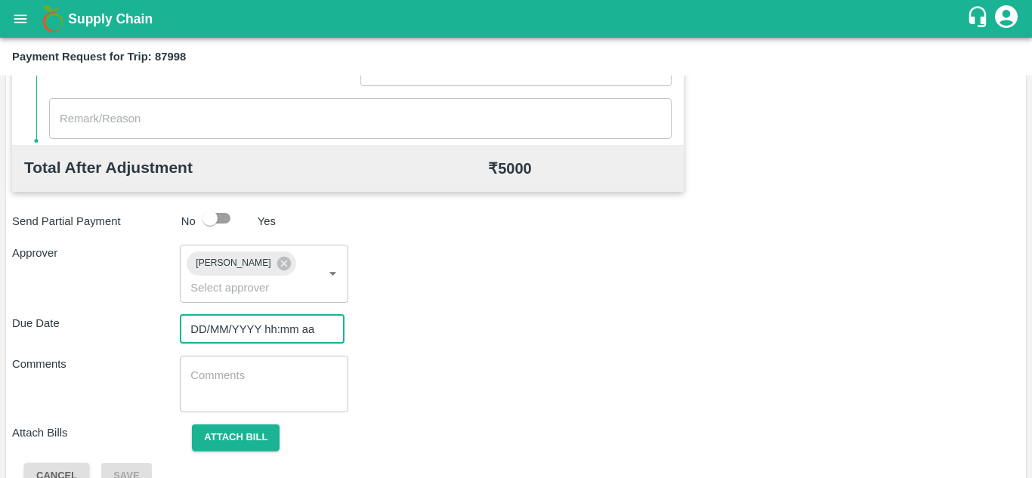
click at [206, 342] on input "DD/MM/YYYY hh:mm aa" at bounding box center [257, 329] width 154 height 29
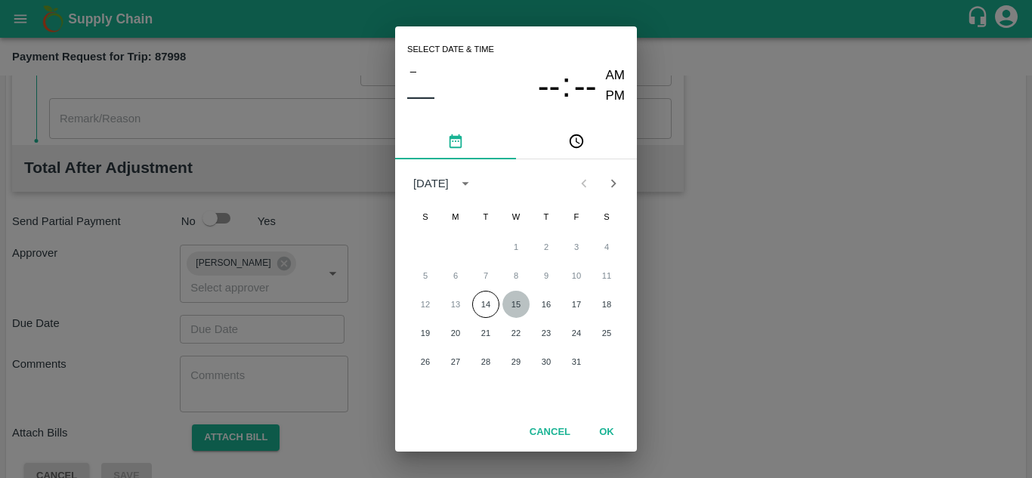
click at [516, 298] on button "15" at bounding box center [515, 304] width 27 height 27
type input "15/10/2025 12:00 AM"
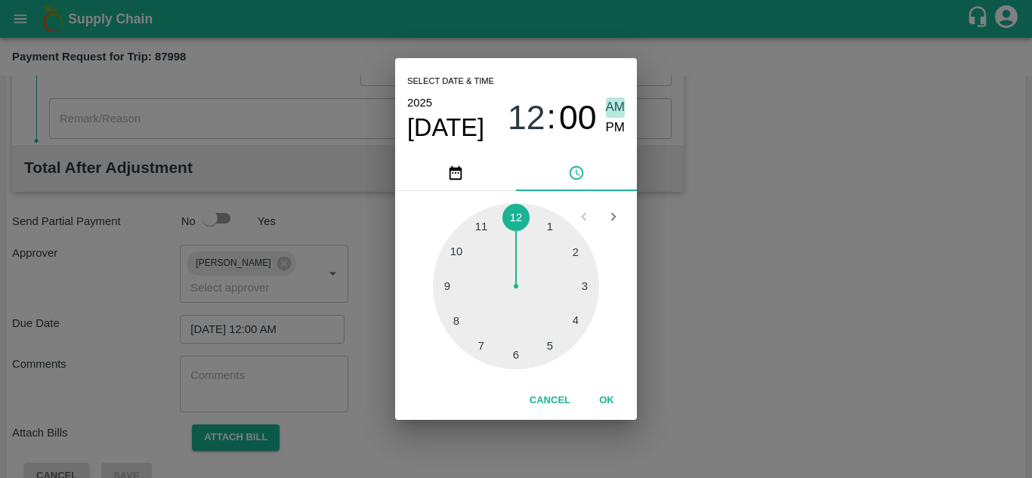
click at [619, 107] on span "AM" at bounding box center [616, 107] width 20 height 20
click at [617, 398] on button "OK" at bounding box center [607, 401] width 48 height 26
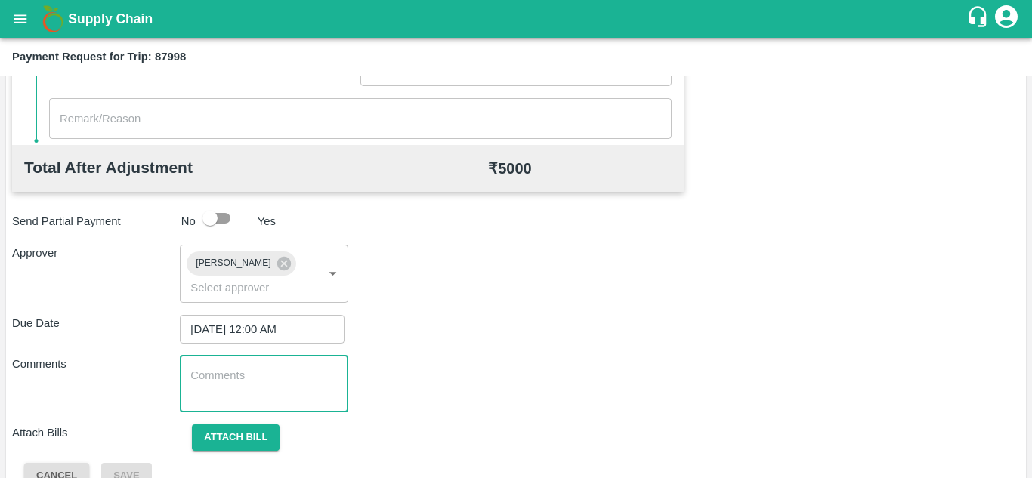
click at [281, 384] on textarea at bounding box center [263, 384] width 147 height 32
paste textarea "Transport Bill"
type textarea "Transport Bill"
click at [520, 354] on div "Total Transportation Cost ₹ 5000 Advance payment - ₹ Additional Charges(+) Inam…" at bounding box center [516, 110] width 1008 height 760
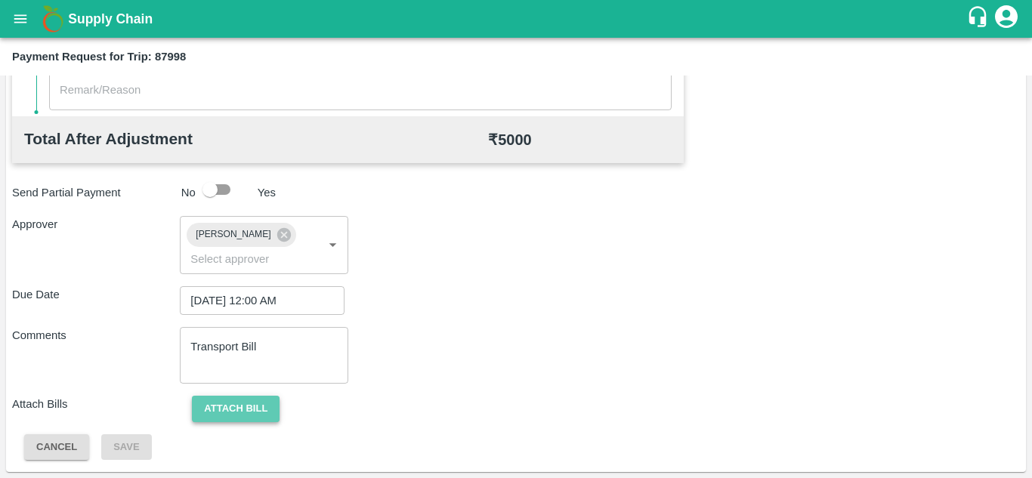
click at [231, 400] on button "Attach bill" at bounding box center [236, 409] width 88 height 26
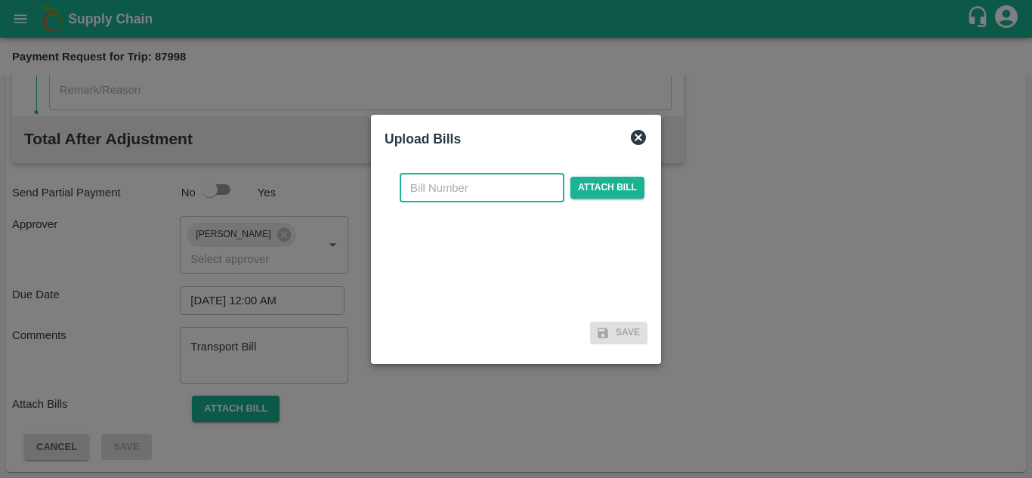
click at [430, 180] on input "text" at bounding box center [482, 188] width 165 height 29
type input "AT/T/CHIFU-0173"
click at [590, 184] on span "Attach bill" at bounding box center [607, 188] width 74 height 22
click at [0, 0] on input "Attach bill" at bounding box center [0, 0] width 0 height 0
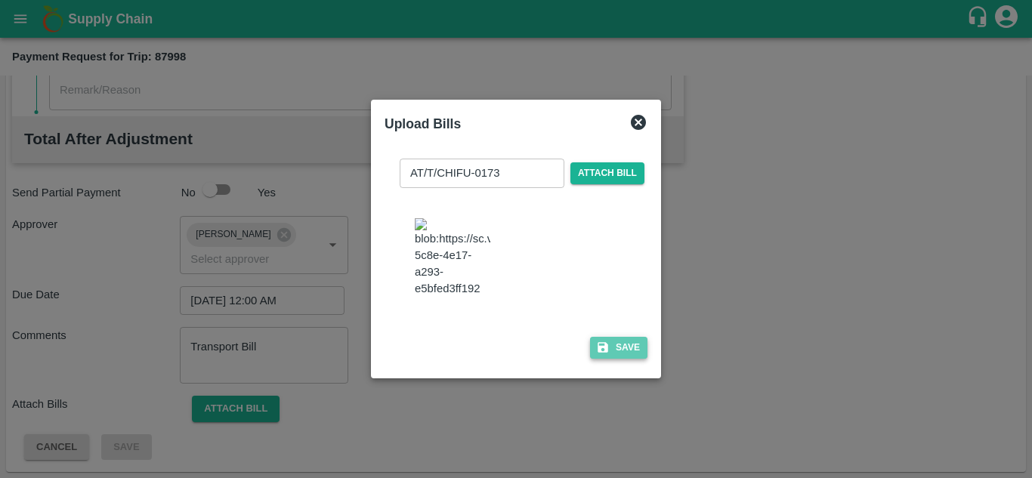
click at [620, 359] on button "Save" at bounding box center [618, 348] width 57 height 22
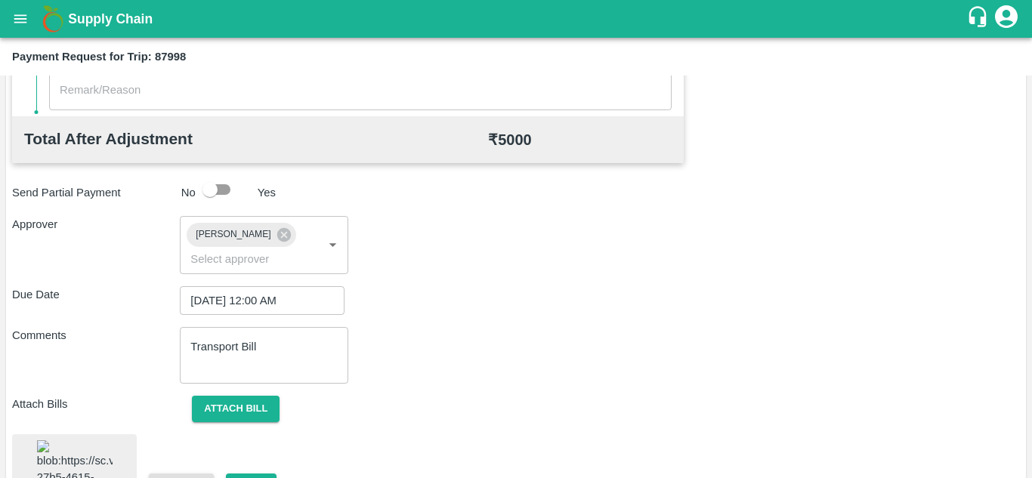
scroll to position [827, 0]
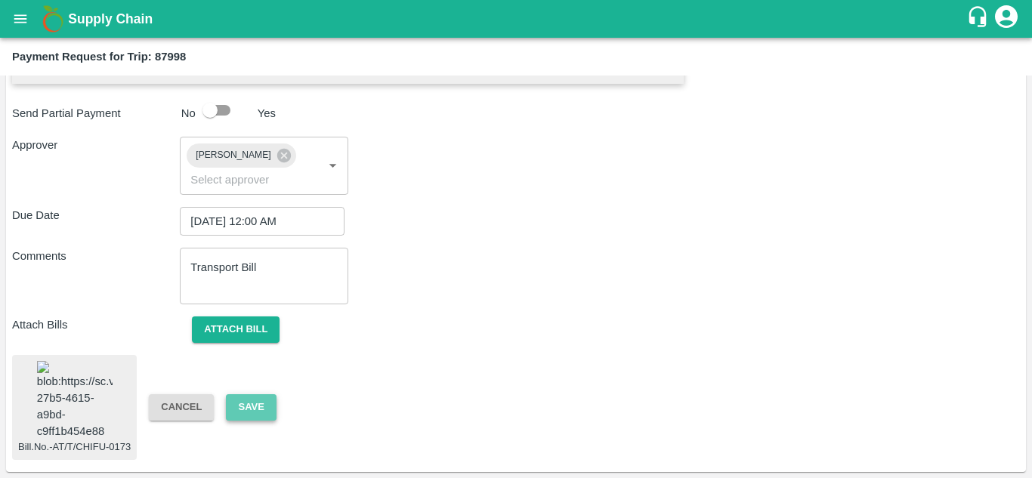
click at [242, 394] on button "Save" at bounding box center [251, 407] width 50 height 26
click at [258, 403] on button "Save" at bounding box center [251, 407] width 50 height 26
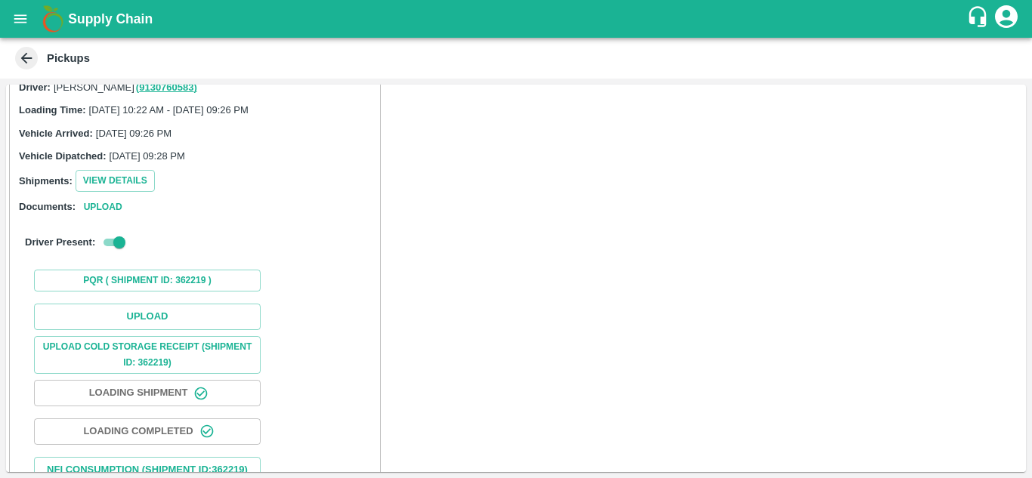
scroll to position [111, 0]
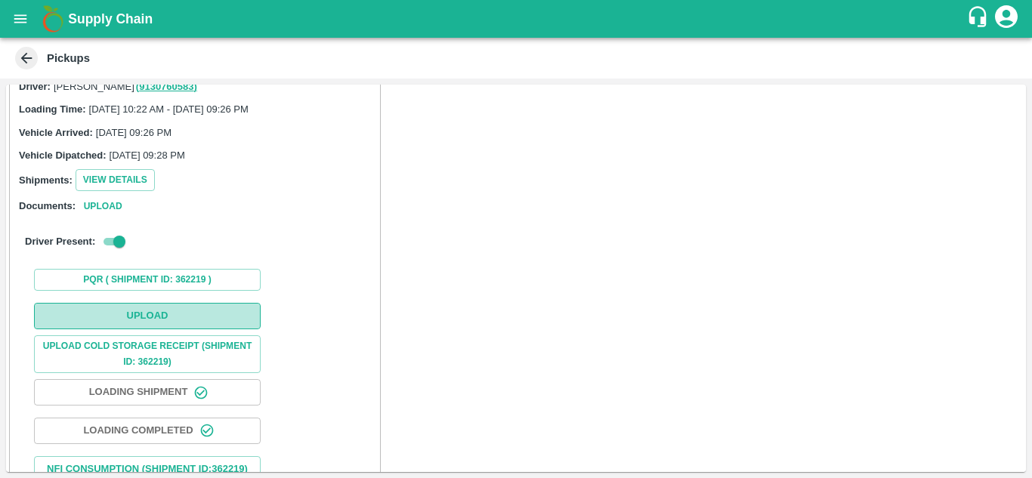
click at [154, 312] on button "Upload" at bounding box center [147, 316] width 227 height 26
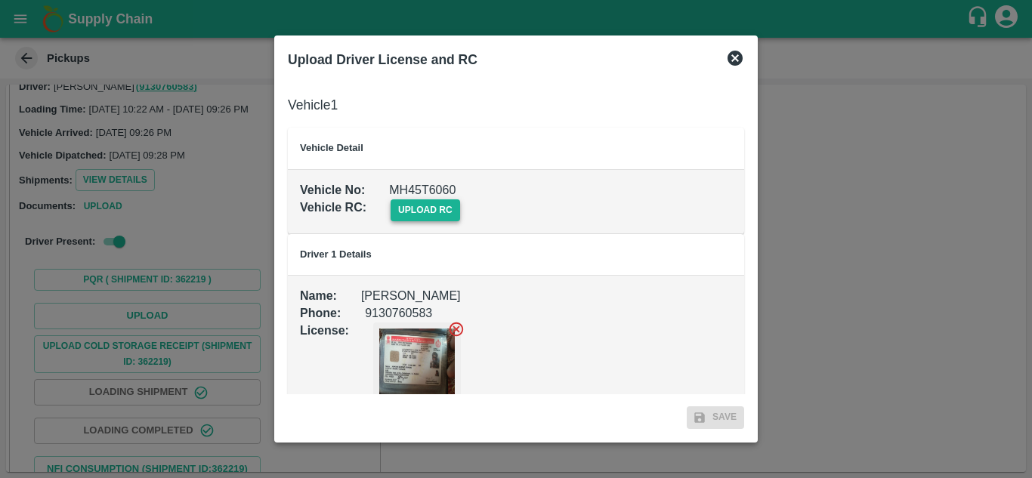
click at [436, 207] on span "upload rc" at bounding box center [426, 210] width 70 height 22
click at [0, 0] on input "upload rc" at bounding box center [0, 0] width 0 height 0
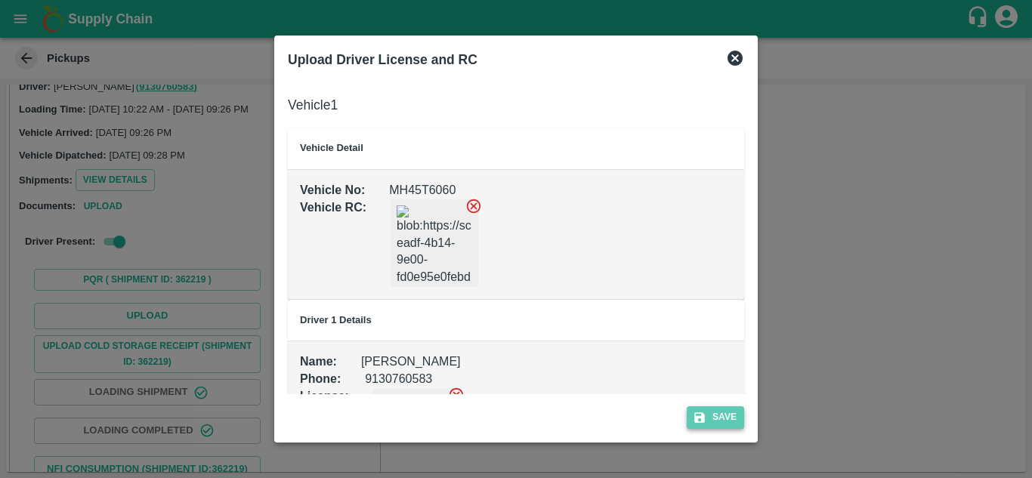
click at [726, 414] on button "Save" at bounding box center [715, 417] width 57 height 22
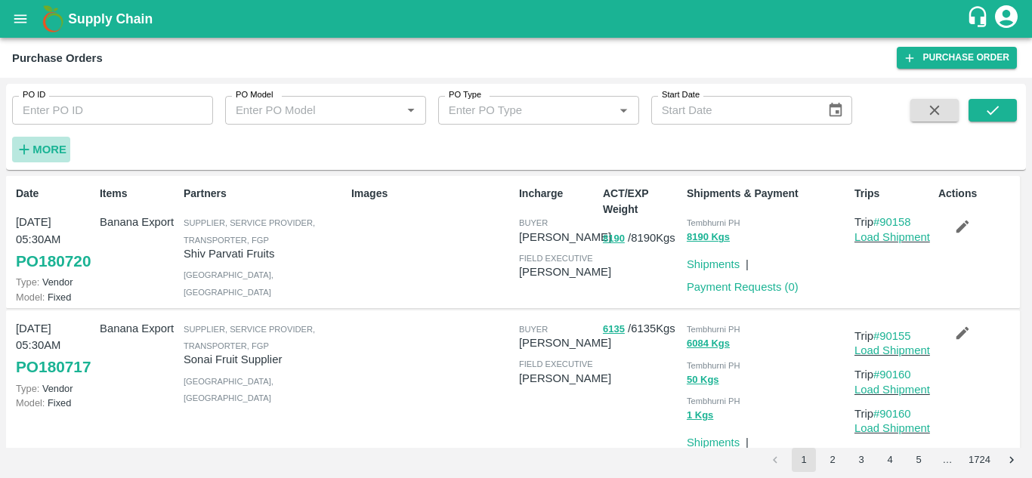
click at [44, 140] on h6 "More" at bounding box center [49, 150] width 34 height 20
